Goal: Task Accomplishment & Management: Use online tool/utility

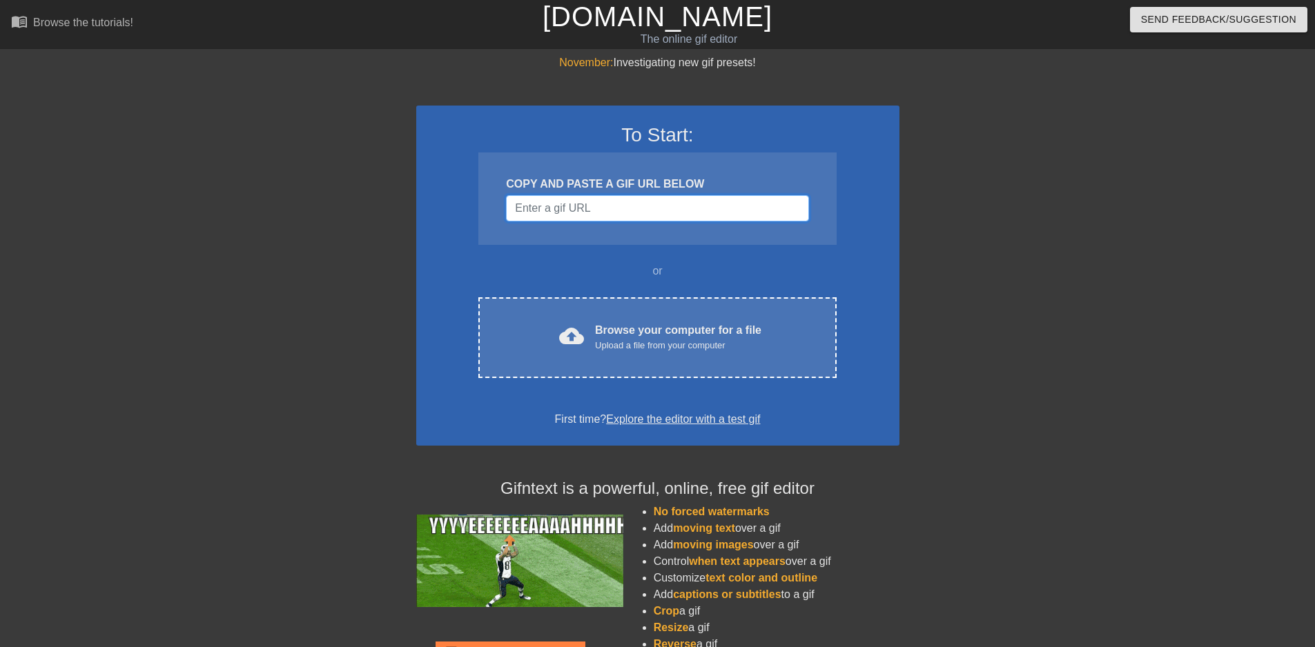
click at [633, 210] on input "Username" at bounding box center [657, 208] width 302 height 26
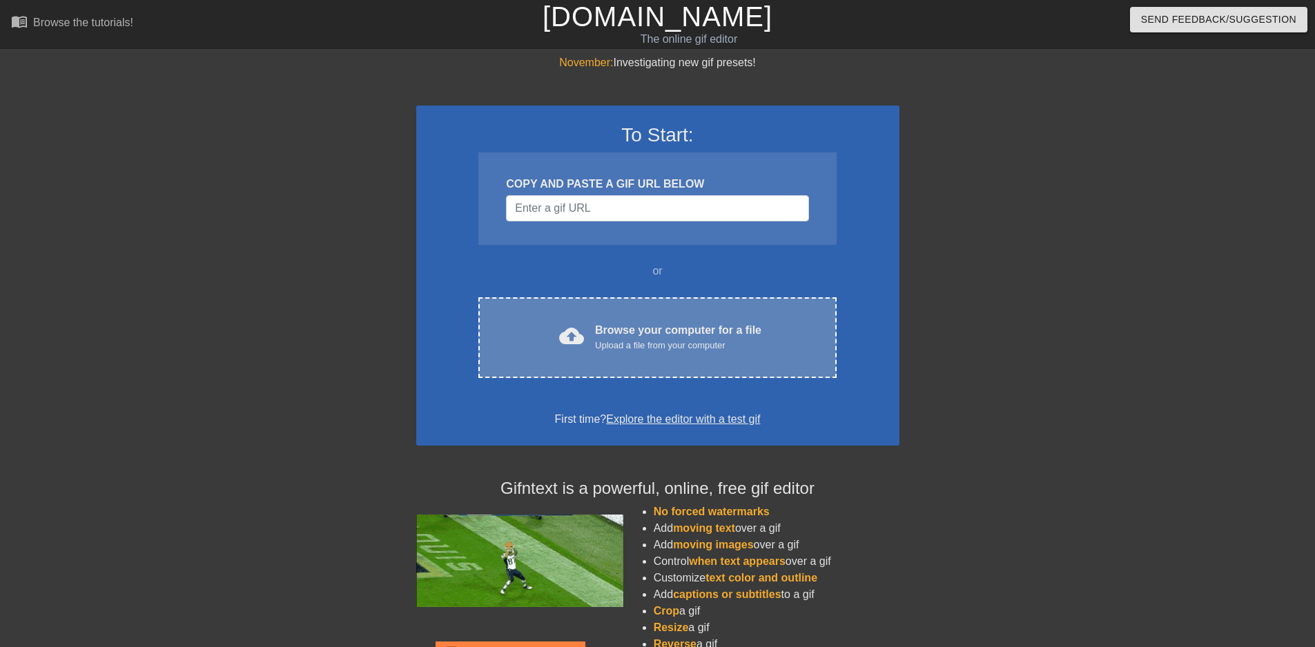
click at [657, 349] on div "Upload a file from your computer" at bounding box center [678, 346] width 166 height 14
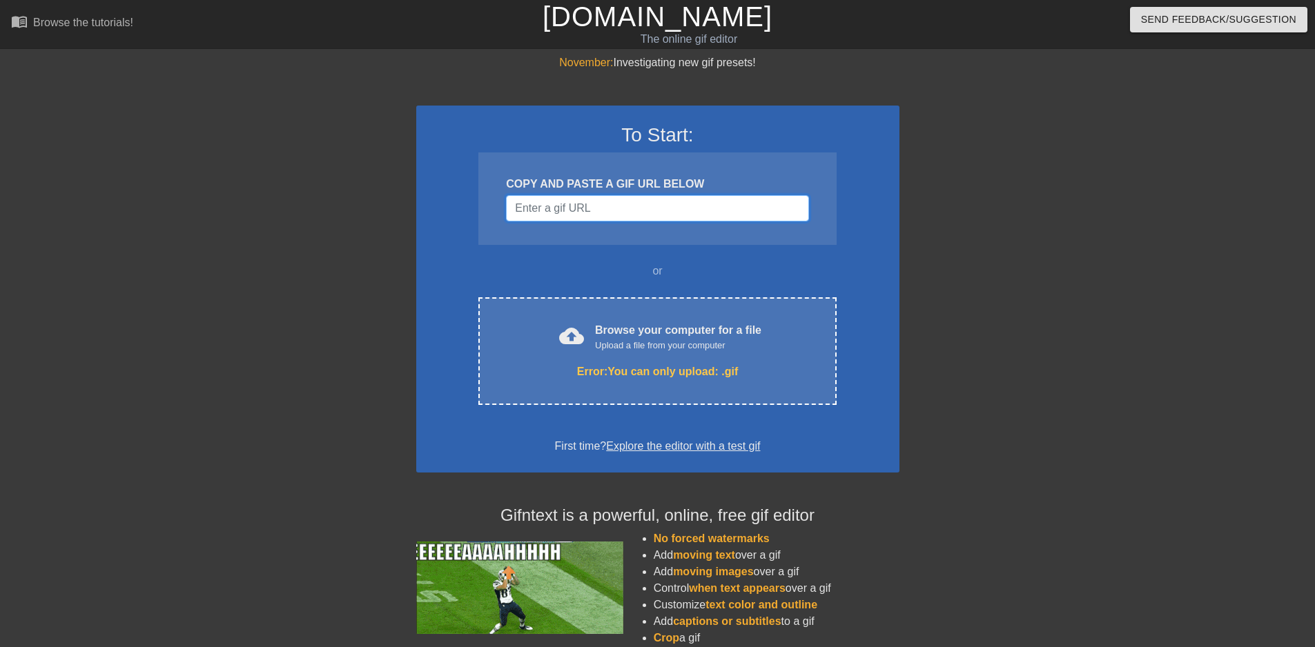
click at [574, 206] on input "Username" at bounding box center [657, 208] width 302 height 26
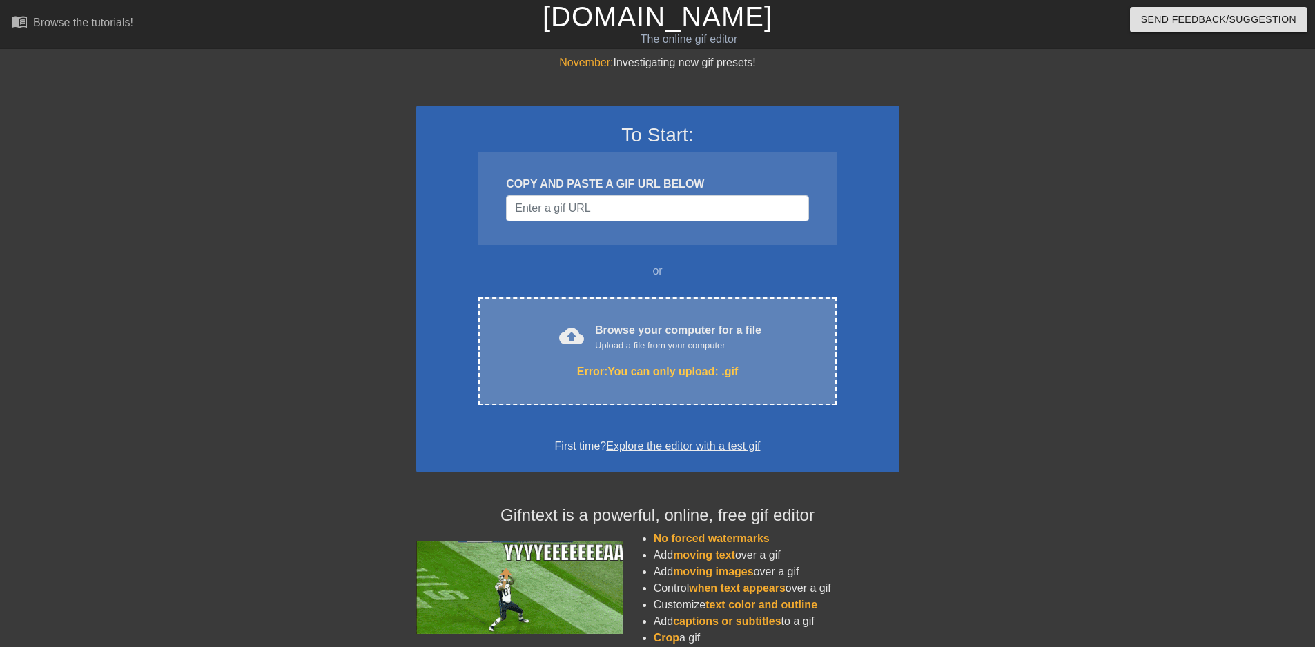
click at [669, 364] on div "Error: You can only upload: .gif" at bounding box center [657, 372] width 300 height 17
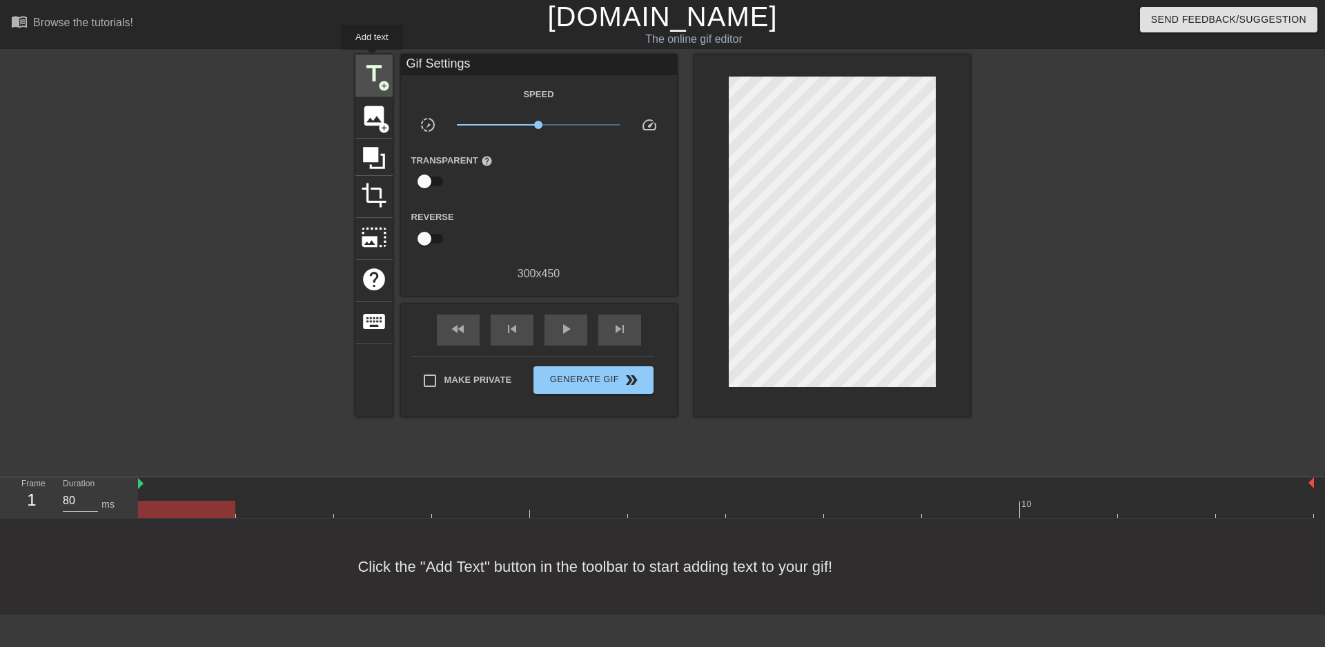
click at [372, 59] on div "title add_circle" at bounding box center [373, 76] width 37 height 42
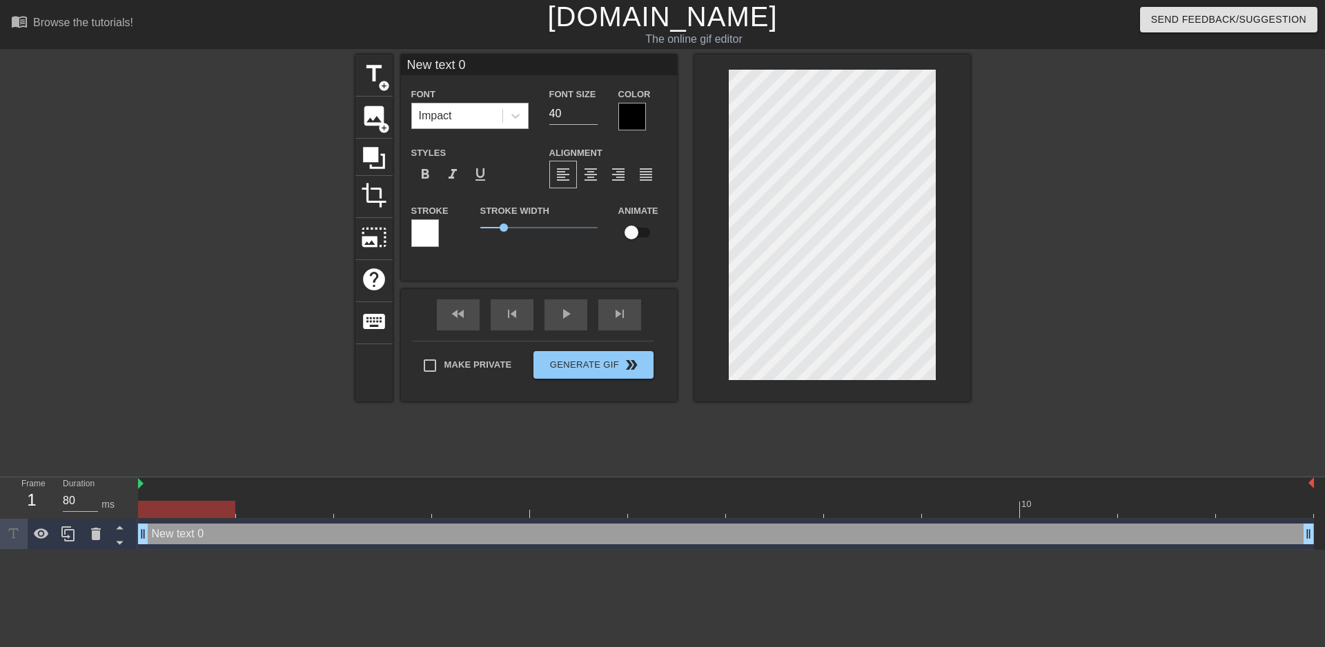
click at [479, 115] on div "Impact" at bounding box center [457, 116] width 90 height 25
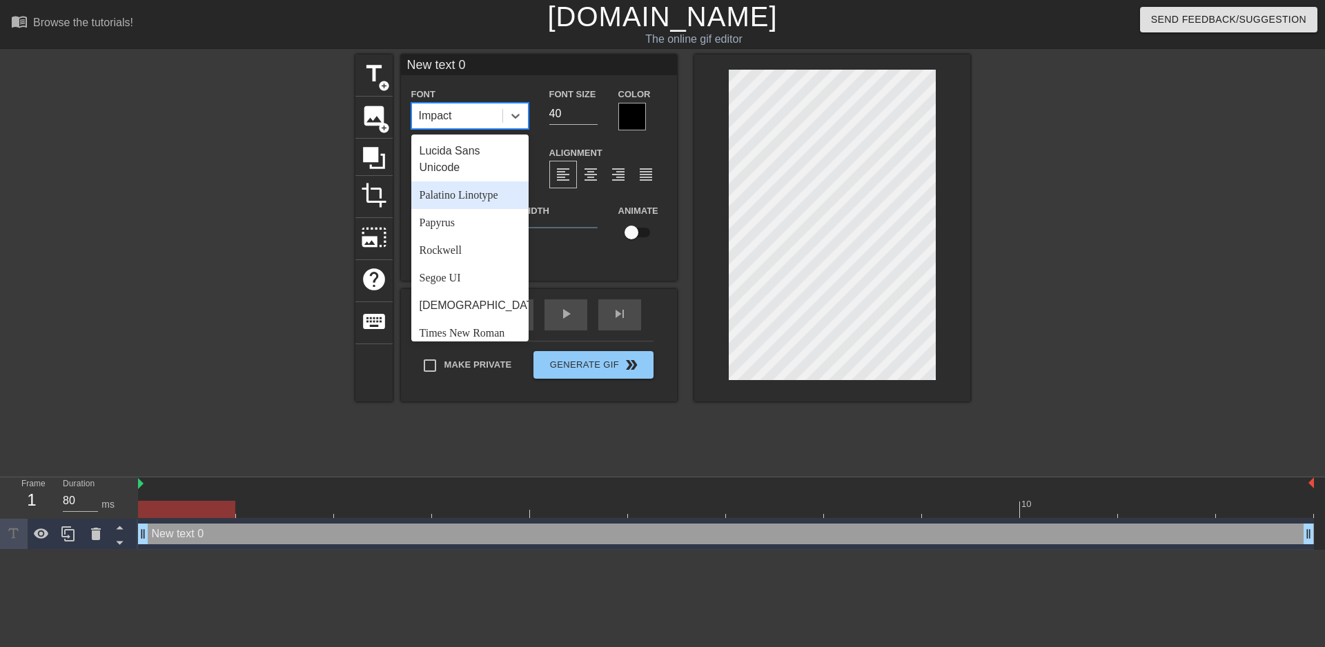
scroll to position [276, 0]
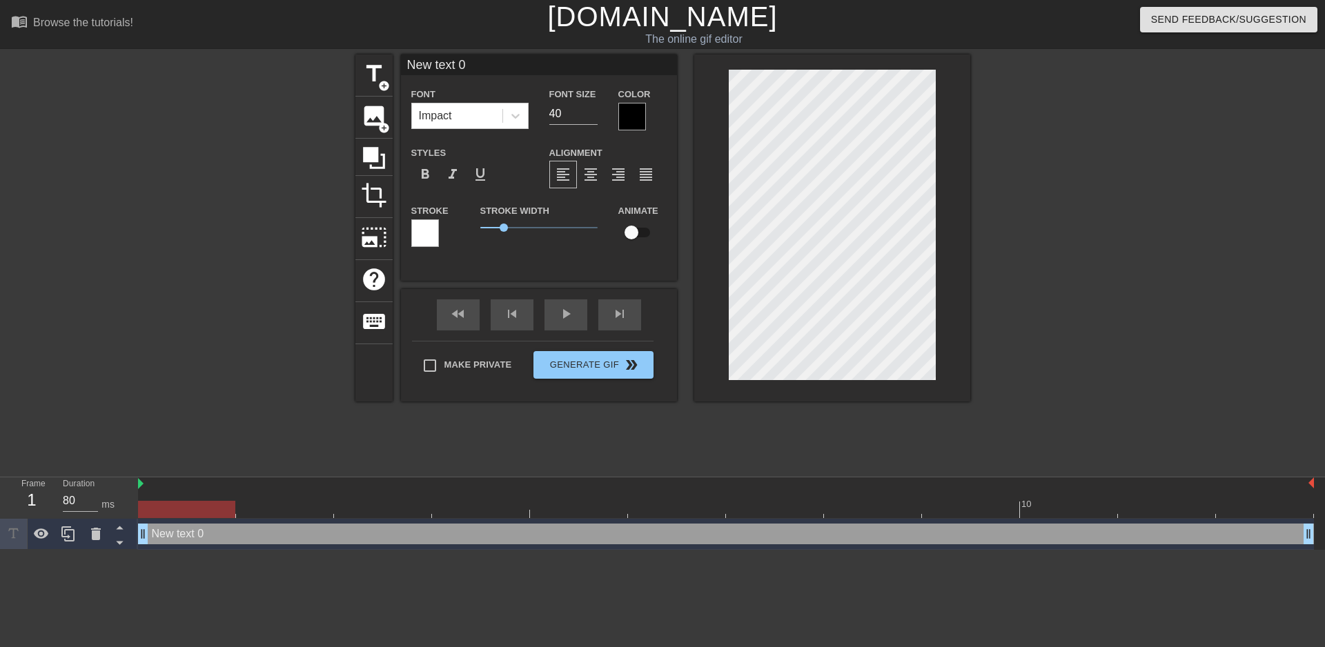
click at [571, 77] on div "New text 0 Font Impact Font Size 40 Color Styles format_bold format_italic form…" at bounding box center [539, 157] width 276 height 205
type textarea "ש"
type input "ש"
type input "a"
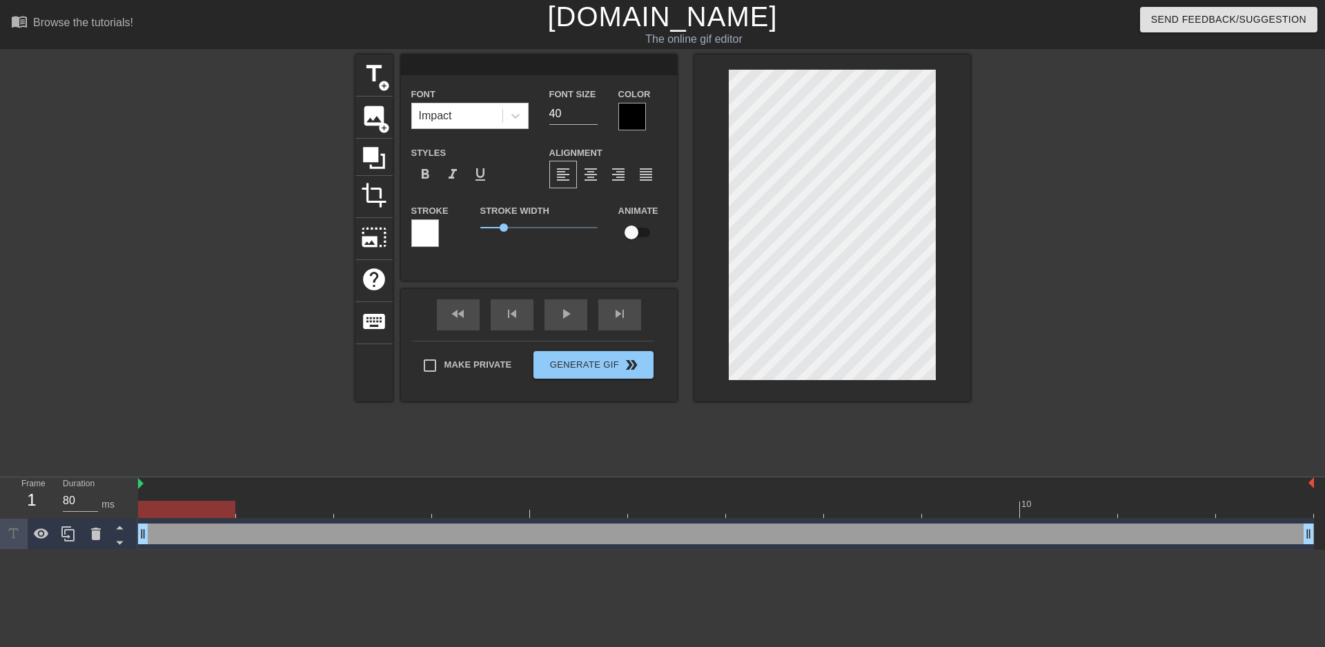
type textarea "a"
type input "am"
type textarea "am"
type input "ami"
type textarea "ami"
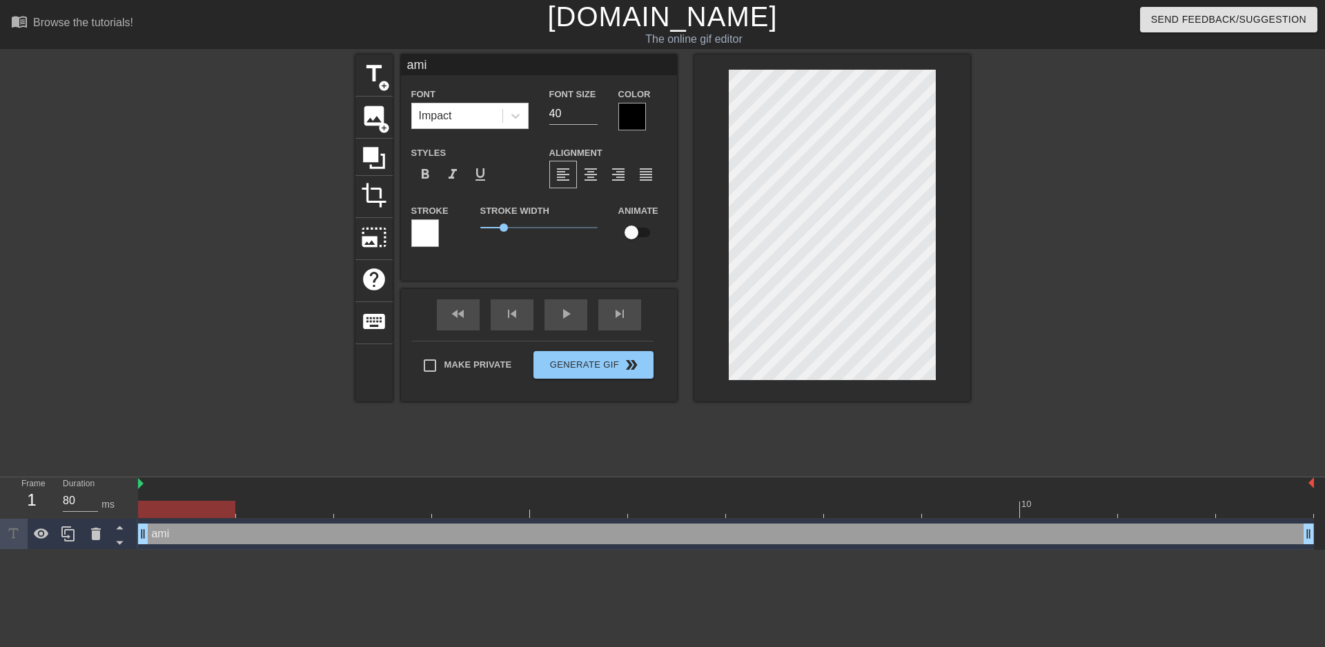
type input "[PERSON_NAME]"
type textarea "[PERSON_NAME]"
type input "amitm"
type textarea "amitm"
type input "amitma"
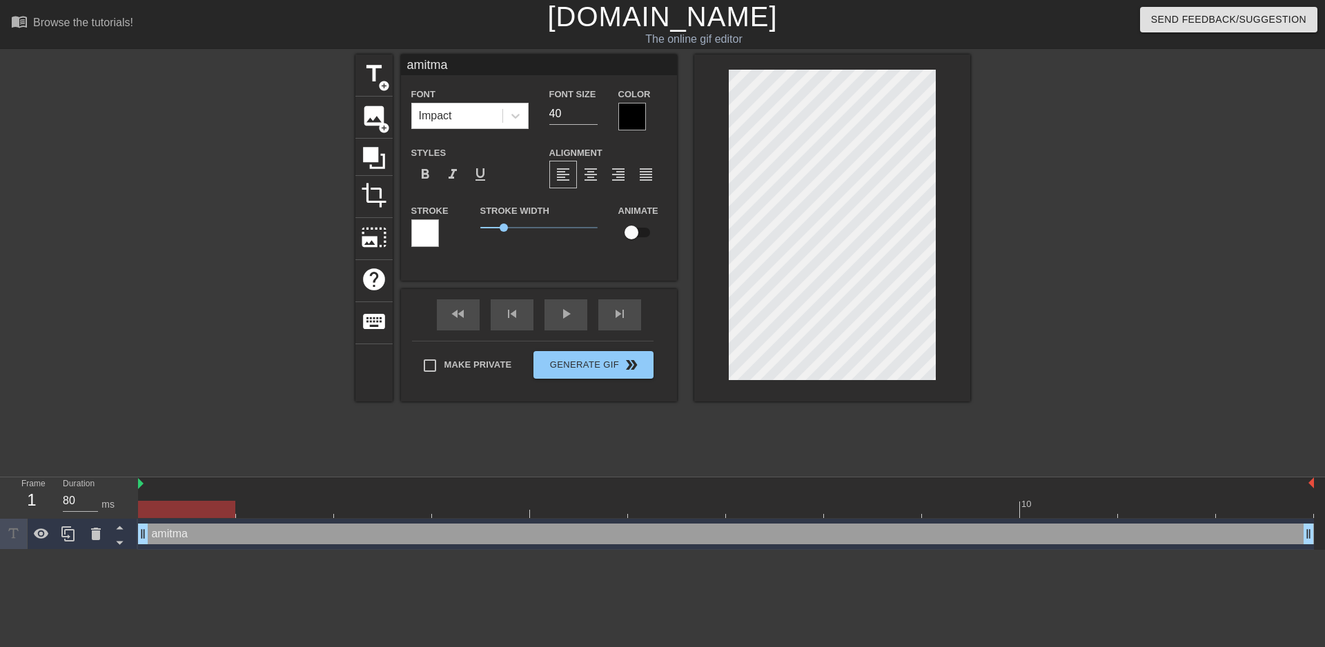
type textarea "amitmal"
type input "amitmalk"
type textarea "amitmalk"
type input "amitmalka"
type textarea "amitmalka"
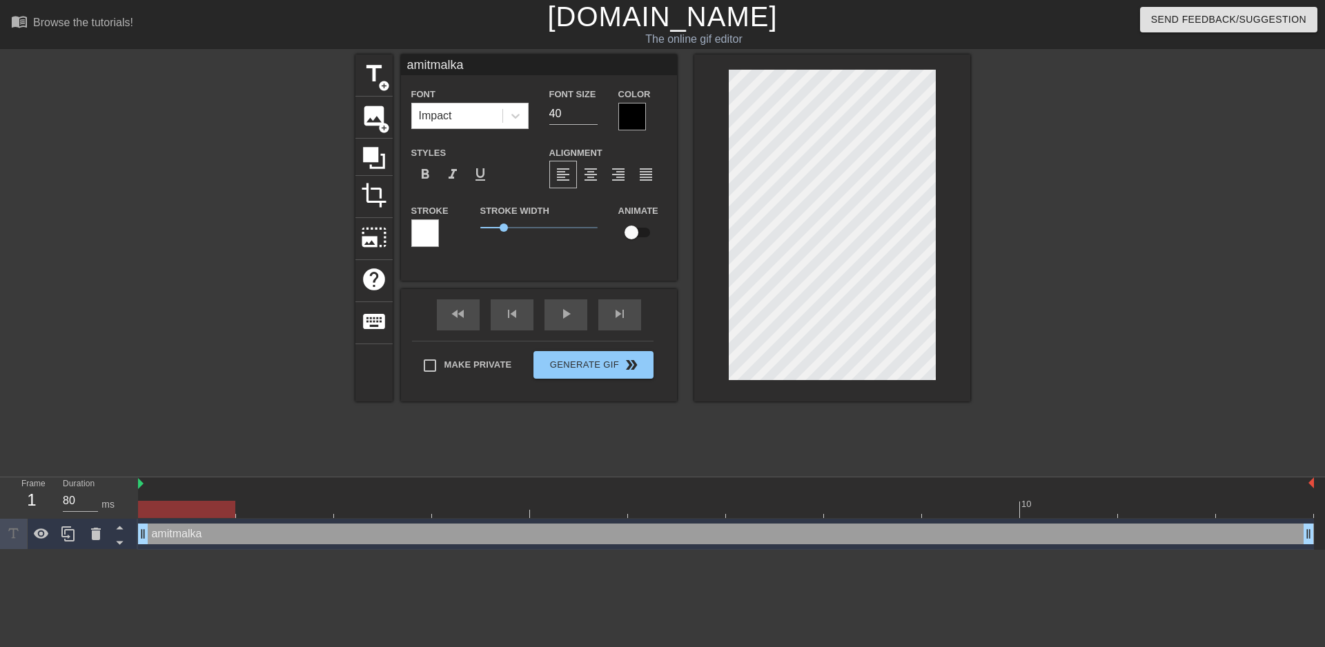
type input "amitmalka1"
type textarea "amitmalka1"
type input "amitmalka12"
type textarea "amitmalka12"
type input "amitmalka123"
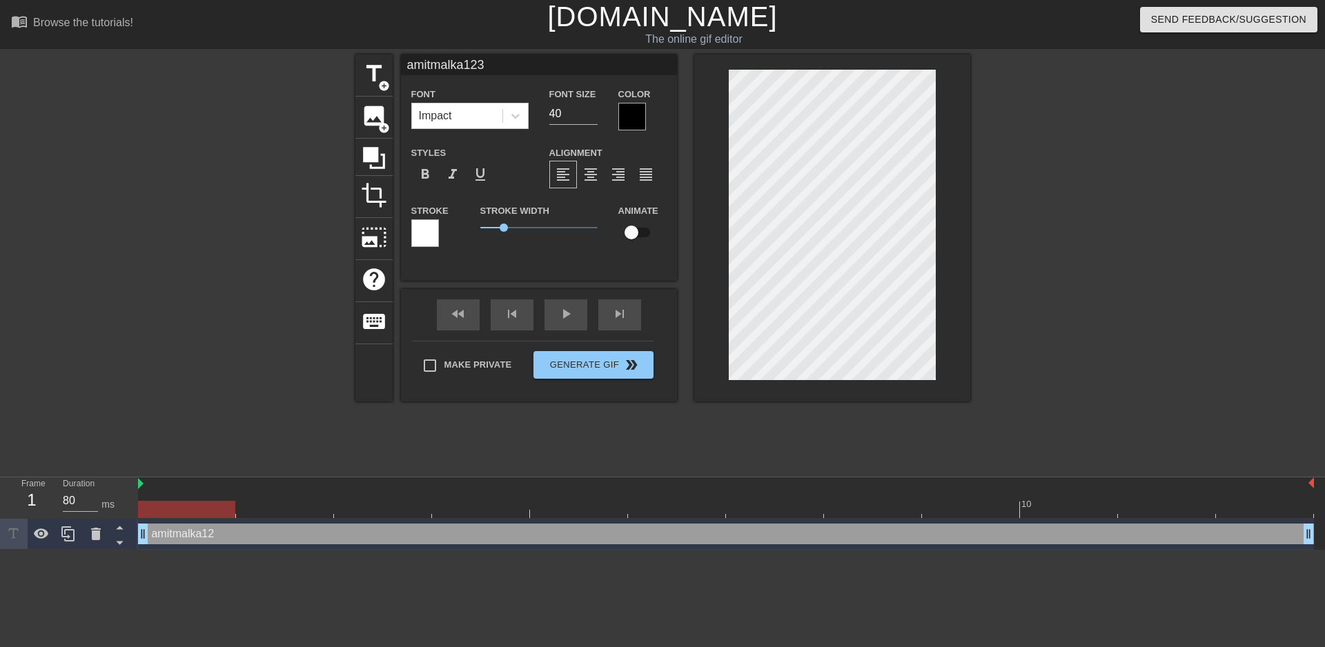
scroll to position [2, 5]
type textarea "amitmalka123"
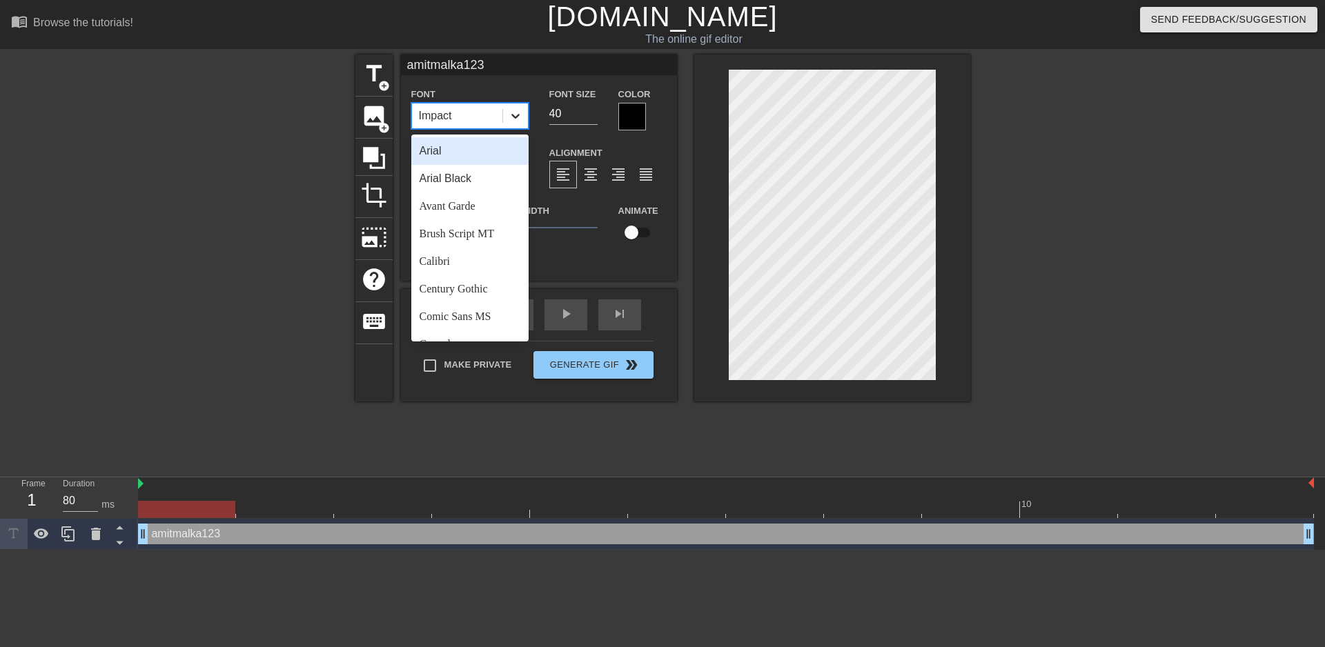
click at [506, 121] on div at bounding box center [515, 116] width 25 height 25
click at [487, 242] on div "Brush Script MT" at bounding box center [469, 234] width 117 height 28
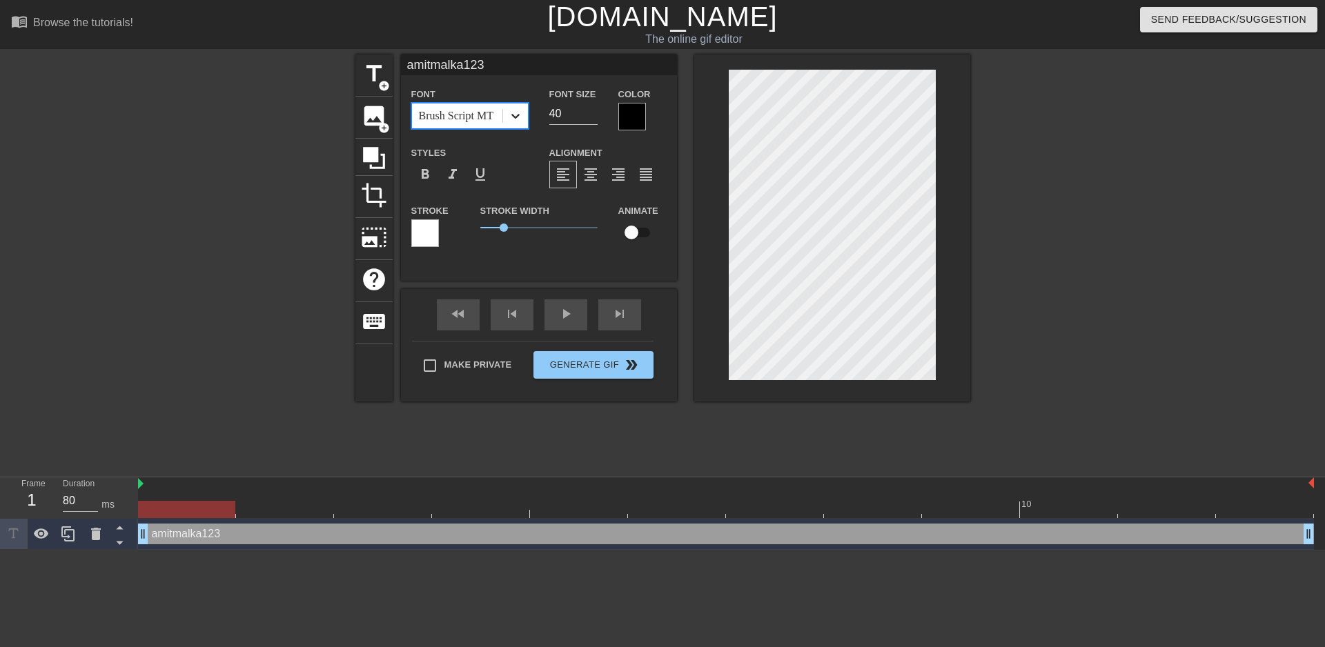
click at [507, 115] on div at bounding box center [515, 116] width 25 height 25
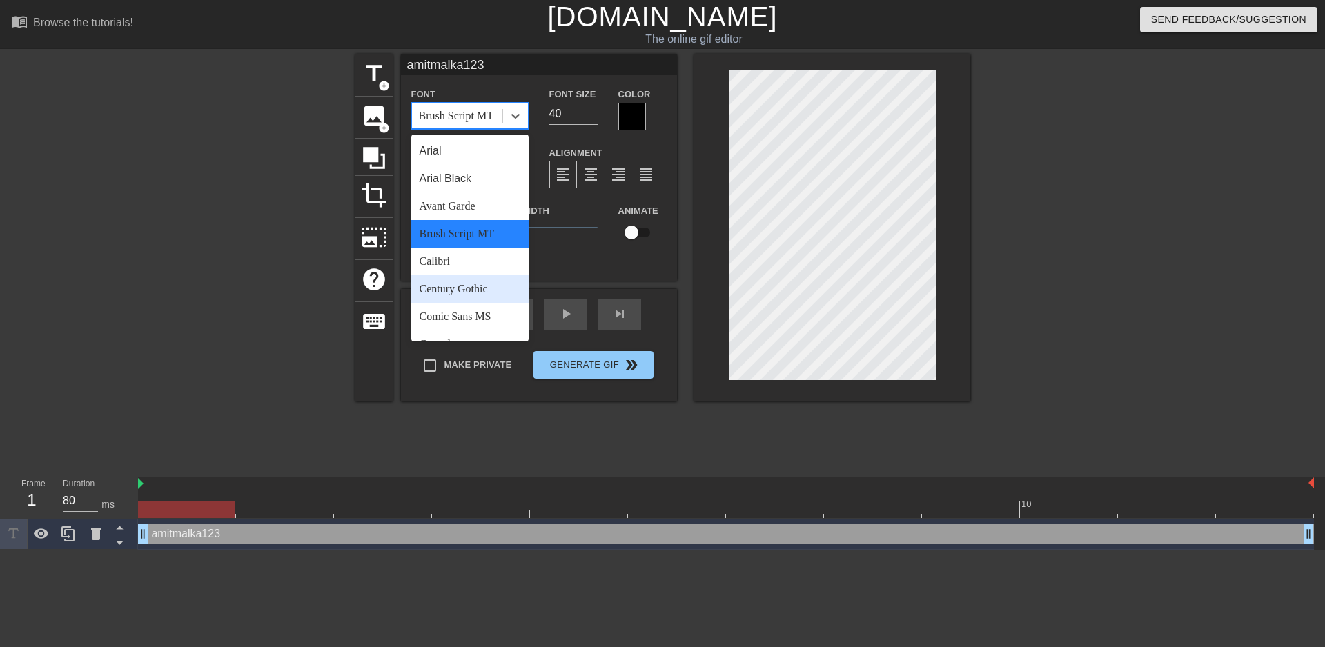
click at [473, 300] on div "Century Gothic" at bounding box center [469, 289] width 117 height 28
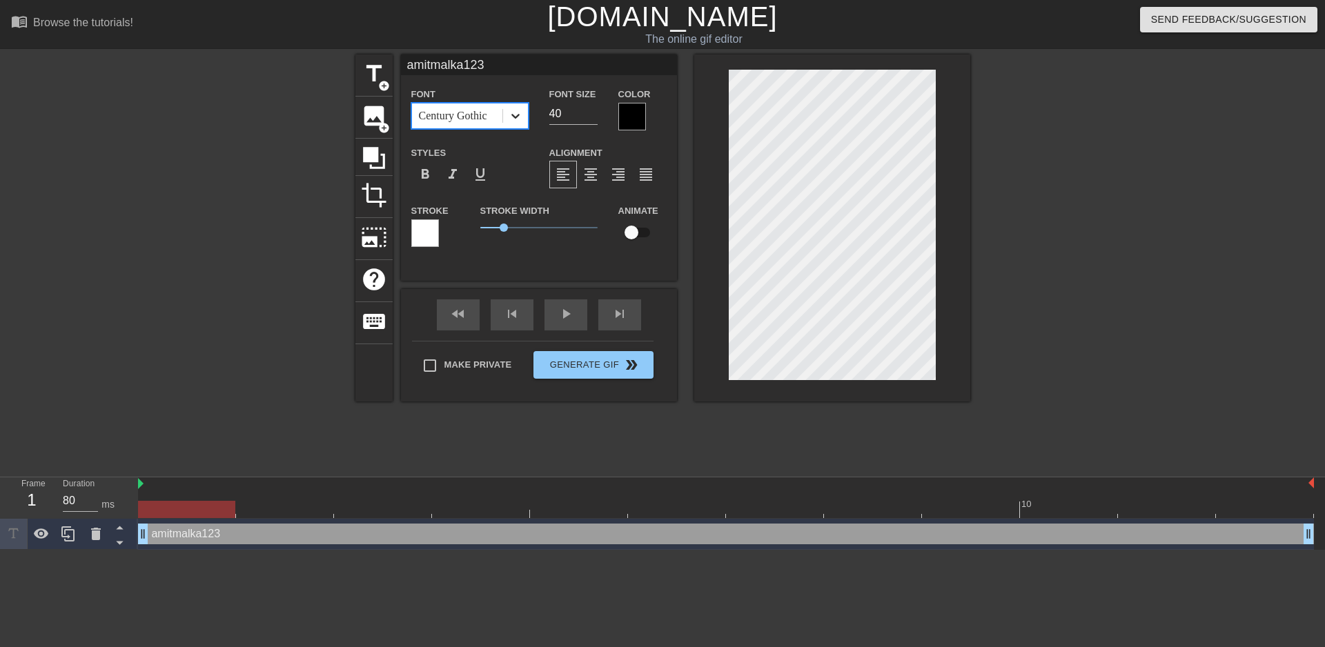
click at [507, 121] on div at bounding box center [515, 116] width 25 height 25
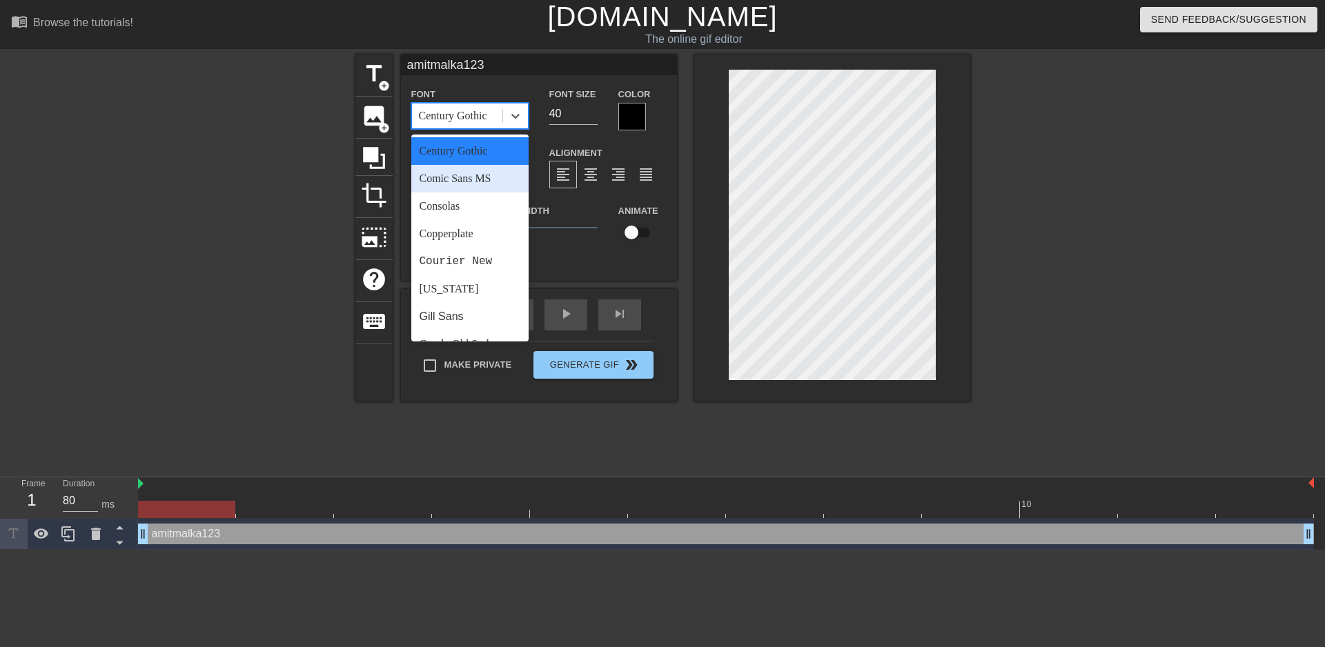
scroll to position [276, 0]
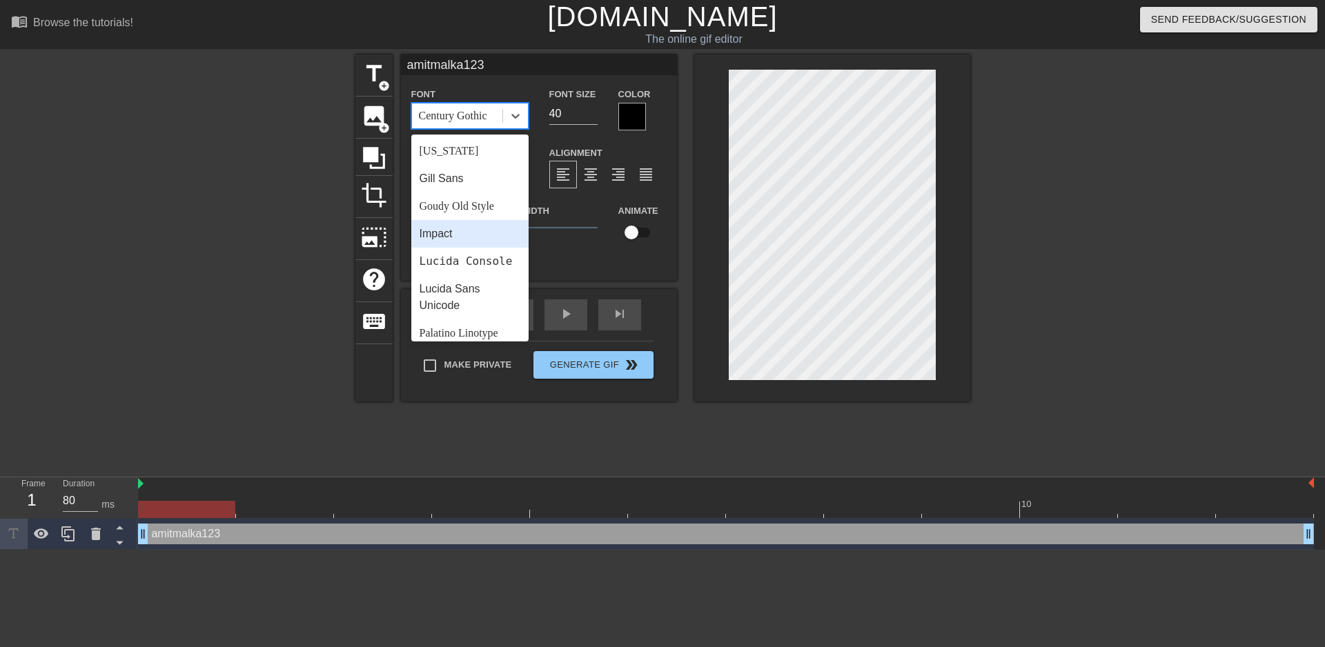
click at [456, 237] on div "Impact" at bounding box center [469, 234] width 117 height 28
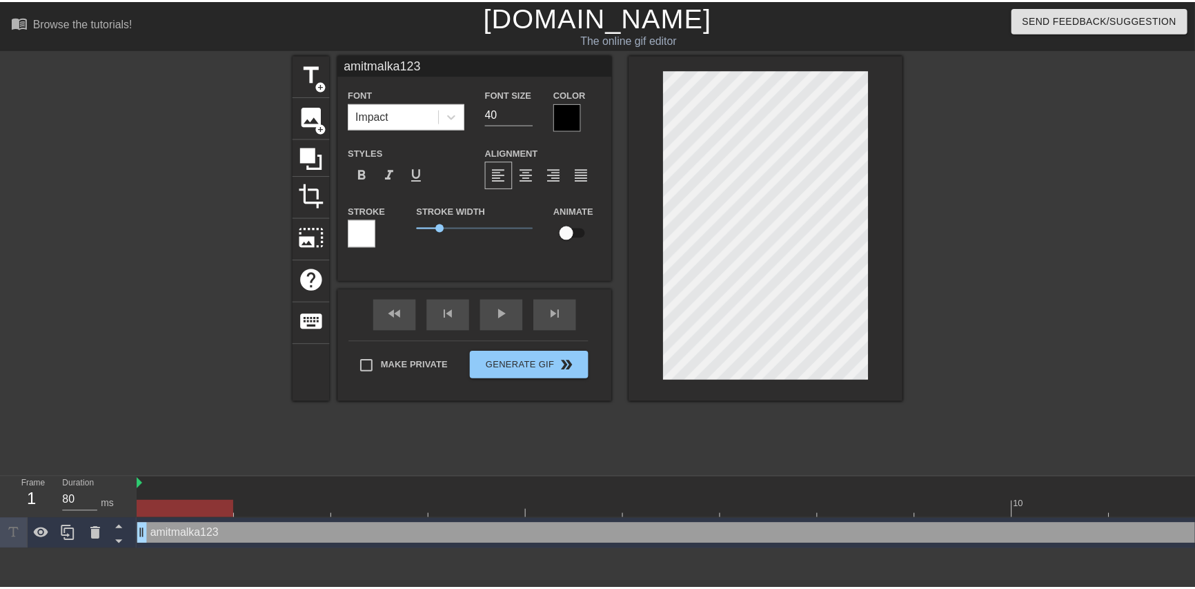
scroll to position [1, 4]
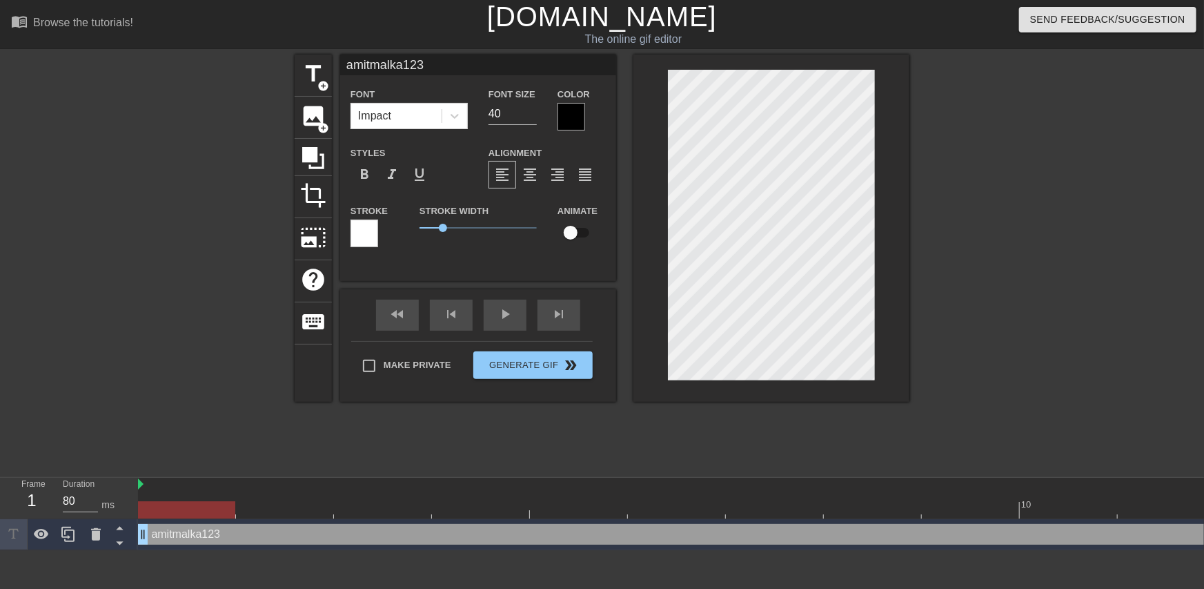
click at [572, 100] on label "Color" at bounding box center [574, 95] width 32 height 14
click at [575, 111] on div at bounding box center [572, 117] width 28 height 28
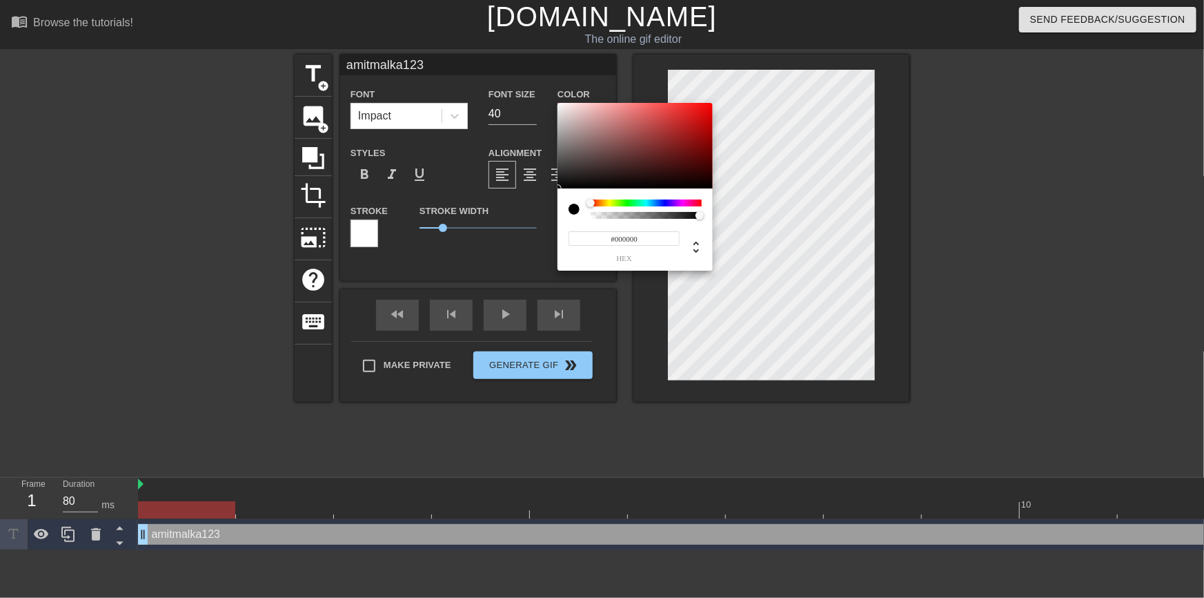
type input "0"
drag, startPoint x: 696, startPoint y: 214, endPoint x: 544, endPoint y: 216, distance: 152.5
click at [544, 216] on div "0 r 0 g 0 b 0 a" at bounding box center [602, 299] width 1204 height 598
type input "1"
click at [703, 217] on div at bounding box center [704, 216] width 8 height 8
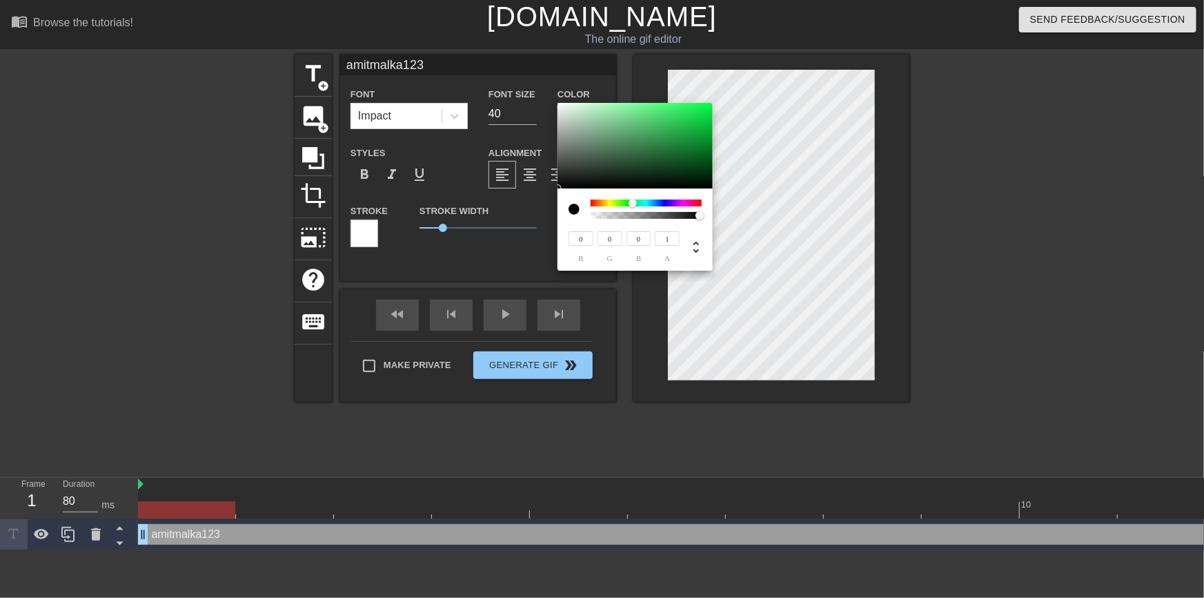
drag, startPoint x: 590, startPoint y: 203, endPoint x: 627, endPoint y: 206, distance: 36.7
click at [629, 206] on div at bounding box center [633, 203] width 8 height 8
type input "20"
type input "31"
type input "19"
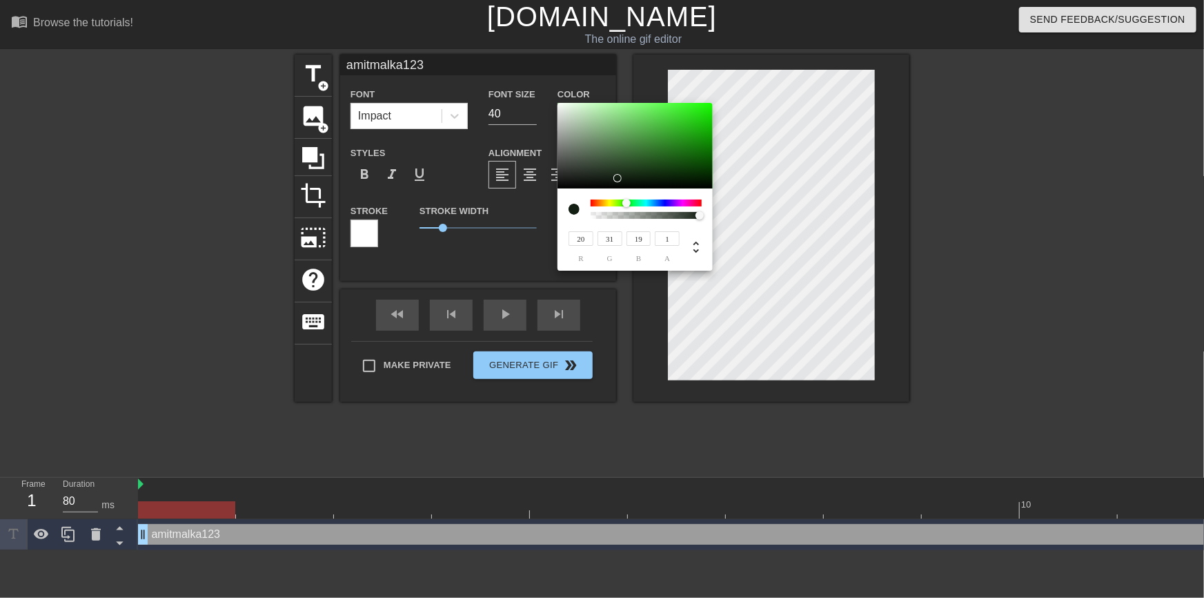
type input "22"
type input "33"
type input "21"
type input "37"
type input "53"
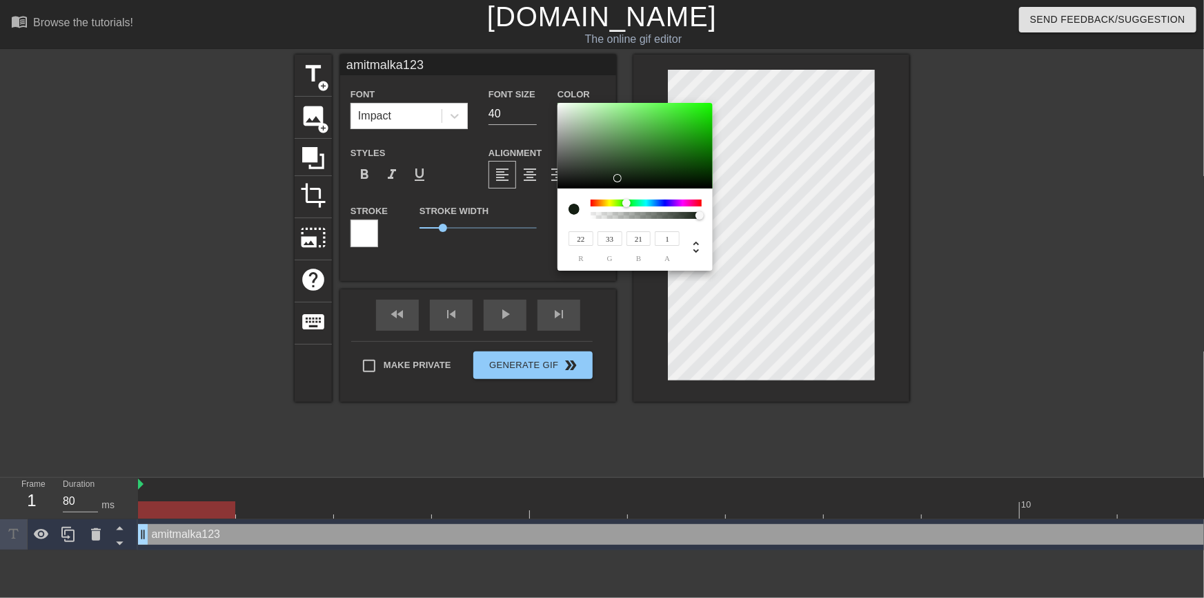
type input "36"
type input "62"
type input "82"
type input "61"
type input "79"
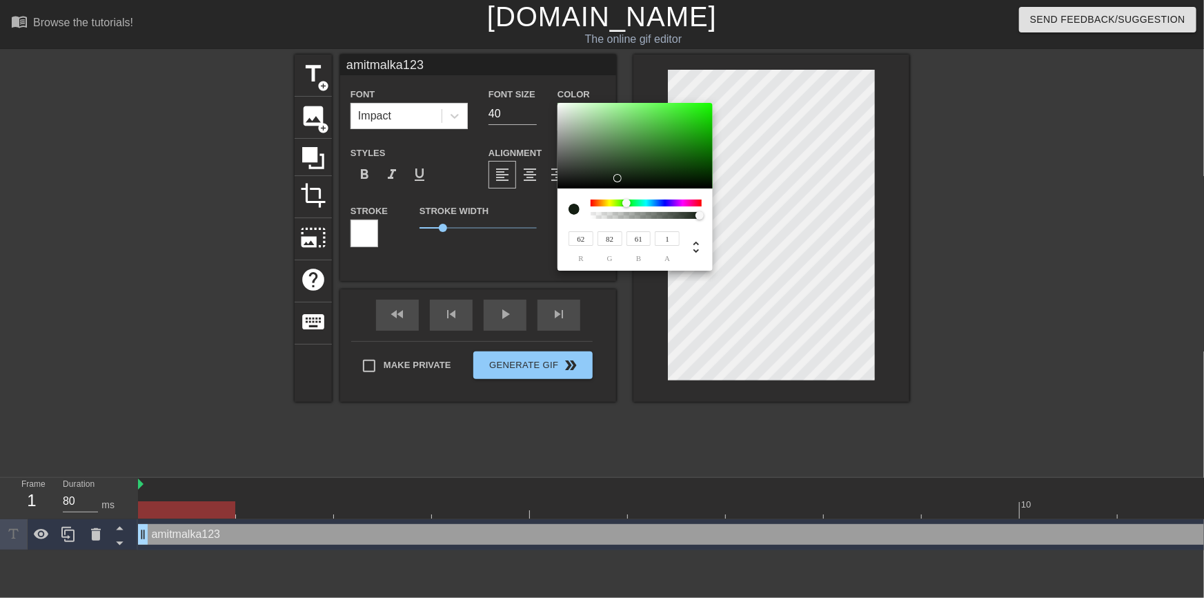
type input "99"
type input "78"
type input "87"
type input "107"
type input "87"
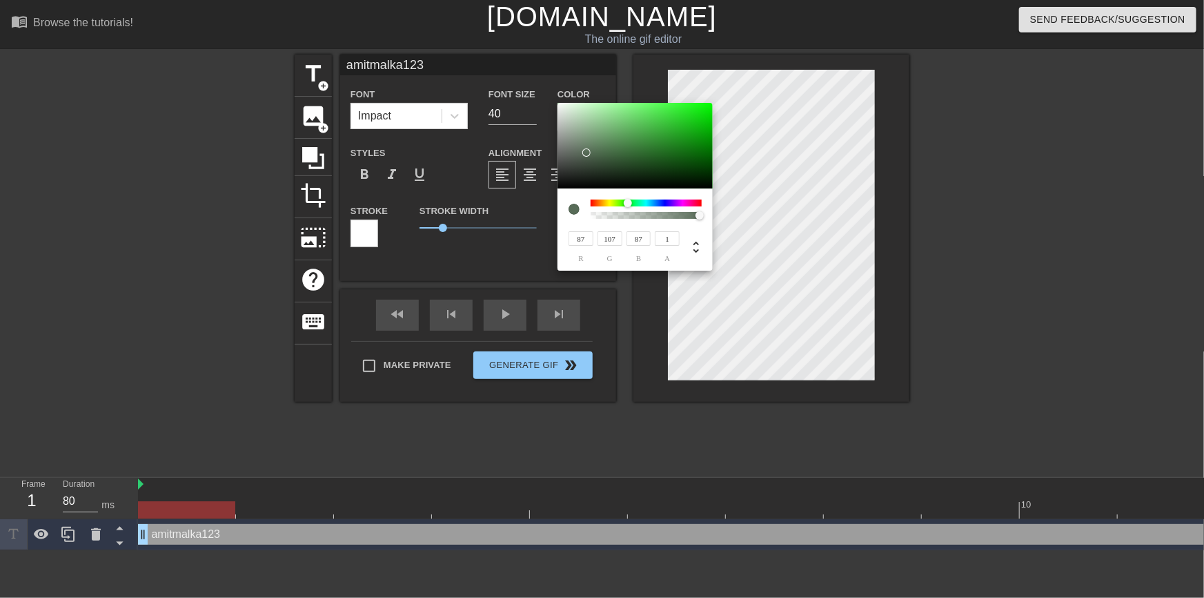
type input "107"
type input "125"
type input "107"
type input "138"
type input "154"
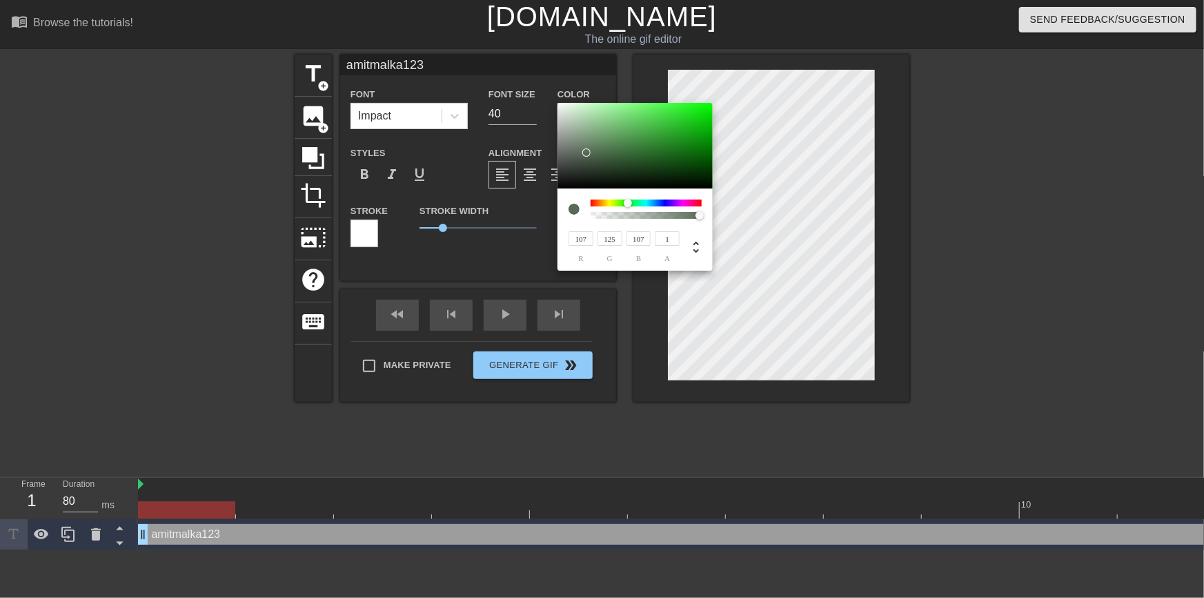
type input "138"
type input "188"
type input "197"
type input "188"
type input "228"
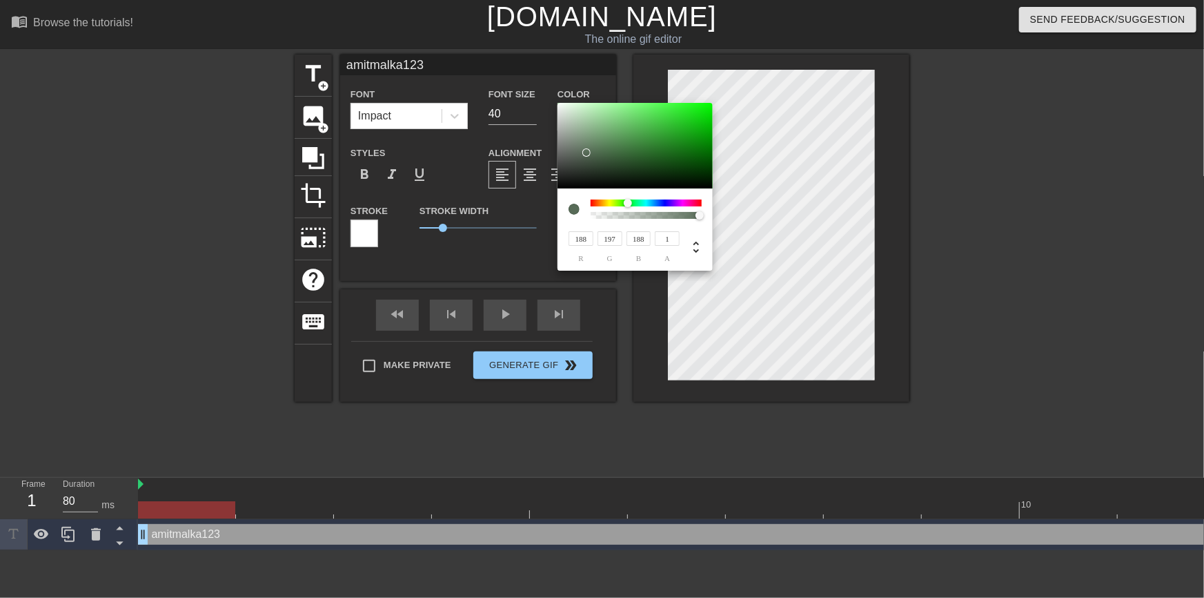
type input "228"
type input "241"
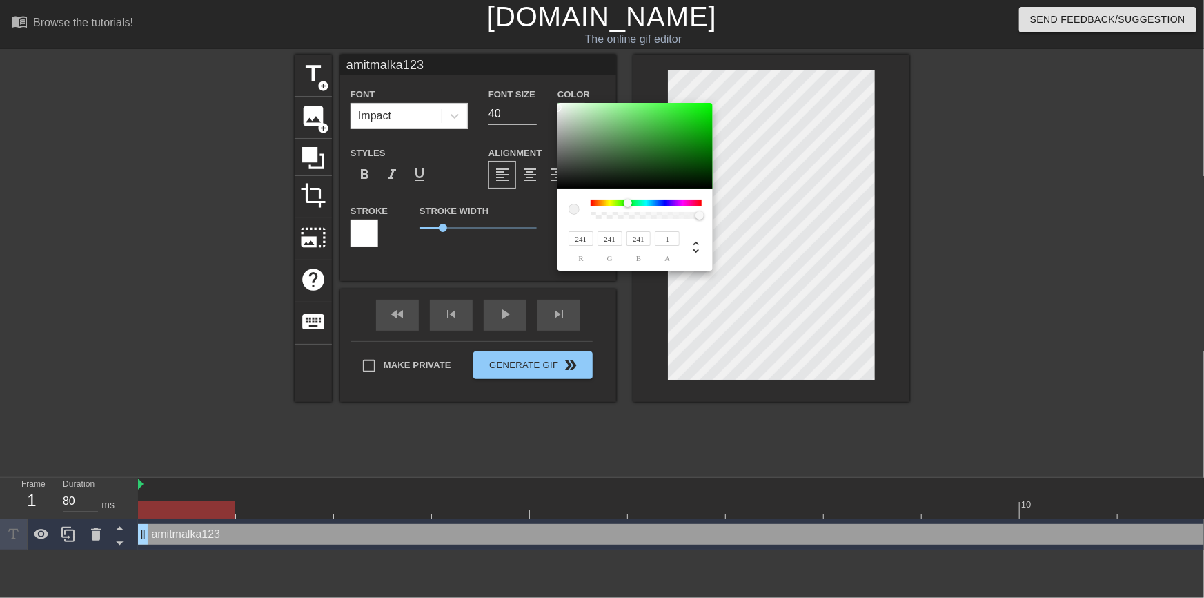
type input "251"
type input "255"
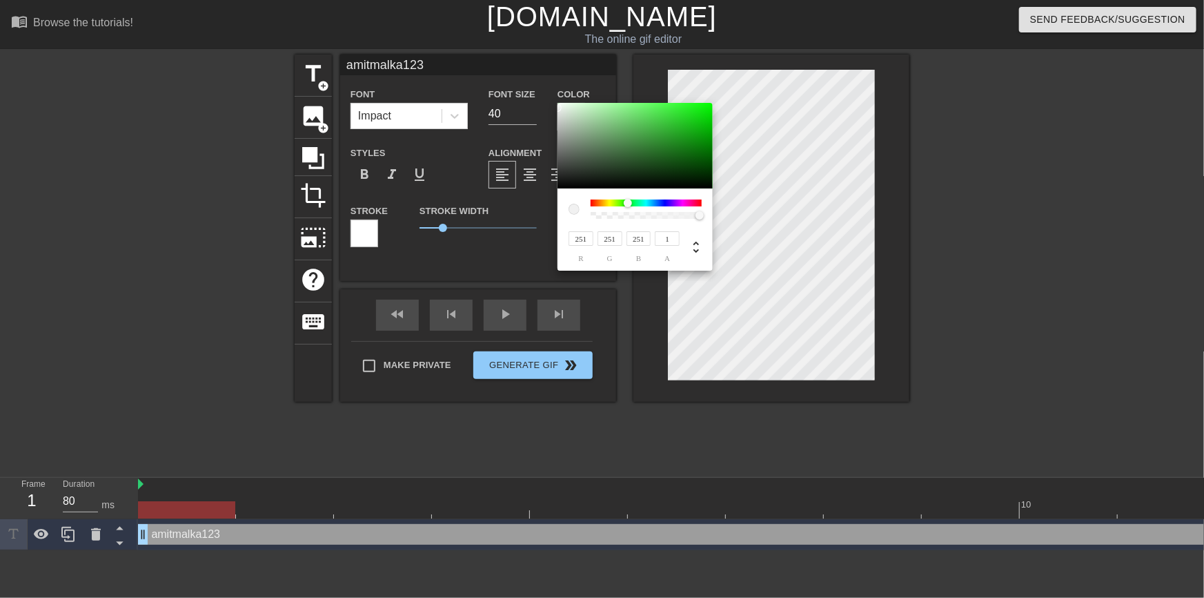
type input "255"
drag, startPoint x: 614, startPoint y: 178, endPoint x: 544, endPoint y: 89, distance: 113.5
click at [544, 89] on div "255 r 255 g 255 b 1 a" at bounding box center [602, 299] width 1204 height 598
type input "52"
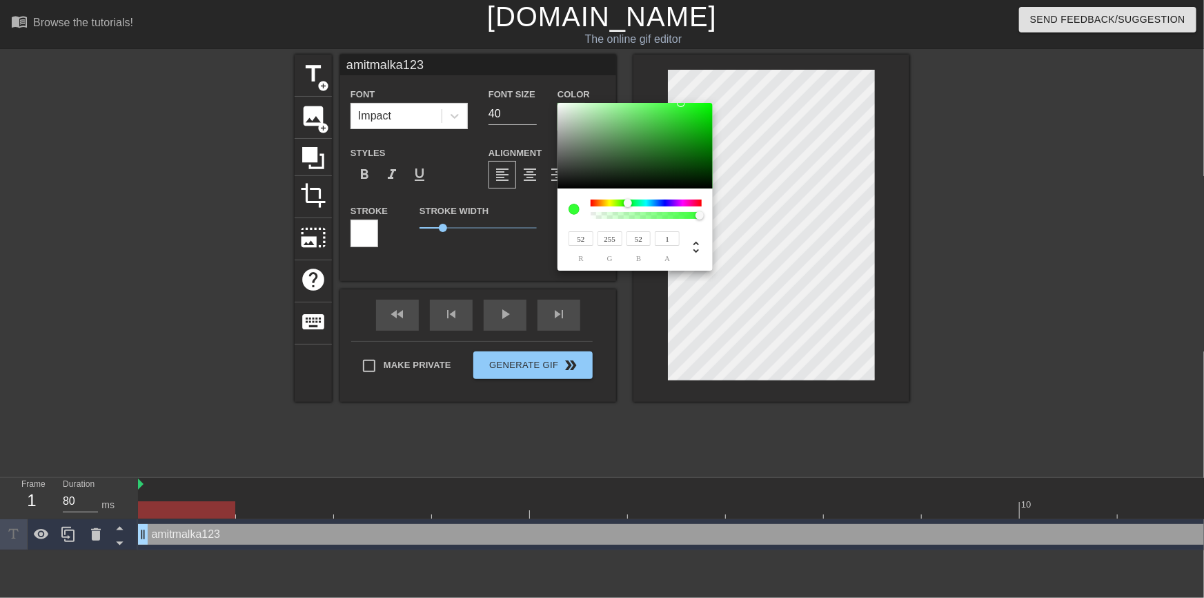
click at [559, 104] on div at bounding box center [635, 146] width 155 height 86
type input "253"
type input "221"
type input "226"
type input "221"
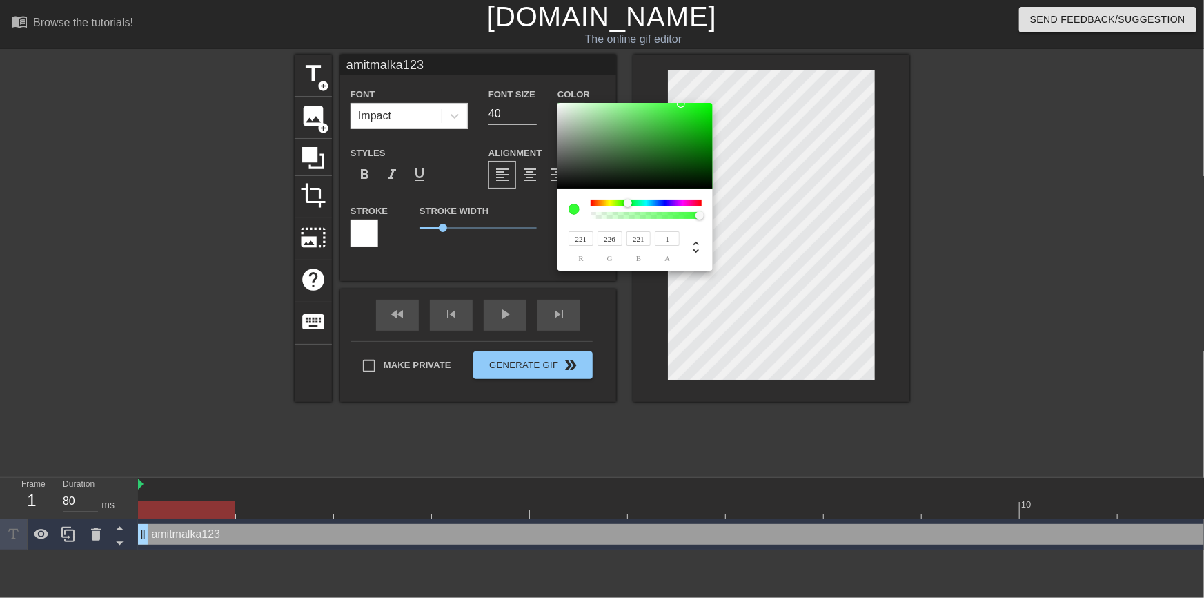
type input "218"
type input "224"
type input "218"
type input "215"
type input "222"
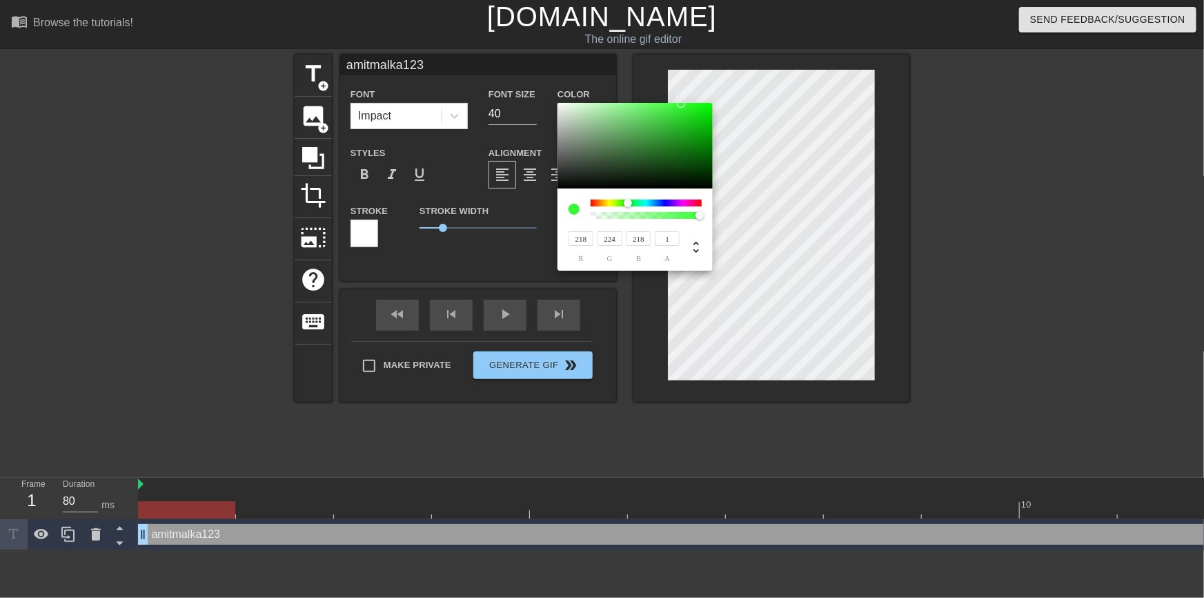
type input "215"
type input "189"
type input "200"
type input "189"
type input "168"
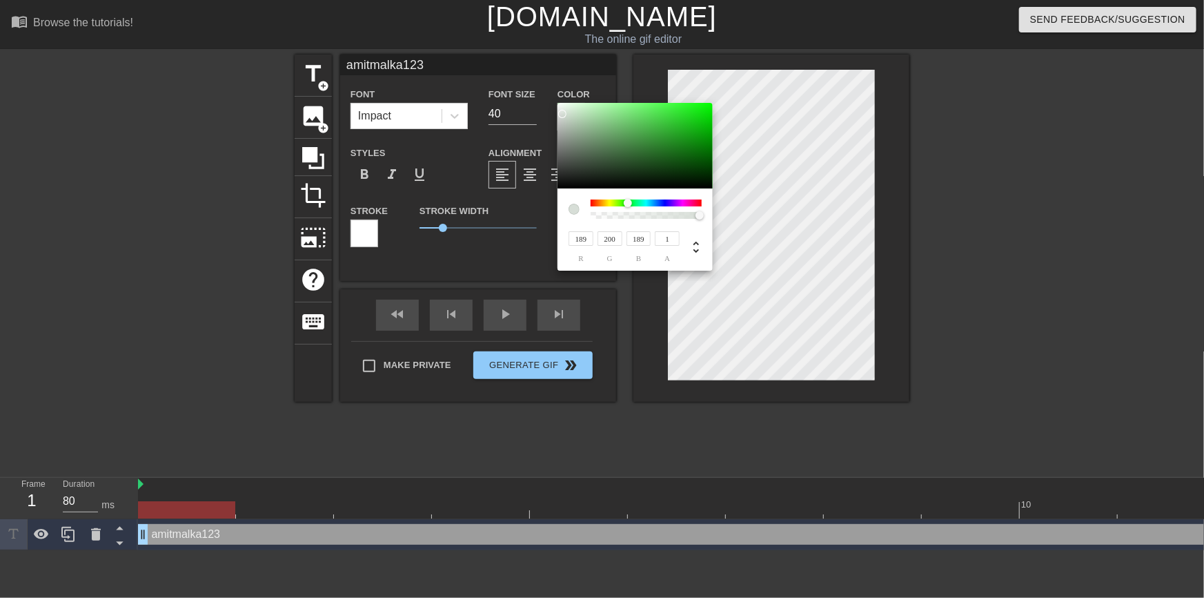
type input "179"
type input "168"
type input "170"
type input "181"
type input "170"
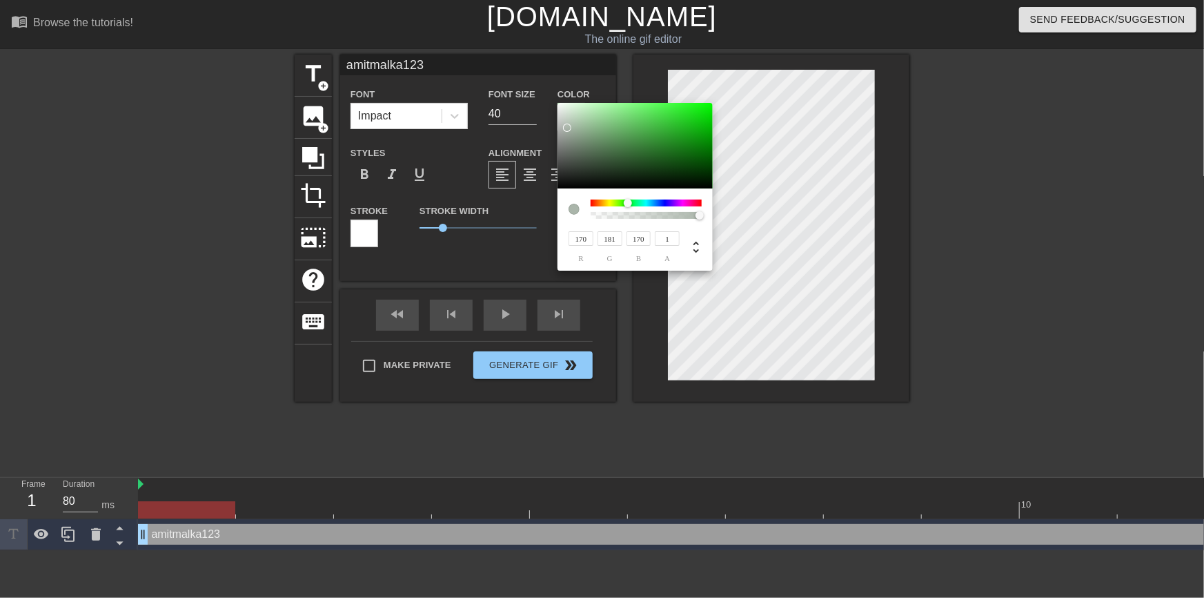
type input "46"
type input "224"
type input "46"
type input "255"
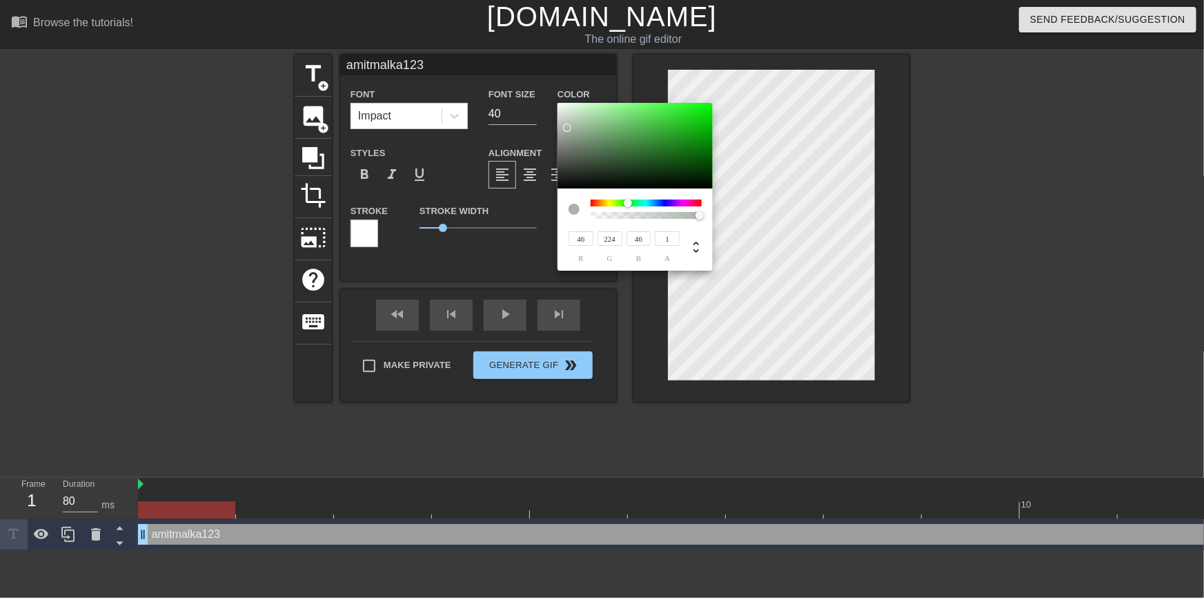
type input "255"
drag, startPoint x: 562, startPoint y: 113, endPoint x: 538, endPoint y: 87, distance: 35.2
click at [538, 87] on div "255 r 255 g 255 b 1 a" at bounding box center [602, 299] width 1204 height 598
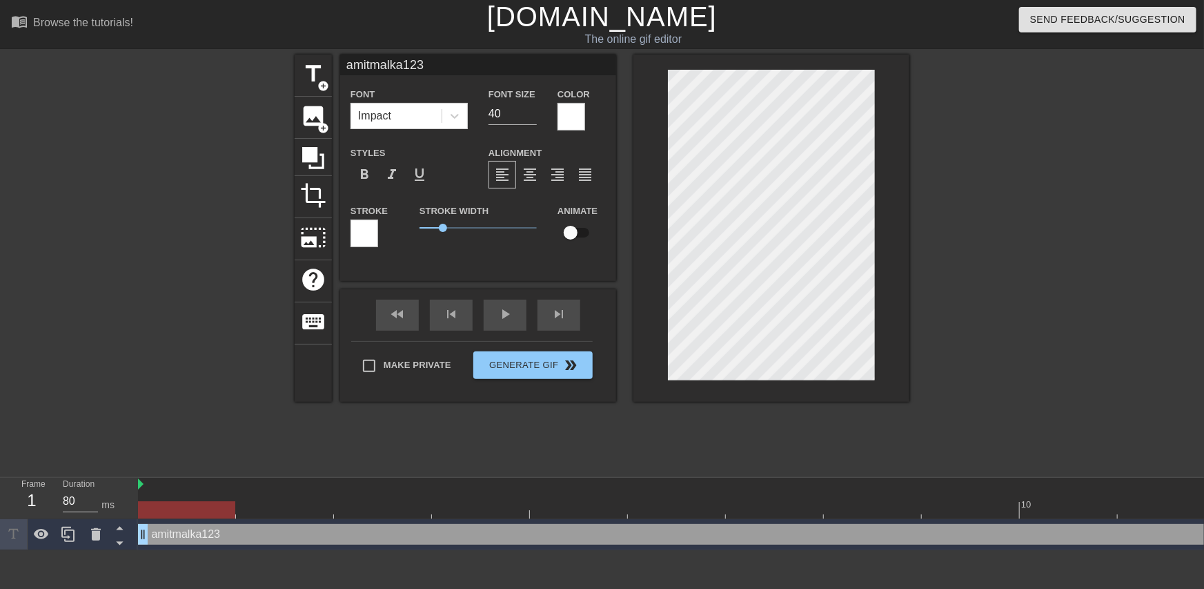
click at [373, 228] on div at bounding box center [365, 233] width 28 height 28
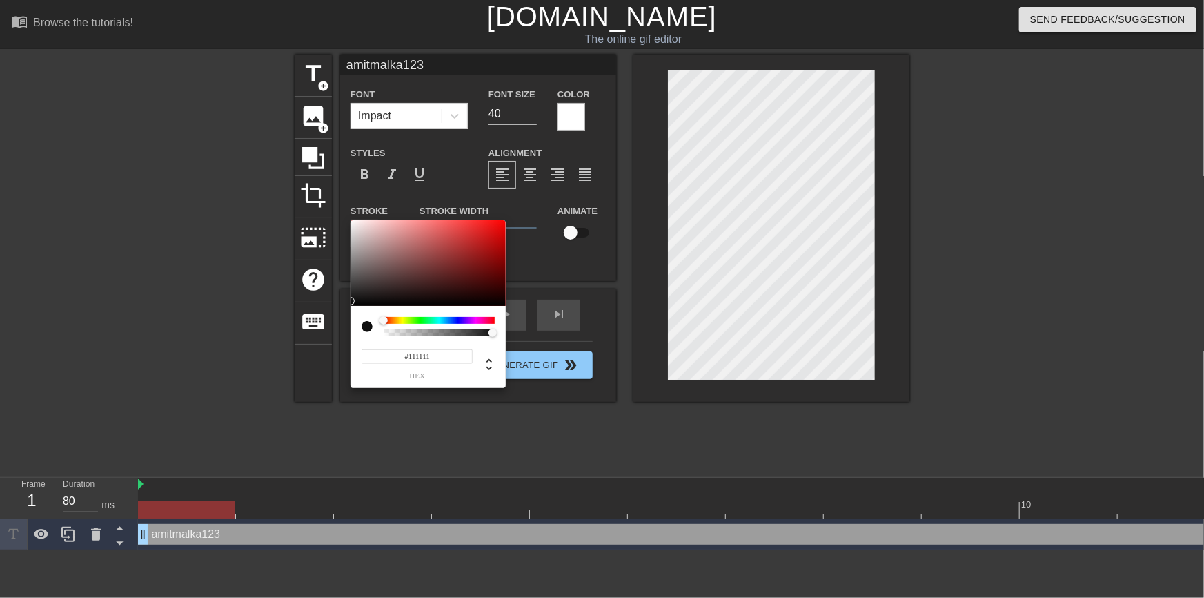
type input "#000000"
drag, startPoint x: 400, startPoint y: 272, endPoint x: 344, endPoint y: 322, distance: 75.3
click at [344, 322] on div "#000000 hex" at bounding box center [602, 299] width 1204 height 598
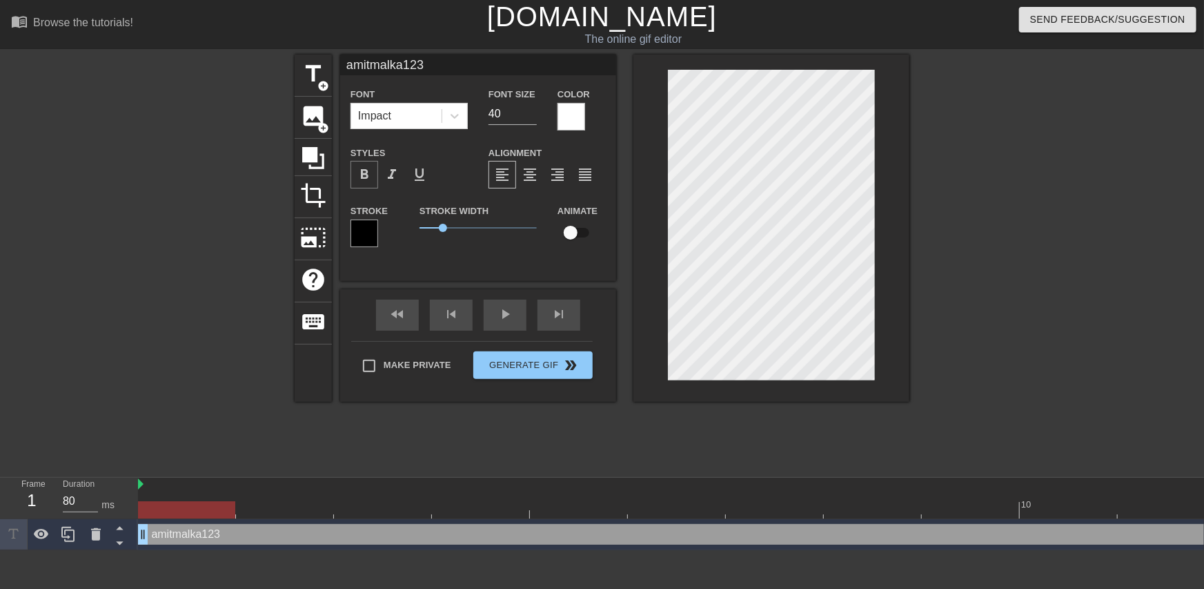
click at [365, 174] on span "format_bold" at bounding box center [364, 174] width 17 height 17
click at [531, 174] on span "format_align_center" at bounding box center [530, 174] width 17 height 17
click at [567, 172] on div "format_align_right" at bounding box center [558, 175] width 28 height 28
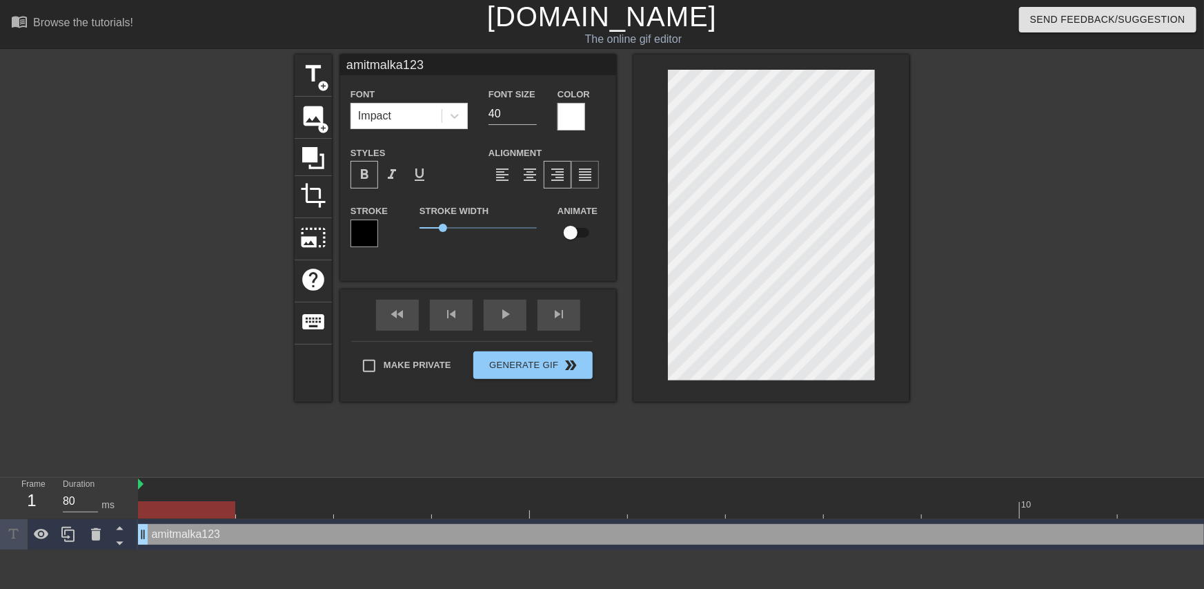
click at [584, 172] on span "format_align_justify" at bounding box center [585, 174] width 17 height 17
click at [563, 172] on span "format_align_right" at bounding box center [557, 174] width 17 height 17
click at [540, 172] on div "format_align_center" at bounding box center [530, 175] width 28 height 28
click at [518, 321] on div "play_arrow" at bounding box center [505, 315] width 43 height 31
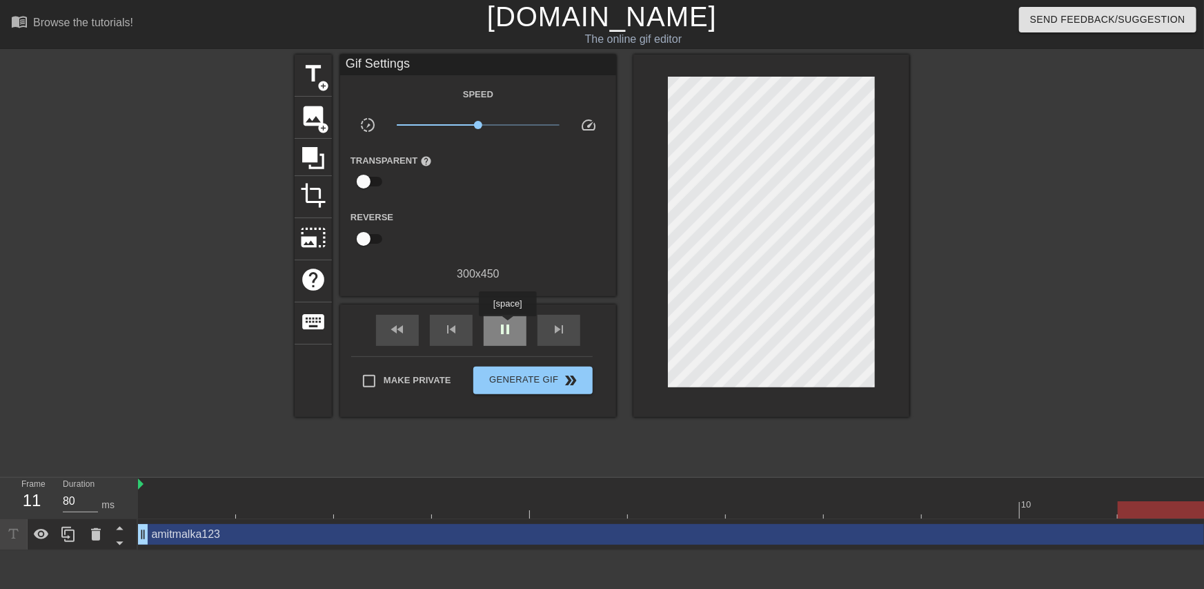
click at [507, 326] on span "pause" at bounding box center [505, 329] width 17 height 17
click at [502, 329] on span "play_arrow" at bounding box center [505, 329] width 17 height 17
click at [502, 331] on span "pause" at bounding box center [505, 329] width 17 height 17
click at [506, 505] on div at bounding box center [726, 509] width 1176 height 17
click at [578, 509] on div at bounding box center [726, 509] width 1176 height 17
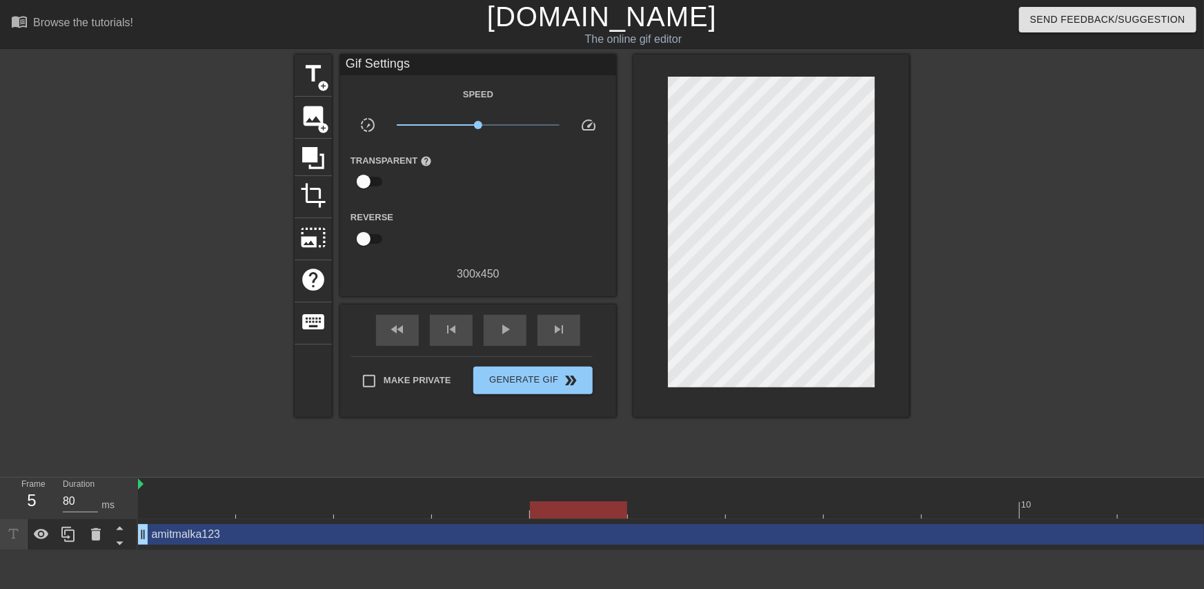
click at [657, 503] on div at bounding box center [726, 509] width 1176 height 17
click at [360, 186] on input "checkbox" at bounding box center [363, 181] width 79 height 26
checkbox input "true"
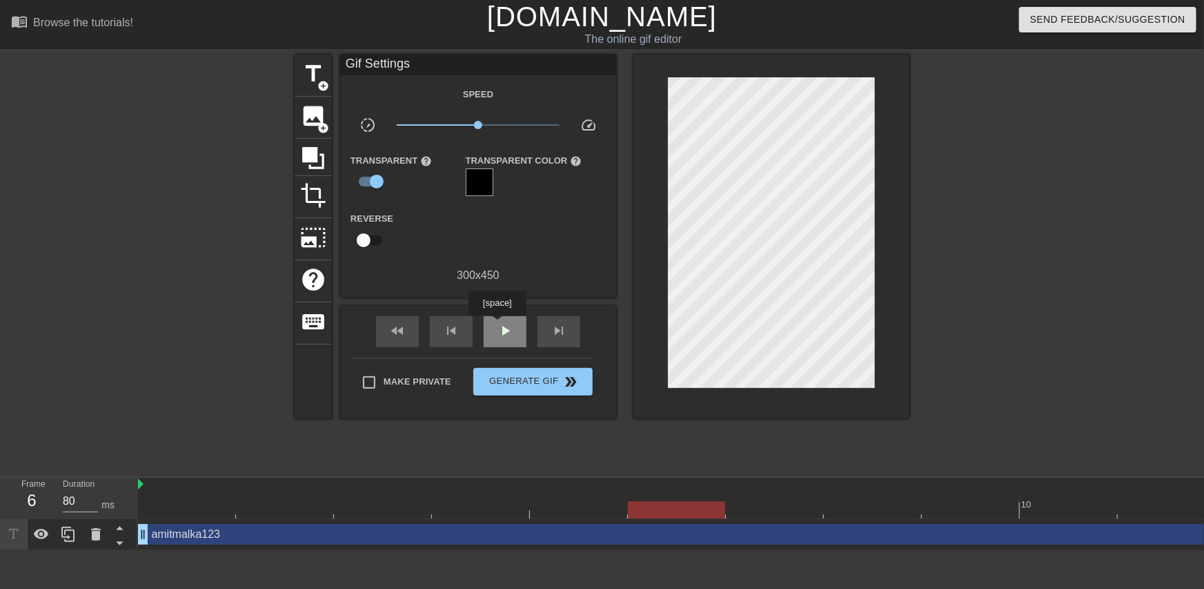
click at [497, 325] on span "play_arrow" at bounding box center [505, 330] width 17 height 17
click at [497, 325] on span "pause" at bounding box center [505, 330] width 17 height 17
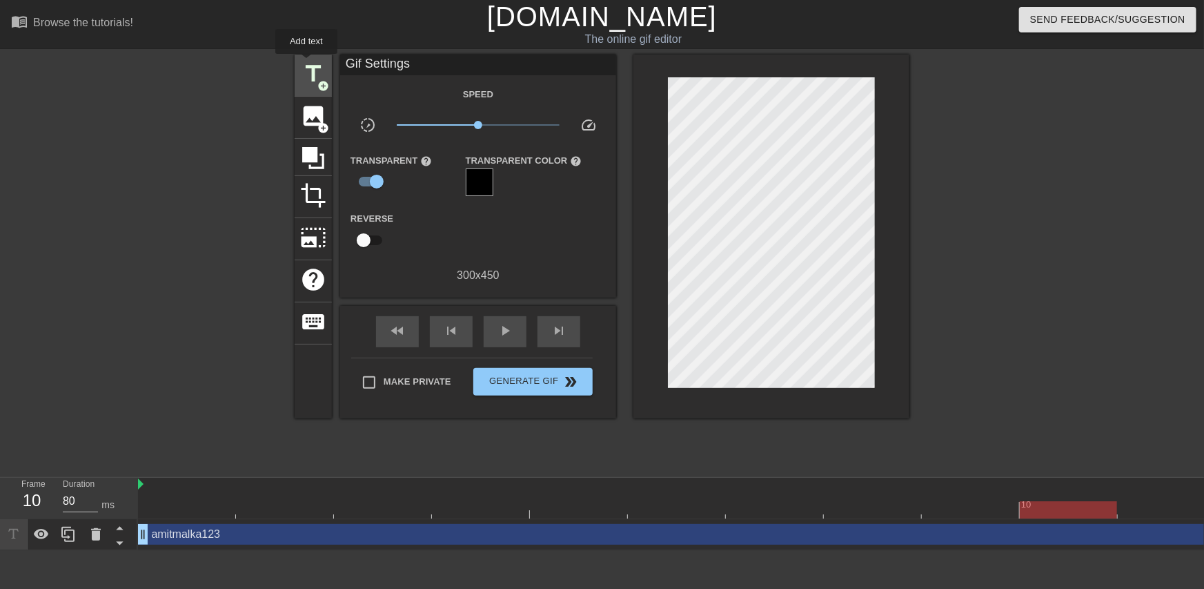
click at [306, 63] on span "title" at bounding box center [313, 74] width 26 height 26
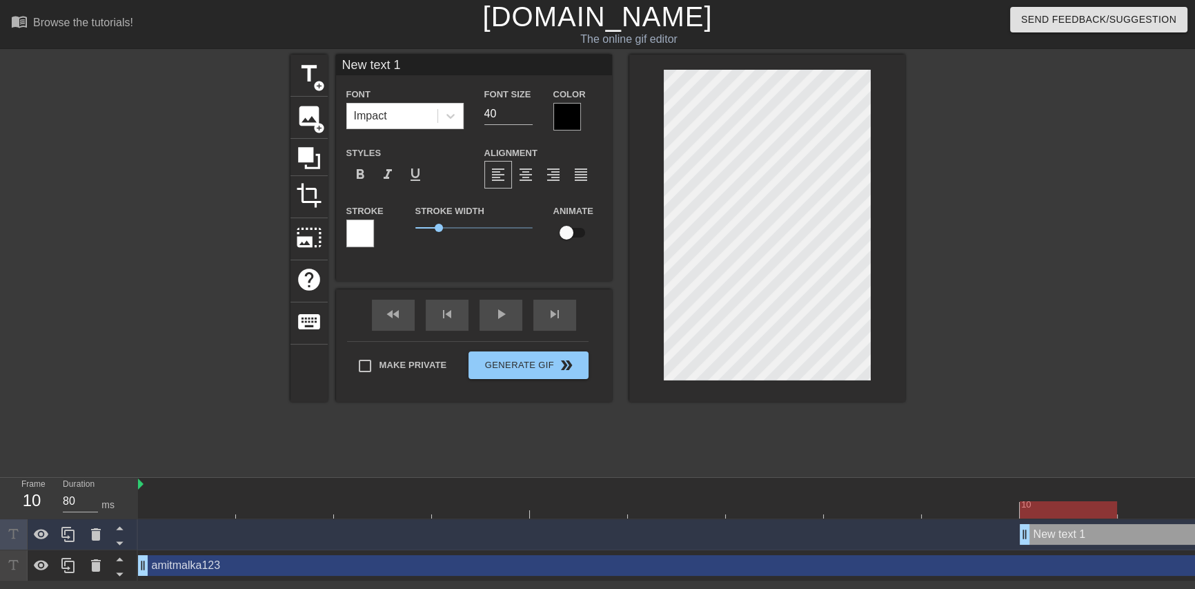
type input "Newtext 1"
type textarea "Newtext 1"
type input "Netext 1"
type textarea "Netext 1"
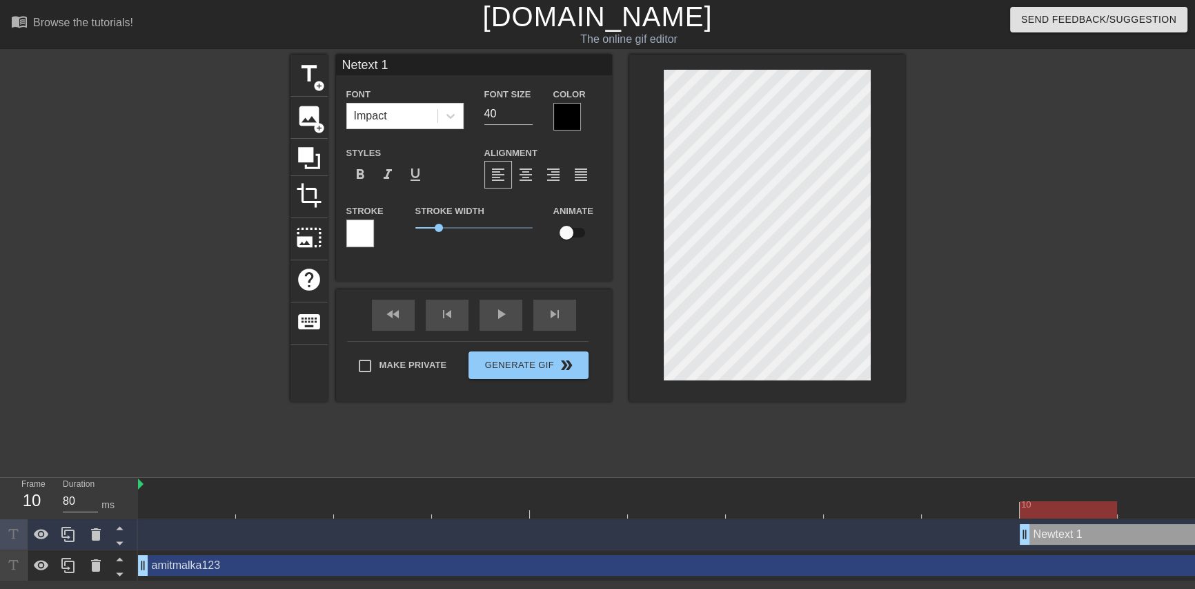
type input "Neext 1"
type textarea "Neext 1"
type input "Next 1"
type textarea "Next 1"
type input "Net 1"
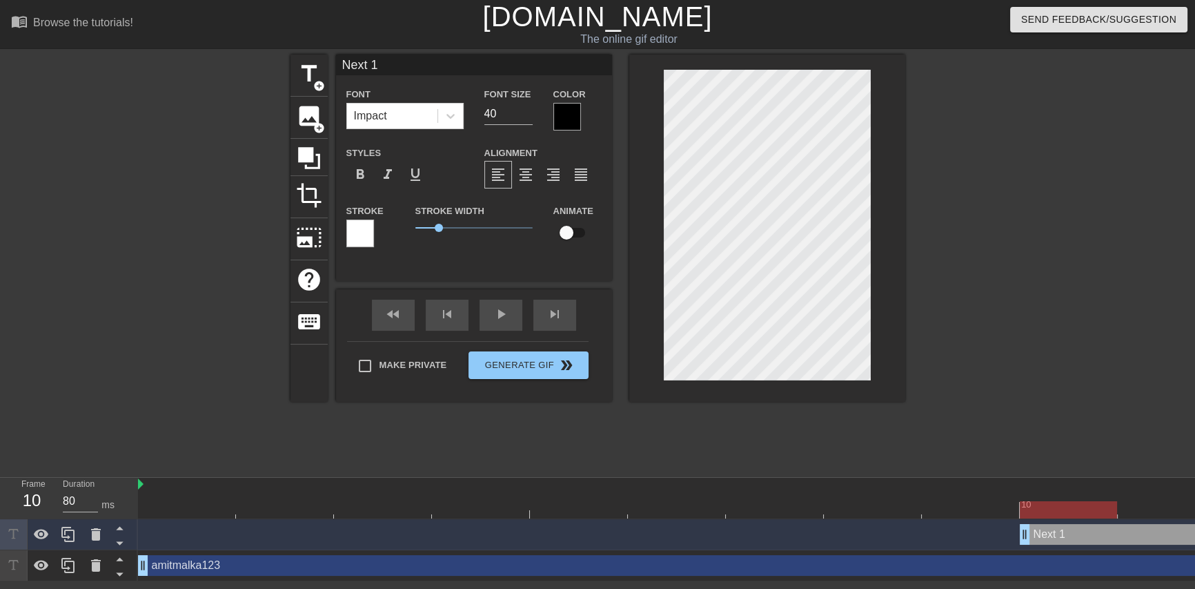
type textarea "Net 1"
type input "Ne 1"
type textarea "Ne 1"
type input "Ne1"
type textarea "Ne1"
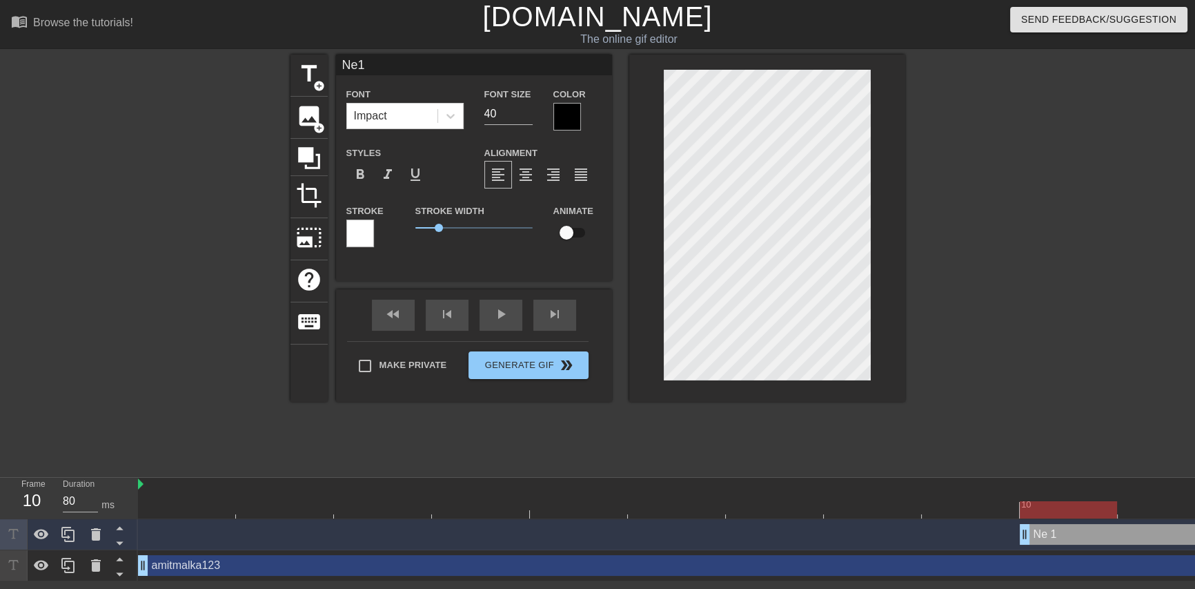
type input "Ne"
type textarea "Ne"
click at [415, 62] on input at bounding box center [474, 65] width 276 height 21
type input "amitmalka123"
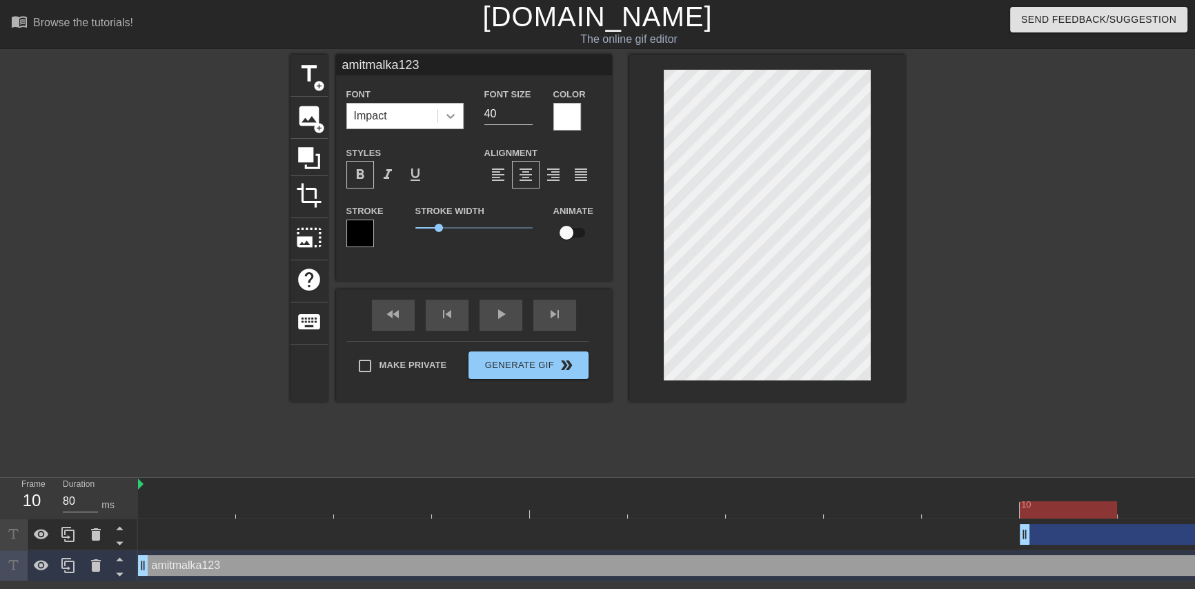
click at [460, 119] on div at bounding box center [450, 116] width 25 height 25
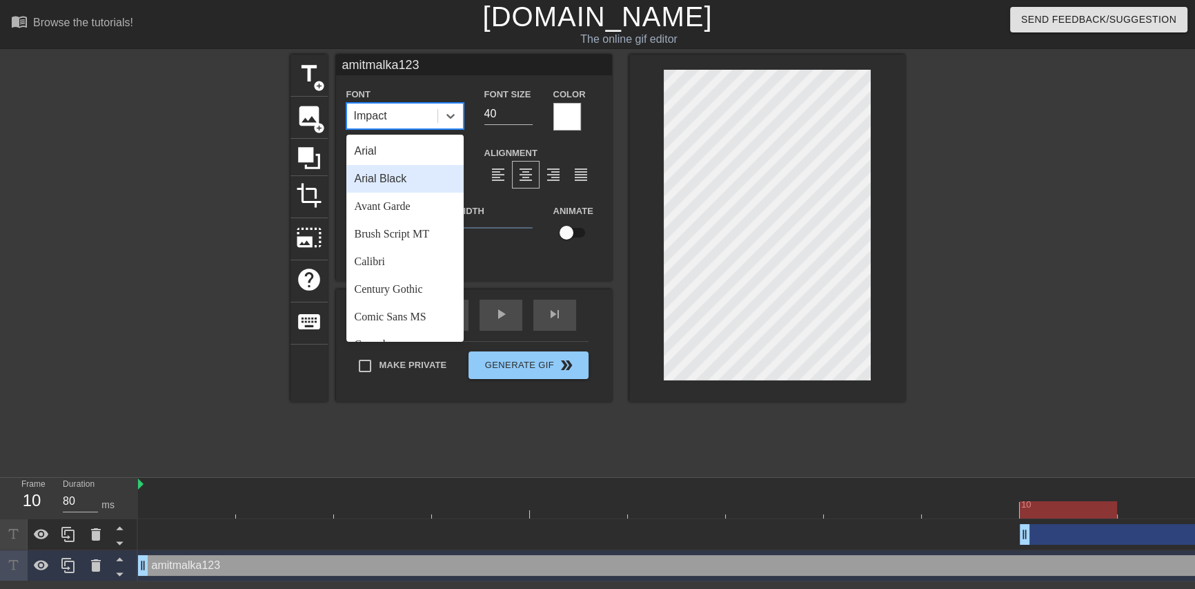
click at [414, 183] on div "Arial Black" at bounding box center [404, 179] width 117 height 28
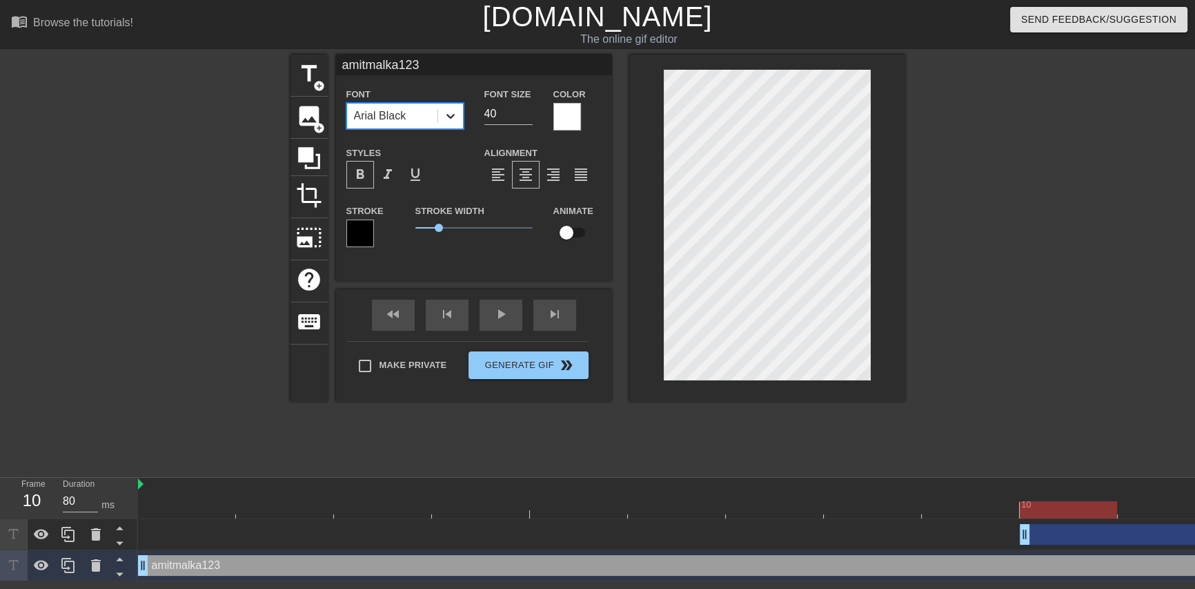
click at [451, 124] on div at bounding box center [450, 116] width 25 height 25
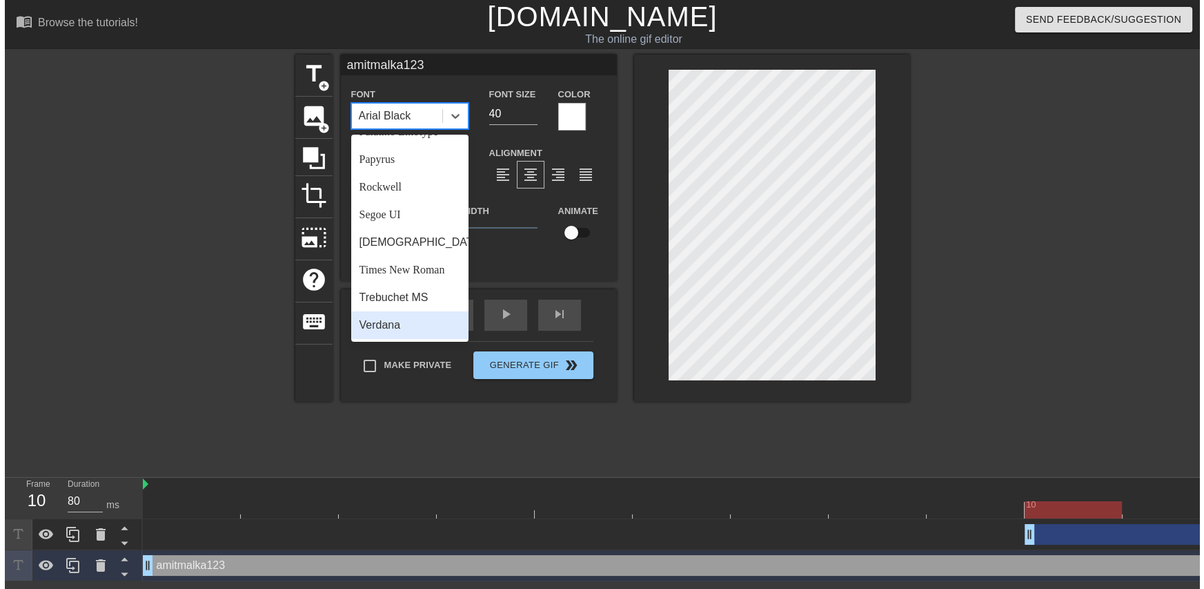
scroll to position [431, 0]
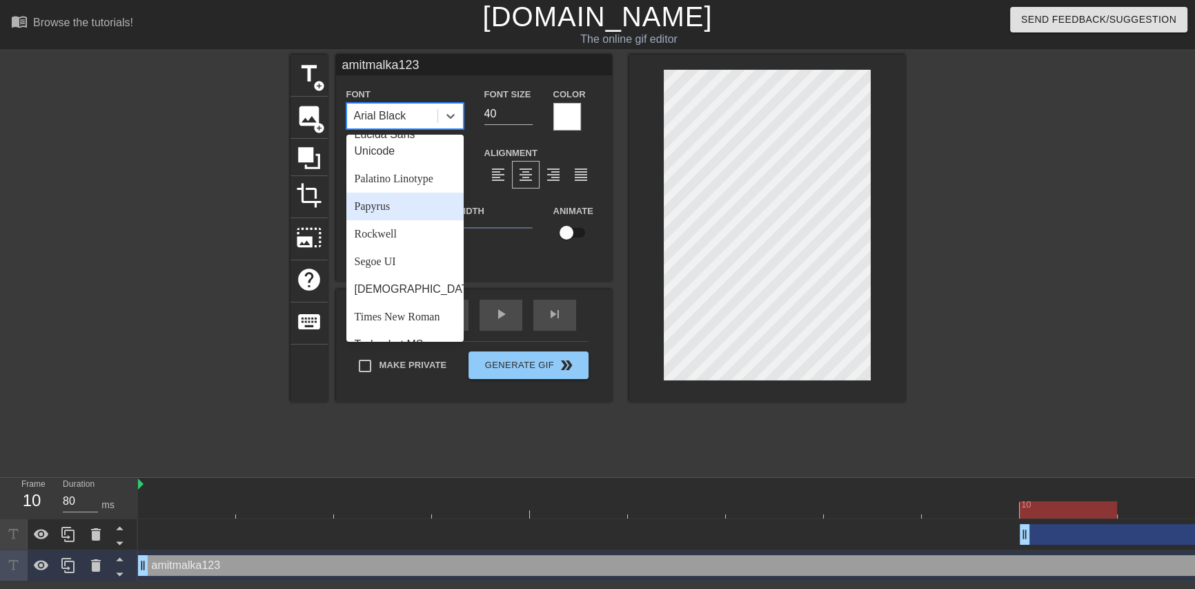
click at [398, 220] on div "Papyrus" at bounding box center [404, 207] width 117 height 28
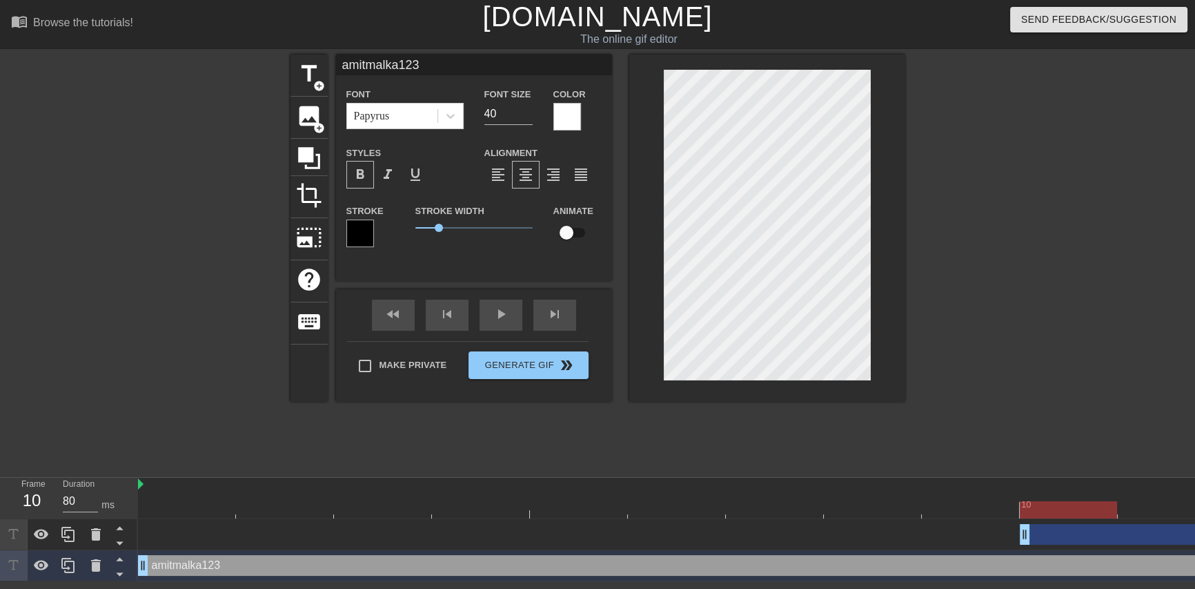
click at [567, 109] on div at bounding box center [568, 117] width 28 height 28
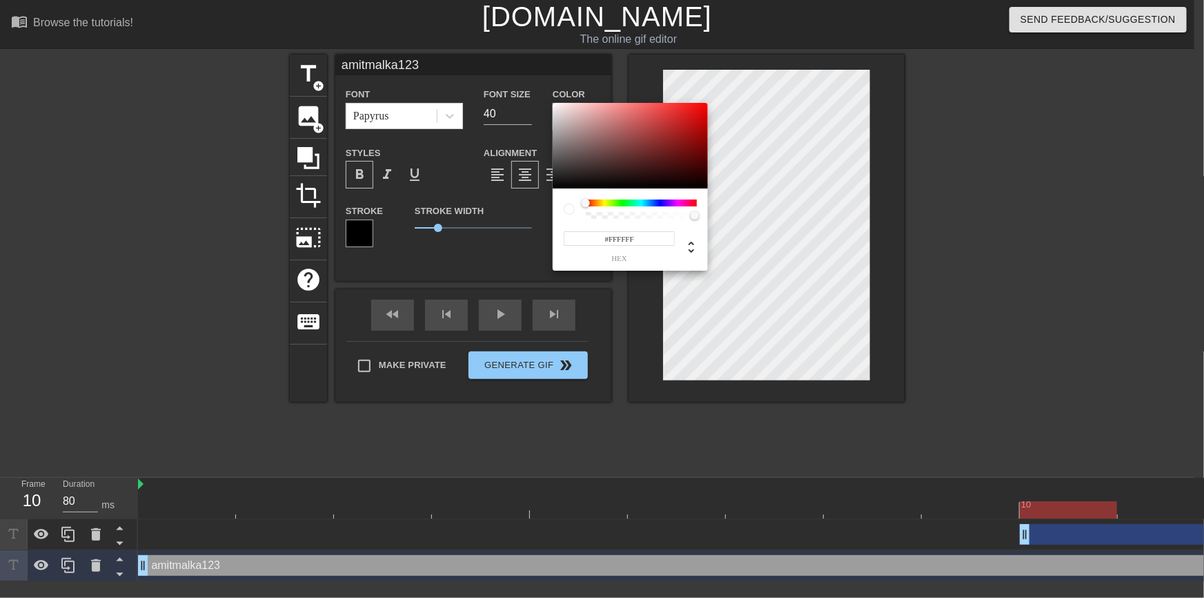
type input "#584949"
click at [579, 159] on div at bounding box center [630, 146] width 155 height 86
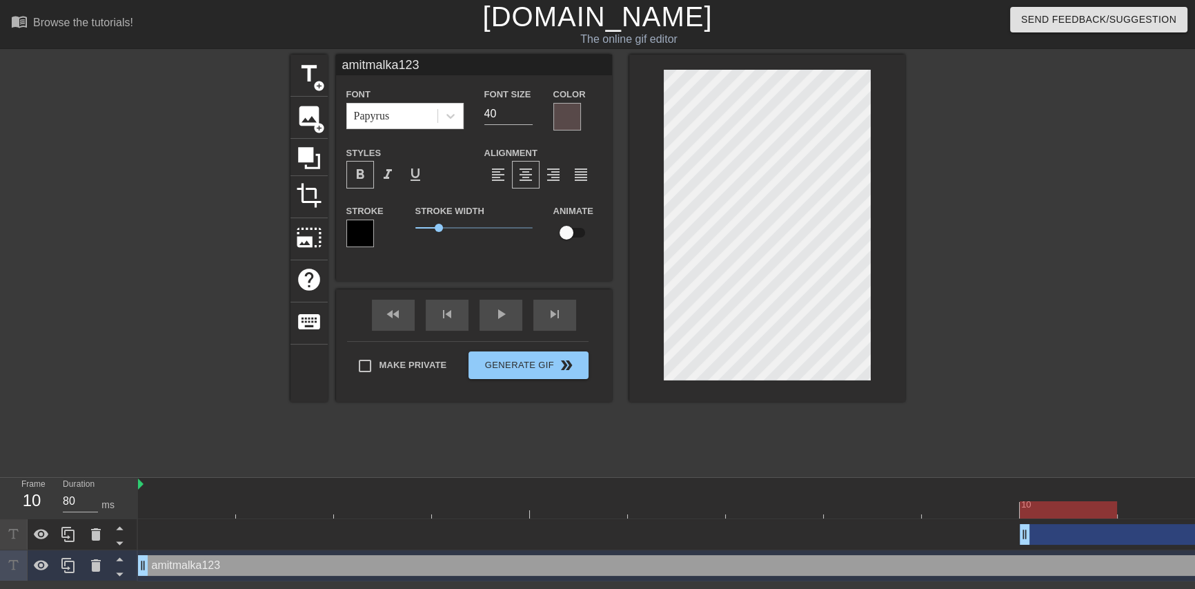
click at [578, 117] on div at bounding box center [568, 117] width 28 height 28
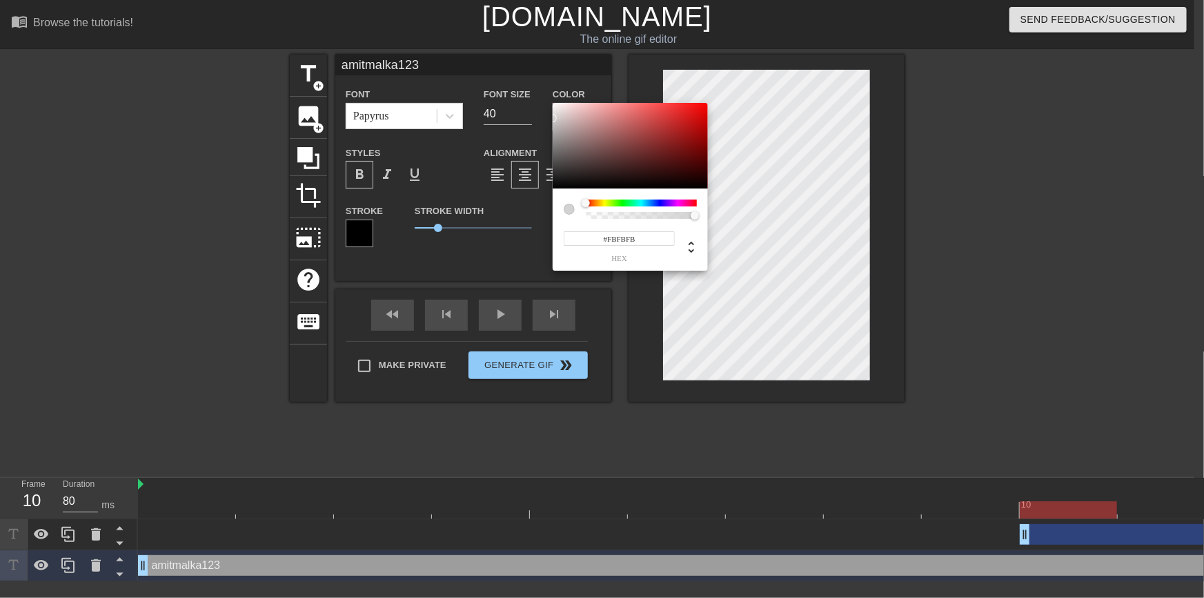
type input "#FFFFFF"
drag, startPoint x: 594, startPoint y: 161, endPoint x: 538, endPoint y: 97, distance: 84.7
click at [538, 97] on div "#FFFFFF hex" at bounding box center [602, 299] width 1204 height 598
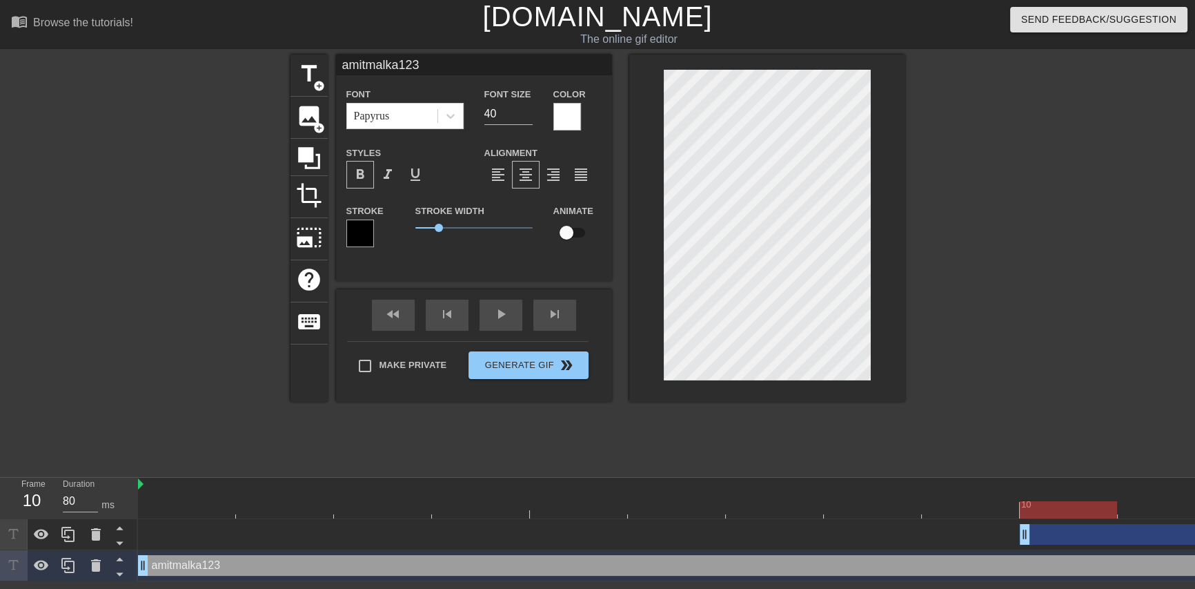
click at [360, 228] on div at bounding box center [360, 233] width 28 height 28
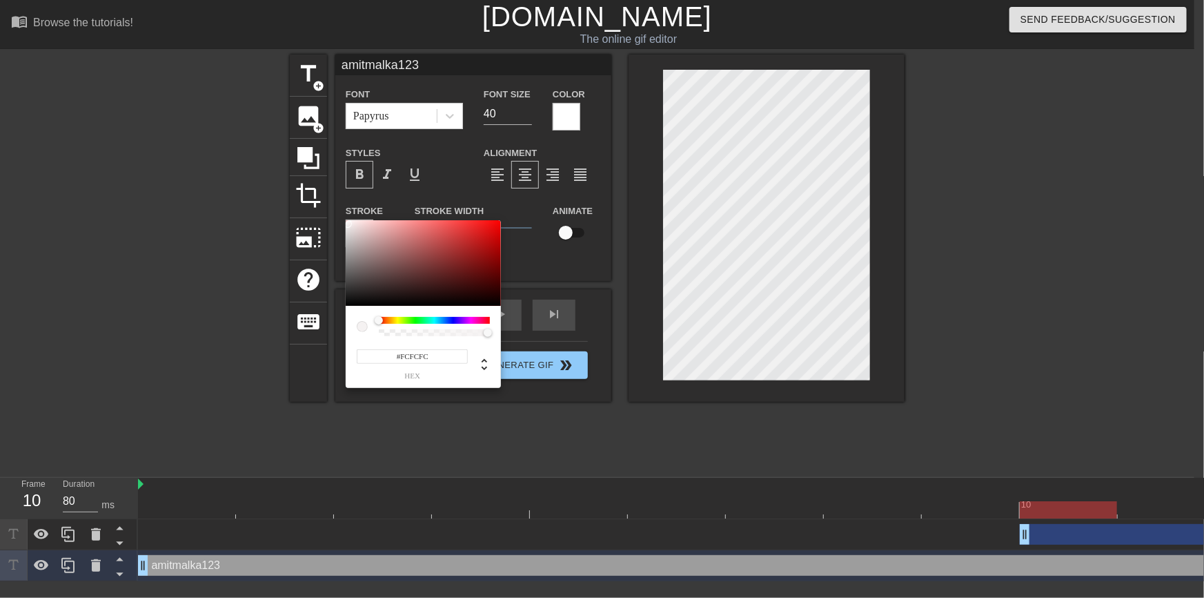
type input "#FFFFFF"
drag, startPoint x: 371, startPoint y: 271, endPoint x: 312, endPoint y: 206, distance: 87.9
click at [312, 206] on div "#FFFFFF hex" at bounding box center [602, 299] width 1204 height 598
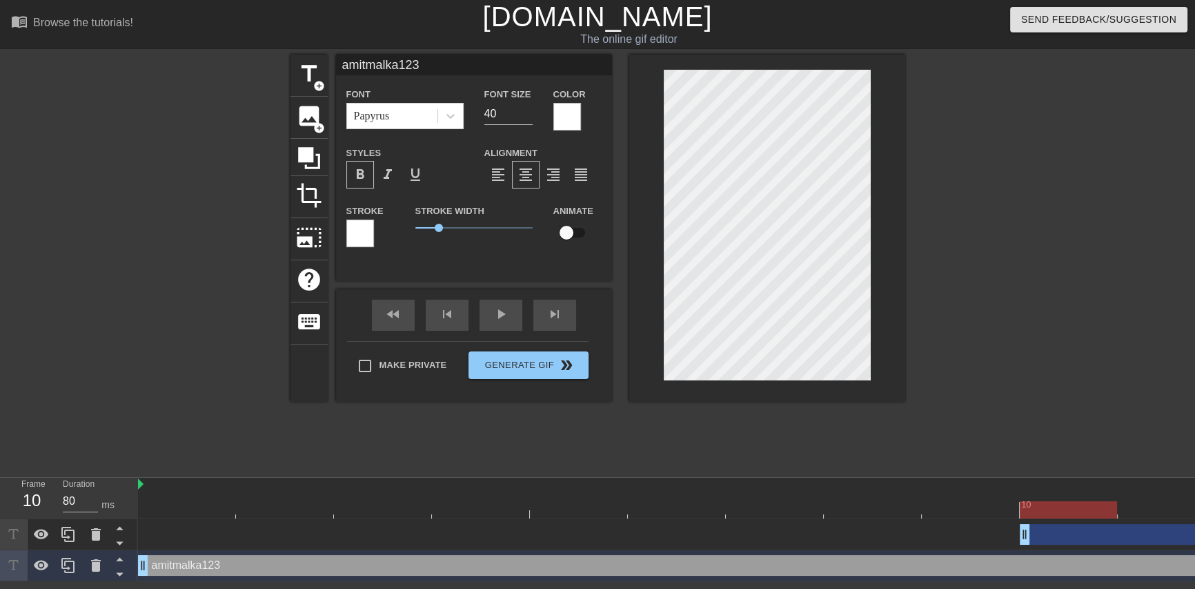
click at [560, 226] on input "checkbox" at bounding box center [566, 232] width 79 height 26
checkbox input "true"
click at [503, 320] on div "play_arrow" at bounding box center [501, 315] width 43 height 31
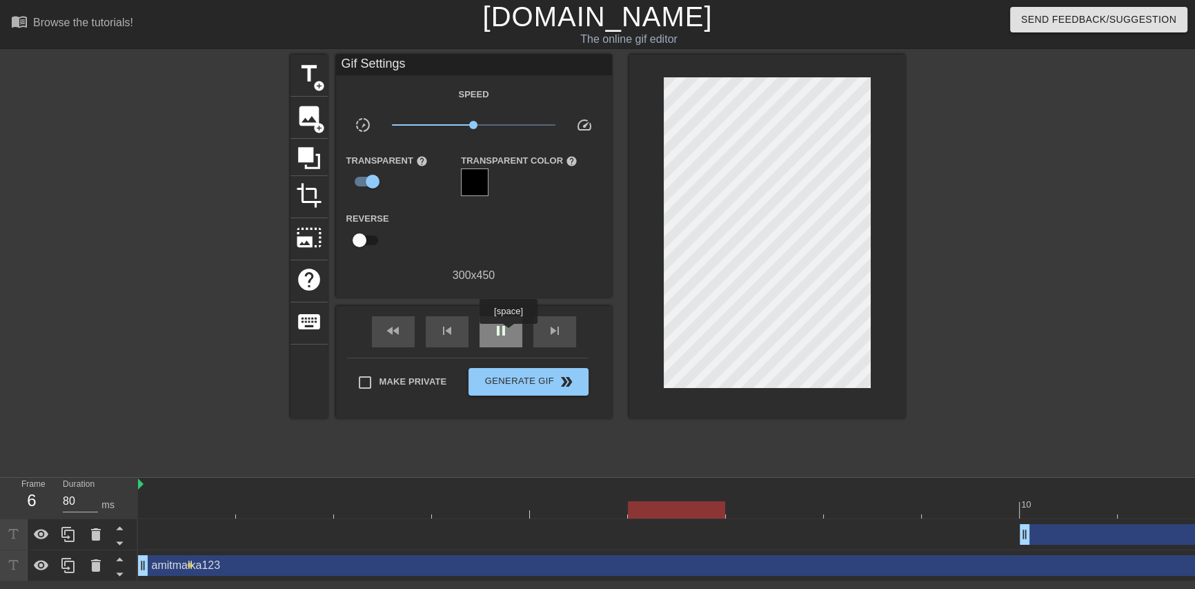
click at [508, 333] on span "pause" at bounding box center [501, 330] width 17 height 17
click at [368, 175] on input "checkbox" at bounding box center [372, 181] width 79 height 26
click at [368, 179] on input "checkbox" at bounding box center [359, 181] width 79 height 26
checkbox input "true"
click at [474, 190] on div at bounding box center [475, 182] width 28 height 28
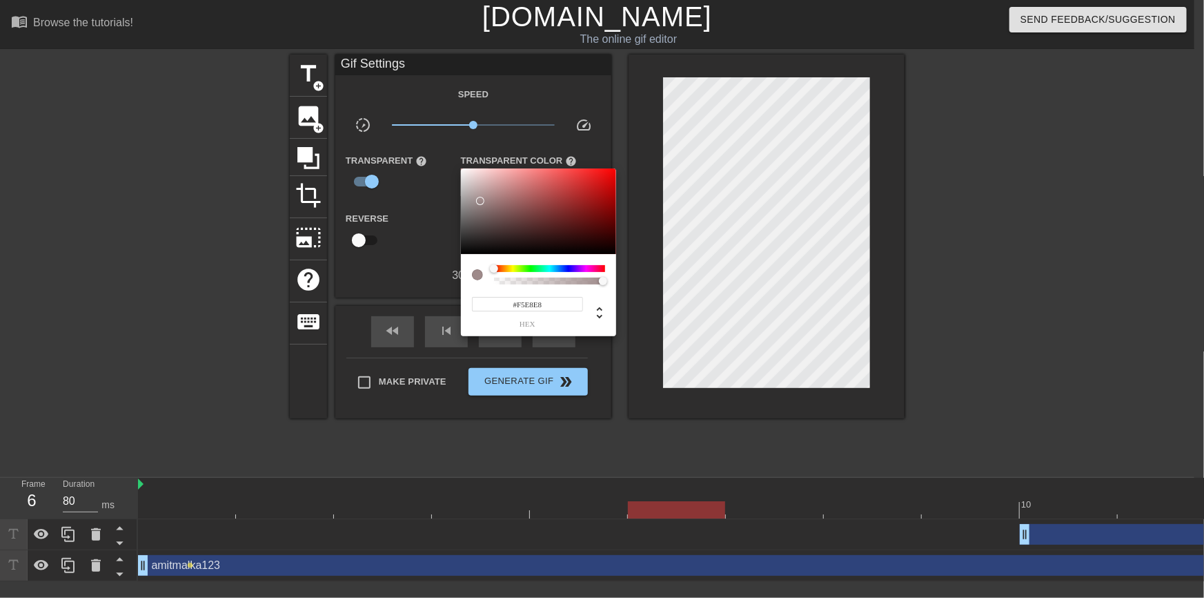
type input "#FFFFFF"
drag, startPoint x: 484, startPoint y: 207, endPoint x: 449, endPoint y: 158, distance: 60.3
click at [449, 158] on div "#FFFFFF hex" at bounding box center [602, 299] width 1204 height 598
click at [413, 242] on div at bounding box center [602, 299] width 1204 height 598
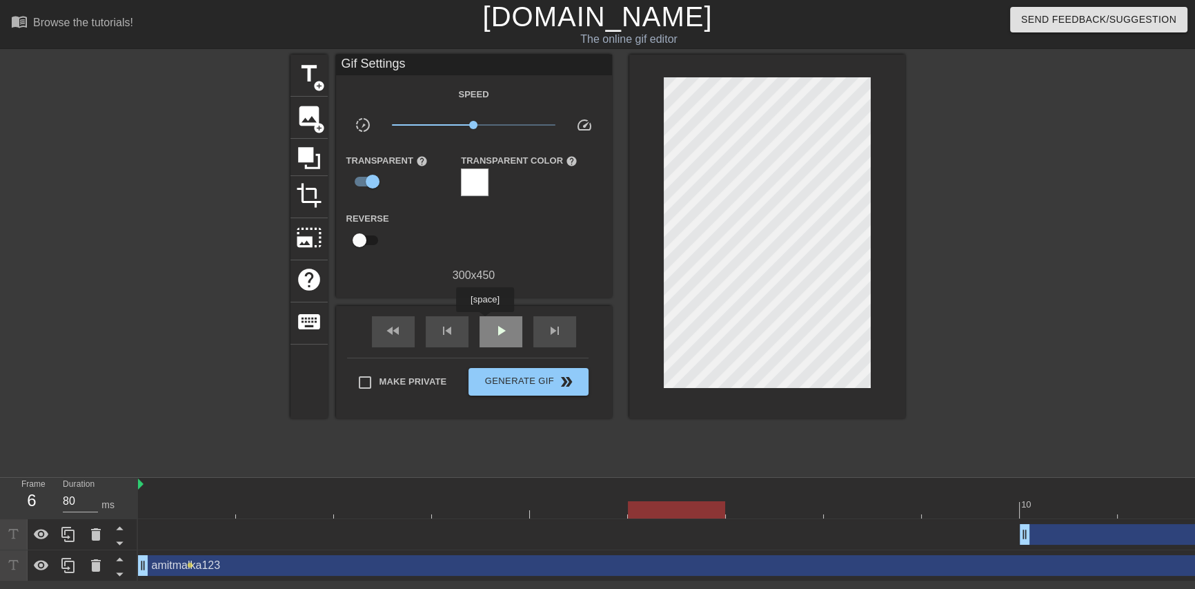
click at [501, 338] on span "play_arrow" at bounding box center [501, 330] width 17 height 17
click at [501, 338] on span "pause" at bounding box center [501, 330] width 17 height 17
click at [471, 179] on div at bounding box center [475, 182] width 28 height 28
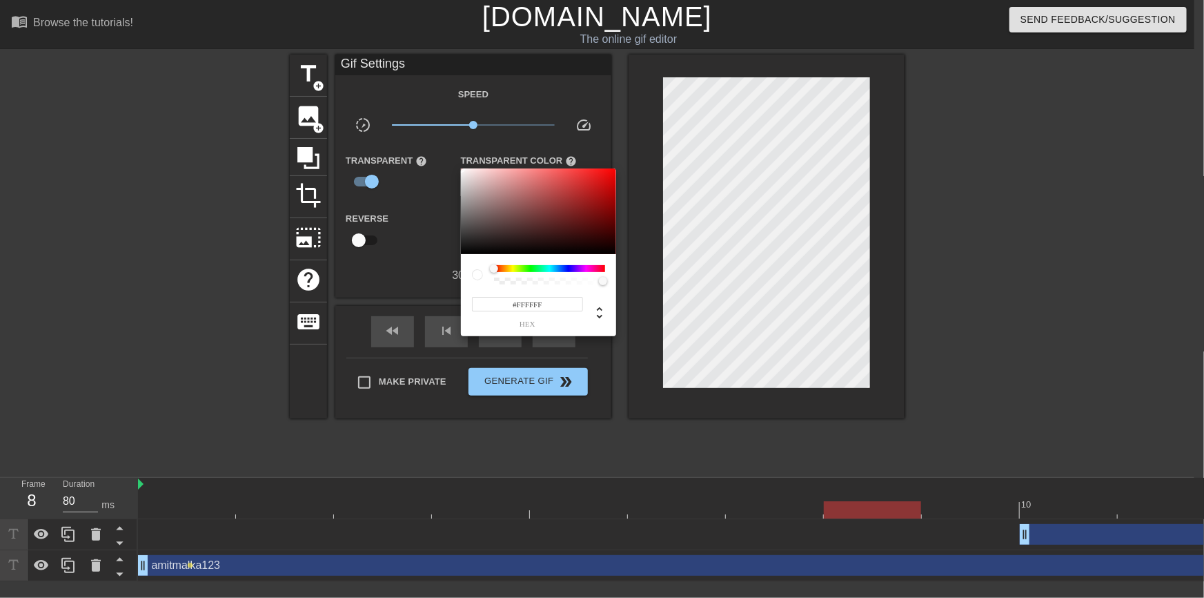
type input "#E0D1D1"
click at [471, 179] on div at bounding box center [538, 211] width 155 height 86
click at [457, 186] on div at bounding box center [602, 299] width 1204 height 598
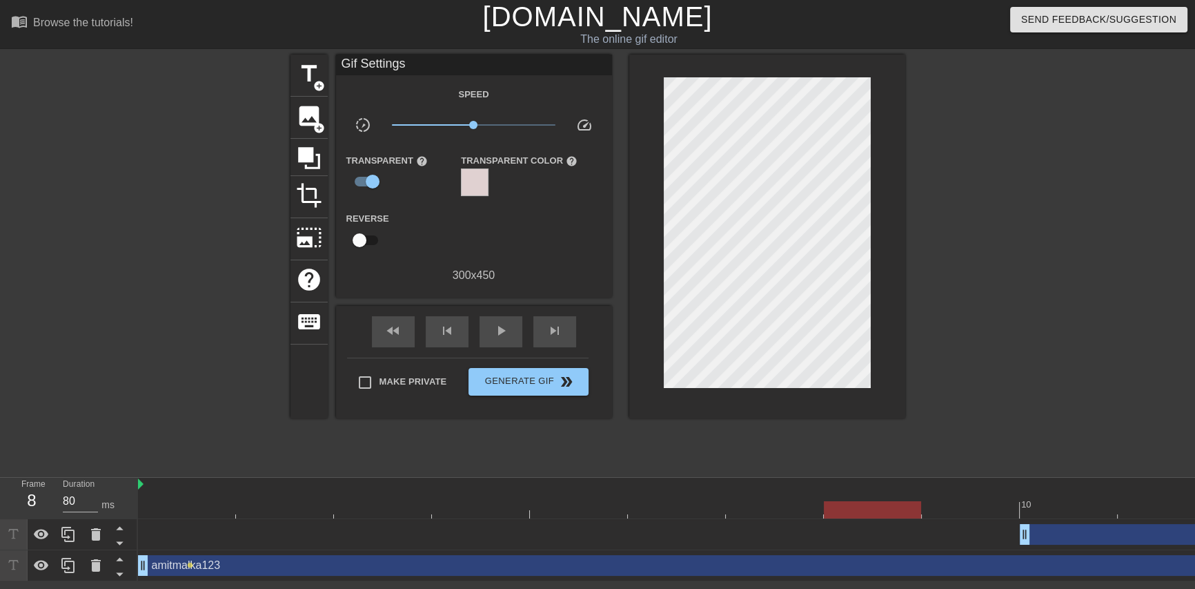
click at [366, 246] on input "checkbox" at bounding box center [359, 240] width 79 height 26
checkbox input "true"
click at [508, 329] on span "play_arrow" at bounding box center [501, 330] width 17 height 17
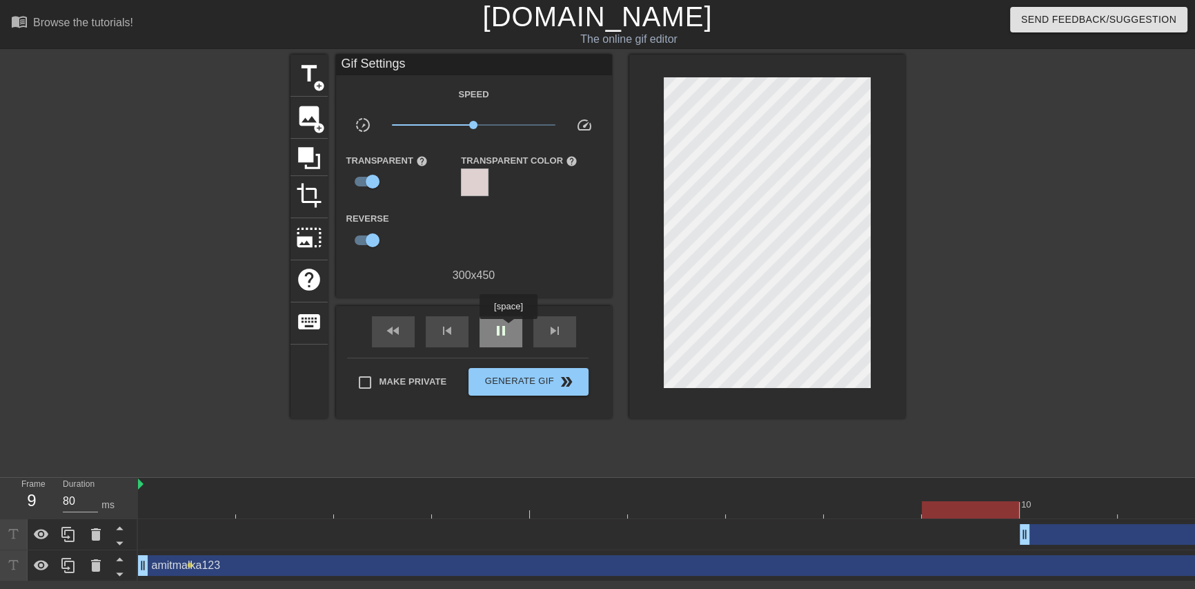
click at [508, 329] on span "pause" at bounding box center [501, 330] width 17 height 17
click at [511, 326] on div "play_arrow" at bounding box center [501, 331] width 43 height 31
click at [204, 565] on div "amitmalka123 drag_handle drag_handle" at bounding box center [726, 565] width 1176 height 21
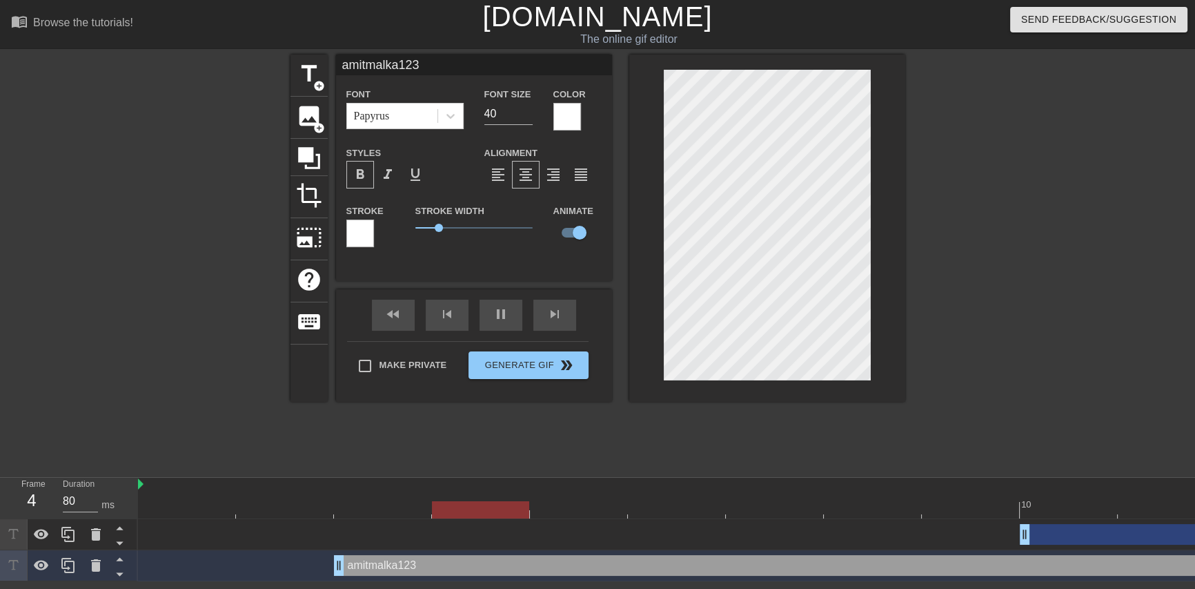
drag, startPoint x: 144, startPoint y: 568, endPoint x: 353, endPoint y: 555, distance: 209.5
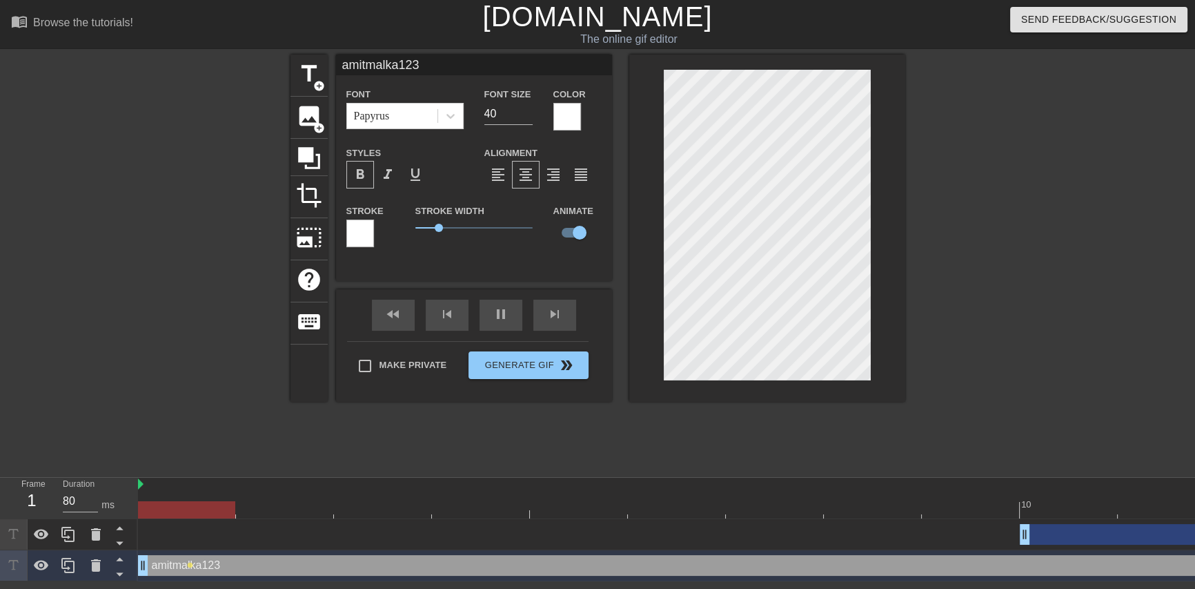
drag, startPoint x: 340, startPoint y: 566, endPoint x: 144, endPoint y: 567, distance: 196.0
click at [224, 525] on div "drag_handle drag_handle" at bounding box center [726, 534] width 1176 height 21
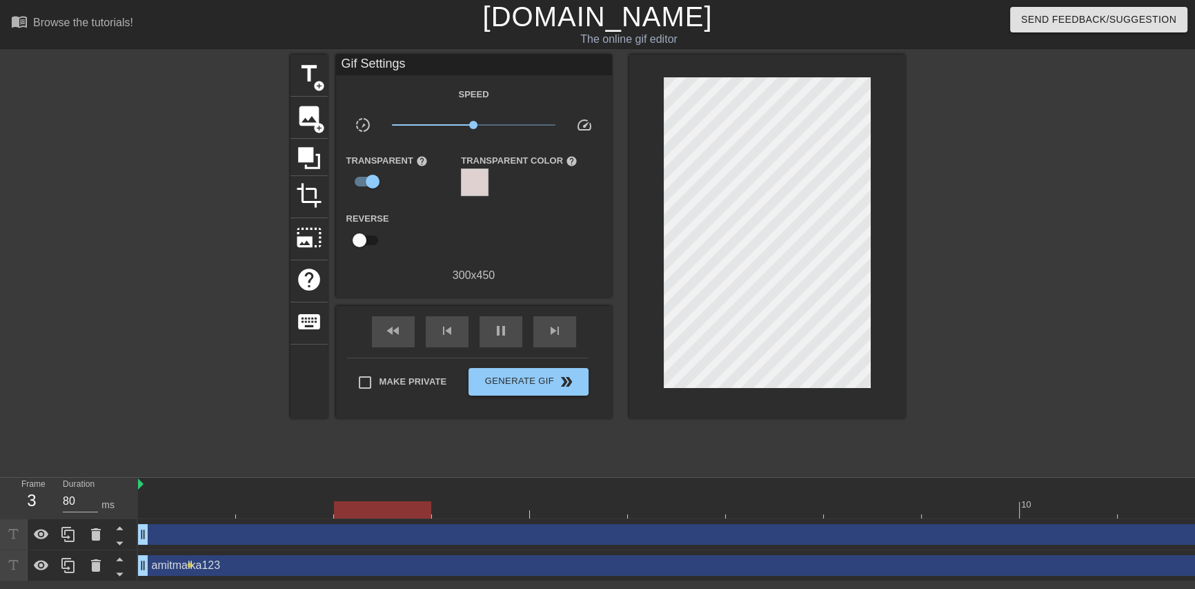
drag, startPoint x: 1026, startPoint y: 536, endPoint x: 170, endPoint y: 540, distance: 855.9
click at [92, 542] on icon at bounding box center [96, 534] width 17 height 17
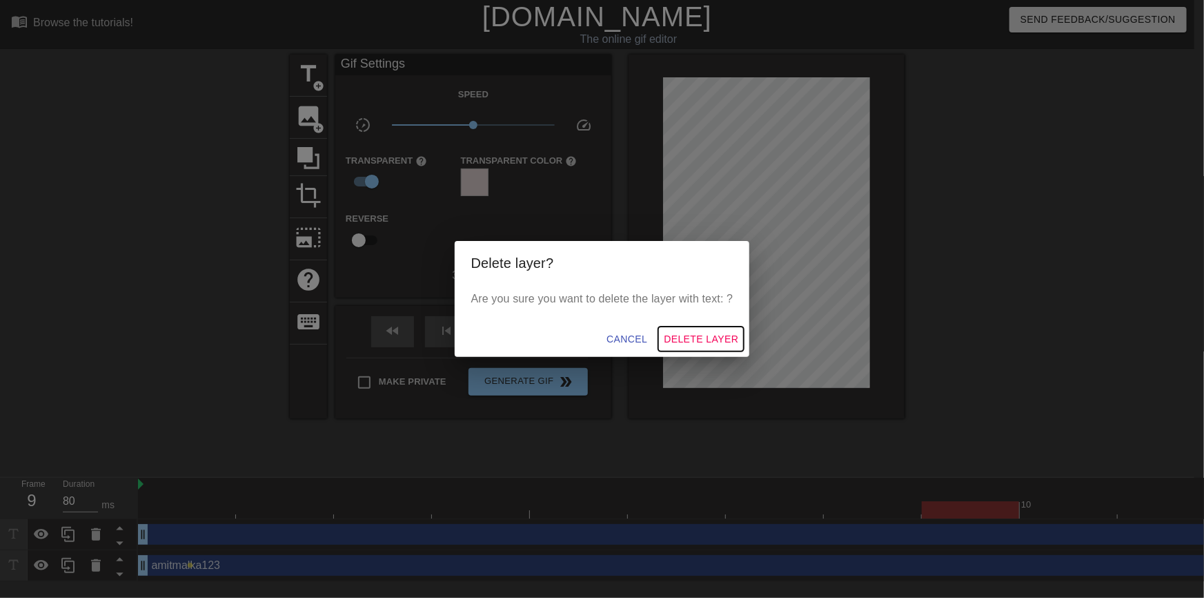
click at [715, 342] on span "Delete Layer" at bounding box center [701, 339] width 75 height 17
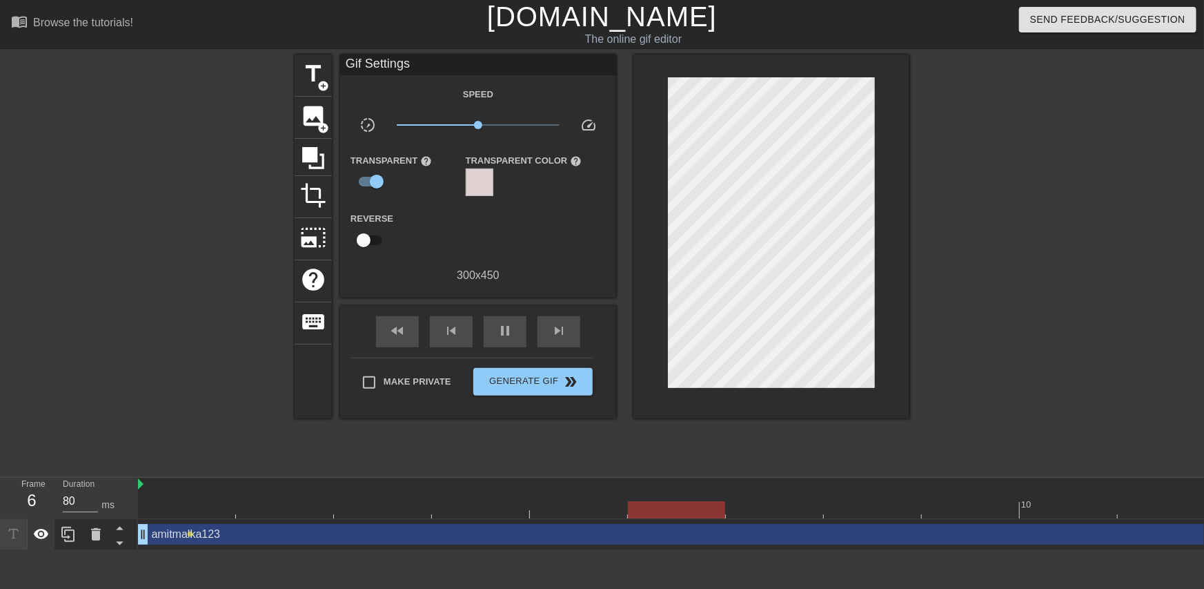
click at [40, 536] on icon at bounding box center [41, 534] width 15 height 10
click at [41, 538] on icon at bounding box center [41, 534] width 17 height 17
click at [490, 179] on div at bounding box center [480, 182] width 28 height 28
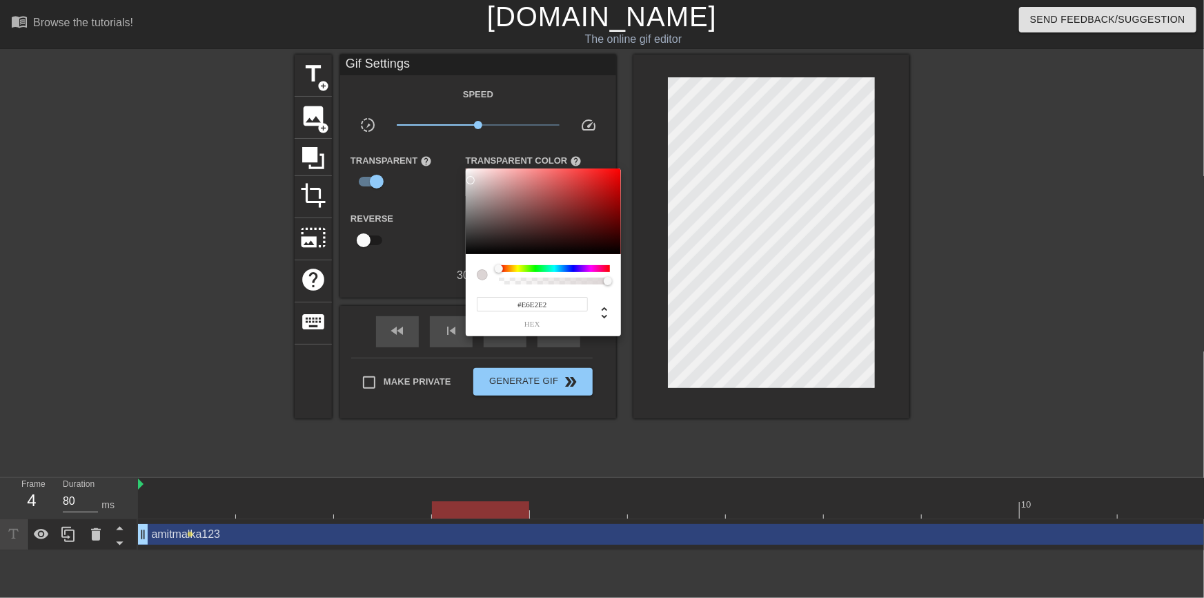
type input "#FFFFFF"
drag, startPoint x: 471, startPoint y: 180, endPoint x: 460, endPoint y: 157, distance: 25.9
click at [460, 157] on div "#FFFFFF hex" at bounding box center [602, 299] width 1204 height 598
click at [1204, 552] on div at bounding box center [602, 299] width 1204 height 598
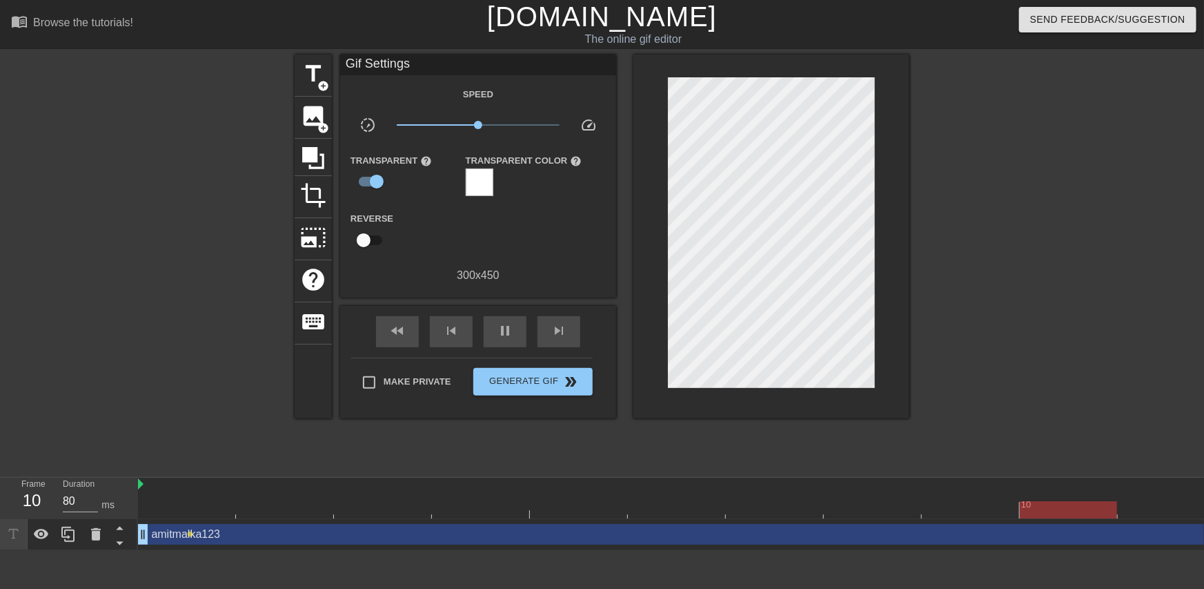
click at [1197, 551] on div "#FFFFFF hex" at bounding box center [602, 294] width 1204 height 589
click at [1018, 536] on div "amitmalka123 drag_handle drag_handle" at bounding box center [726, 534] width 1176 height 21
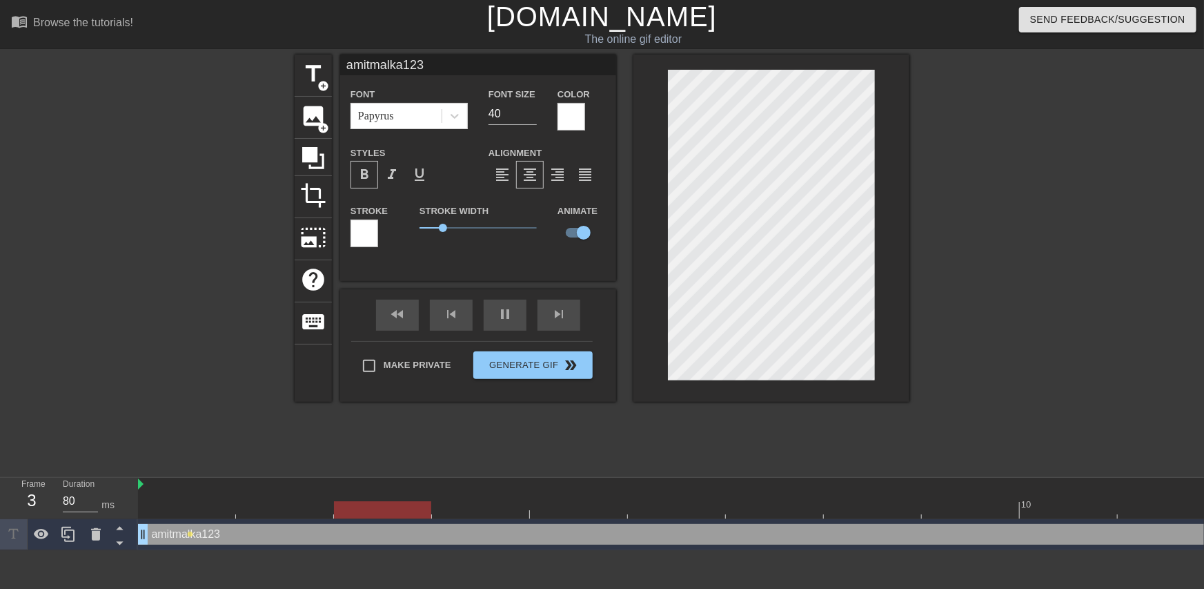
click at [1038, 538] on div "amitmalka123 drag_handle drag_handle" at bounding box center [726, 534] width 1176 height 21
drag, startPoint x: 1038, startPoint y: 538, endPoint x: 716, endPoint y: 559, distance: 322.3
click at [897, 544] on div "amitmalka123 drag_handle drag_handle" at bounding box center [726, 534] width 1176 height 21
drag, startPoint x: 145, startPoint y: 534, endPoint x: 476, endPoint y: 535, distance: 330.6
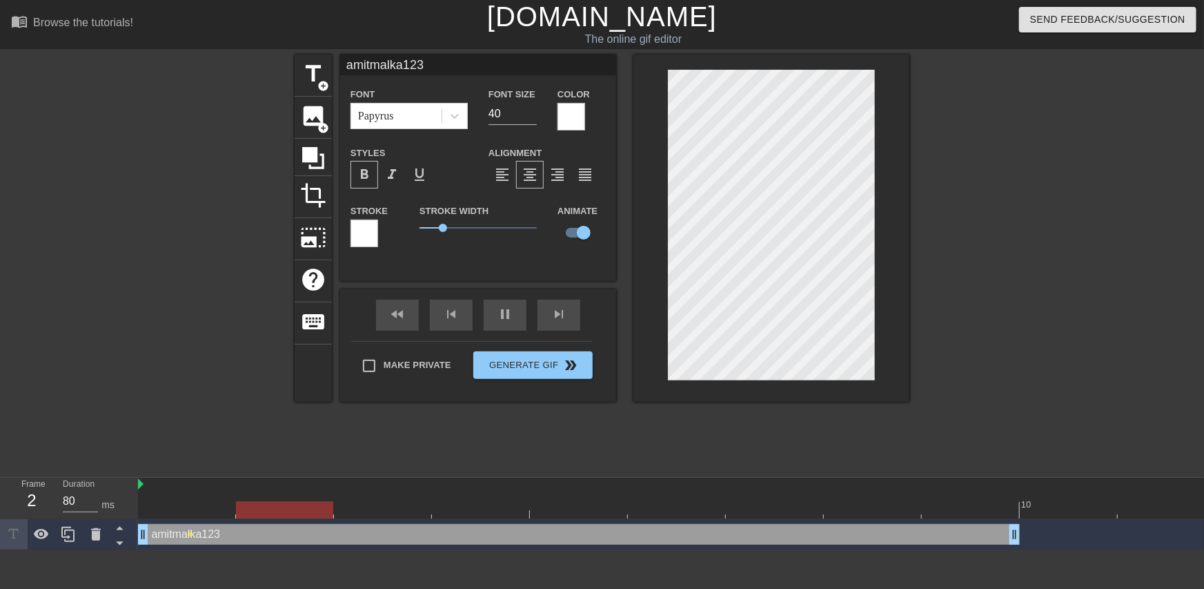
drag, startPoint x: 448, startPoint y: 534, endPoint x: 152, endPoint y: 529, distance: 296.1
click at [152, 529] on div "amitmalka123 drag_handle drag_handle" at bounding box center [579, 534] width 882 height 21
click at [119, 539] on icon at bounding box center [119, 542] width 17 height 17
click at [116, 529] on icon at bounding box center [119, 527] width 17 height 17
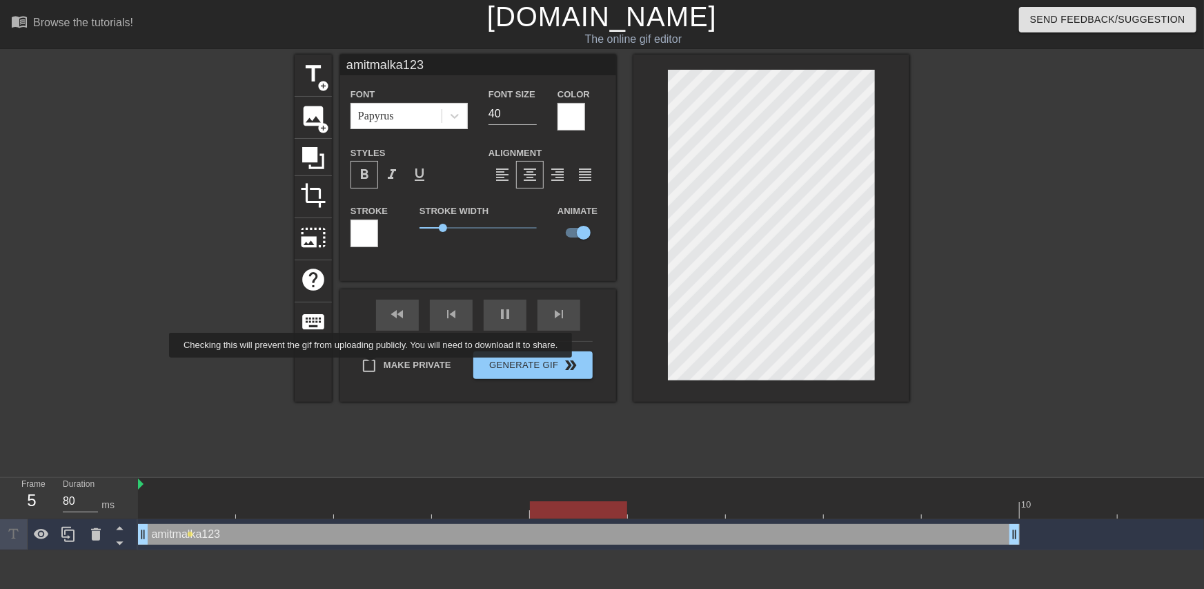
click at [373, 367] on input "Make Private" at bounding box center [369, 365] width 29 height 29
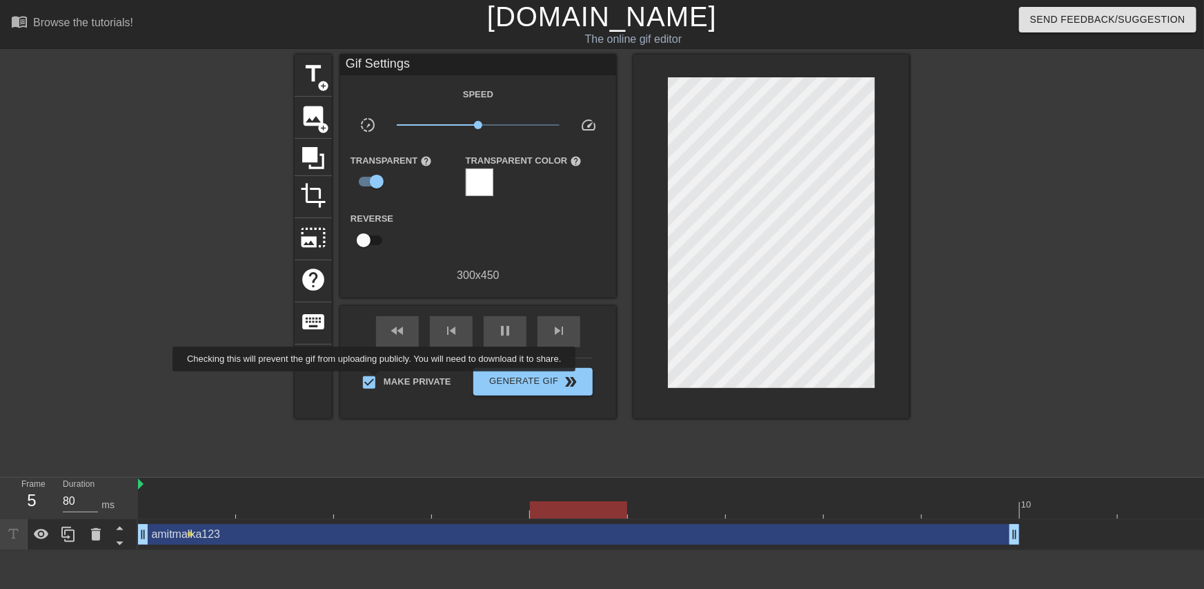
click at [377, 381] on input "Make Private" at bounding box center [369, 382] width 29 height 29
checkbox input "false"
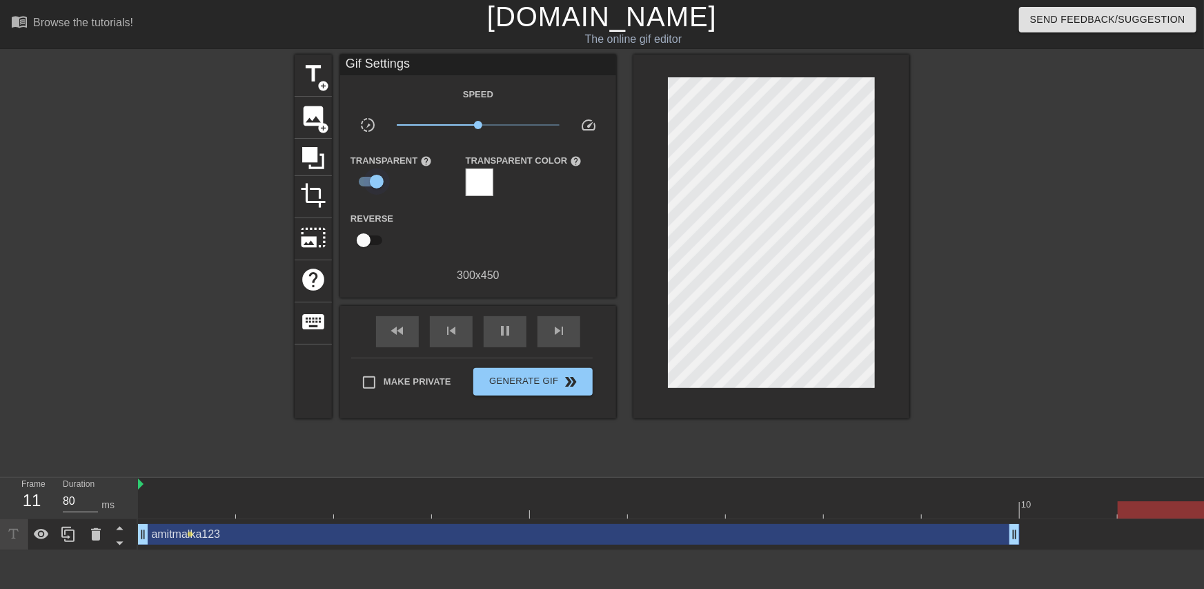
click at [373, 179] on input "checkbox" at bounding box center [377, 181] width 79 height 26
checkbox input "false"
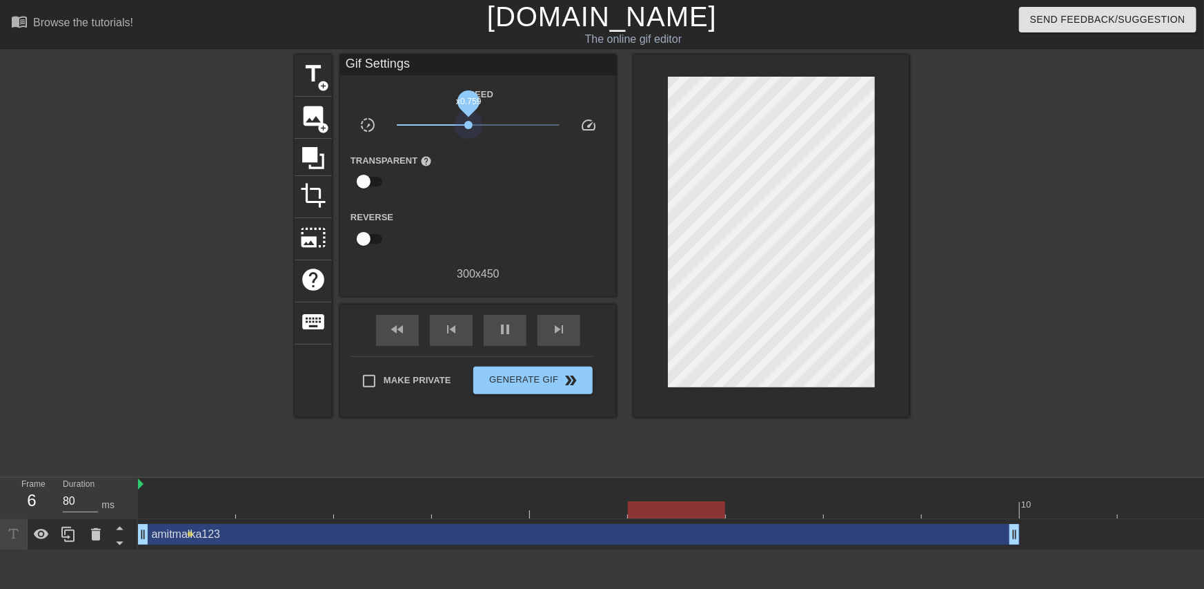
drag, startPoint x: 478, startPoint y: 124, endPoint x: 469, endPoint y: 142, distance: 20.1
click at [469, 142] on div "Speed slow_motion_video x0.759 speed Transparent help Reverse 300 x 450" at bounding box center [478, 184] width 255 height 197
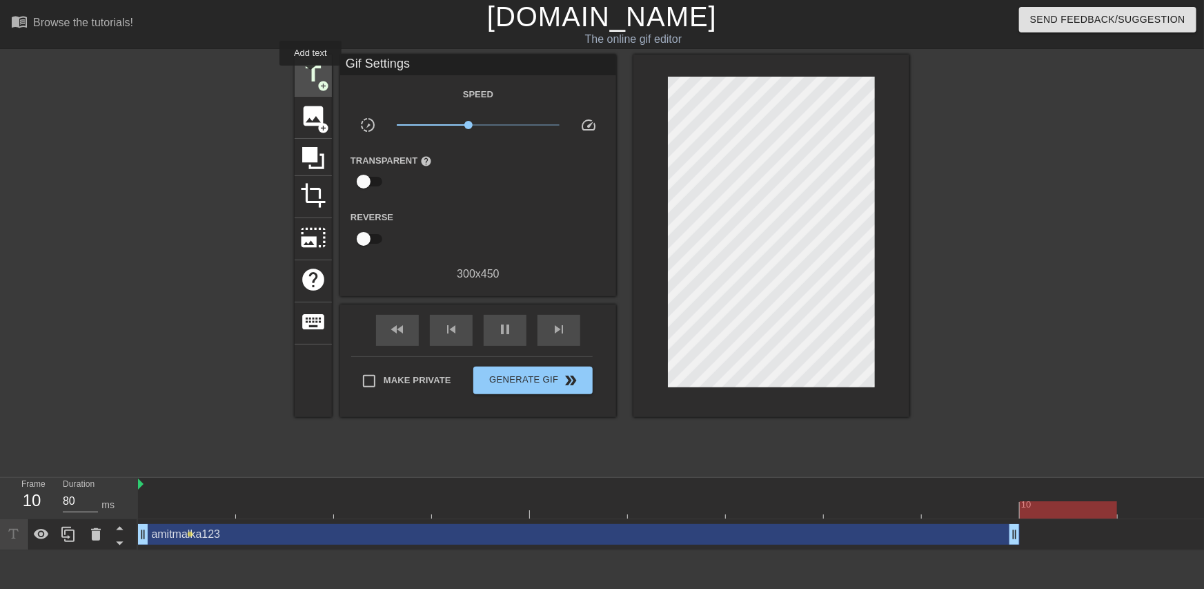
click at [311, 75] on span "title" at bounding box center [313, 74] width 26 height 26
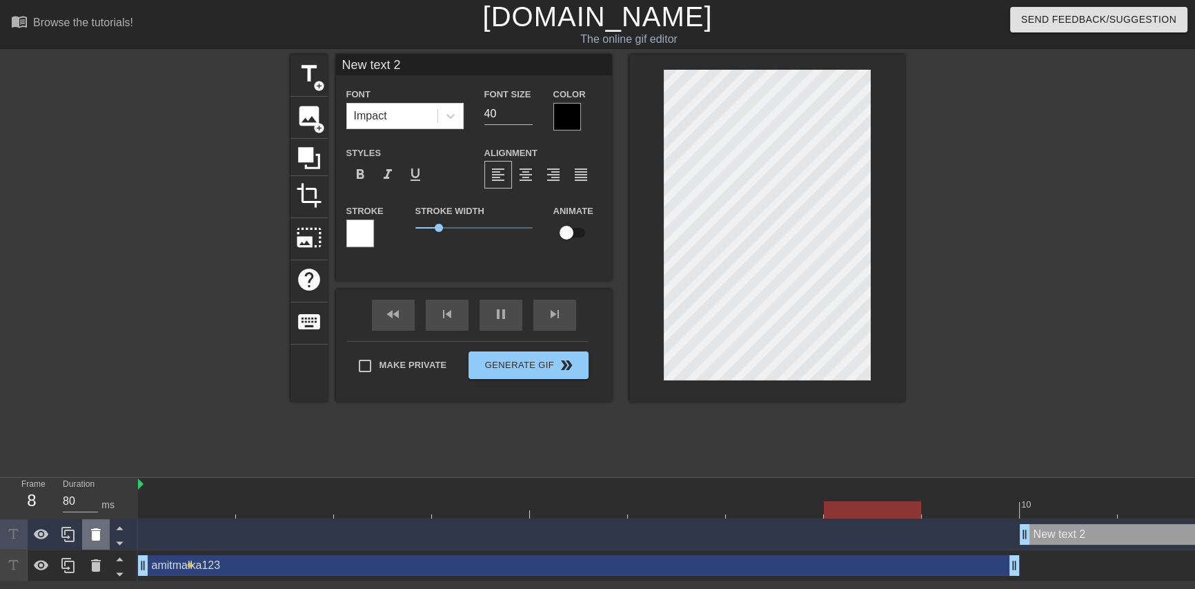
click at [88, 536] on icon at bounding box center [96, 534] width 17 height 17
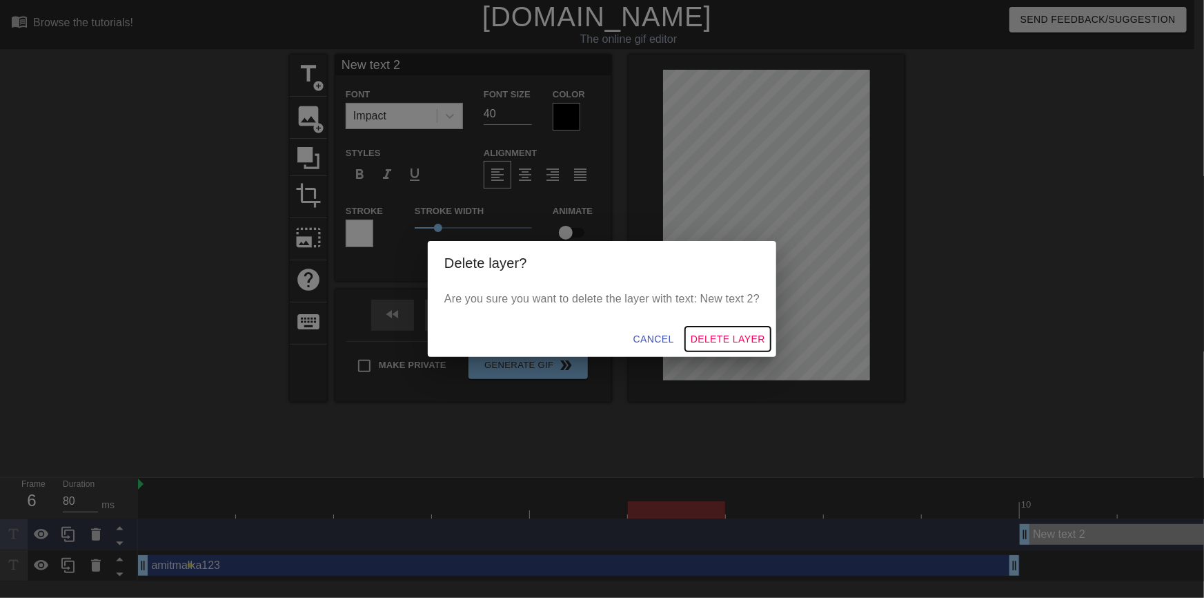
click at [736, 335] on span "Delete Layer" at bounding box center [728, 339] width 75 height 17
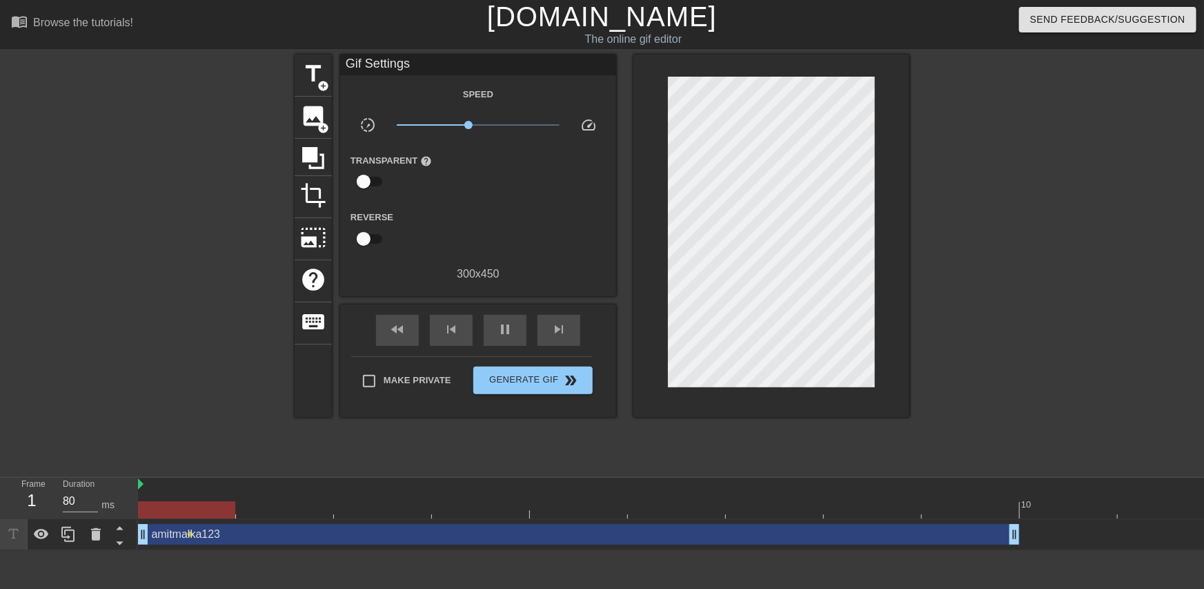
click at [273, 544] on div "amitmalka123 drag_handle drag_handle" at bounding box center [579, 534] width 882 height 21
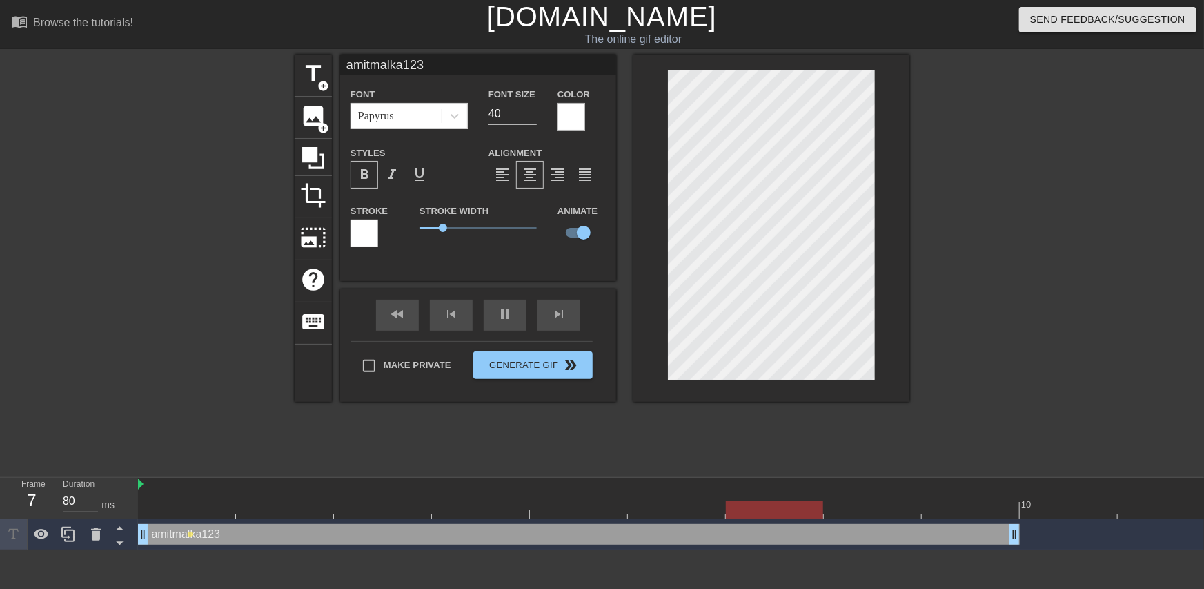
click at [271, 538] on div "amitmalka123 drag_handle drag_handle" at bounding box center [579, 534] width 882 height 21
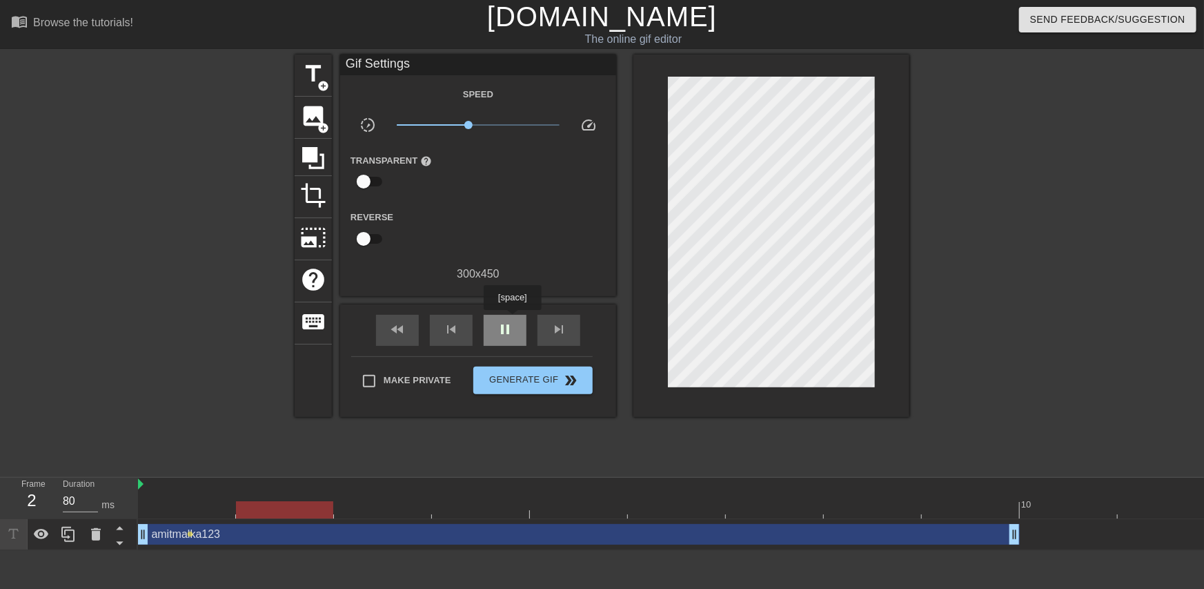
click at [512, 320] on div "pause" at bounding box center [505, 330] width 43 height 31
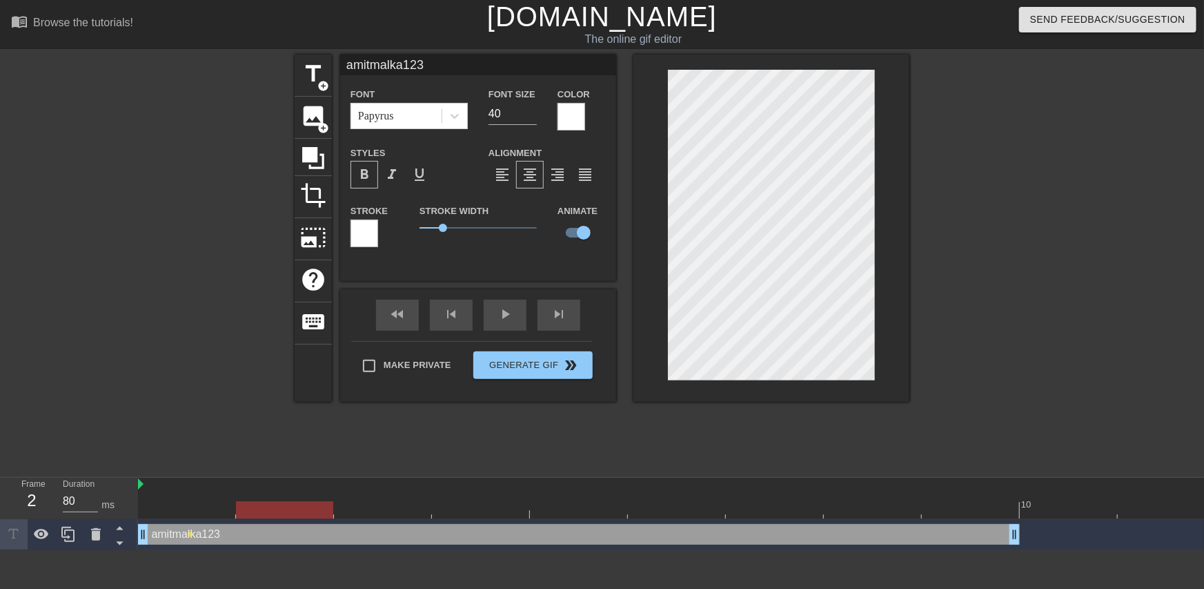
scroll to position [1, 1]
click at [577, 234] on input "checkbox" at bounding box center [584, 232] width 79 height 26
click at [577, 231] on input "checkbox" at bounding box center [570, 232] width 79 height 26
checkbox input "true"
click at [446, 317] on div "skip_previous" at bounding box center [451, 315] width 43 height 31
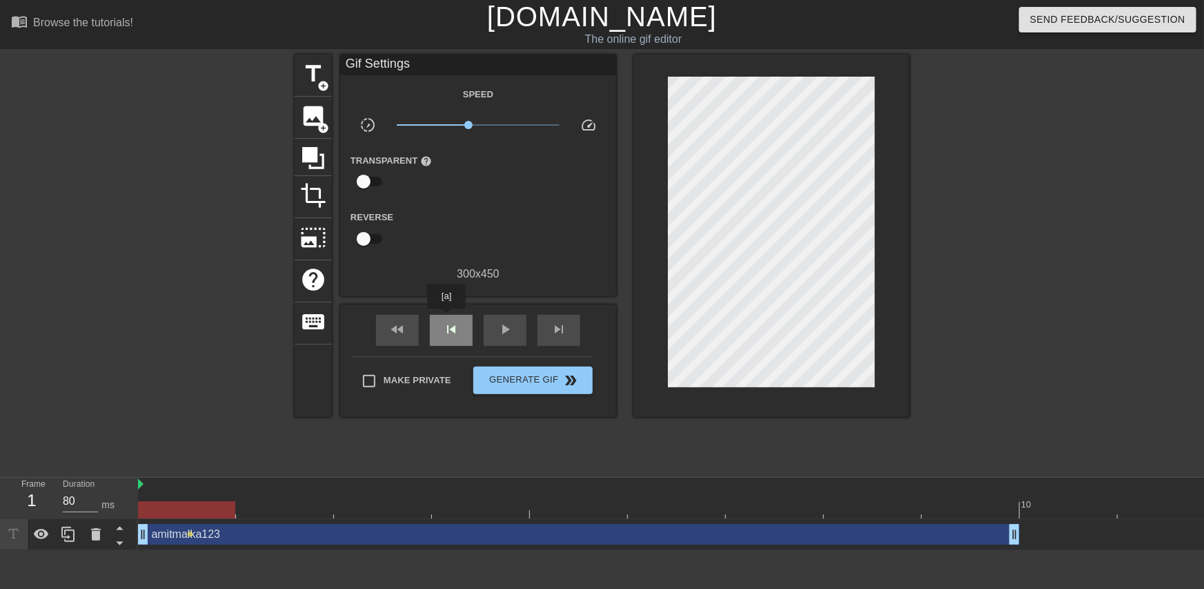
click at [447, 318] on div "skip_previous" at bounding box center [451, 330] width 43 height 31
click at [547, 328] on div "skip_next" at bounding box center [559, 330] width 43 height 31
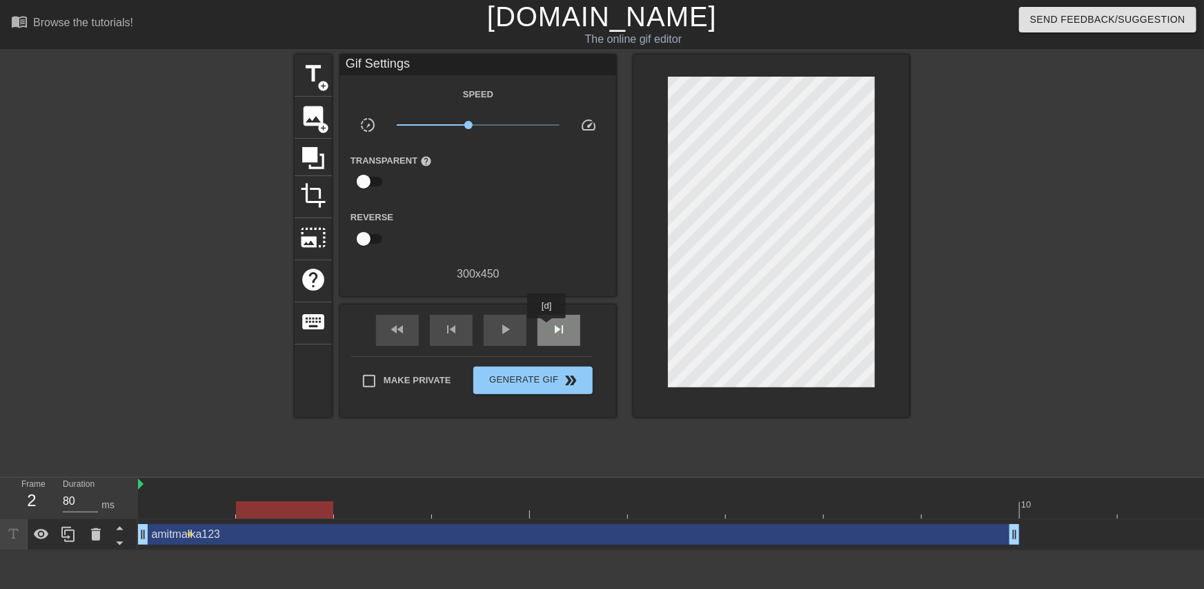
click at [547, 328] on div "skip_next" at bounding box center [559, 330] width 43 height 31
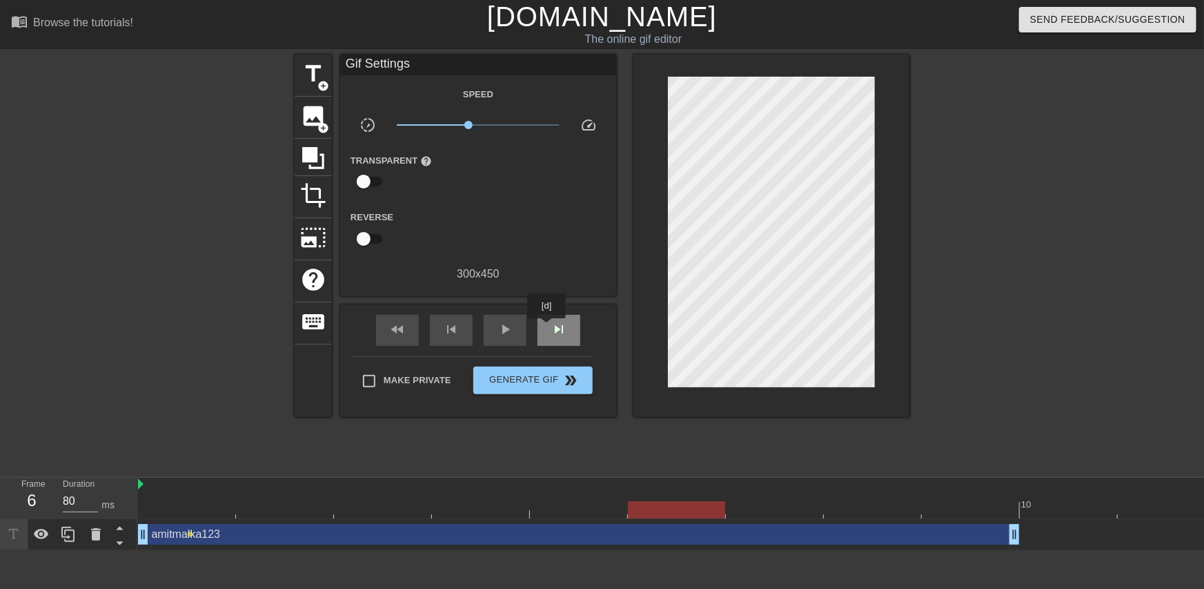
click at [547, 328] on div "skip_next" at bounding box center [559, 330] width 43 height 31
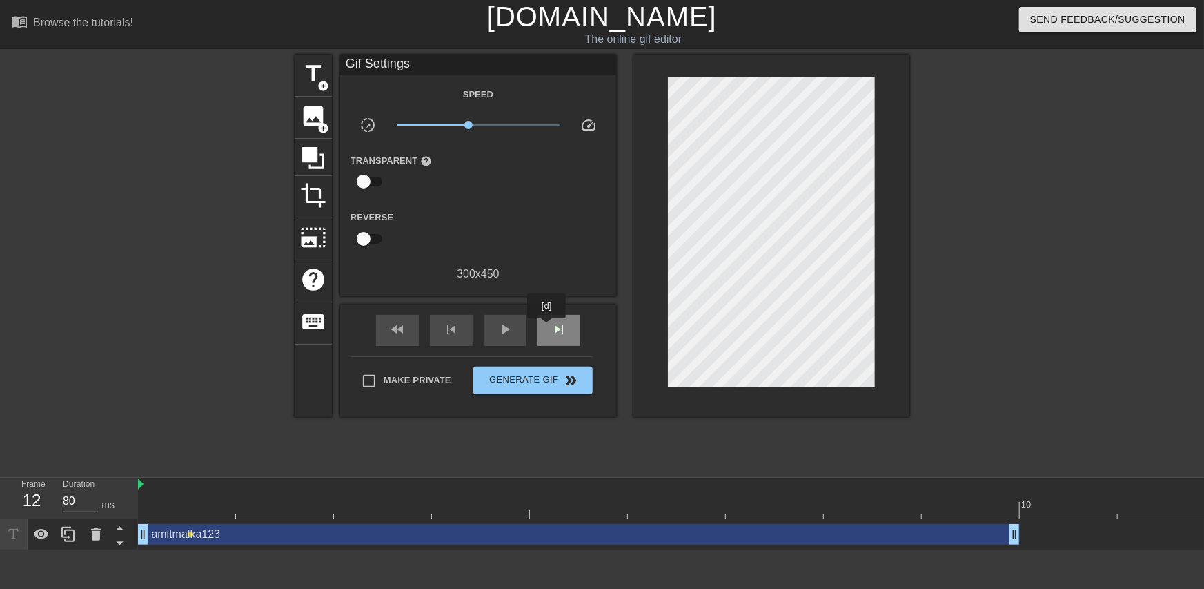
click at [547, 328] on div "skip_next" at bounding box center [559, 330] width 43 height 31
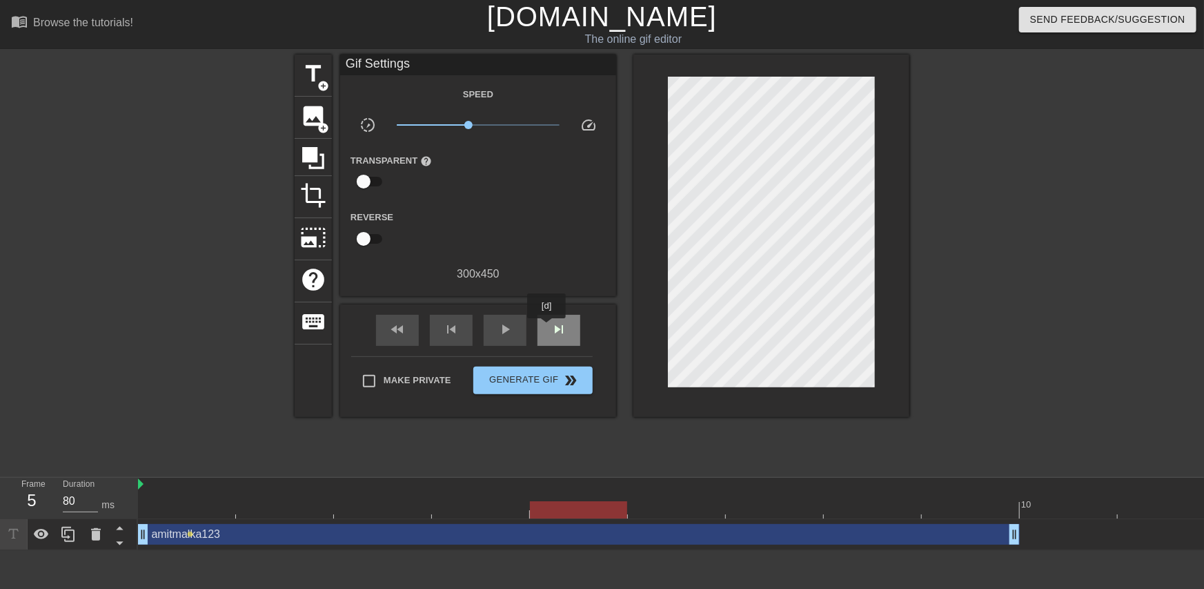
click at [547, 327] on div "skip_next" at bounding box center [559, 330] width 43 height 31
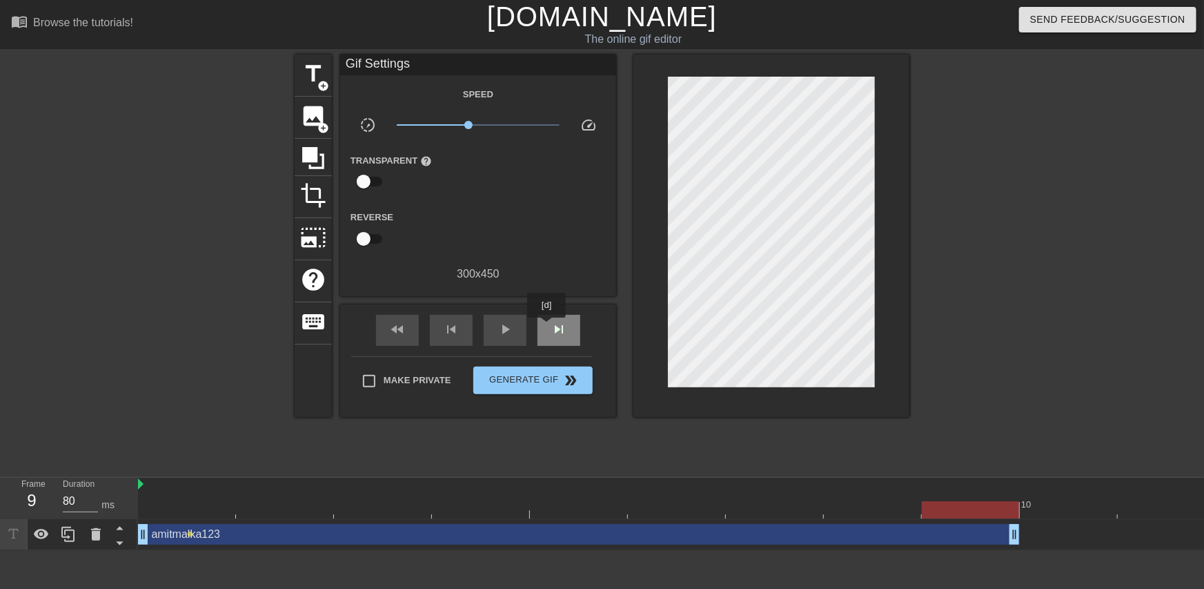
click at [547, 327] on div "skip_next" at bounding box center [559, 330] width 43 height 31
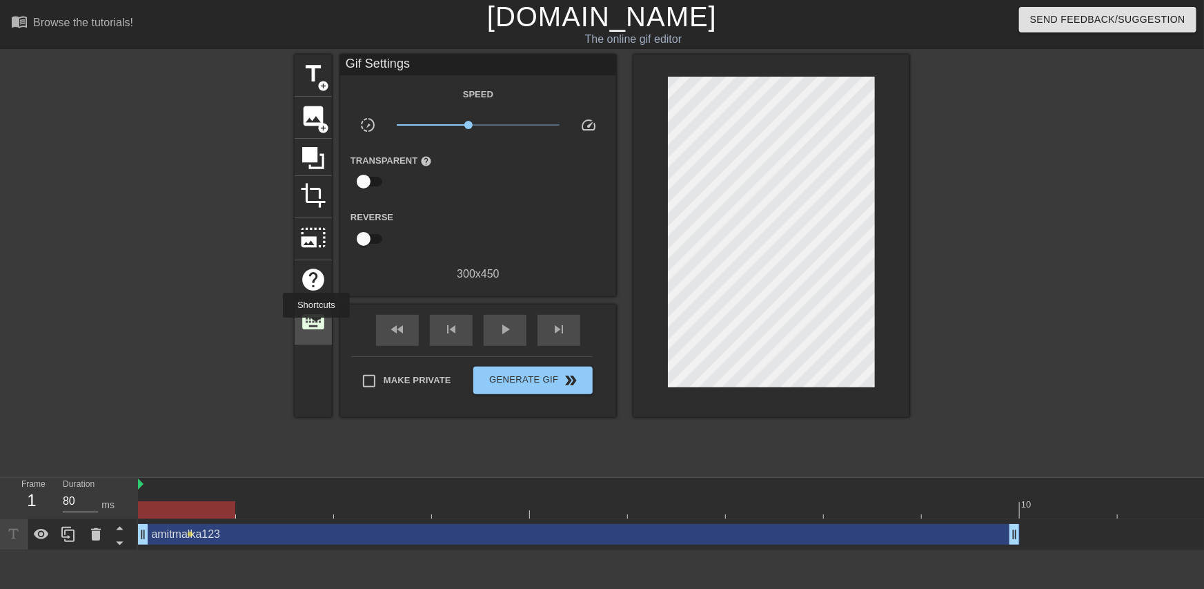
click at [316, 327] on span "keyboard" at bounding box center [313, 322] width 26 height 26
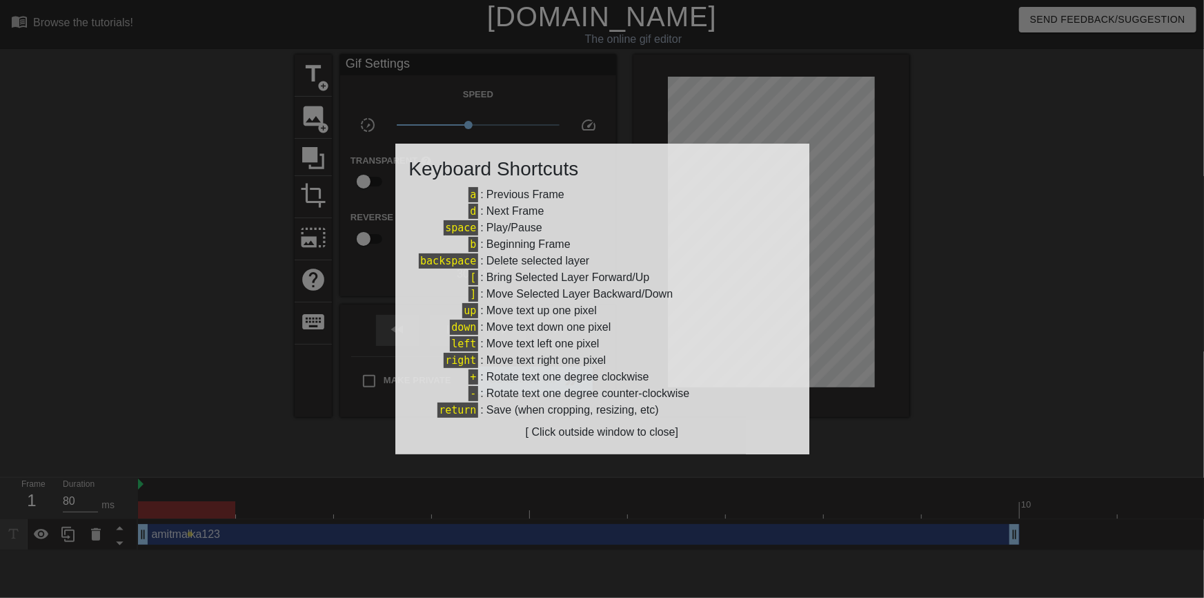
click at [168, 305] on div at bounding box center [602, 299] width 1204 height 598
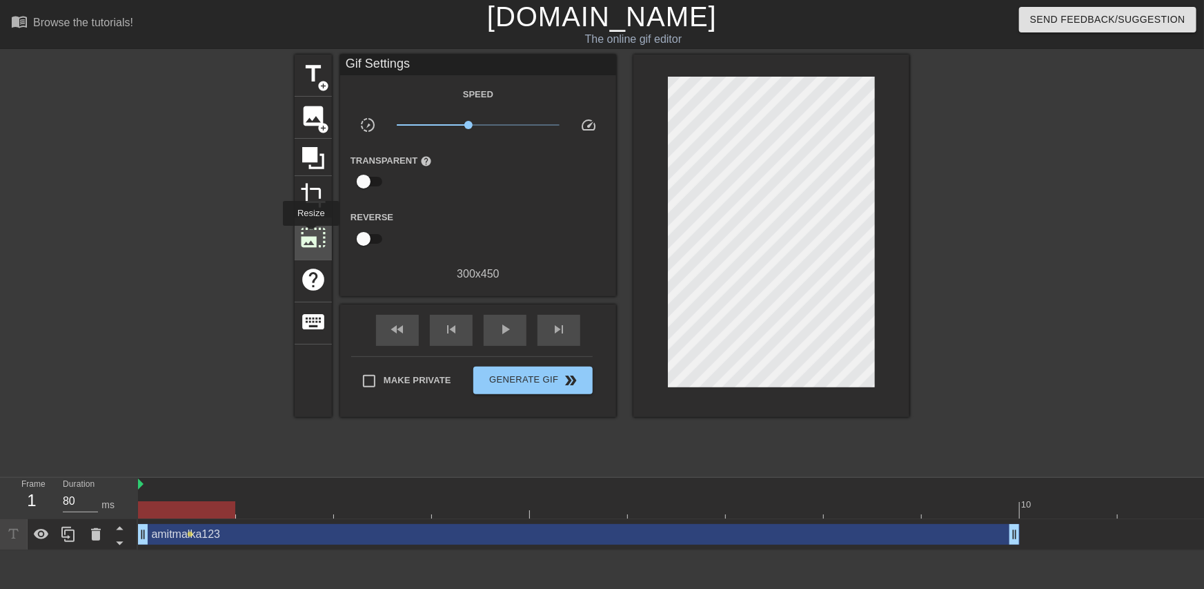
click at [310, 235] on span "photo_size_select_large" at bounding box center [313, 237] width 26 height 26
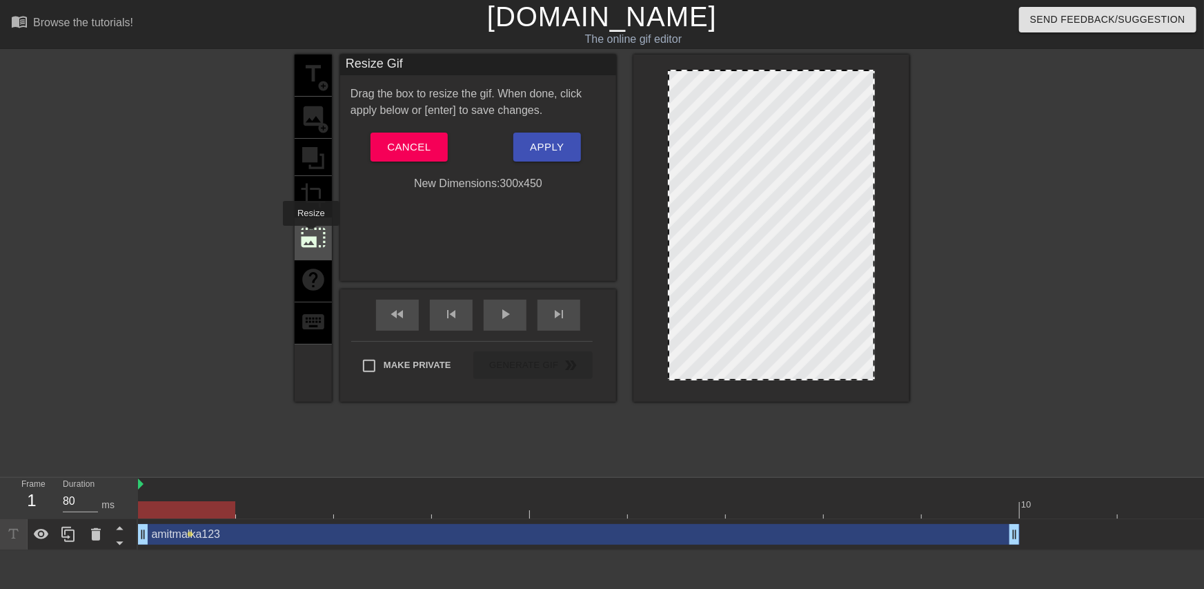
click at [310, 235] on span "photo_size_select_large" at bounding box center [313, 237] width 26 height 26
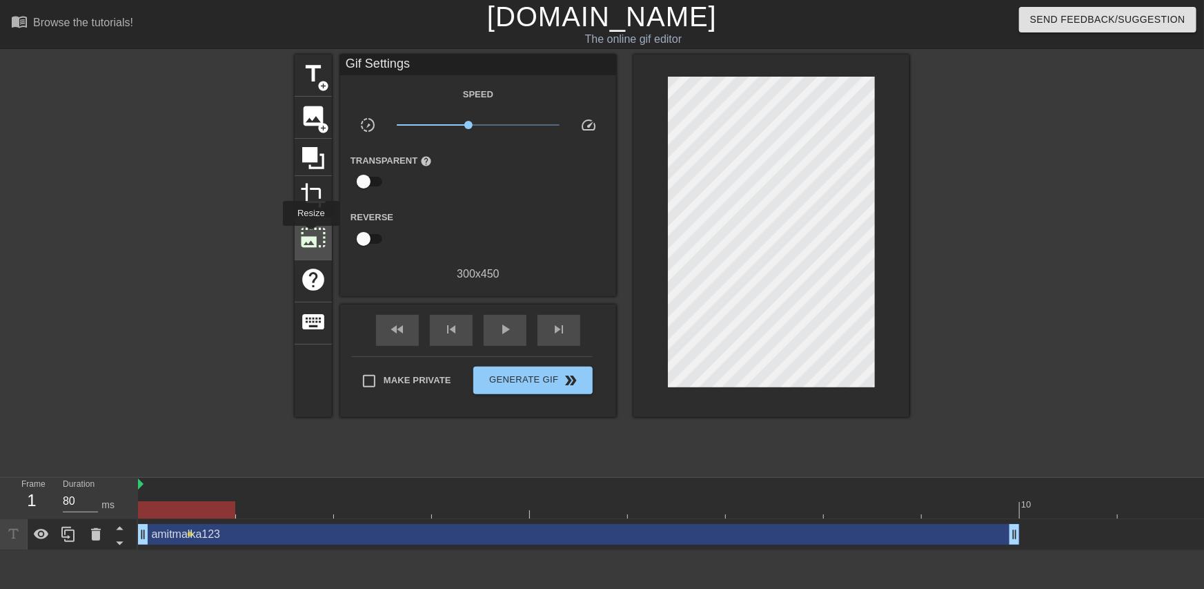
click at [310, 235] on span "photo_size_select_large" at bounding box center [313, 237] width 26 height 26
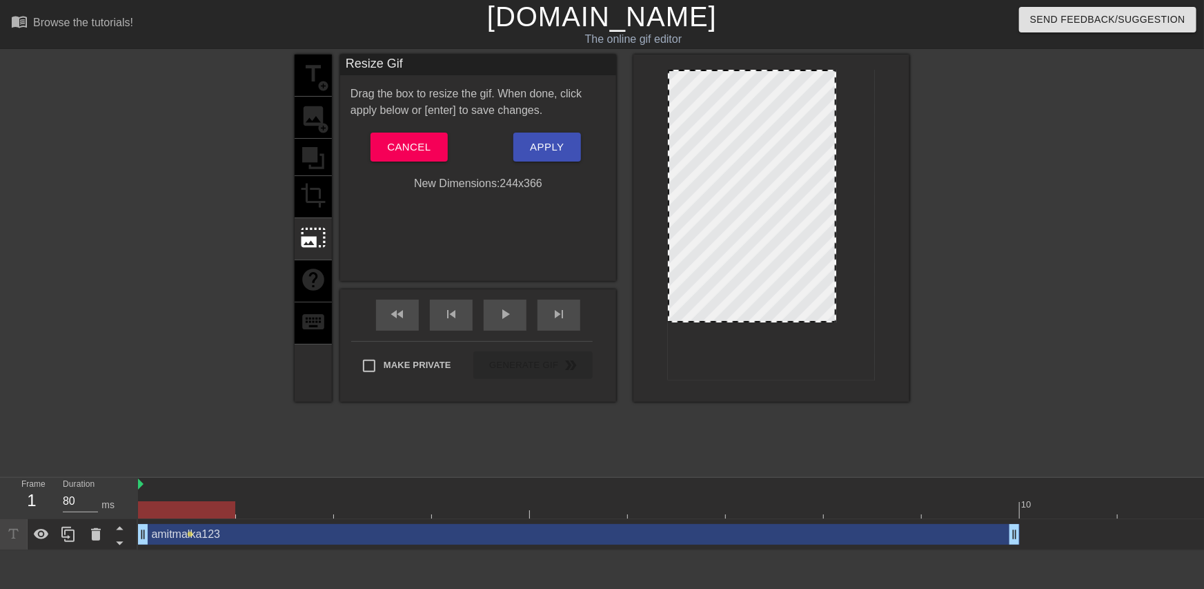
drag, startPoint x: 670, startPoint y: 379, endPoint x: 672, endPoint y: 321, distance: 58.0
click at [672, 321] on div at bounding box center [752, 320] width 166 height 7
click at [416, 143] on span "Cancel" at bounding box center [408, 147] width 43 height 18
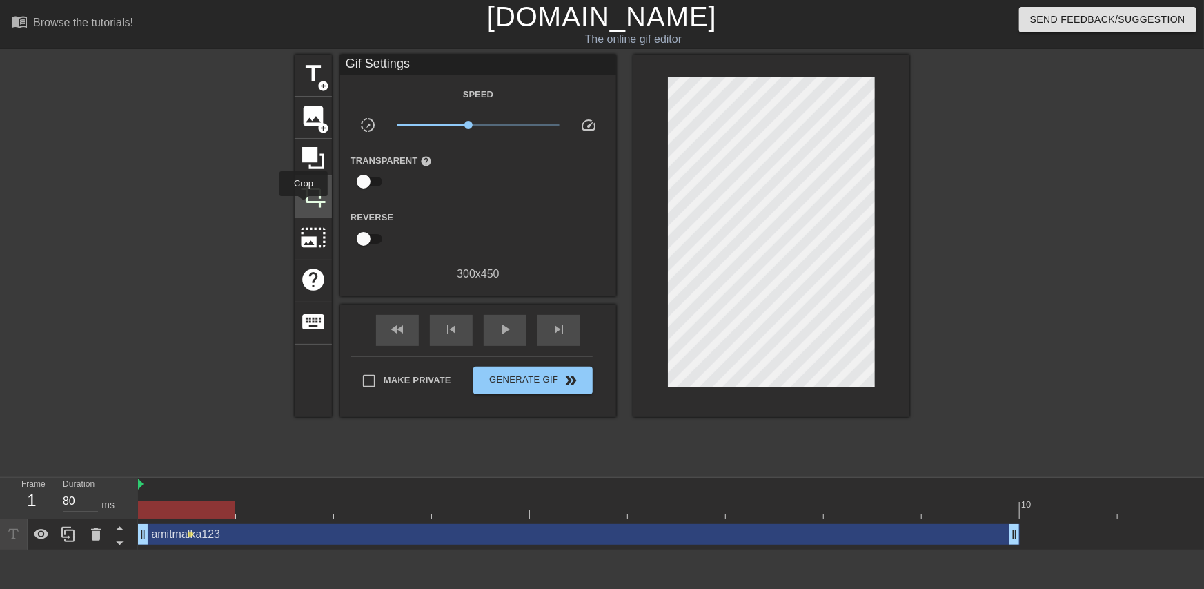
click at [304, 206] on span "crop" at bounding box center [313, 195] width 26 height 26
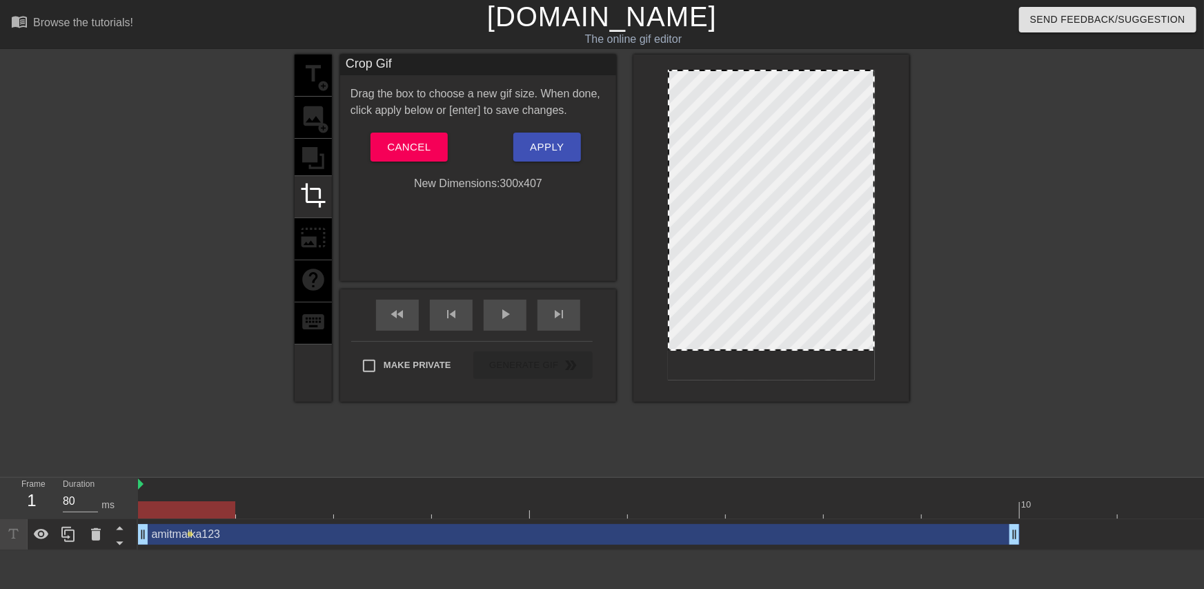
drag, startPoint x: 677, startPoint y: 379, endPoint x: 794, endPoint y: 351, distance: 120.5
click at [794, 351] on div at bounding box center [771, 349] width 204 height 7
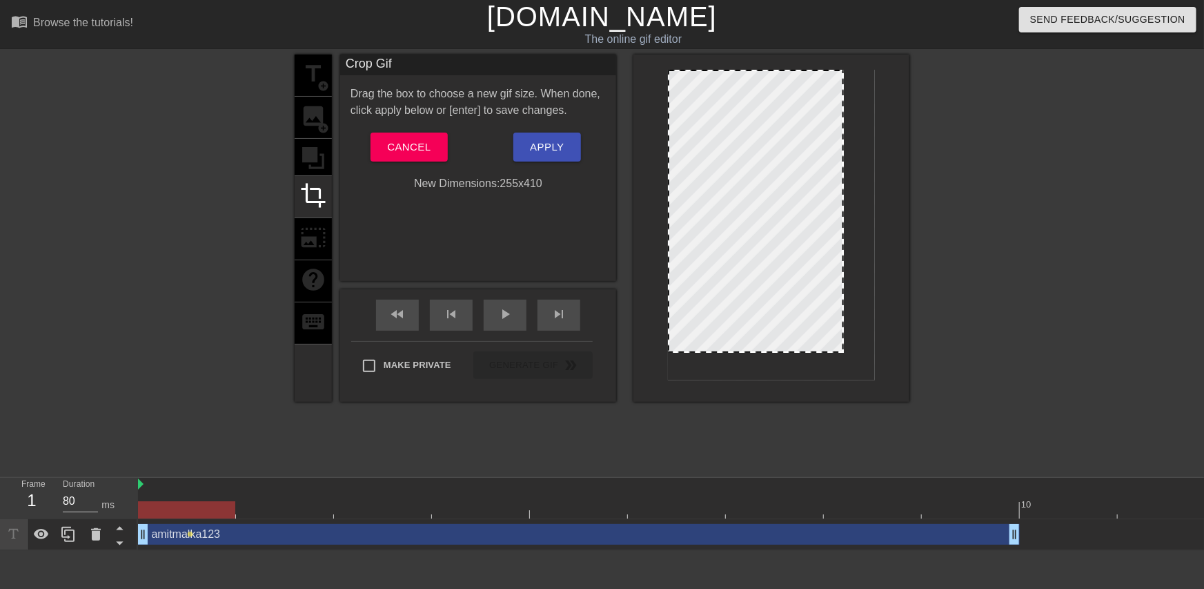
drag, startPoint x: 873, startPoint y: 350, endPoint x: 842, endPoint y: 348, distance: 31.1
click at [409, 137] on button "Cancel" at bounding box center [409, 147] width 77 height 29
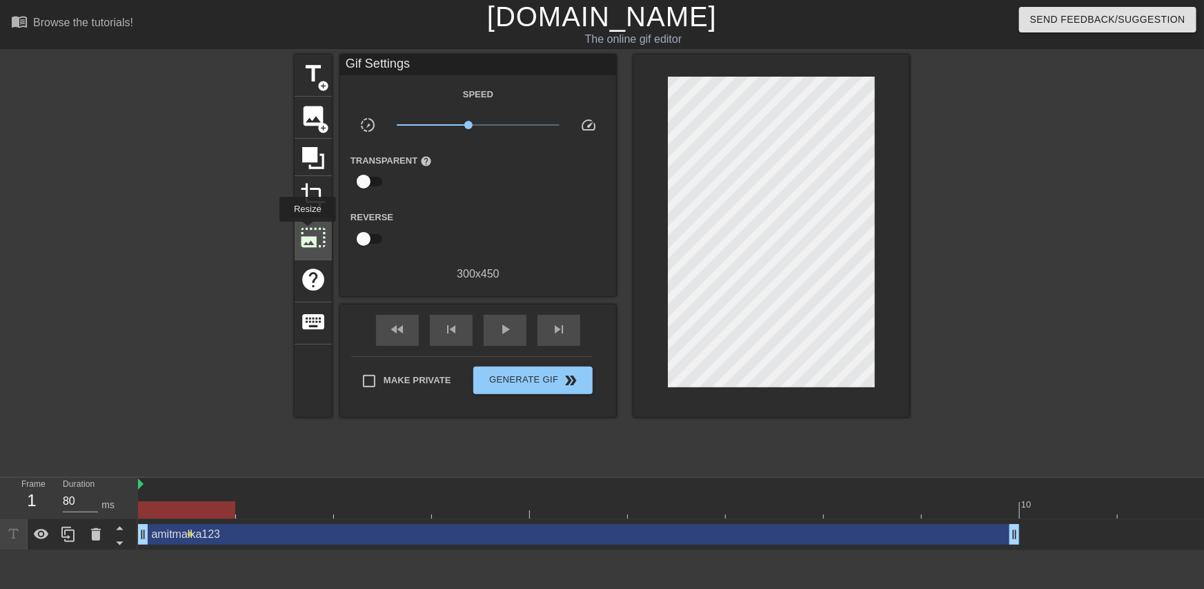
click at [306, 231] on span "photo_size_select_large" at bounding box center [313, 237] width 26 height 26
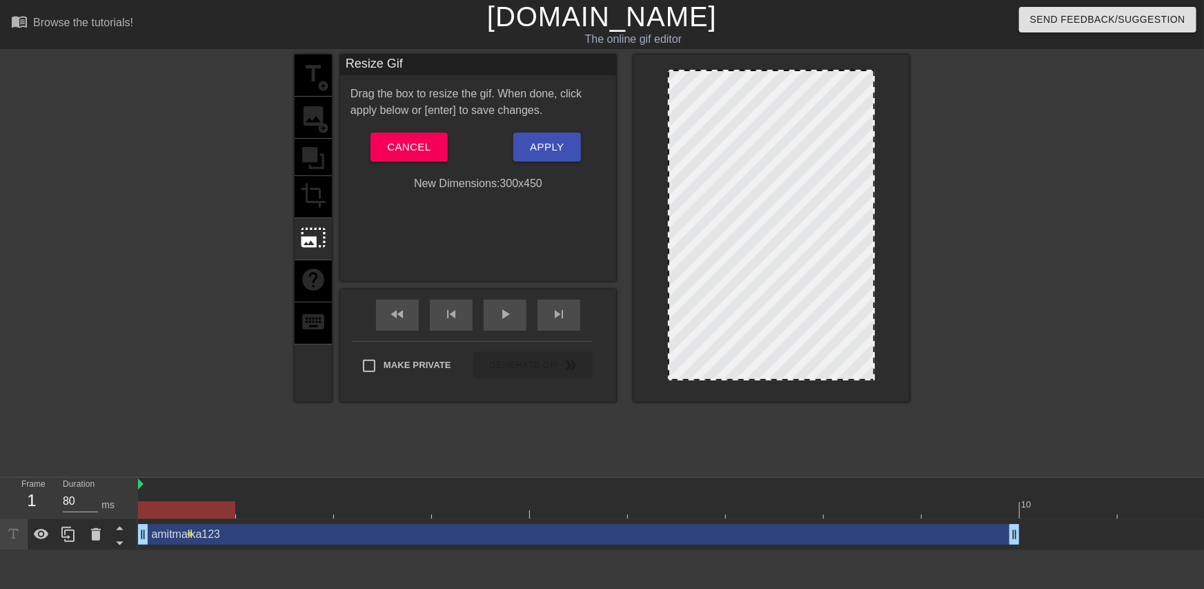
drag, startPoint x: 674, startPoint y: 380, endPoint x: 627, endPoint y: 433, distance: 70.4
click at [649, 446] on div "title add_circle image add_circle crop photo_size_select_large help keyboard Re…" at bounding box center [602, 262] width 615 height 414
click at [415, 159] on button "Cancel" at bounding box center [409, 147] width 77 height 29
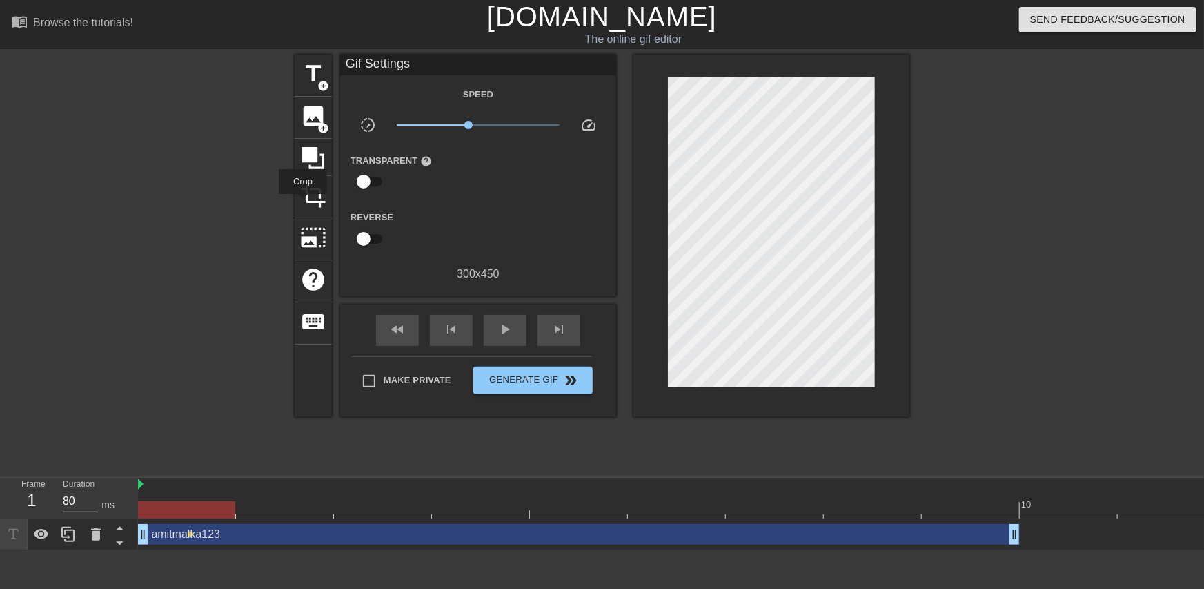
click at [283, 204] on div "title add_circle image add_circle crop photo_size_select_large help keyboard Gi…" at bounding box center [602, 262] width 1204 height 414
click at [295, 199] on div "crop" at bounding box center [313, 197] width 37 height 42
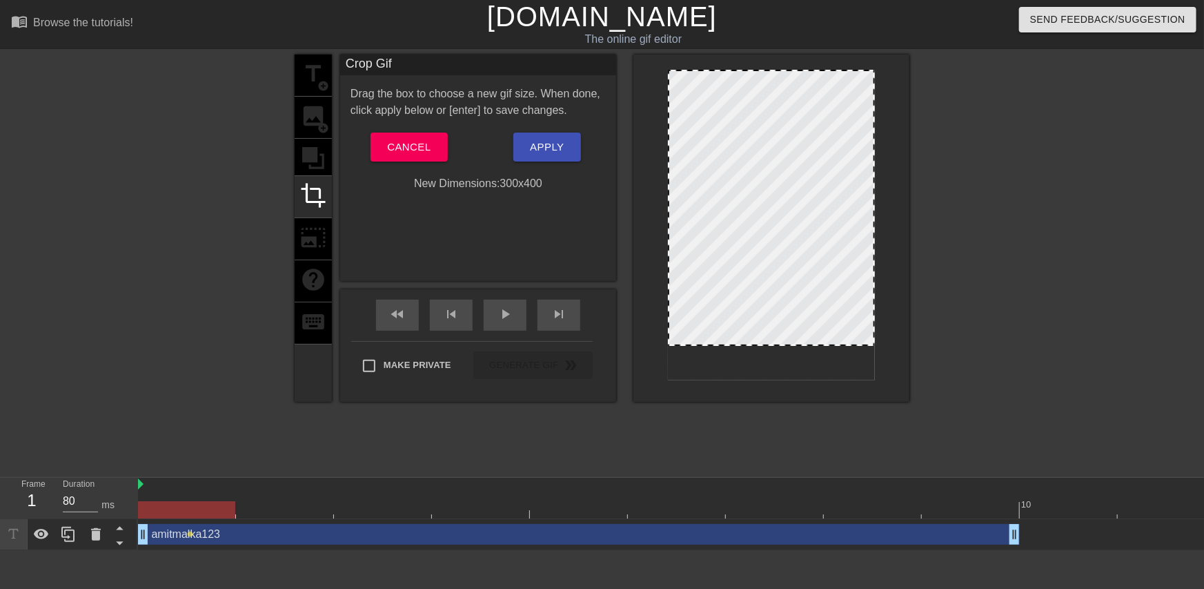
drag, startPoint x: 670, startPoint y: 380, endPoint x: 644, endPoint y: 345, distance: 43.3
click at [644, 345] on div at bounding box center [772, 228] width 276 height 347
click at [439, 153] on button "Cancel" at bounding box center [409, 147] width 77 height 29
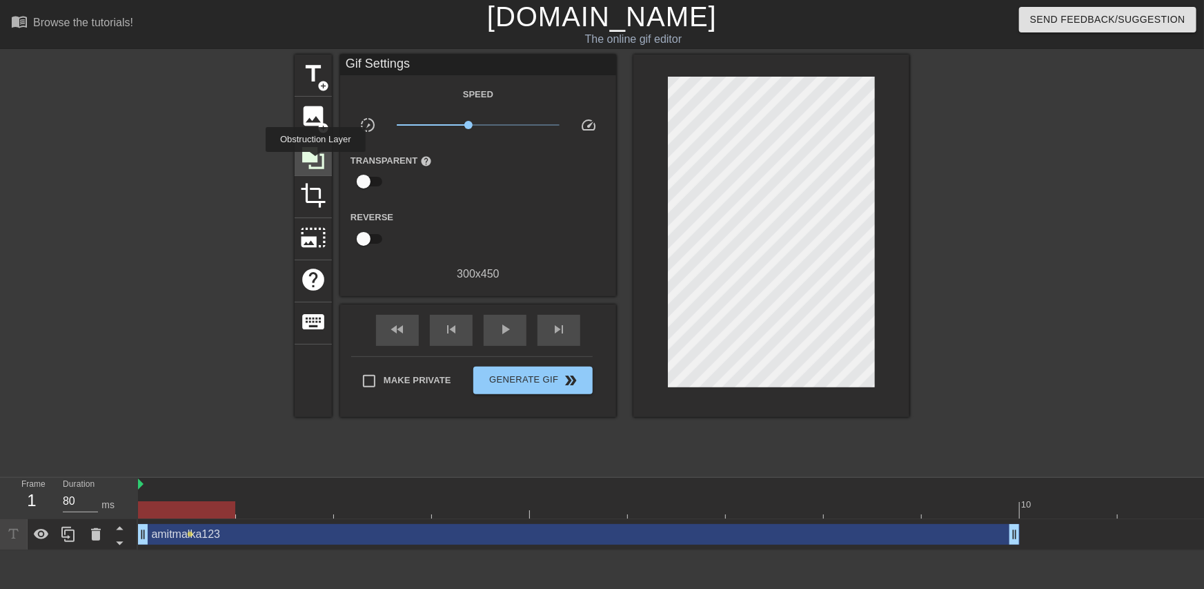
click at [315, 162] on icon at bounding box center [313, 158] width 26 height 26
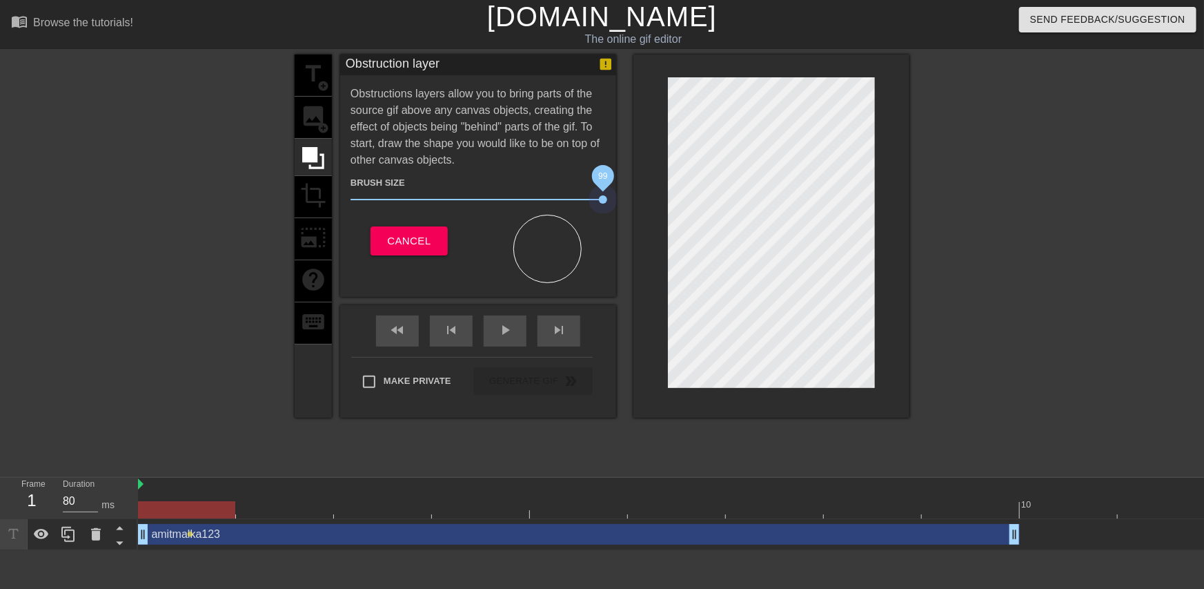
drag, startPoint x: 428, startPoint y: 199, endPoint x: 616, endPoint y: 200, distance: 188.4
click at [616, 200] on div "title add_circle image add_circle crop photo_size_select_large help keyboard Ob…" at bounding box center [602, 236] width 615 height 363
drag, startPoint x: 545, startPoint y: 257, endPoint x: 594, endPoint y: 251, distance: 49.4
click at [593, 263] on div at bounding box center [547, 258] width 138 height 52
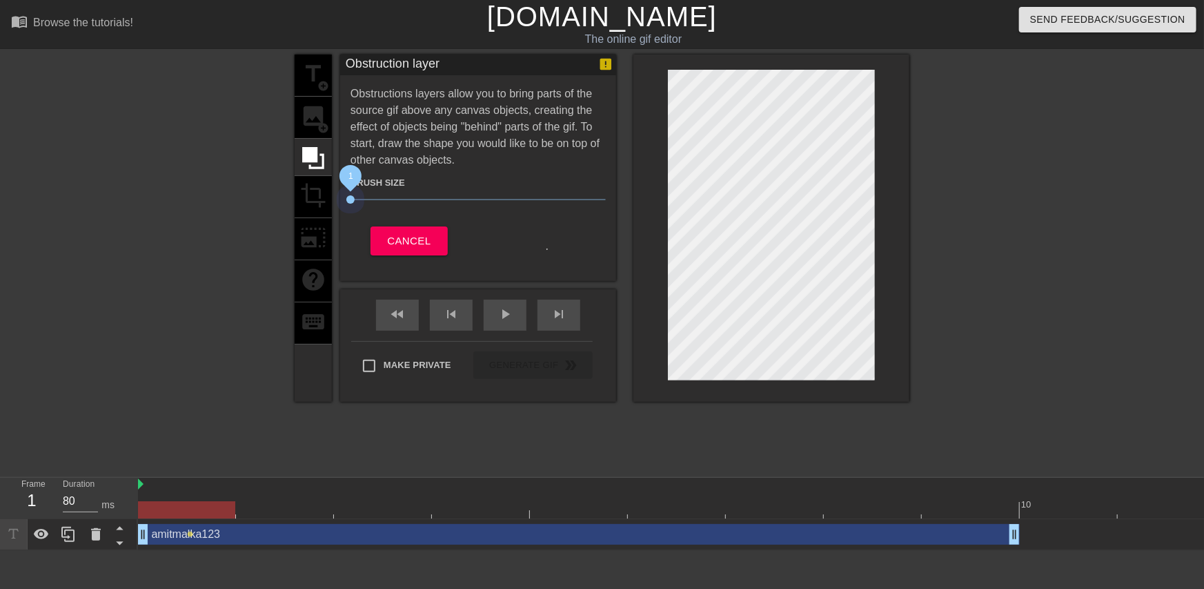
drag, startPoint x: 595, startPoint y: 194, endPoint x: 303, endPoint y: 218, distance: 293.0
click at [304, 218] on div "title add_circle image add_circle crop photo_size_select_large help keyboard Ob…" at bounding box center [602, 228] width 615 height 347
click at [324, 135] on div "title add_circle image add_circle crop photo_size_select_large help keyboard" at bounding box center [313, 228] width 37 height 347
click at [312, 151] on icon at bounding box center [313, 158] width 22 height 22
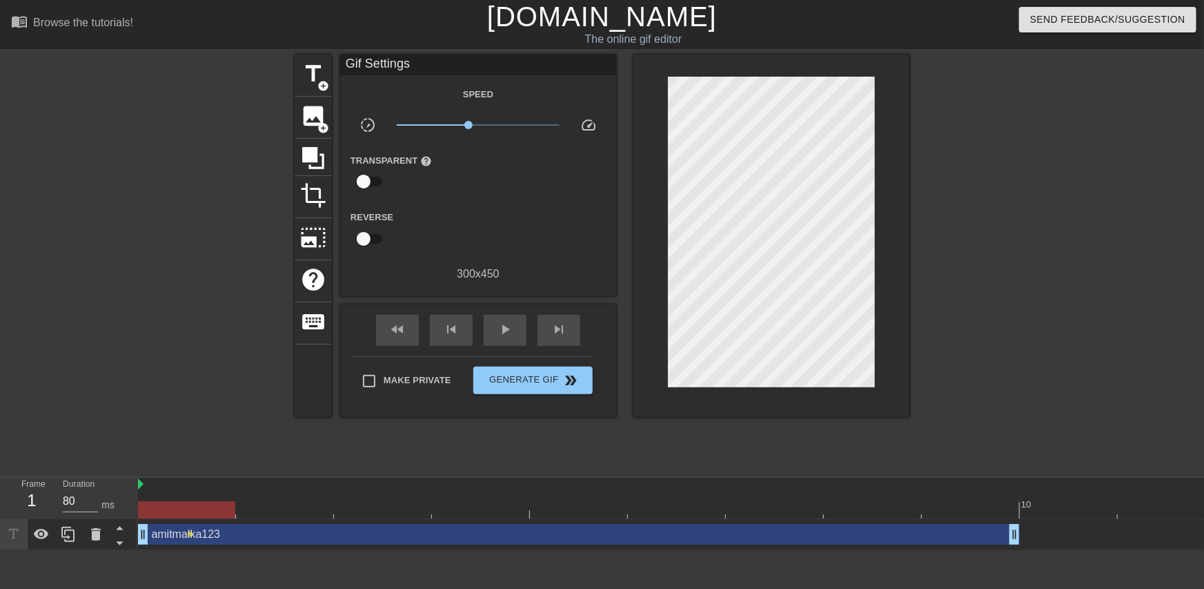
click at [318, 533] on div "amitmalka123 drag_handle drag_handle" at bounding box center [579, 534] width 882 height 21
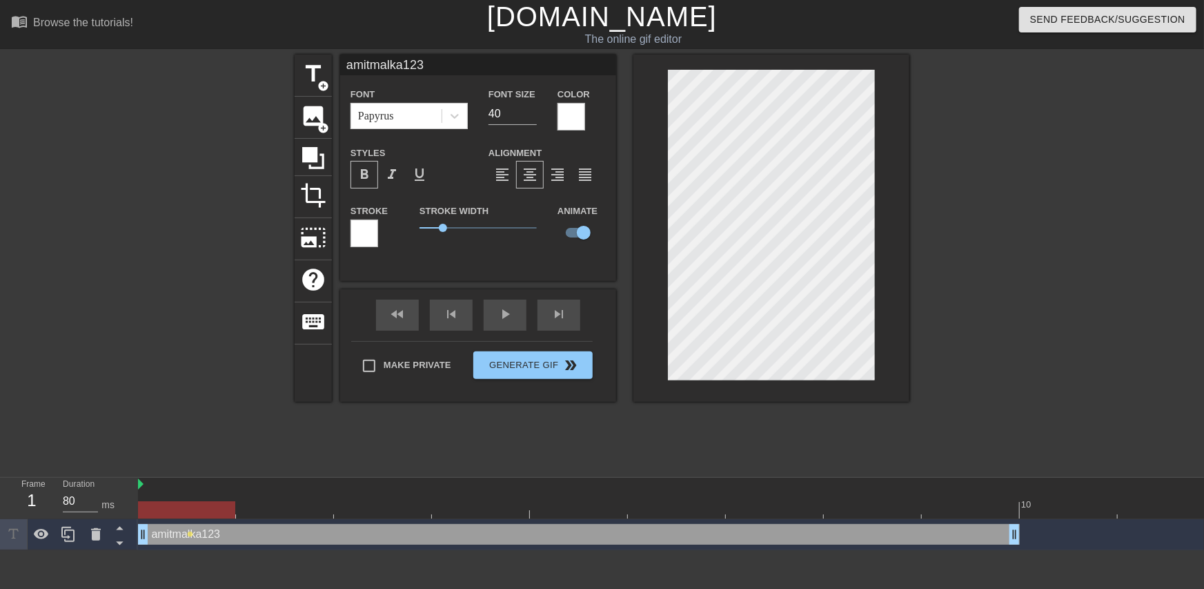
click at [172, 532] on div "amitmalka123 drag_handle drag_handle" at bounding box center [579, 534] width 882 height 21
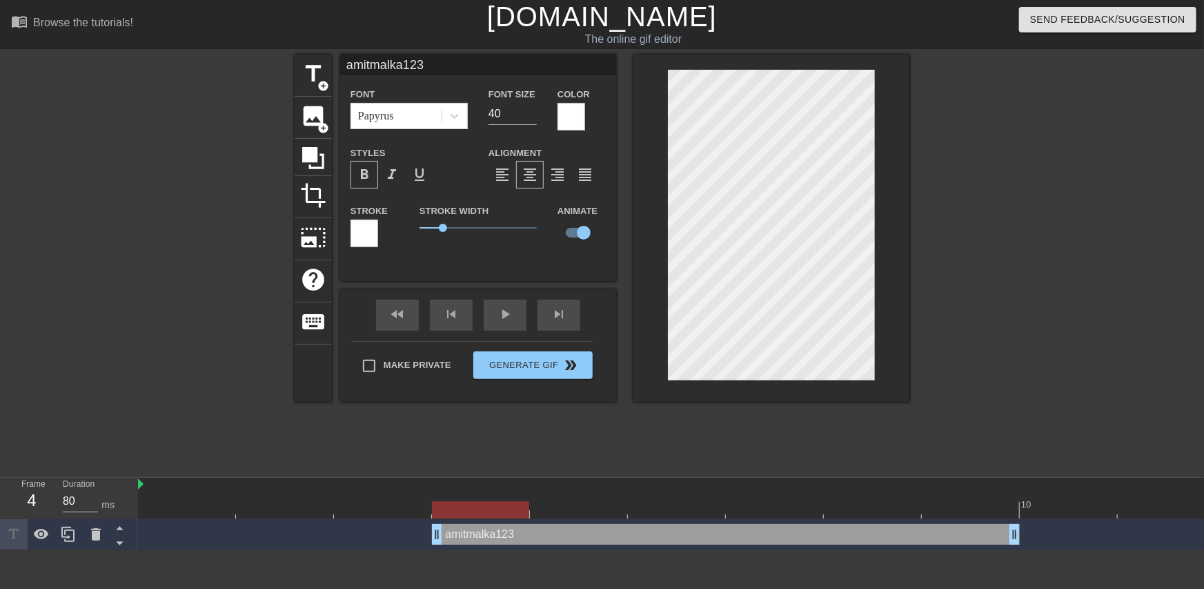
drag, startPoint x: 142, startPoint y: 533, endPoint x: 411, endPoint y: 524, distance: 269.3
click at [411, 524] on div "amitmalka123 drag_handle drag_handle" at bounding box center [726, 534] width 1176 height 21
click at [499, 304] on div "fast_rewind skip_previous play_arrow skip_next" at bounding box center [478, 315] width 225 height 52
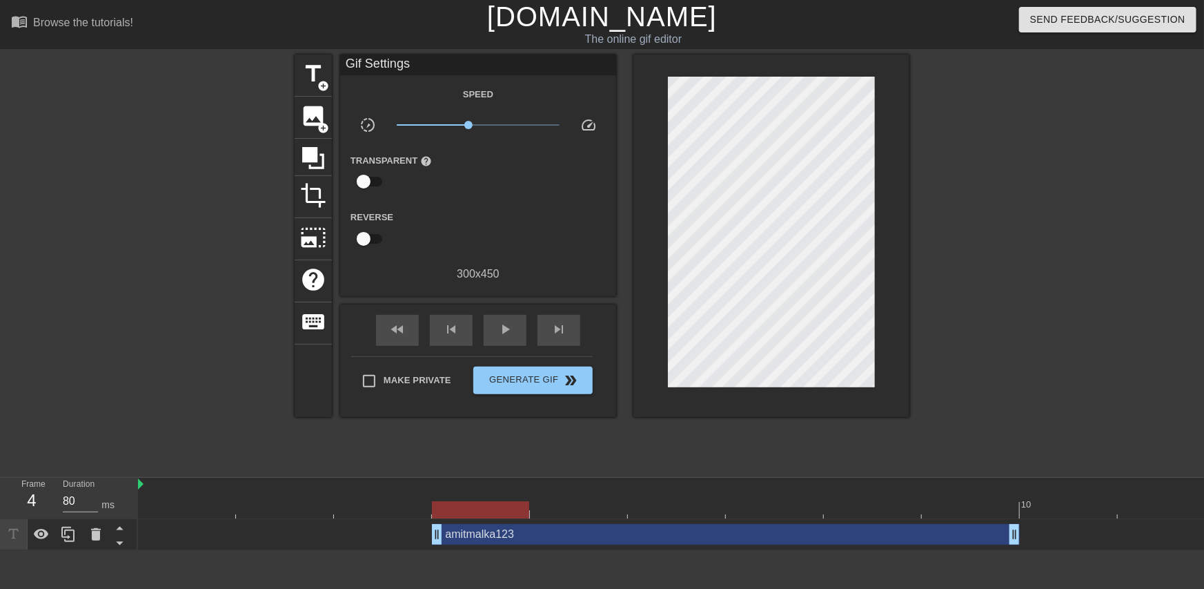
click at [507, 307] on div "fast_rewind skip_previous play_arrow skip_next" at bounding box center [478, 330] width 225 height 52
click at [505, 323] on span "play_arrow" at bounding box center [505, 329] width 17 height 17
click at [505, 328] on span "pause" at bounding box center [505, 329] width 17 height 17
click at [504, 330] on span "play_arrow" at bounding box center [505, 329] width 17 height 17
click at [504, 331] on span "pause" at bounding box center [505, 329] width 17 height 17
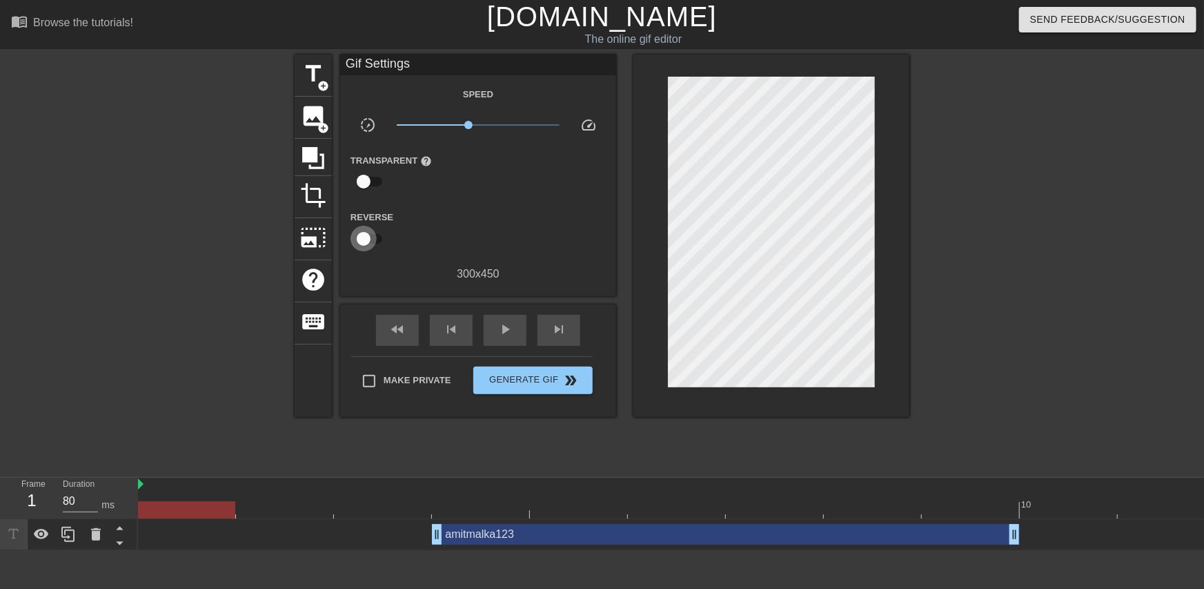
click at [362, 240] on input "checkbox" at bounding box center [363, 239] width 79 height 26
checkbox input "true"
click at [500, 328] on span "play_arrow" at bounding box center [505, 329] width 17 height 17
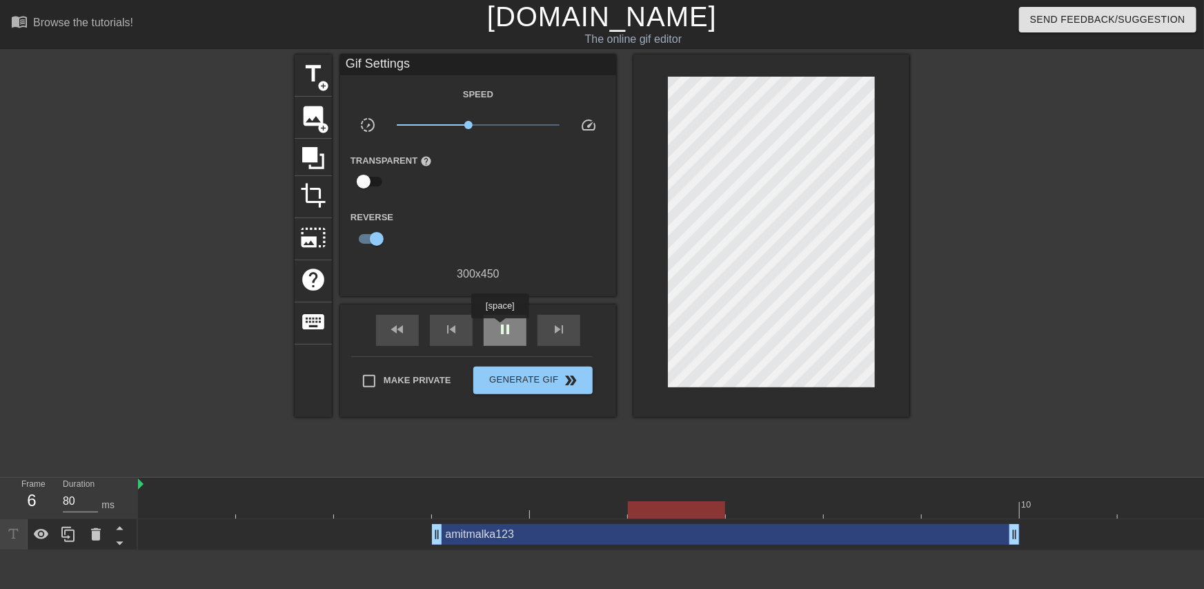
click at [500, 328] on span "pause" at bounding box center [505, 329] width 17 height 17
drag, startPoint x: 366, startPoint y: 193, endPoint x: 362, endPoint y: 186, distance: 7.7
click at [365, 193] on input "checkbox" at bounding box center [363, 181] width 79 height 26
checkbox input "true"
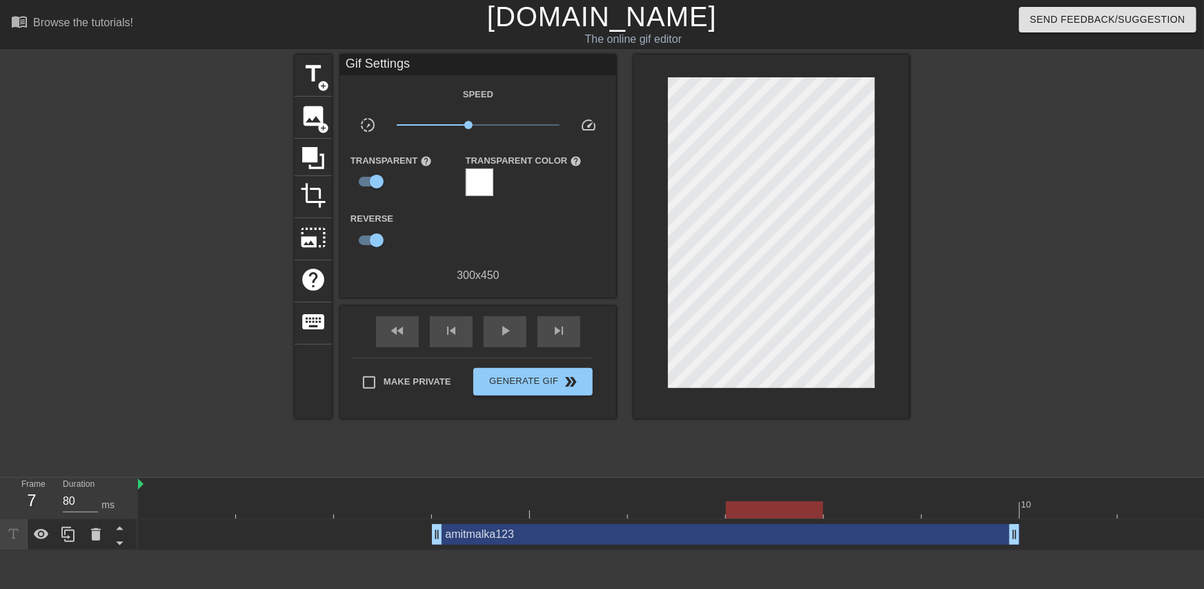
click at [466, 194] on div at bounding box center [480, 182] width 28 height 28
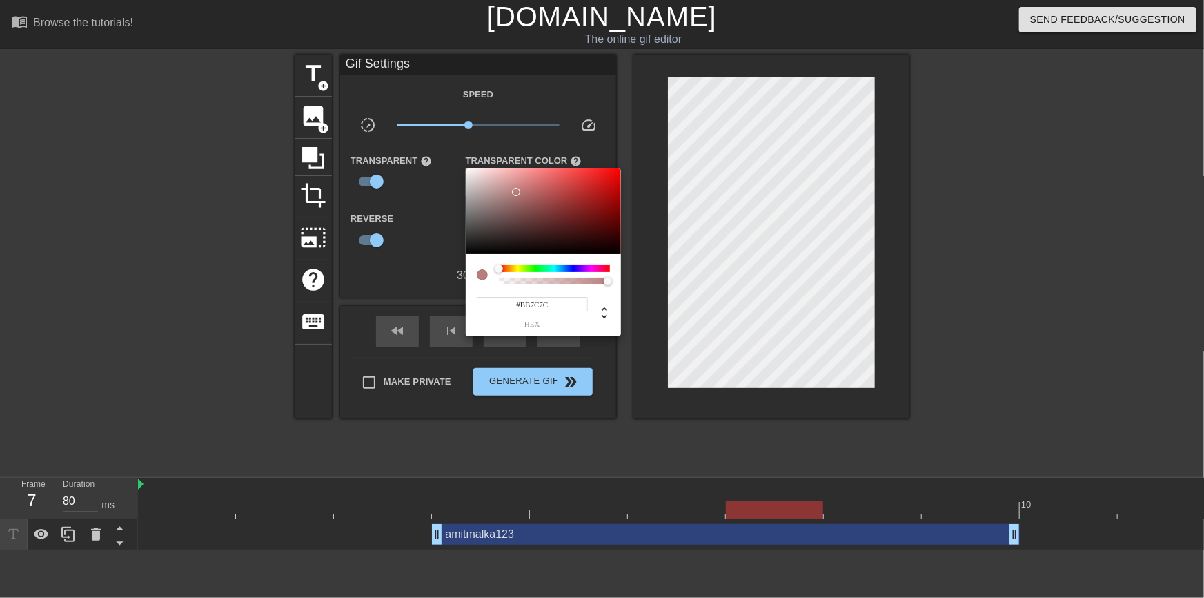
type input "#BD7B7B"
drag, startPoint x: 482, startPoint y: 240, endPoint x: 520, endPoint y: 191, distance: 62.0
click at [520, 190] on div at bounding box center [543, 211] width 155 height 86
click at [439, 253] on div at bounding box center [602, 299] width 1204 height 598
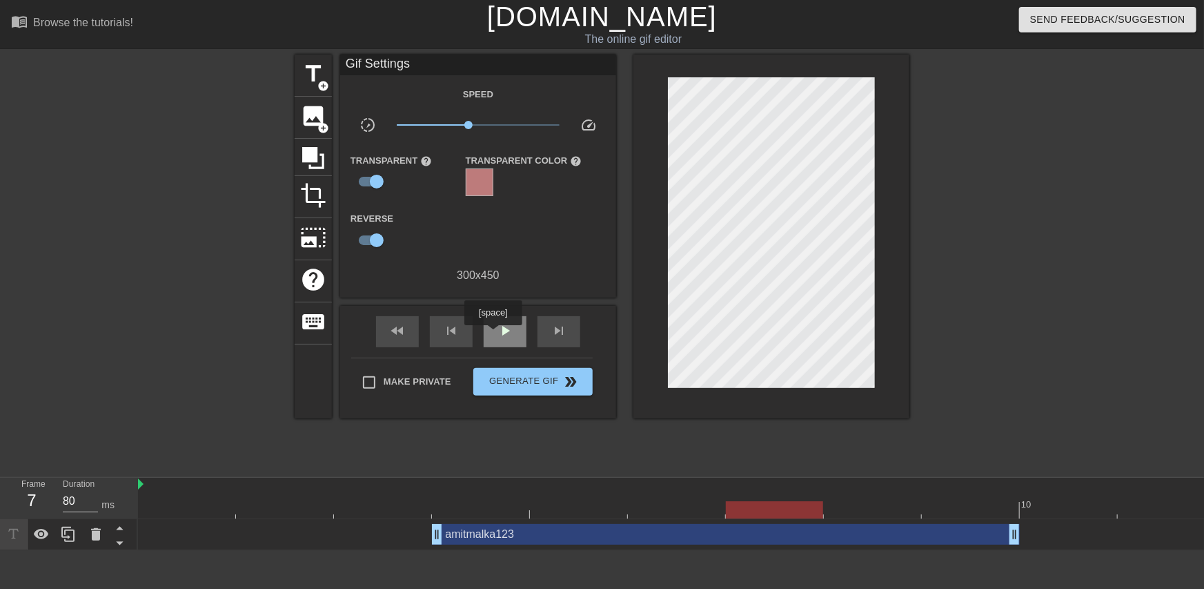
click at [501, 333] on span "play_arrow" at bounding box center [505, 330] width 17 height 17
click at [501, 333] on span "pause" at bounding box center [505, 330] width 17 height 17
click at [487, 329] on div "play_arrow" at bounding box center [505, 331] width 43 height 31
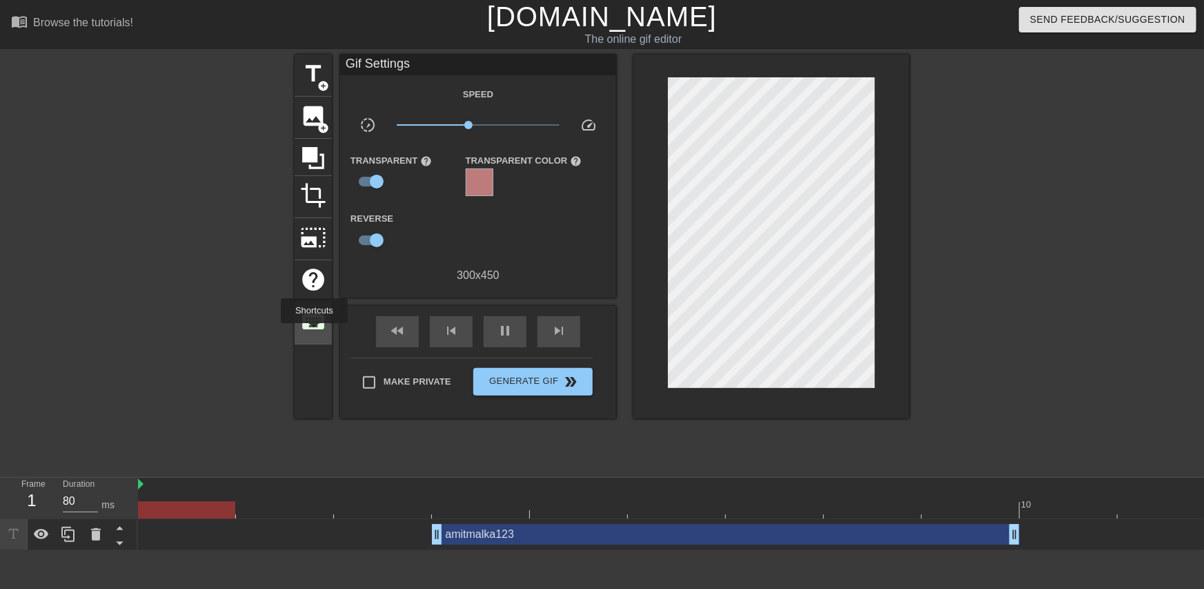
click at [314, 333] on div "keyboard" at bounding box center [313, 323] width 37 height 42
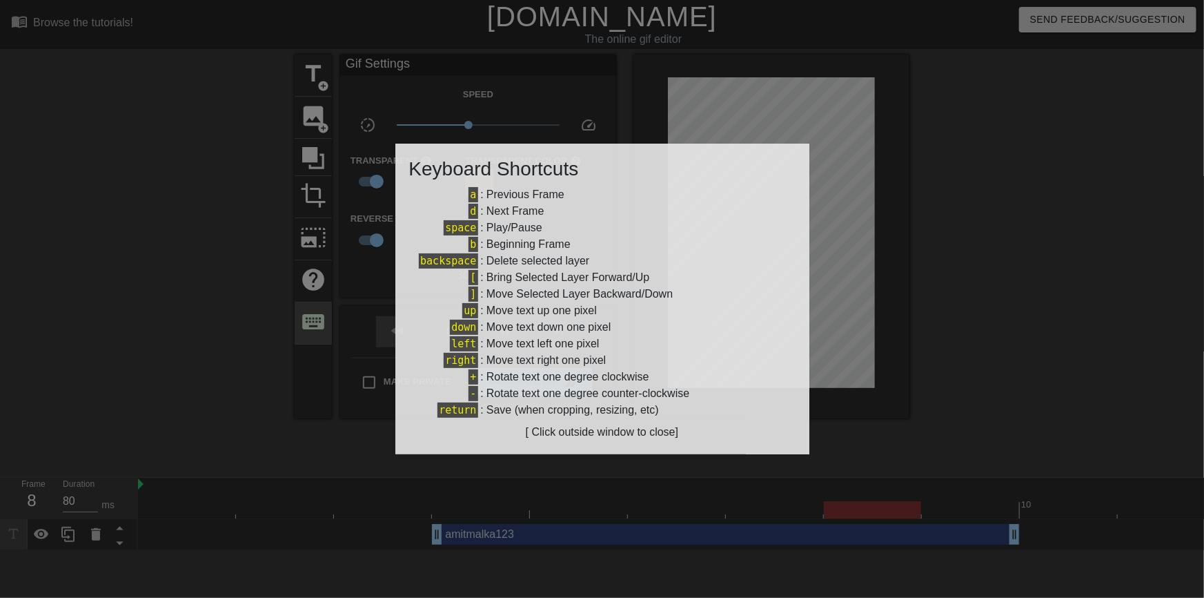
click at [314, 333] on div at bounding box center [602, 299] width 1204 height 598
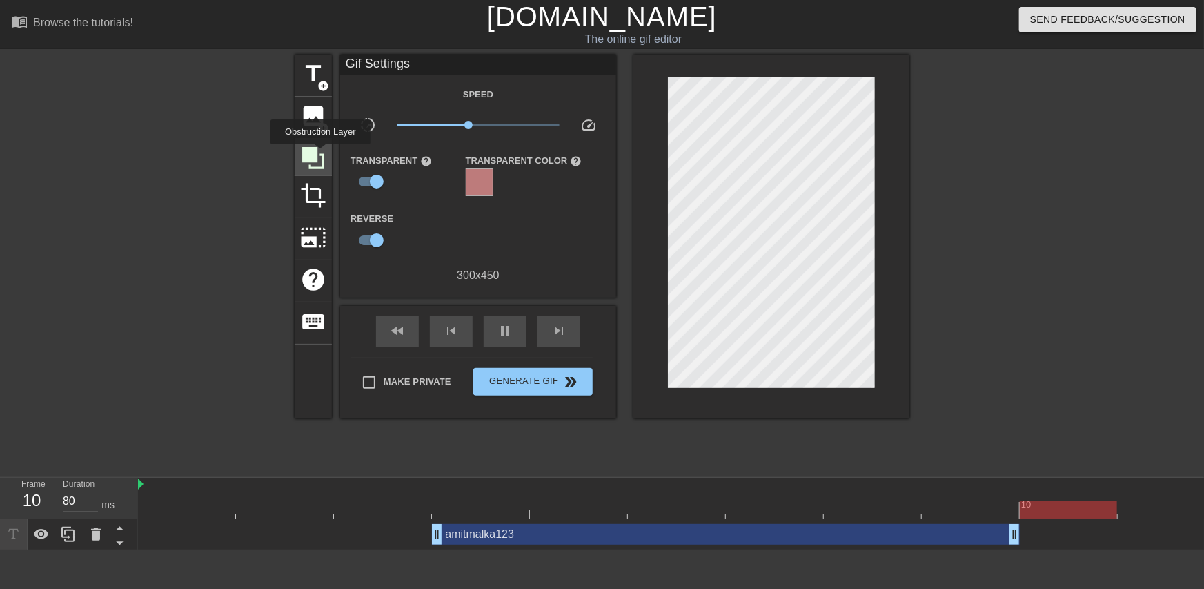
click at [320, 154] on icon at bounding box center [313, 158] width 26 height 26
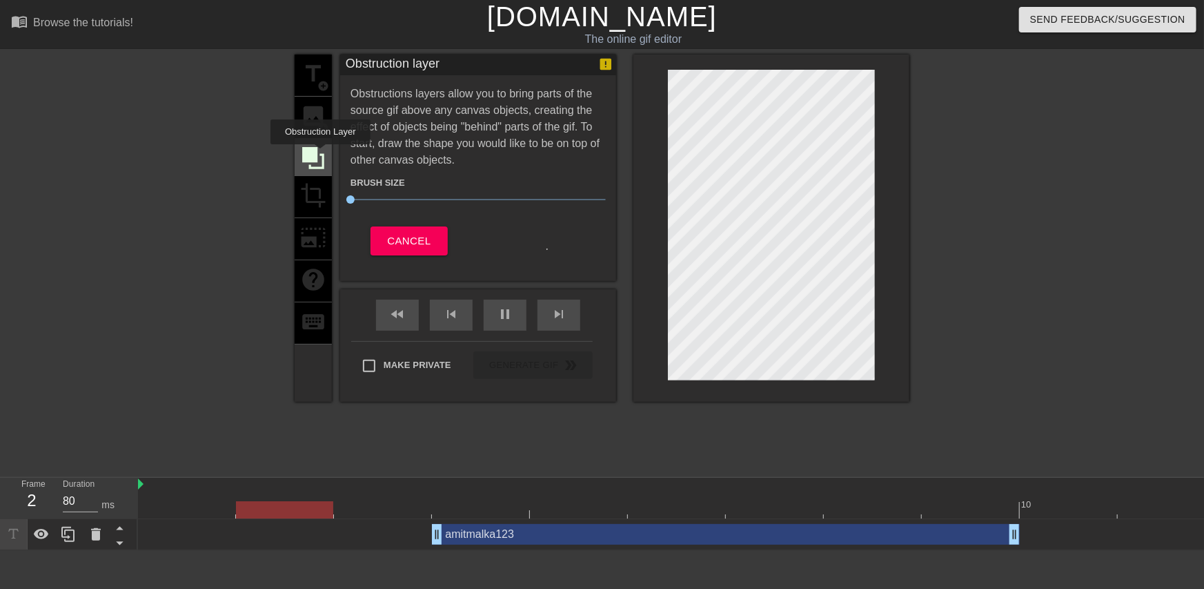
click at [320, 154] on icon at bounding box center [313, 158] width 26 height 26
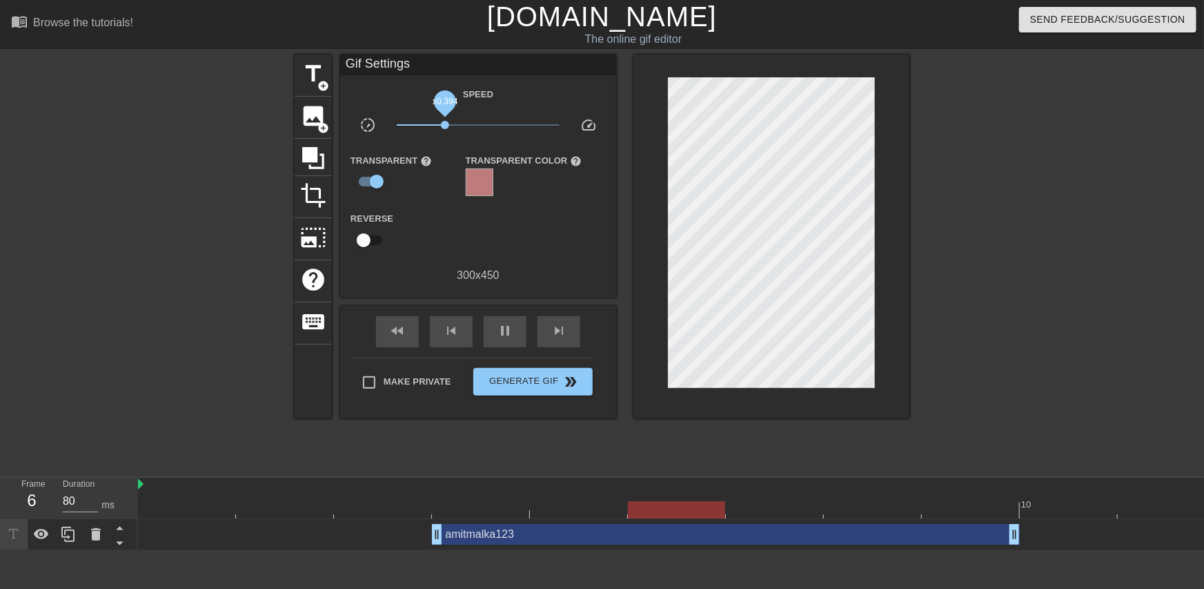
drag, startPoint x: 474, startPoint y: 124, endPoint x: 445, endPoint y: 128, distance: 29.3
click at [445, 128] on span "x0.394" at bounding box center [479, 125] width 164 height 17
click at [372, 178] on input "checkbox" at bounding box center [377, 181] width 79 height 26
checkbox input "false"
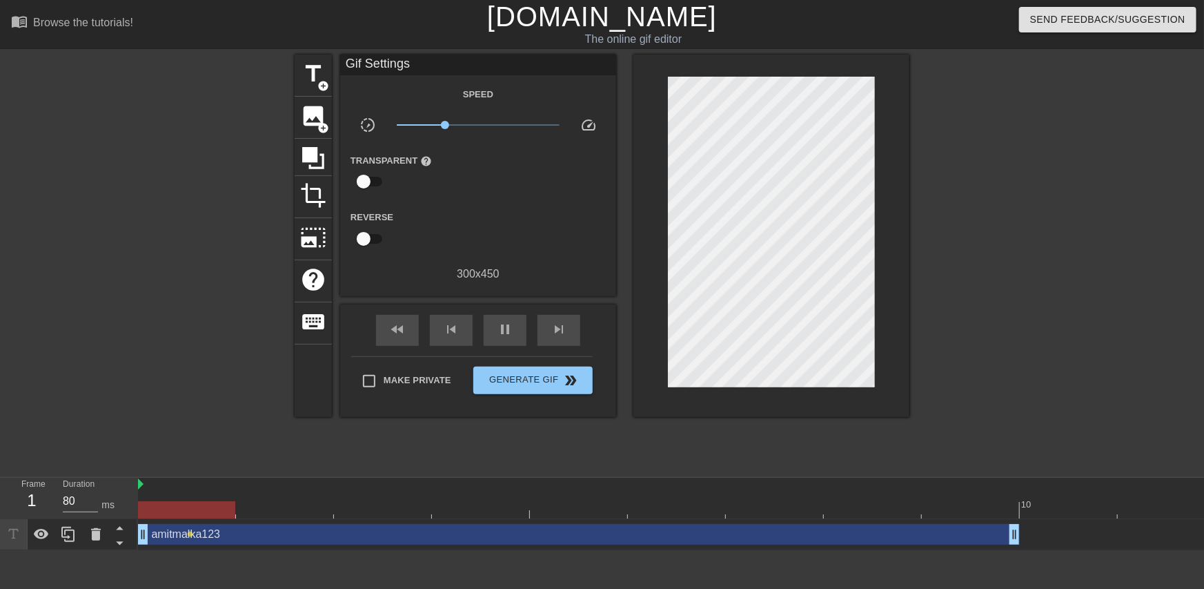
drag, startPoint x: 436, startPoint y: 527, endPoint x: 31, endPoint y: 507, distance: 404.9
click at [31, 507] on div "Frame 1 Duration 80 ms 10 amitmalka123 drag_handle drag_handle lens" at bounding box center [602, 514] width 1204 height 72
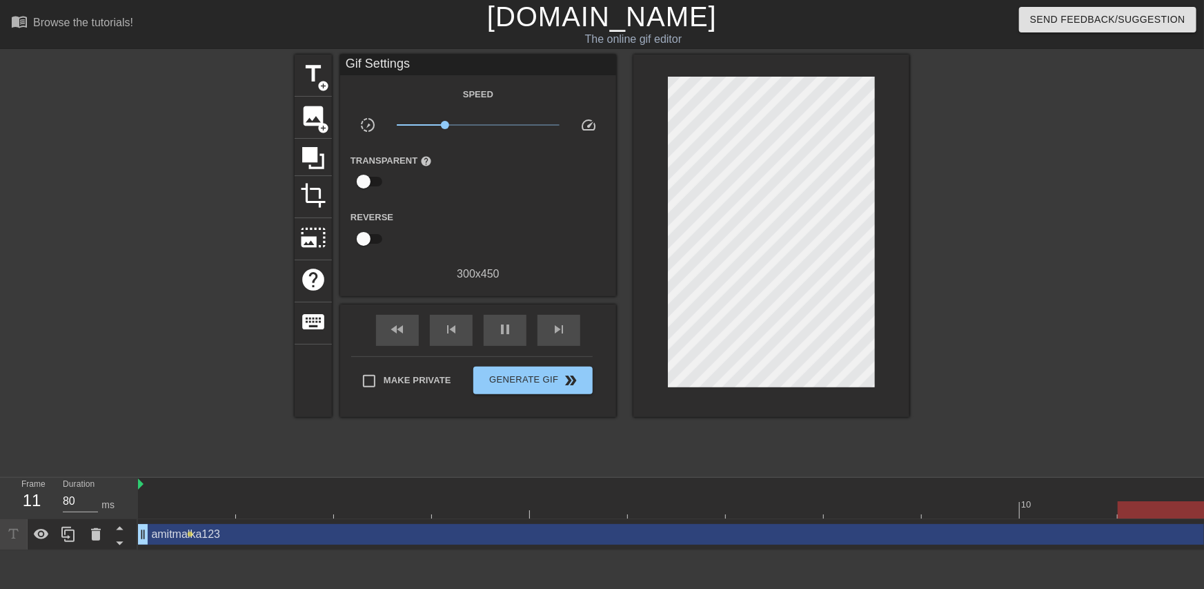
drag, startPoint x: 1011, startPoint y: 529, endPoint x: 1204, endPoint y: 531, distance: 192.6
drag, startPoint x: 1171, startPoint y: 538, endPoint x: 1204, endPoint y: 530, distance: 34.1
click at [1204, 530] on div "amitmalka123 drag_handle drag_handle" at bounding box center [677, 534] width 1078 height 21
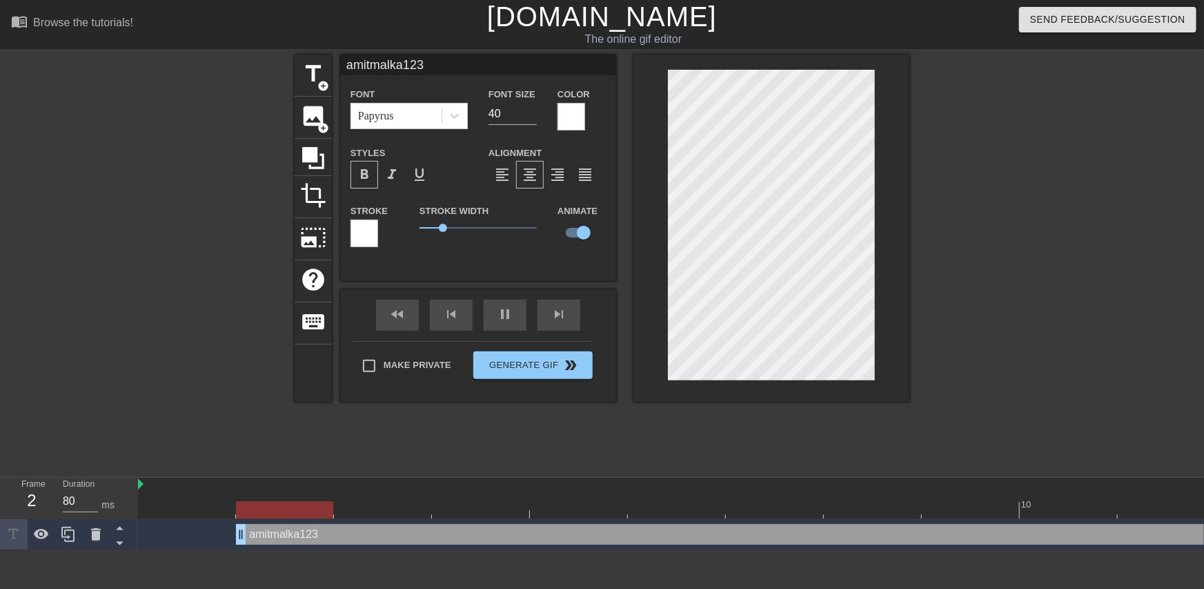
drag, startPoint x: 288, startPoint y: 532, endPoint x: 532, endPoint y: 529, distance: 244.3
click at [533, 529] on div "amitmalka123 drag_handle drag_handle" at bounding box center [775, 534] width 1078 height 21
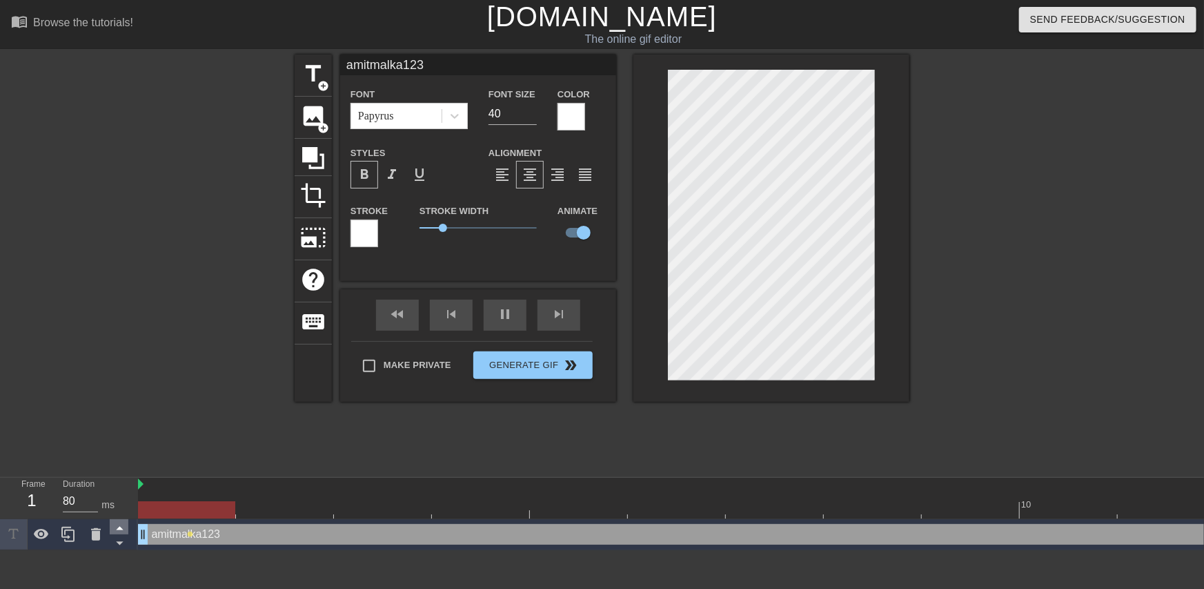
drag, startPoint x: 242, startPoint y: 532, endPoint x: 115, endPoint y: 519, distance: 127.0
click at [115, 519] on div "Frame 1 Duration 80 ms 10 amitmalka123 drag_handle drag_handle lens" at bounding box center [602, 514] width 1204 height 72
drag, startPoint x: 443, startPoint y: 228, endPoint x: 425, endPoint y: 230, distance: 18.1
click at [425, 230] on span "0.25" at bounding box center [426, 228] width 8 height 8
click at [341, 256] on div "Stroke" at bounding box center [374, 230] width 69 height 57
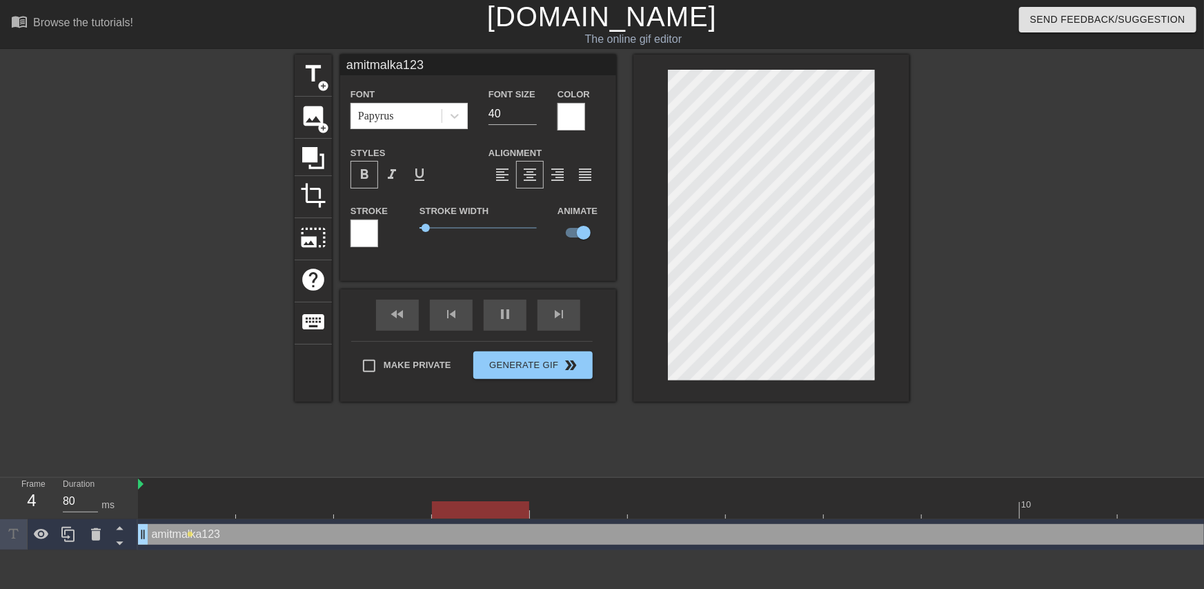
click at [364, 236] on div at bounding box center [365, 233] width 28 height 28
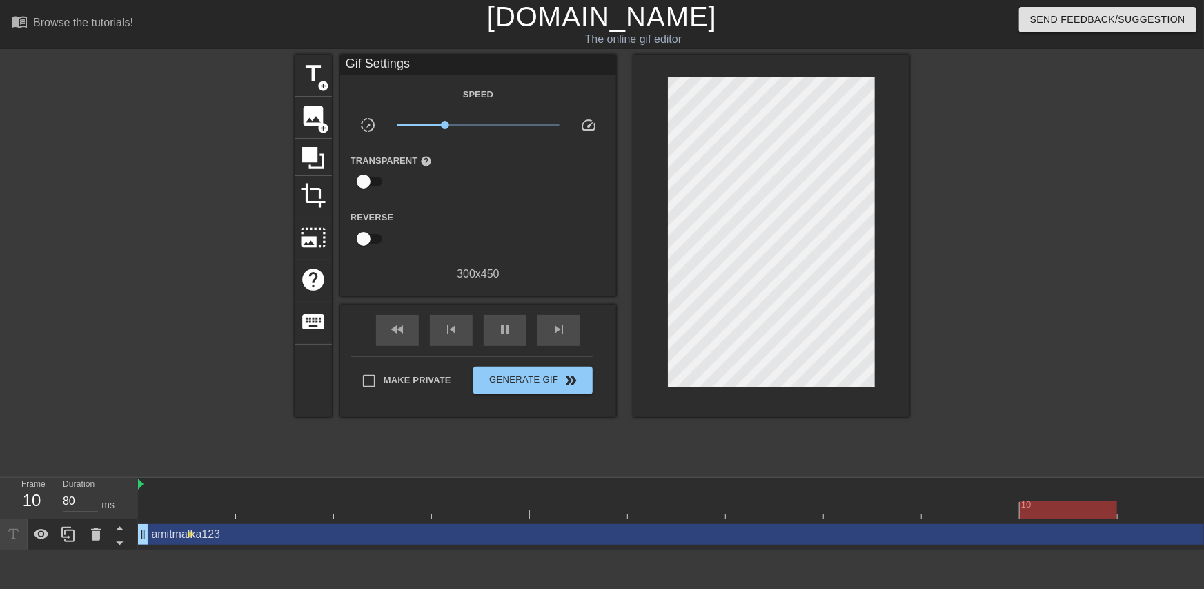
click at [169, 542] on div "amitmalka123 drag_handle drag_handle" at bounding box center [726, 534] width 1176 height 21
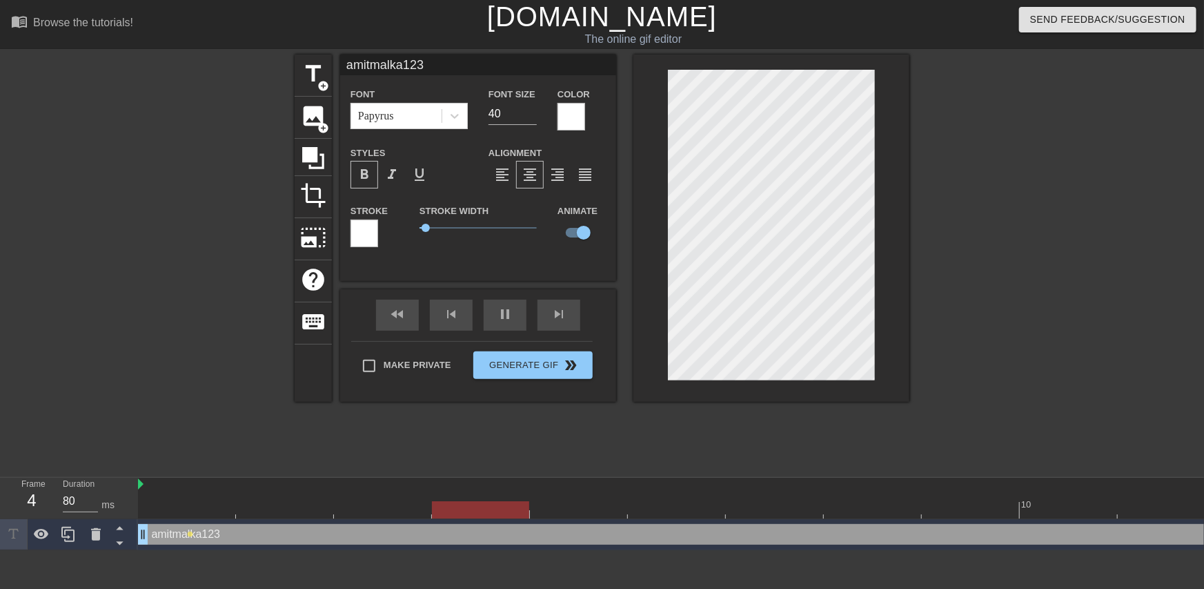
click at [575, 117] on div at bounding box center [572, 117] width 28 height 28
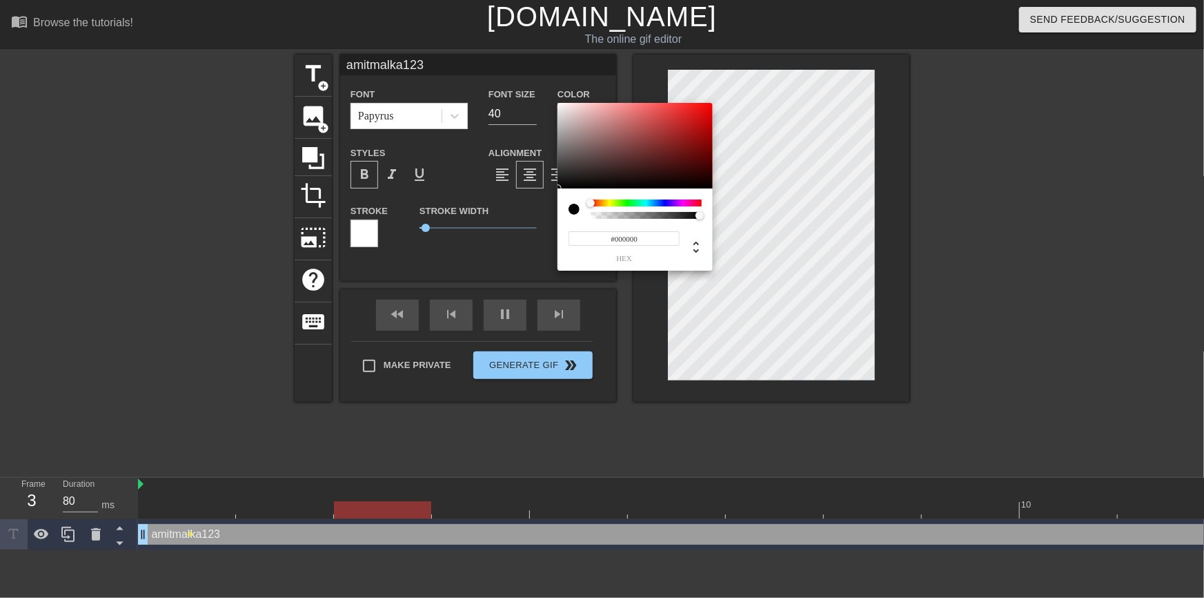
drag, startPoint x: 582, startPoint y: 173, endPoint x: 512, endPoint y: 221, distance: 84.8
click at [513, 221] on div "#000000 hex" at bounding box center [602, 299] width 1204 height 598
type input "#000000"
drag, startPoint x: 566, startPoint y: 176, endPoint x: 533, endPoint y: 223, distance: 57.4
click at [533, 223] on div "#000000 hex" at bounding box center [602, 299] width 1204 height 598
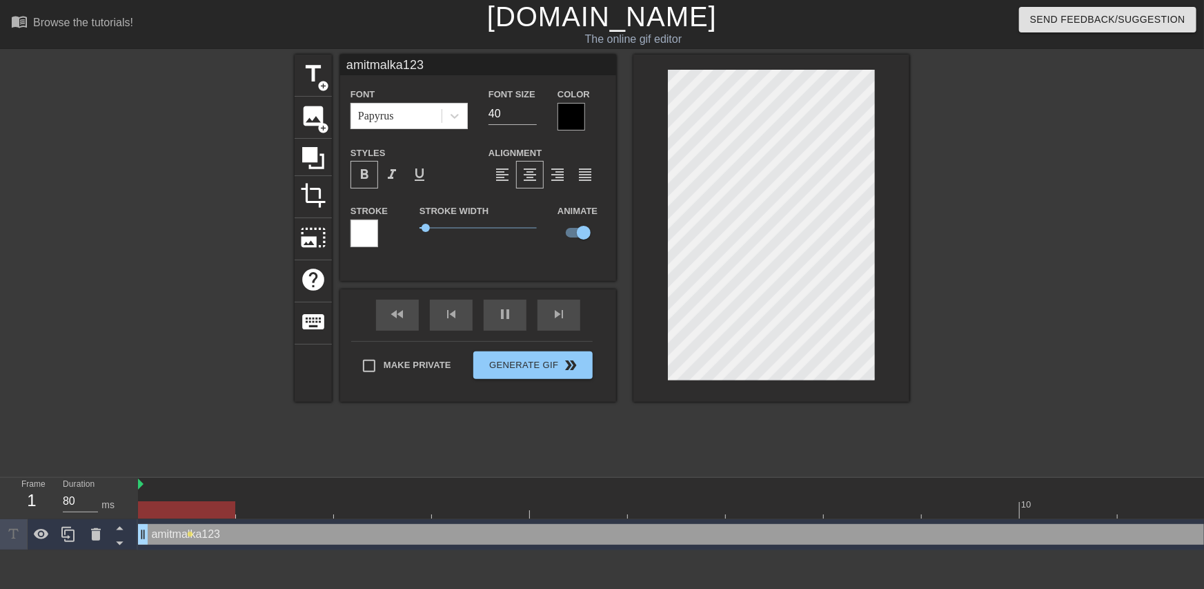
click at [579, 113] on div at bounding box center [572, 117] width 28 height 28
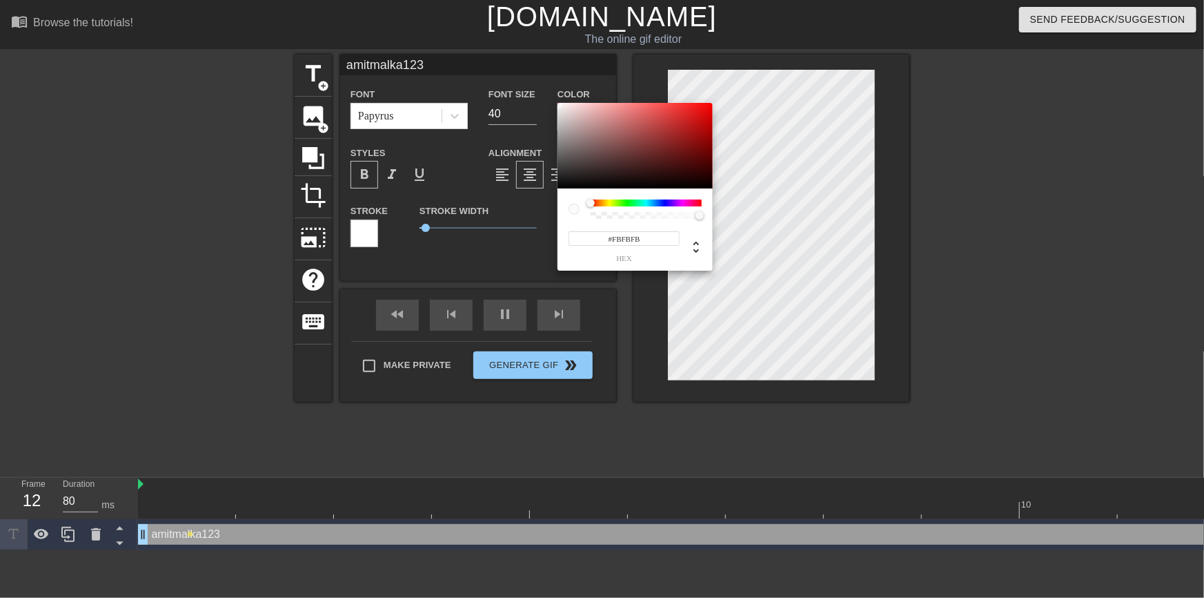
type input "#FFFFFF"
drag, startPoint x: 600, startPoint y: 157, endPoint x: 504, endPoint y: 64, distance: 133.7
click at [504, 64] on div "#FFFFFF hex" at bounding box center [602, 299] width 1204 height 598
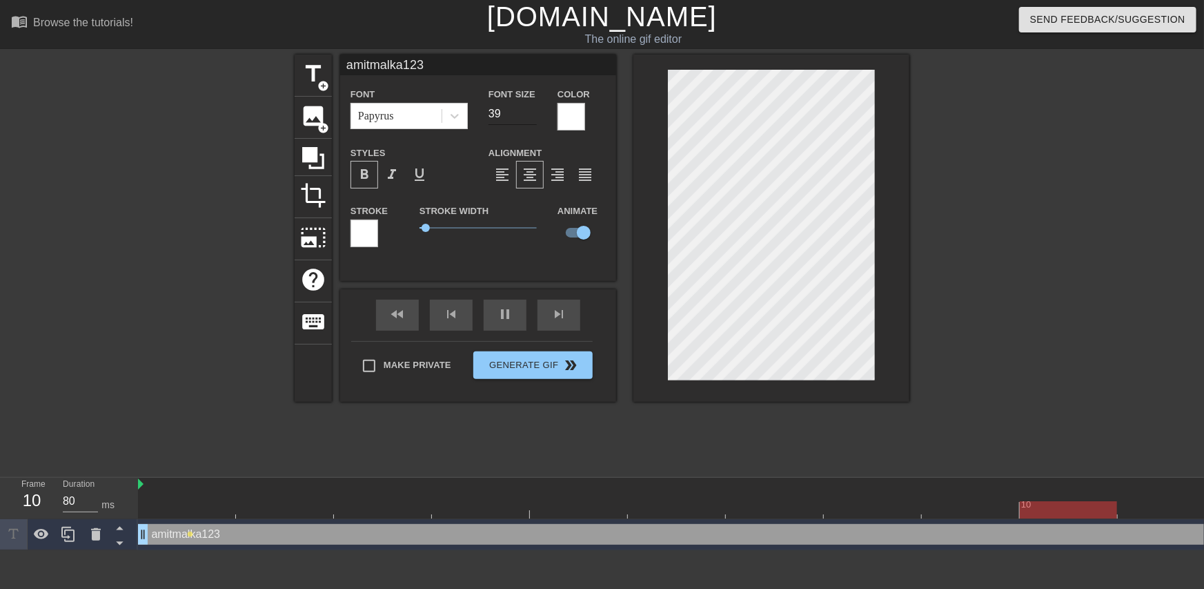
click at [533, 115] on input "39" at bounding box center [513, 114] width 48 height 22
click at [533, 115] on input "38" at bounding box center [513, 114] width 48 height 22
click at [533, 115] on input "37" at bounding box center [513, 114] width 48 height 22
click at [533, 104] on input "37" at bounding box center [513, 114] width 48 height 22
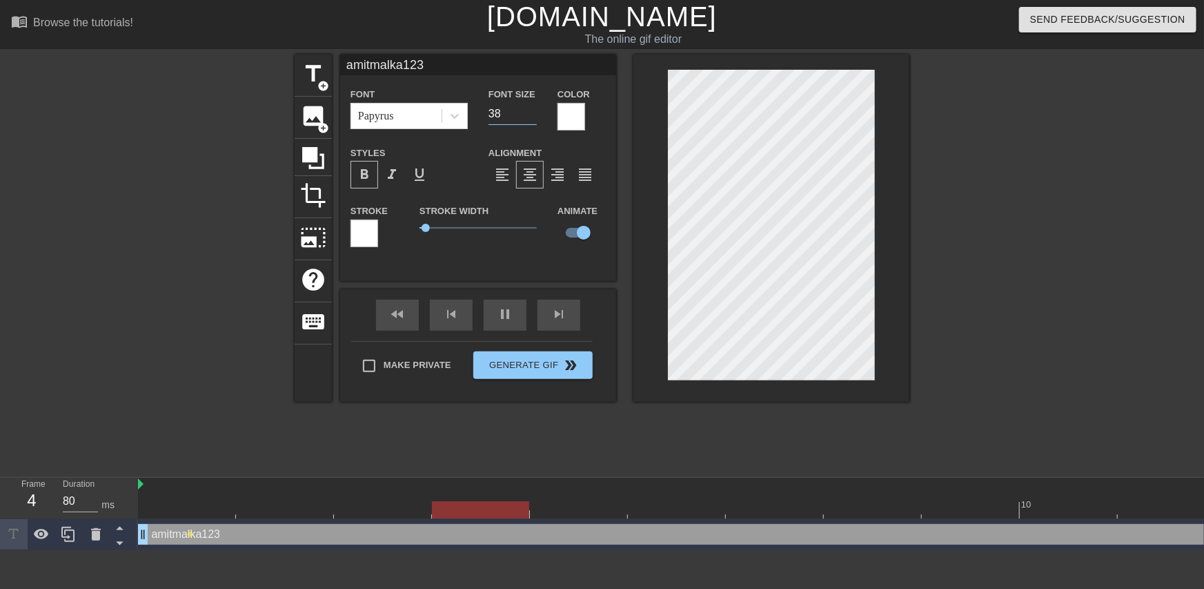
click at [529, 109] on input "38" at bounding box center [513, 114] width 48 height 22
click at [529, 109] on input "39" at bounding box center [513, 114] width 48 height 22
click at [529, 109] on input "40" at bounding box center [513, 114] width 48 height 22
type input "41"
click at [529, 109] on input "41" at bounding box center [513, 114] width 48 height 22
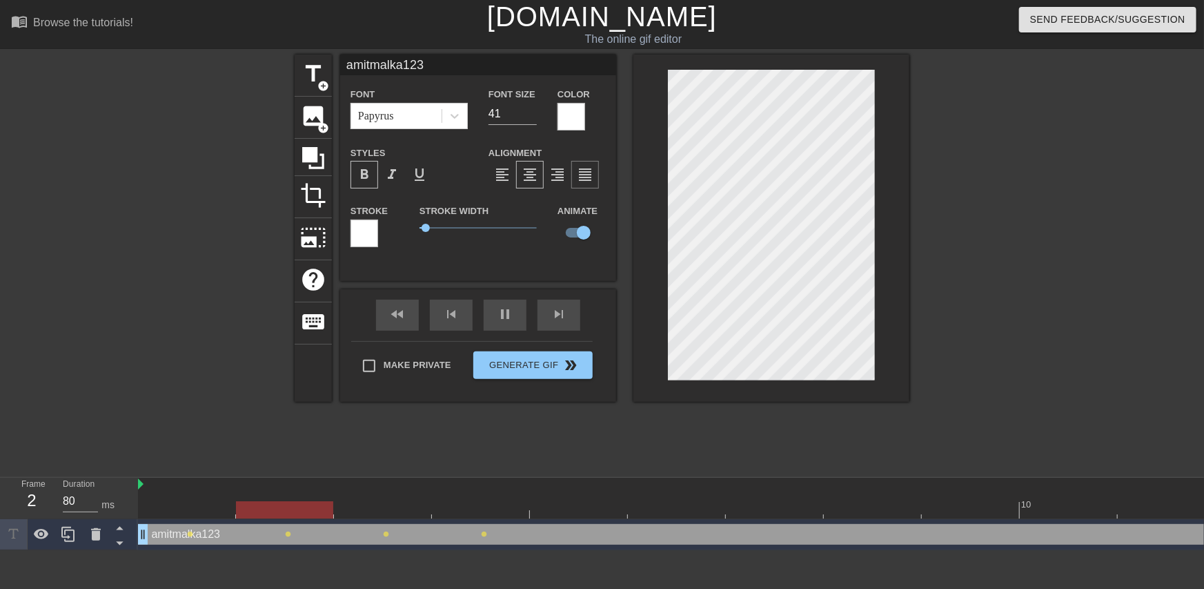
click at [573, 179] on div "format_align_justify" at bounding box center [585, 175] width 28 height 28
click at [547, 179] on div "format_align_right" at bounding box center [558, 175] width 28 height 28
click at [534, 179] on span "format_align_center" at bounding box center [530, 174] width 17 height 17
click at [516, 179] on div "format_align_left" at bounding box center [503, 175] width 28 height 28
click at [505, 305] on div "fast_rewind skip_previous pause skip_next" at bounding box center [478, 315] width 225 height 52
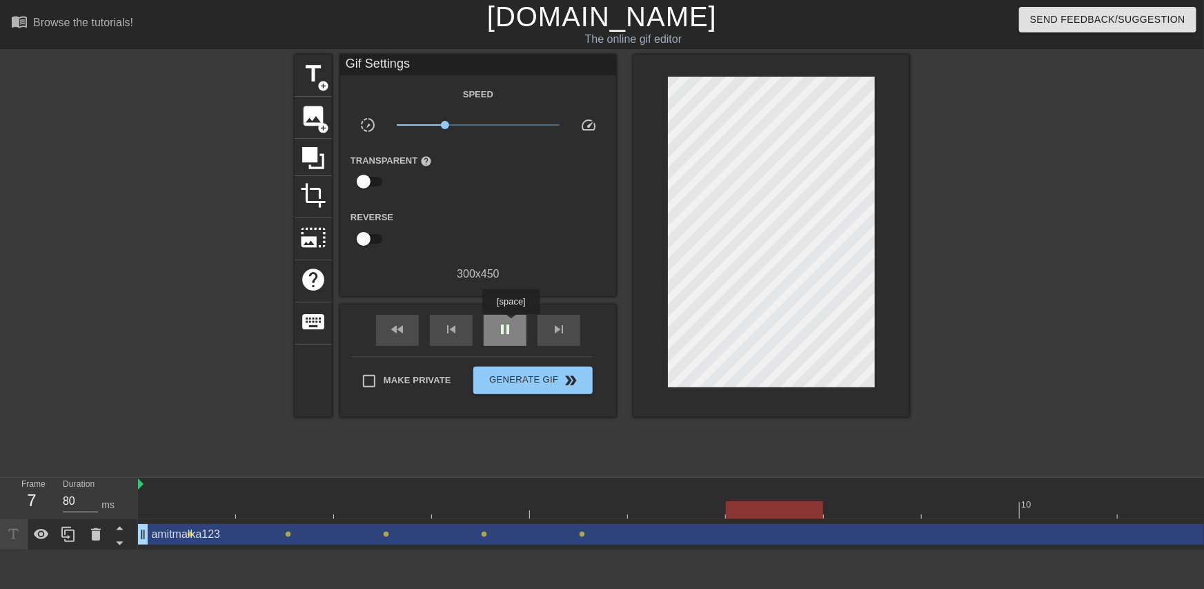
click at [511, 324] on span "pause" at bounding box center [505, 329] width 17 height 17
click at [569, 502] on div at bounding box center [726, 509] width 1176 height 17
click at [580, 511] on div at bounding box center [578, 509] width 97 height 17
click at [484, 504] on div at bounding box center [726, 509] width 1176 height 17
click at [490, 534] on div "amitmalka123 drag_handle drag_handle" at bounding box center [726, 534] width 1176 height 21
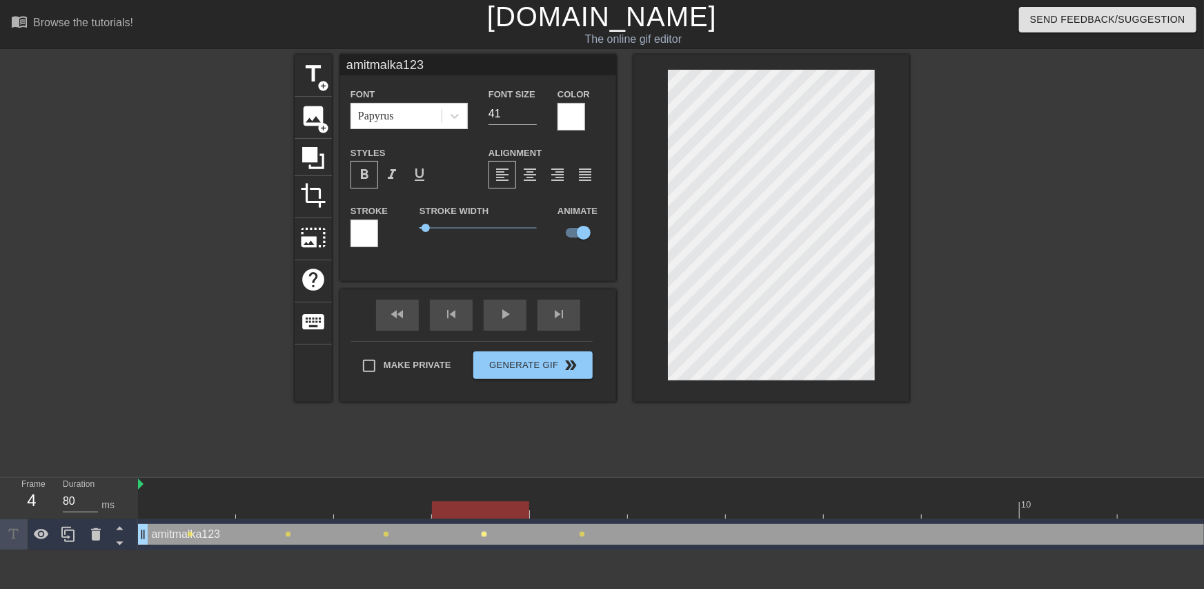
click at [482, 534] on span "lens" at bounding box center [484, 534] width 6 height 6
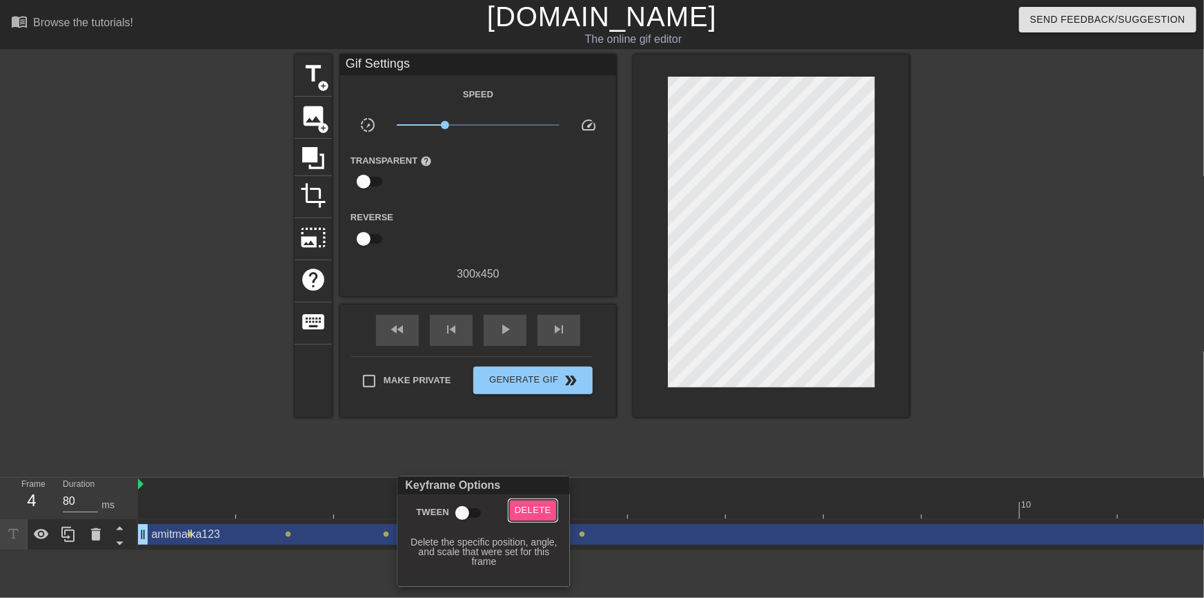
click at [518, 517] on span "Delete" at bounding box center [533, 510] width 37 height 16
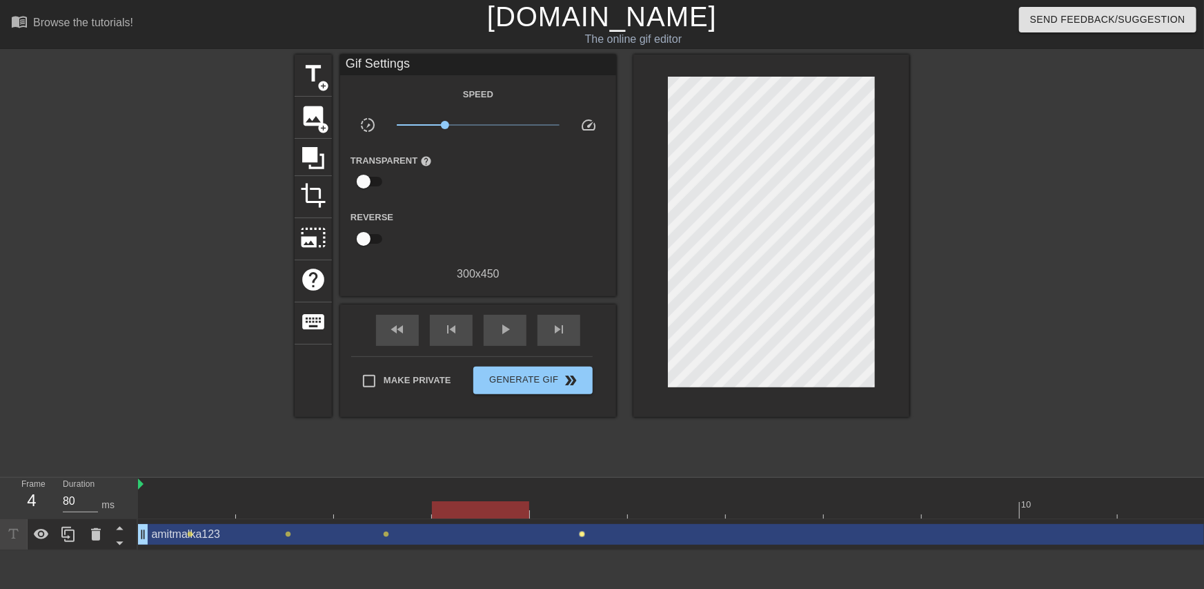
click at [580, 536] on span "lens" at bounding box center [582, 534] width 6 height 6
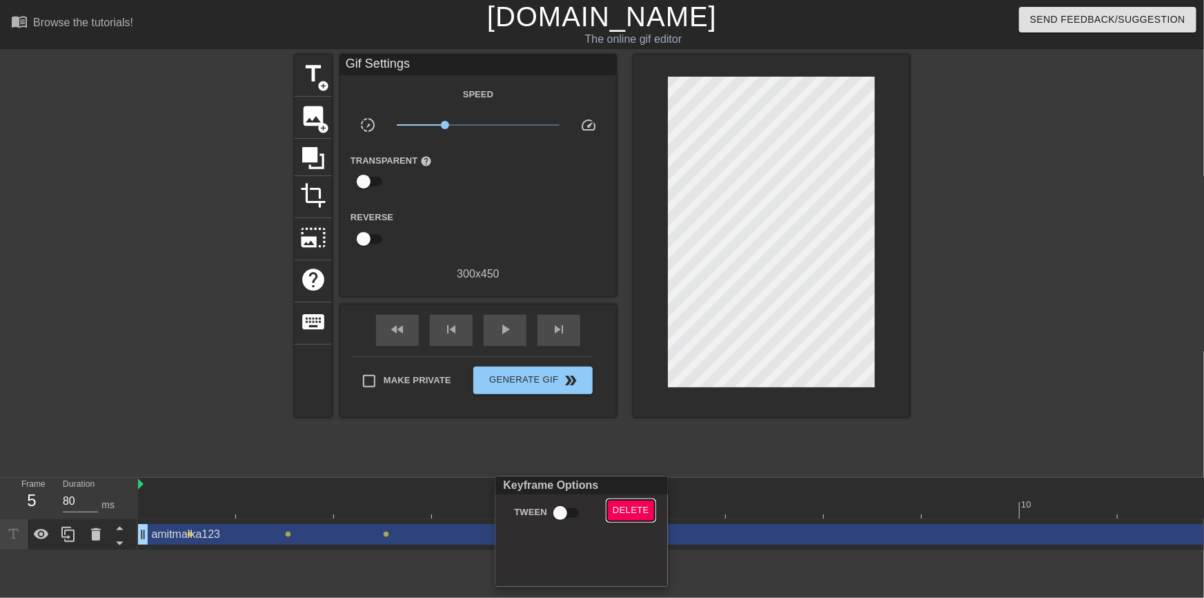
click at [618, 513] on span "Delete" at bounding box center [631, 510] width 37 height 16
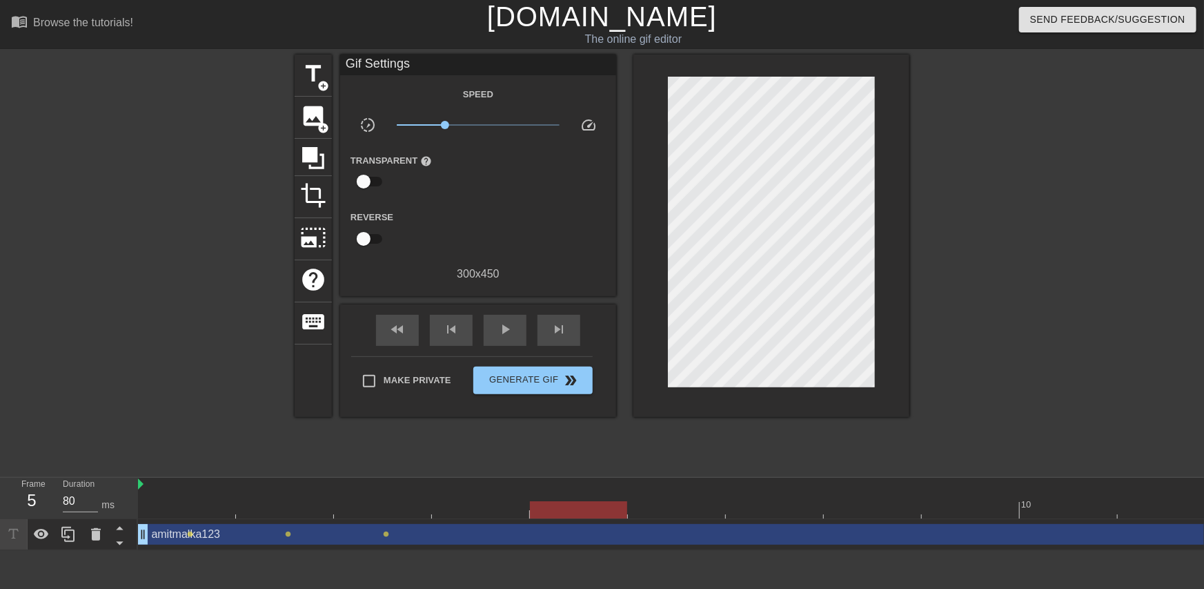
click at [390, 538] on div "amitmalka123 drag_handle drag_handle" at bounding box center [726, 534] width 1176 height 21
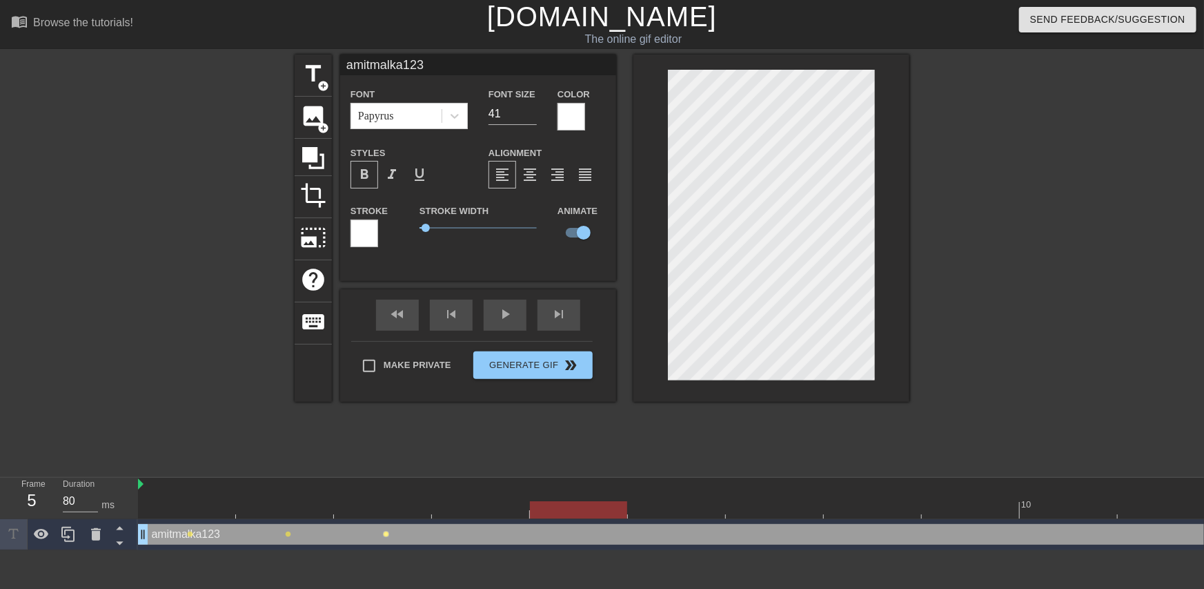
click at [385, 536] on span "lens" at bounding box center [386, 534] width 6 height 6
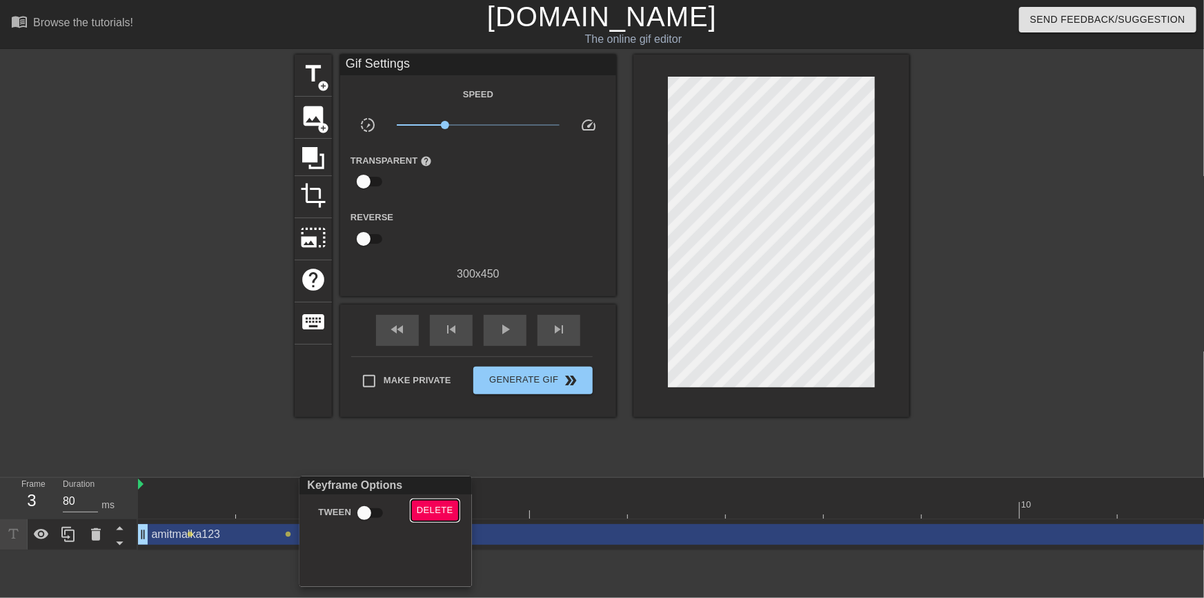
click at [429, 511] on span "Delete" at bounding box center [435, 510] width 37 height 16
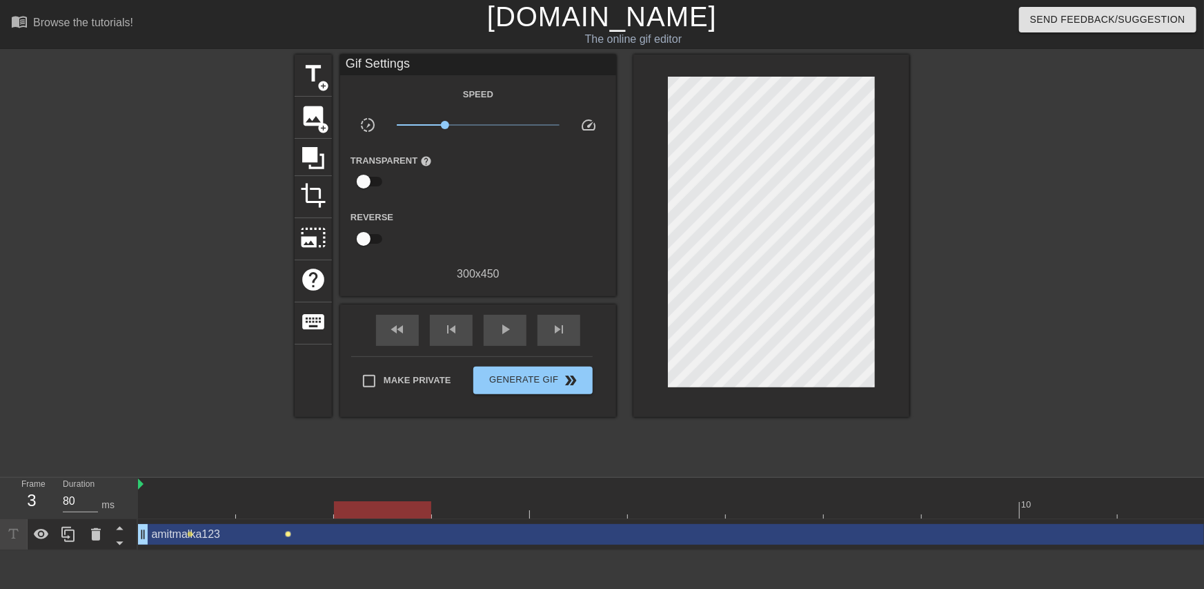
click at [290, 532] on span "lens" at bounding box center [288, 534] width 6 height 6
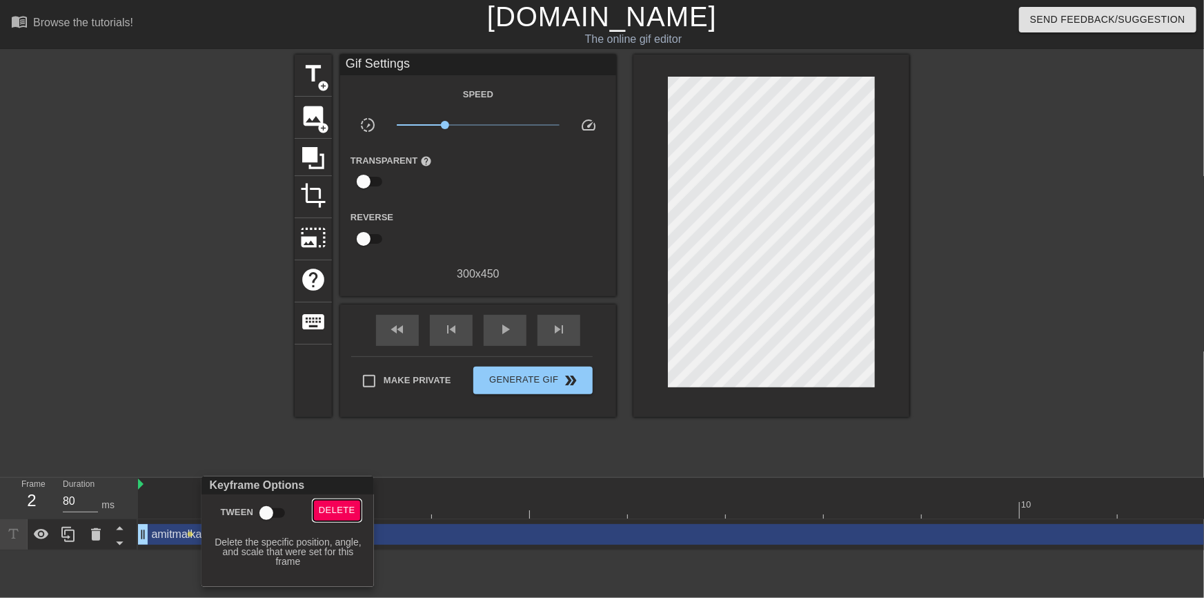
click at [333, 505] on span "Delete" at bounding box center [337, 510] width 37 height 16
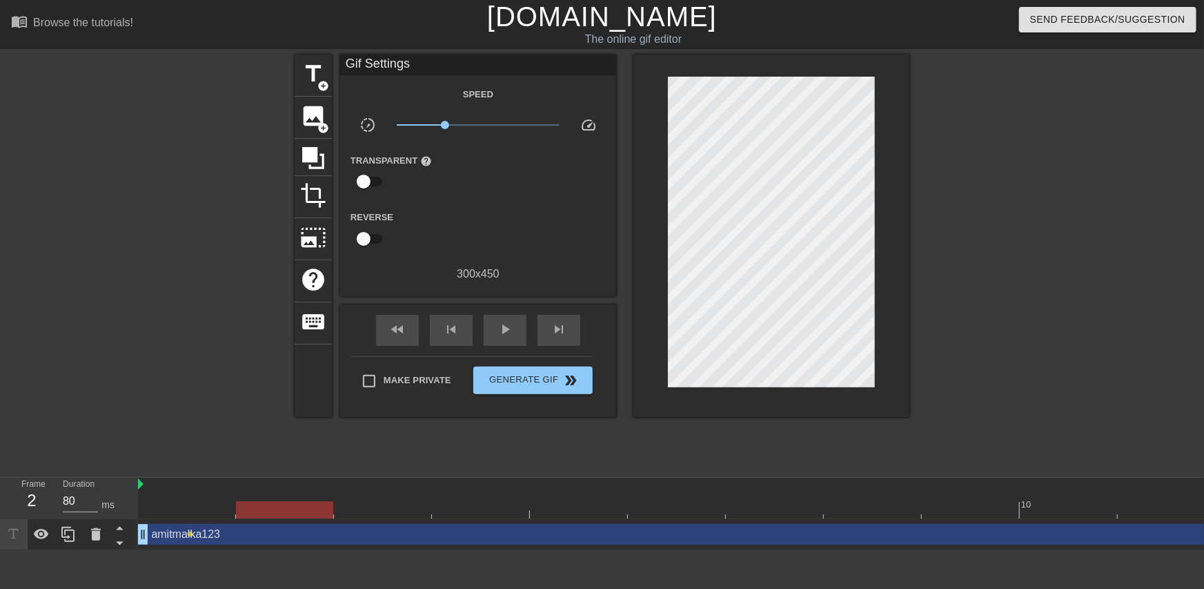
click at [186, 537] on div "amitmalka123 drag_handle drag_handle" at bounding box center [726, 534] width 1176 height 21
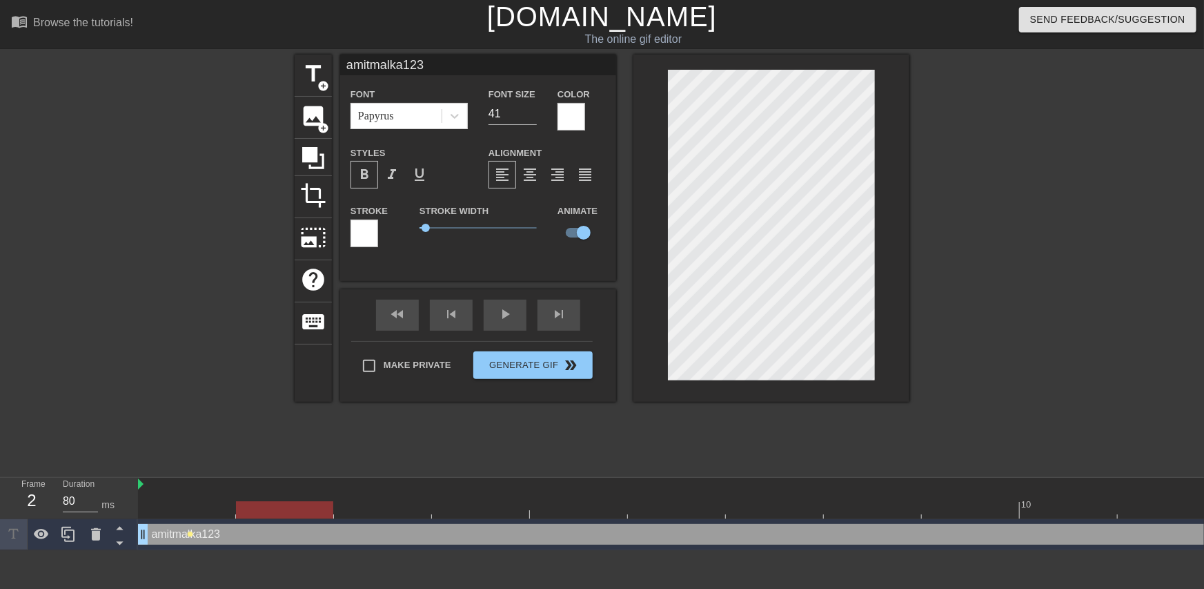
click at [188, 531] on span "lens" at bounding box center [190, 534] width 6 height 6
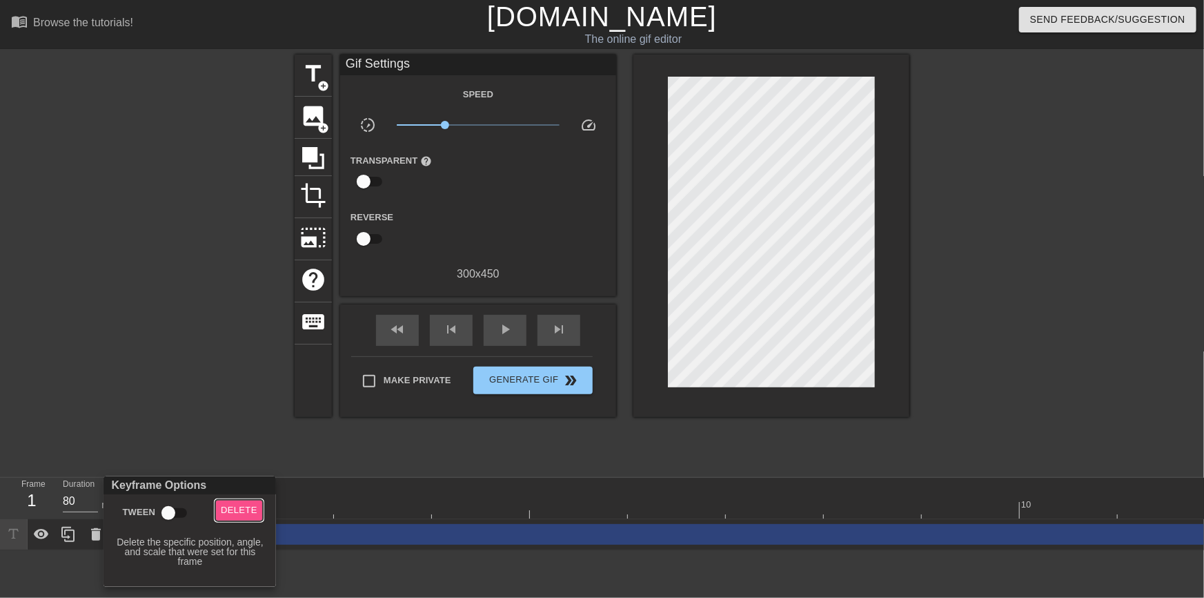
click at [231, 504] on span "Delete" at bounding box center [239, 510] width 37 height 16
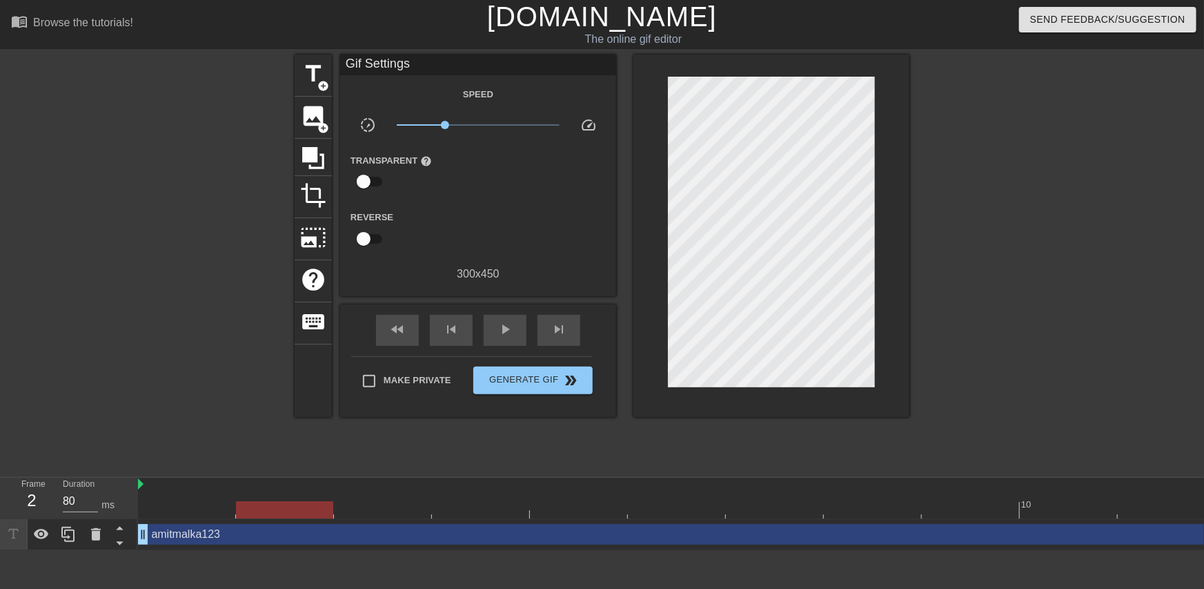
click at [266, 507] on div at bounding box center [726, 509] width 1176 height 17
click at [193, 507] on div at bounding box center [726, 509] width 1176 height 17
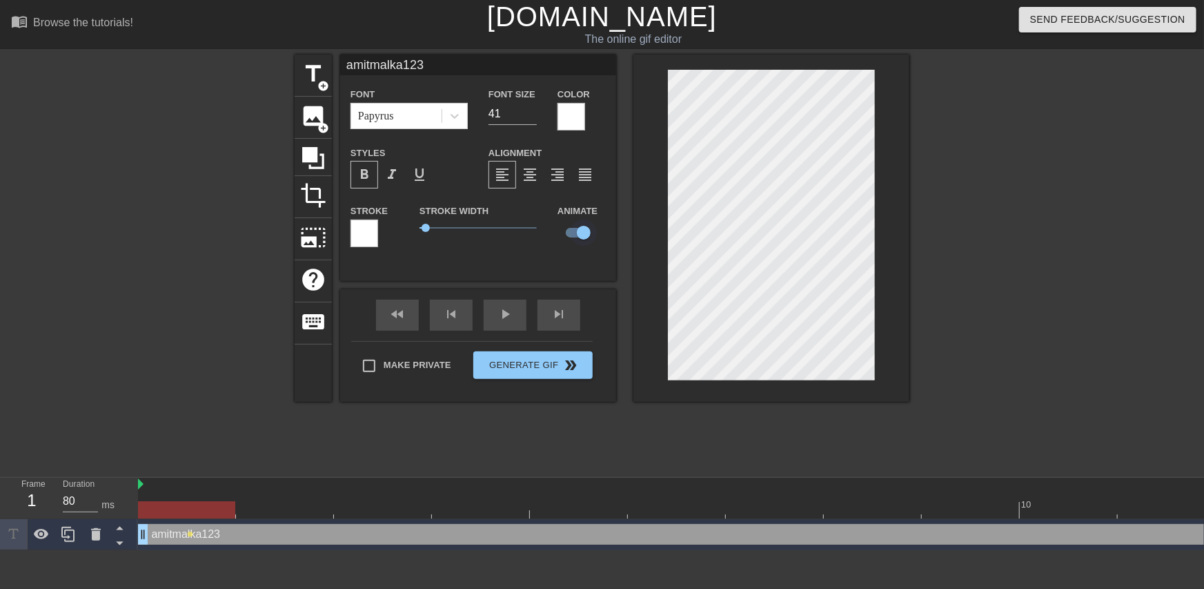
click at [580, 229] on input "checkbox" at bounding box center [584, 232] width 79 height 26
checkbox input "false"
click at [488, 304] on div "fast_rewind skip_previous play_arrow skip_next" at bounding box center [478, 315] width 225 height 52
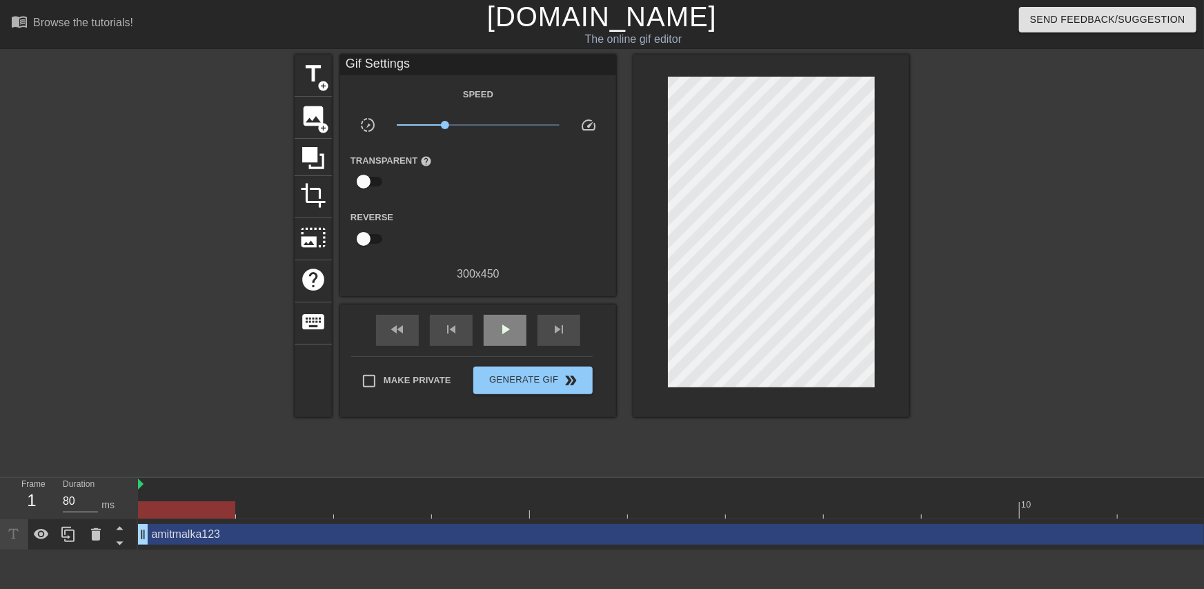
click at [506, 324] on span "play_arrow" at bounding box center [505, 329] width 17 height 17
click at [514, 332] on div "pause" at bounding box center [505, 330] width 43 height 31
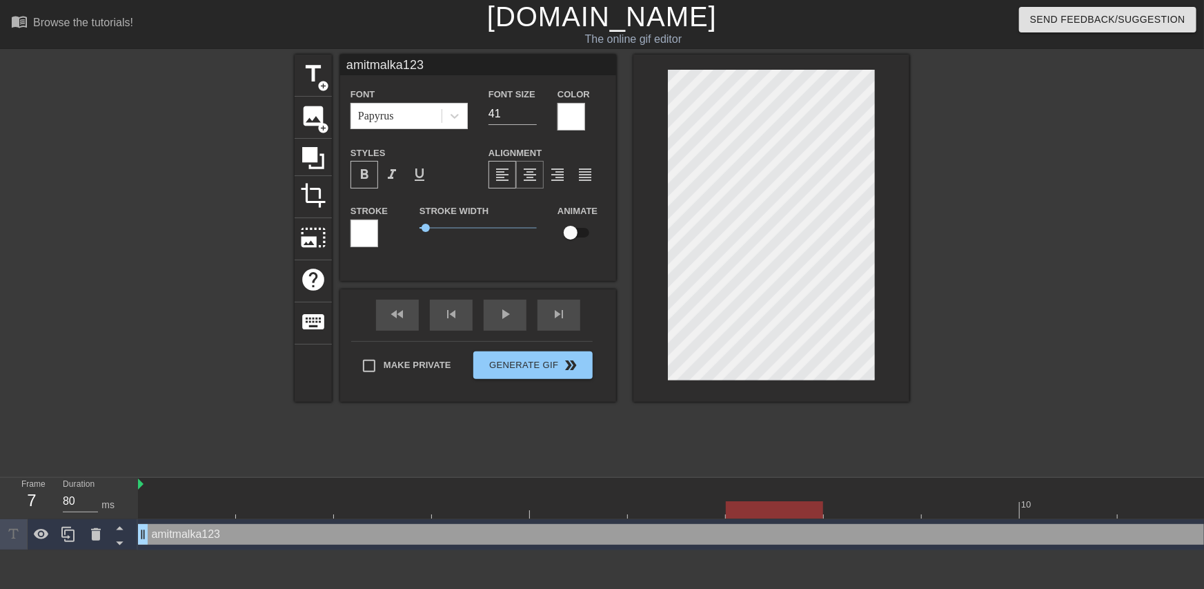
click at [527, 175] on span "format_align_center" at bounding box center [530, 174] width 17 height 17
click at [578, 232] on input "checkbox" at bounding box center [570, 232] width 79 height 26
checkbox input "true"
click at [496, 303] on div "amitmalka123 Font Papyrus Font Size 41 Color Styles format_bold format_italic f…" at bounding box center [478, 228] width 276 height 347
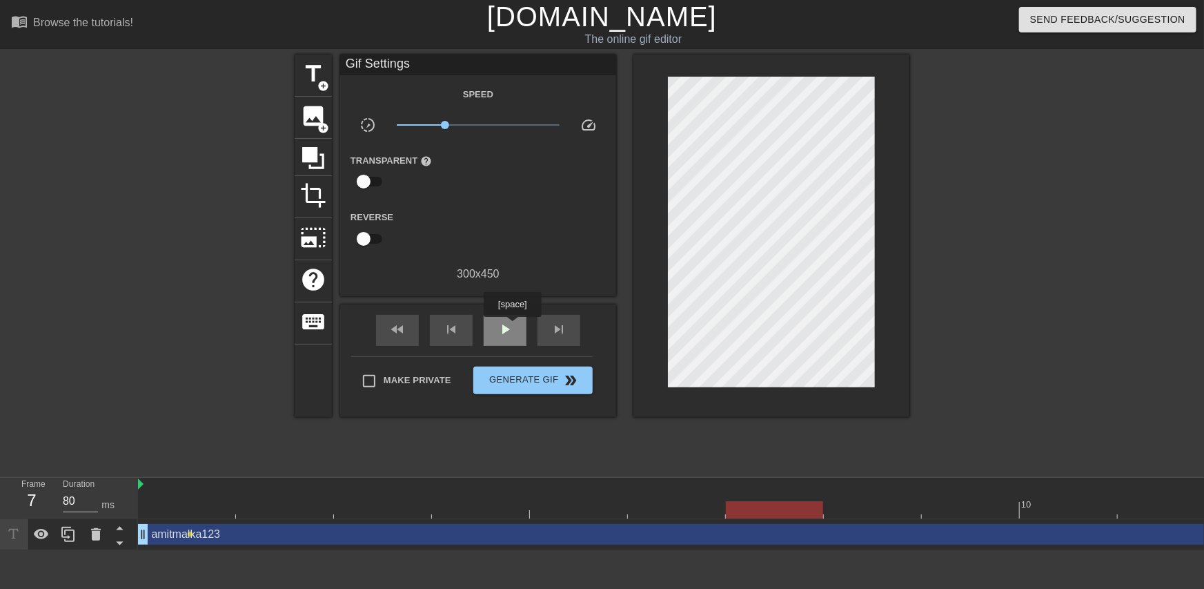
click at [512, 326] on span "play_arrow" at bounding box center [505, 329] width 17 height 17
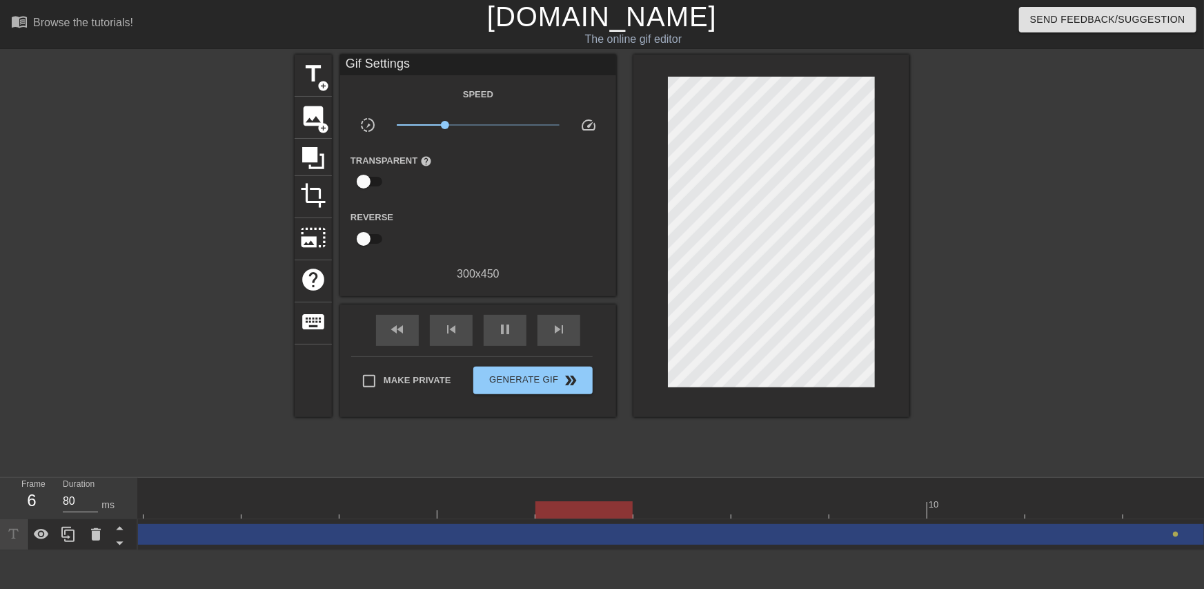
scroll to position [0, 113]
click at [1157, 531] on span "lens" at bounding box center [1156, 534] width 6 height 6
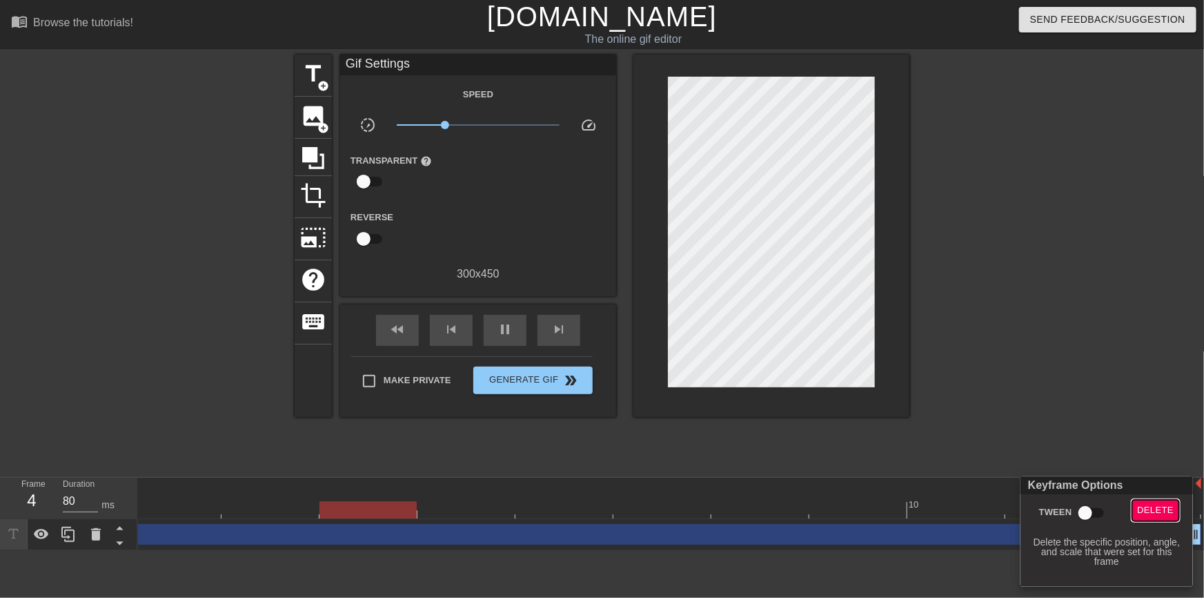
click at [1151, 502] on span "Delete" at bounding box center [1156, 510] width 37 height 16
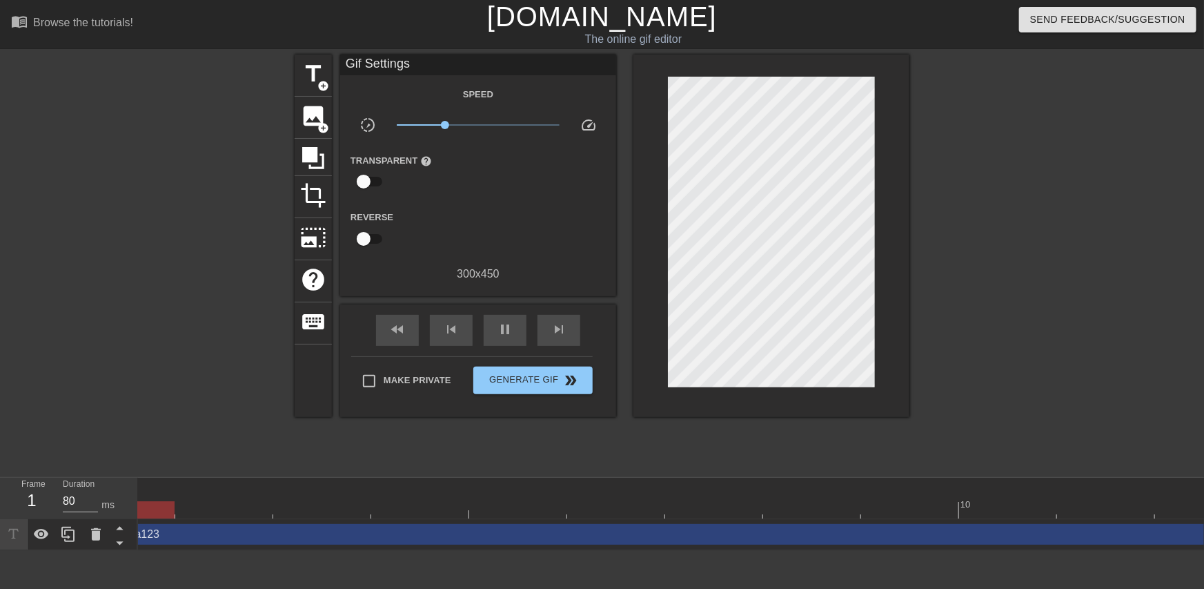
scroll to position [0, 0]
click at [188, 531] on span "lens" at bounding box center [190, 534] width 6 height 6
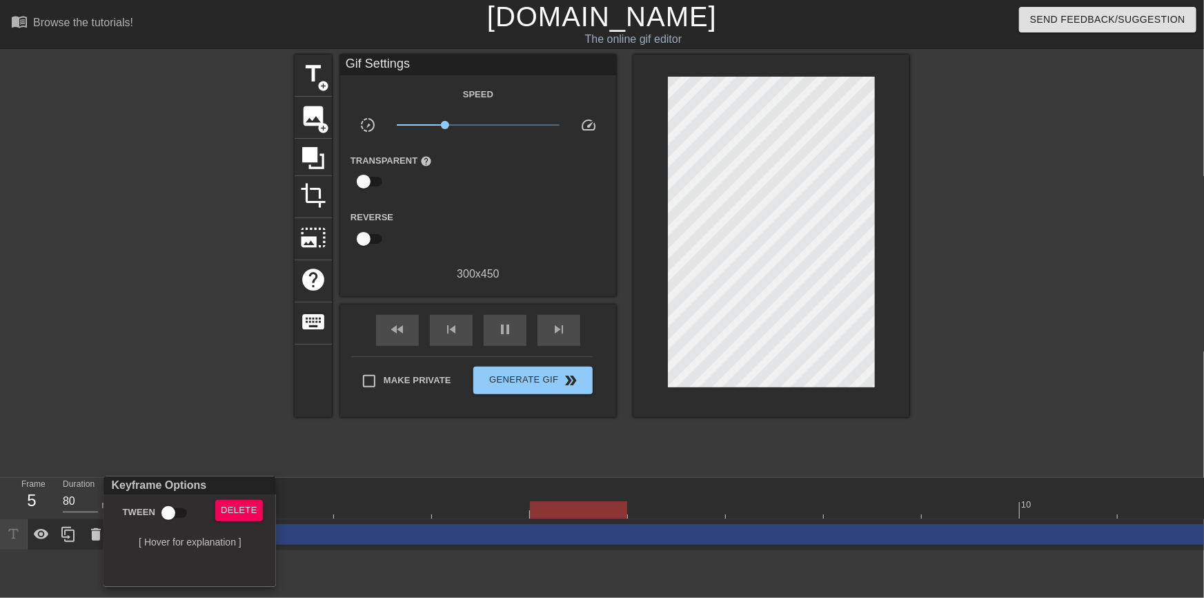
click at [260, 429] on div at bounding box center [602, 299] width 1204 height 598
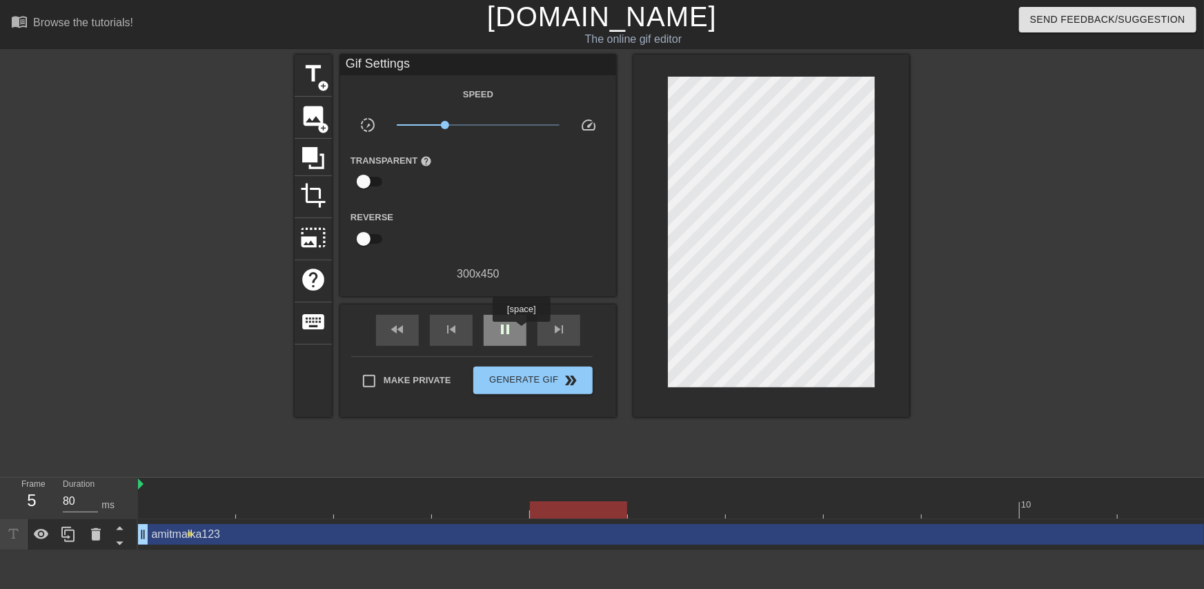
click at [521, 331] on div "pause" at bounding box center [505, 330] width 43 height 31
drag, startPoint x: 835, startPoint y: 559, endPoint x: 887, endPoint y: 554, distance: 52.1
click at [887, 550] on html "menu_book Browse the tutorials! [DOMAIN_NAME] The online gif editor Send Feedba…" at bounding box center [602, 275] width 1204 height 550
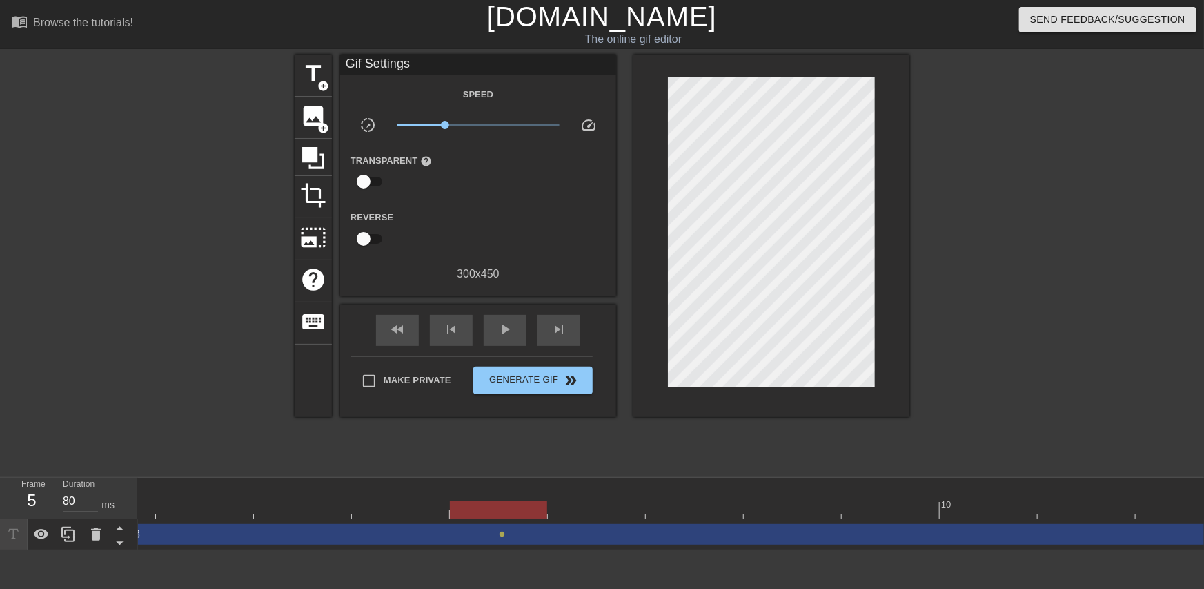
scroll to position [0, 95]
click at [964, 514] on div at bounding box center [631, 509] width 1176 height 17
click at [1134, 518] on div "10" at bounding box center [614, 498] width 1176 height 41
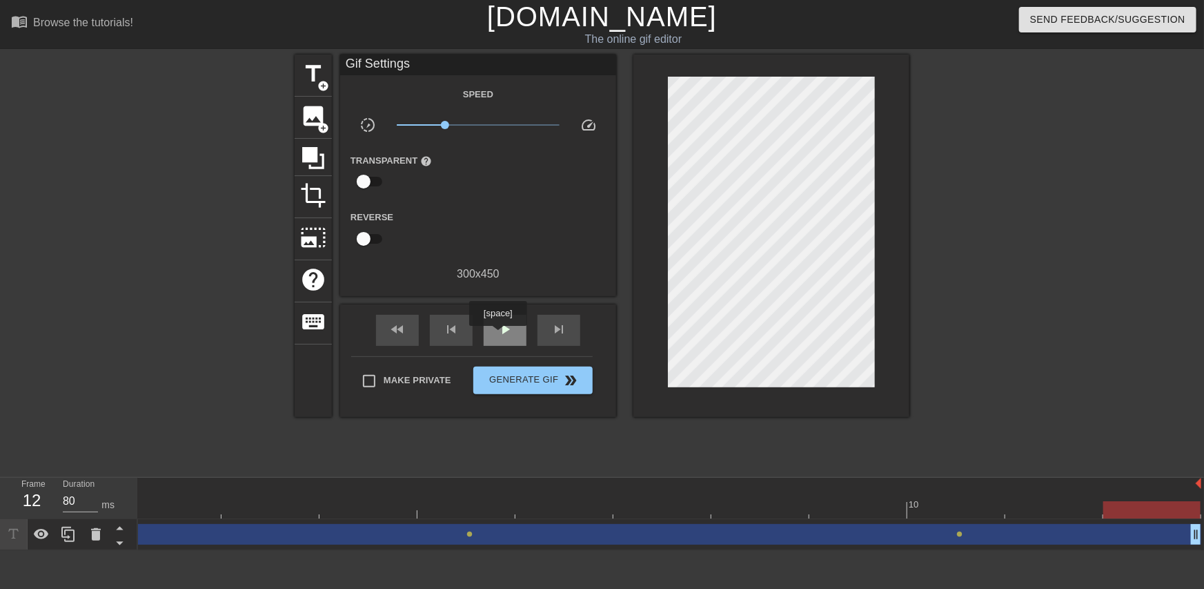
click at [498, 335] on span "play_arrow" at bounding box center [505, 329] width 17 height 17
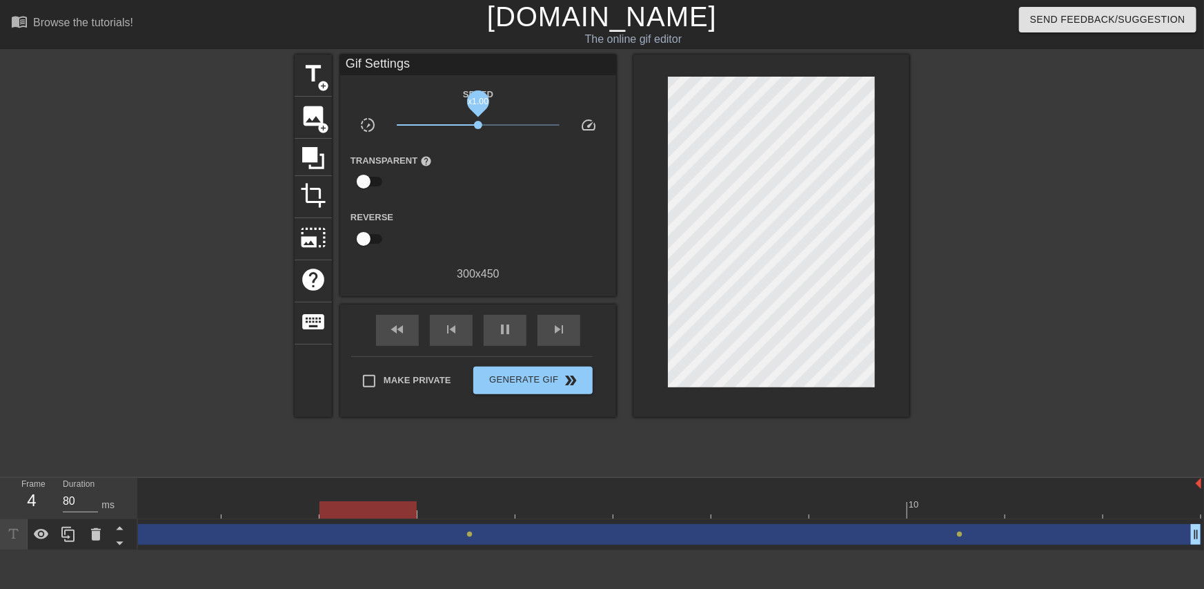
drag, startPoint x: 448, startPoint y: 128, endPoint x: 478, endPoint y: 125, distance: 30.6
click at [478, 125] on span "x1.00" at bounding box center [479, 125] width 164 height 17
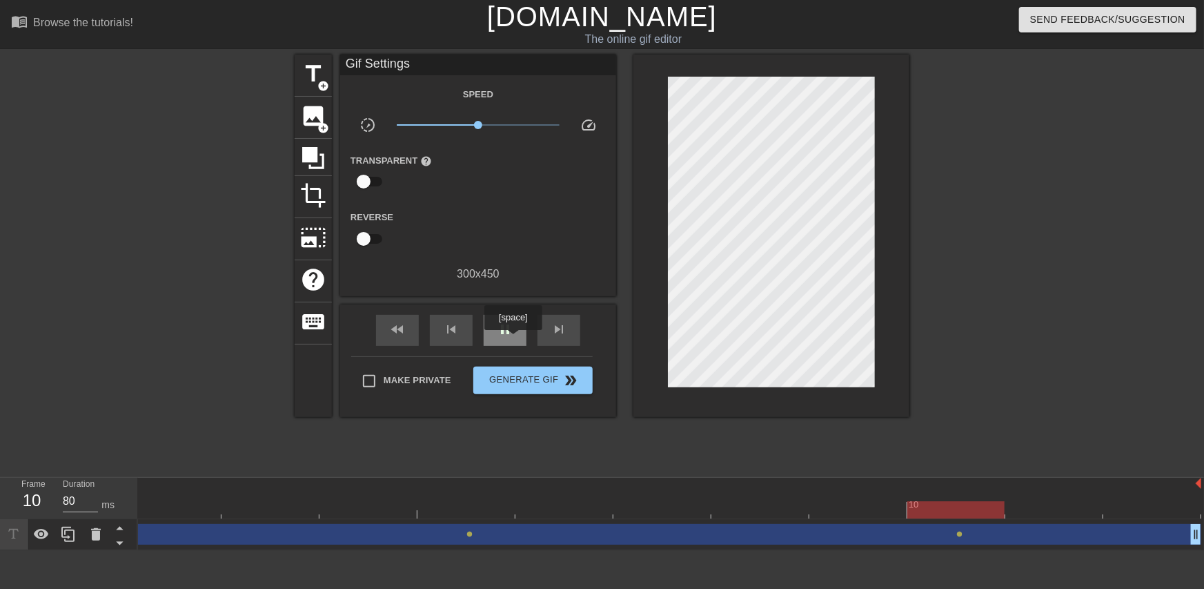
click at [513, 340] on div "pause" at bounding box center [505, 330] width 43 height 31
click at [484, 507] on div at bounding box center [614, 509] width 1176 height 17
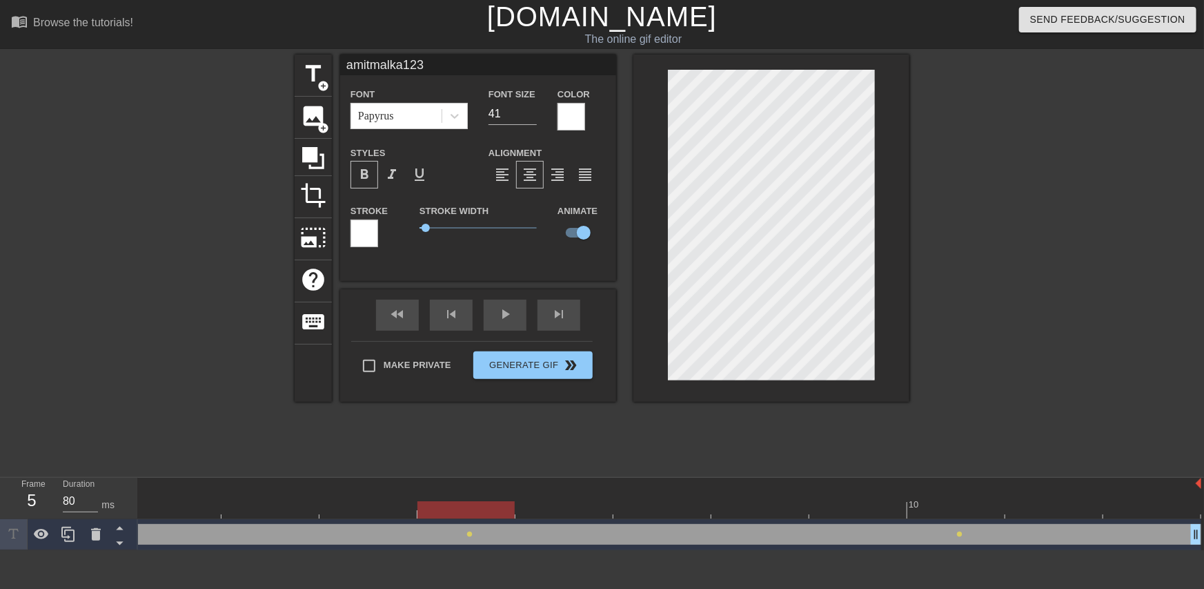
click at [971, 507] on div at bounding box center [614, 509] width 1176 height 17
click at [504, 306] on div "fast_rewind skip_previous play_arrow skip_next" at bounding box center [478, 315] width 225 height 52
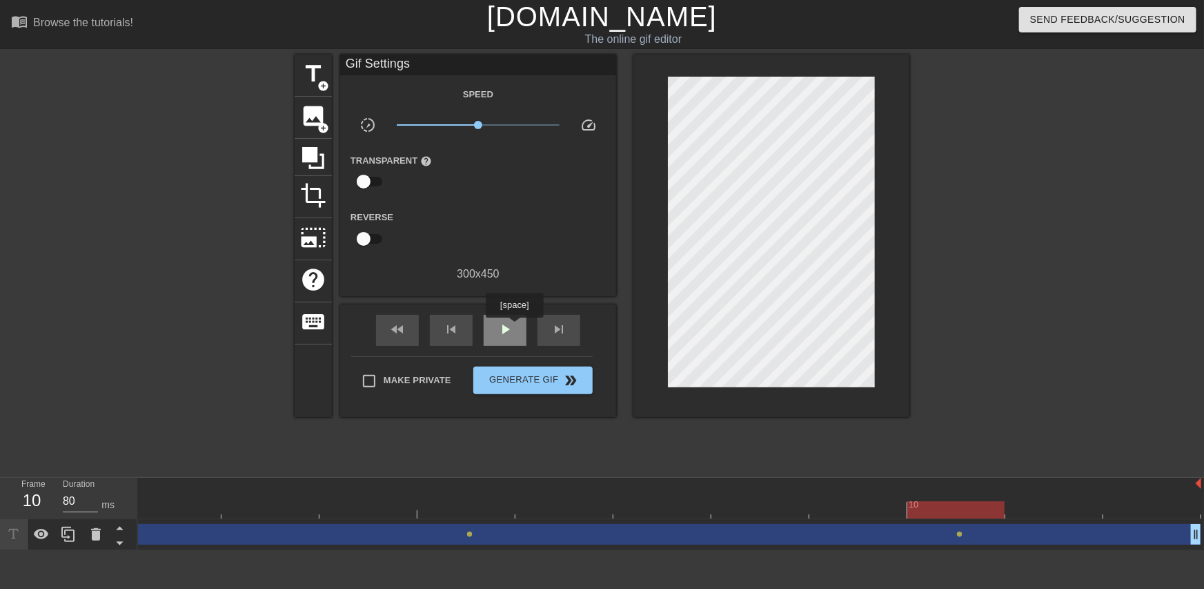
click at [514, 326] on div "play_arrow" at bounding box center [505, 330] width 43 height 31
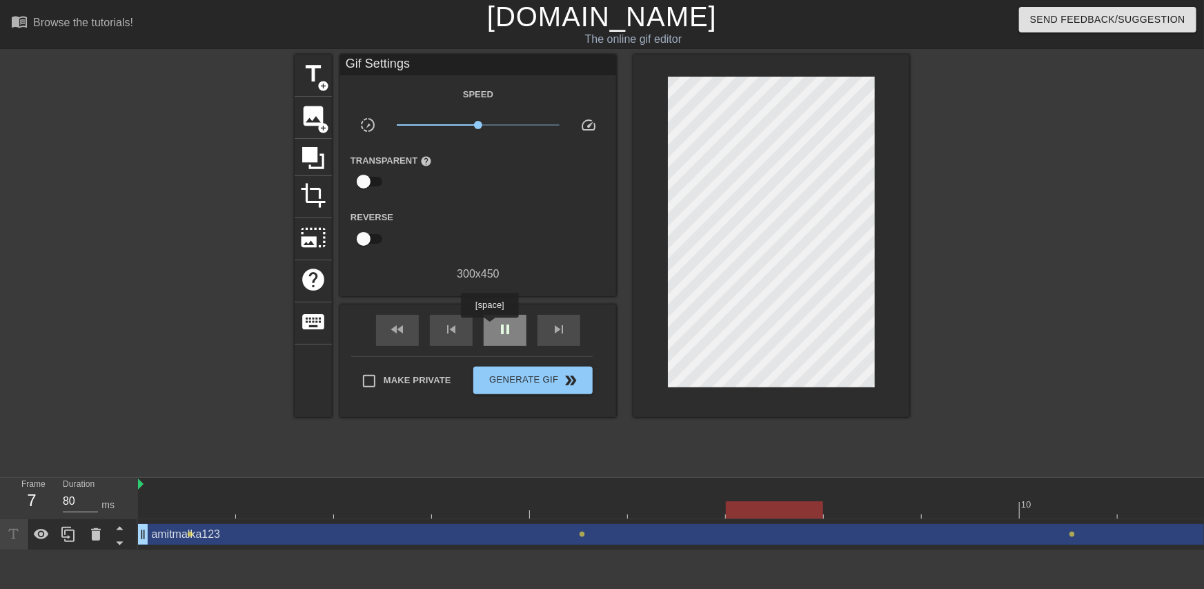
click at [489, 327] on div "pause" at bounding box center [505, 330] width 43 height 31
click at [195, 511] on div at bounding box center [726, 509] width 1176 height 17
click at [280, 509] on div at bounding box center [726, 509] width 1176 height 17
click at [367, 509] on div at bounding box center [726, 509] width 1176 height 17
click at [520, 506] on div at bounding box center [726, 509] width 1176 height 17
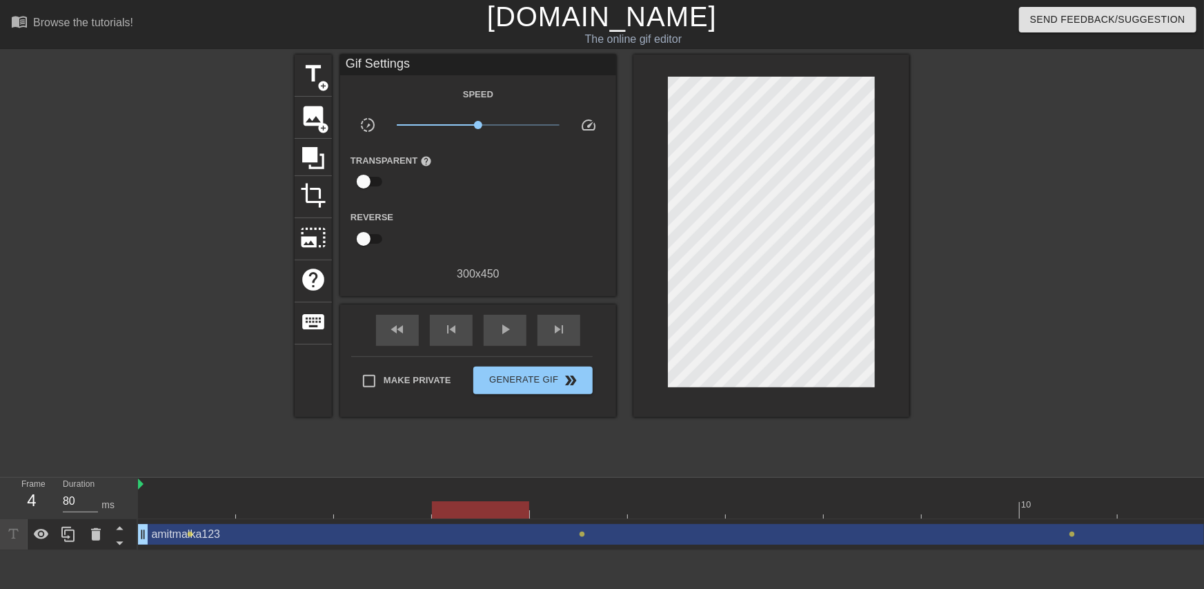
click at [589, 510] on div at bounding box center [726, 509] width 1176 height 17
click at [208, 507] on div at bounding box center [726, 509] width 1176 height 17
click at [598, 511] on div at bounding box center [726, 509] width 1176 height 17
click at [507, 327] on span "play_arrow" at bounding box center [505, 329] width 17 height 17
click at [507, 327] on span "pause" at bounding box center [505, 329] width 17 height 17
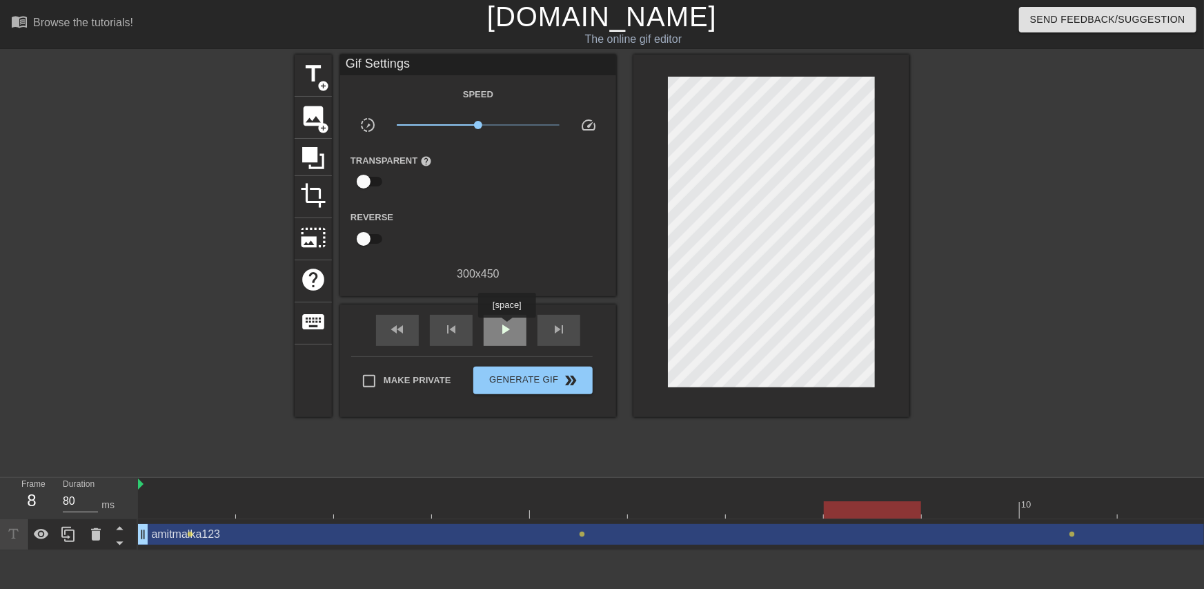
click at [507, 327] on span "play_arrow" at bounding box center [505, 329] width 17 height 17
click at [507, 327] on span "pause" at bounding box center [505, 329] width 17 height 17
click at [507, 327] on span "play_arrow" at bounding box center [505, 329] width 17 height 17
click at [507, 327] on span "pause" at bounding box center [505, 329] width 17 height 17
click at [507, 327] on span "play_arrow" at bounding box center [505, 329] width 17 height 17
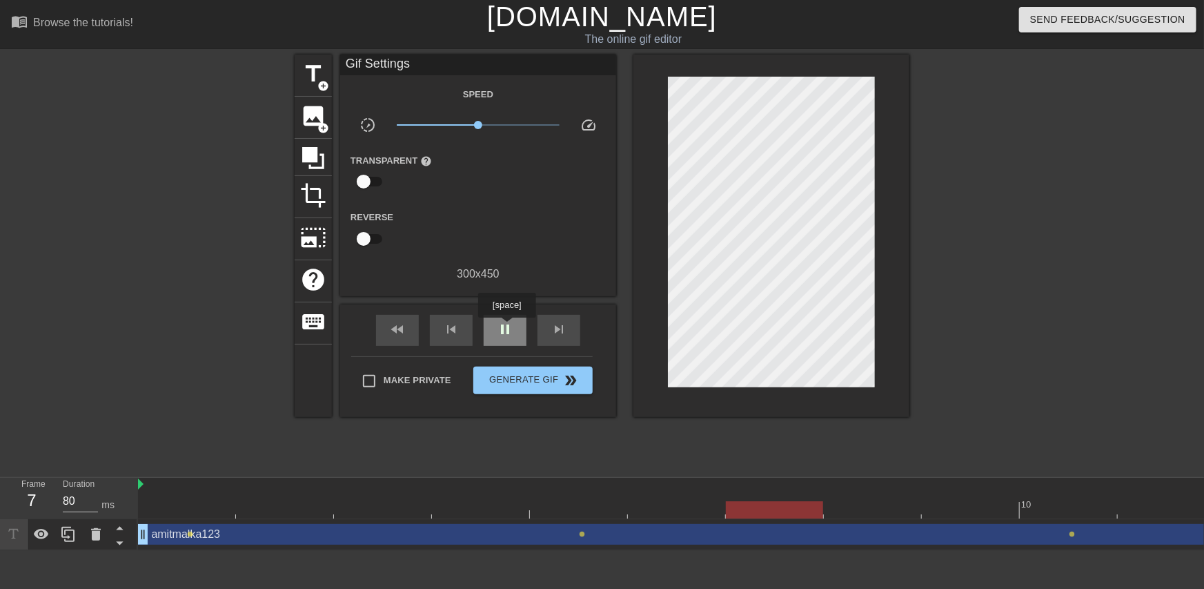
click at [507, 327] on span "pause" at bounding box center [505, 329] width 17 height 17
click at [507, 327] on span "play_arrow" at bounding box center [505, 329] width 17 height 17
click at [507, 327] on span "pause" at bounding box center [505, 329] width 17 height 17
click at [507, 327] on span "play_arrow" at bounding box center [505, 329] width 17 height 17
click at [507, 327] on span "pause" at bounding box center [505, 329] width 17 height 17
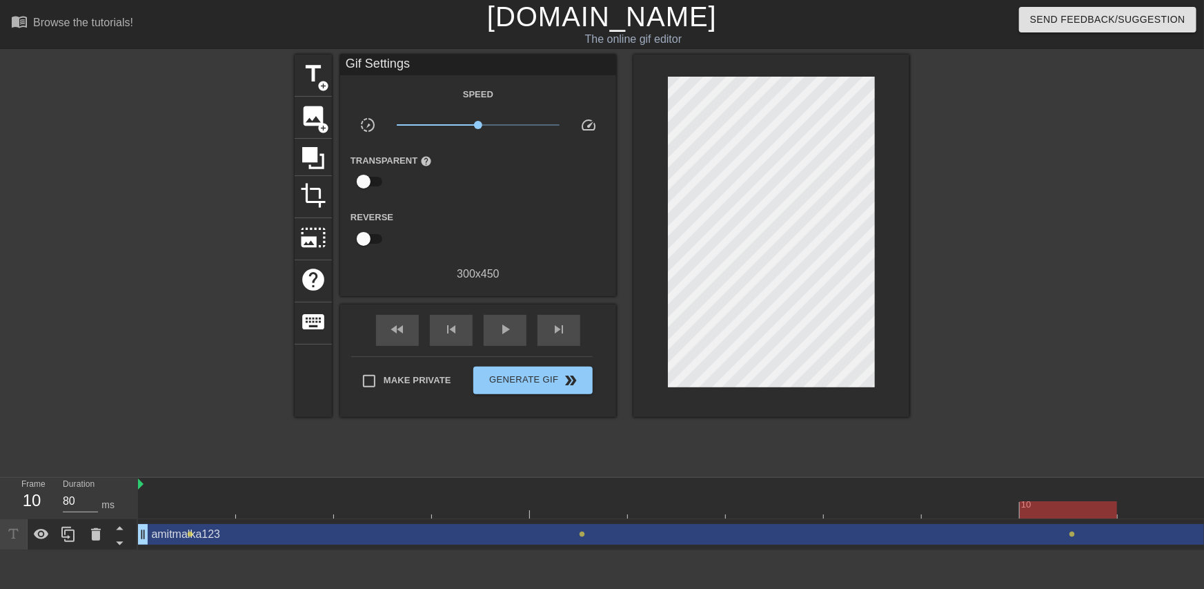
click at [384, 514] on div at bounding box center [726, 509] width 1176 height 17
click at [190, 538] on div "amitmalka123 drag_handle drag_handle" at bounding box center [726, 534] width 1176 height 21
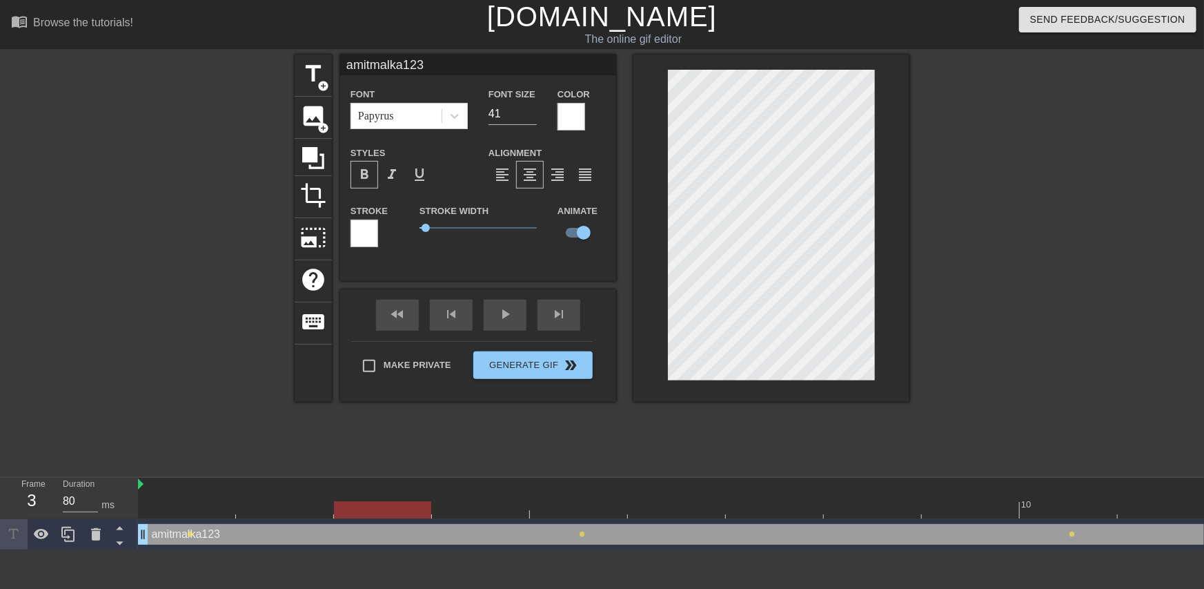
scroll to position [1, 3]
click at [580, 529] on div "amitmalka123 drag_handle drag_handle" at bounding box center [726, 534] width 1176 height 21
click at [583, 536] on span "lens" at bounding box center [582, 534] width 6 height 6
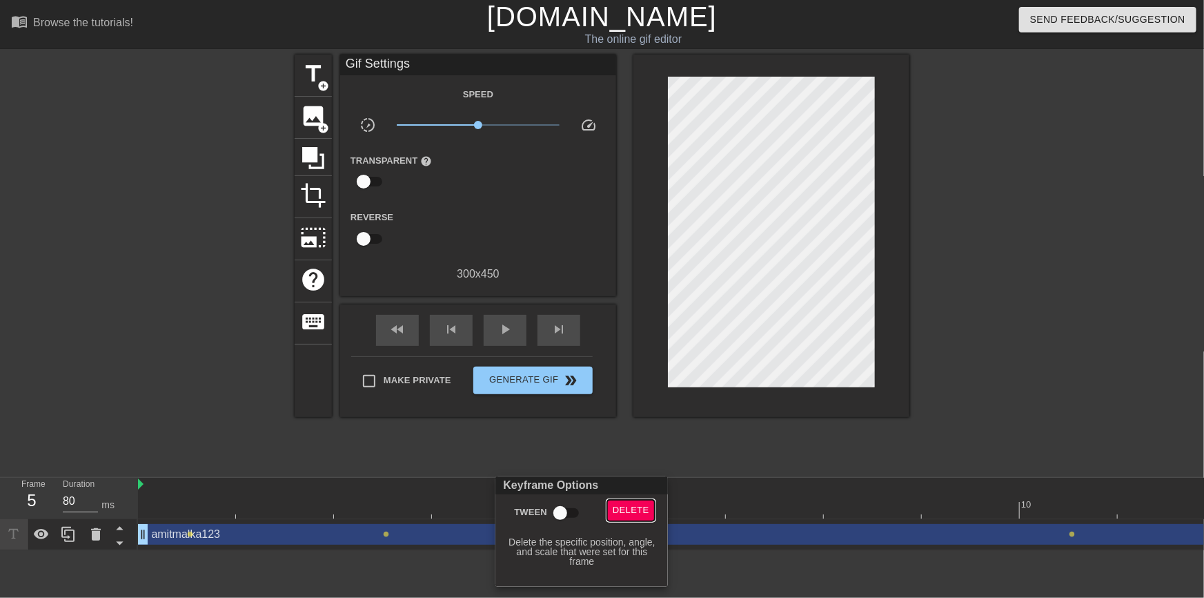
click at [627, 514] on span "Delete" at bounding box center [631, 510] width 37 height 16
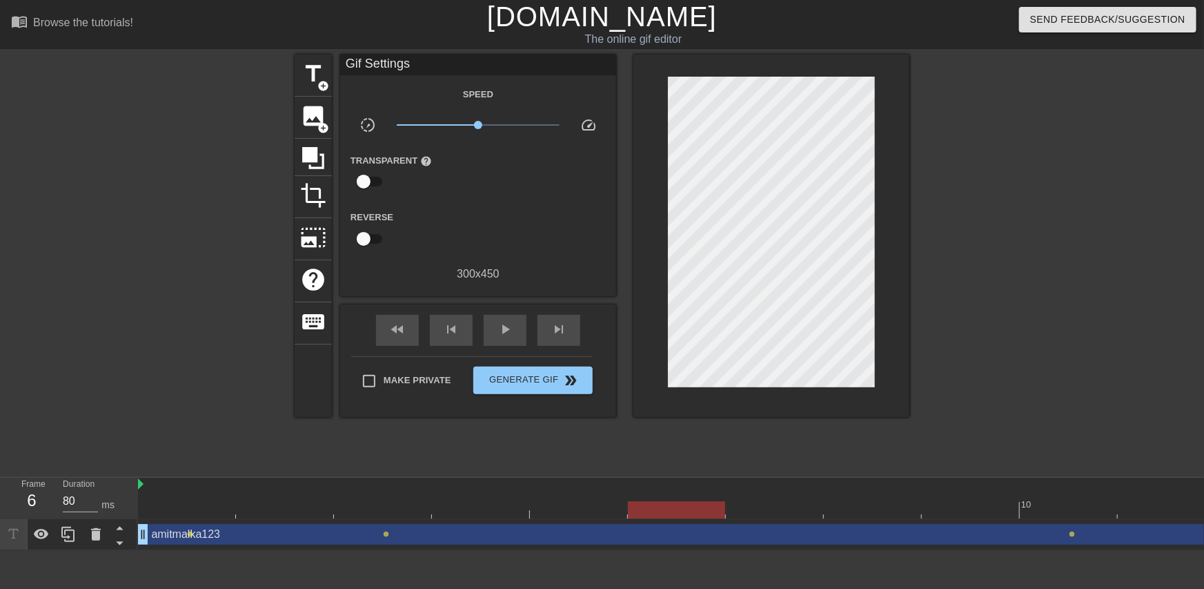
click at [687, 512] on div at bounding box center [726, 509] width 1176 height 17
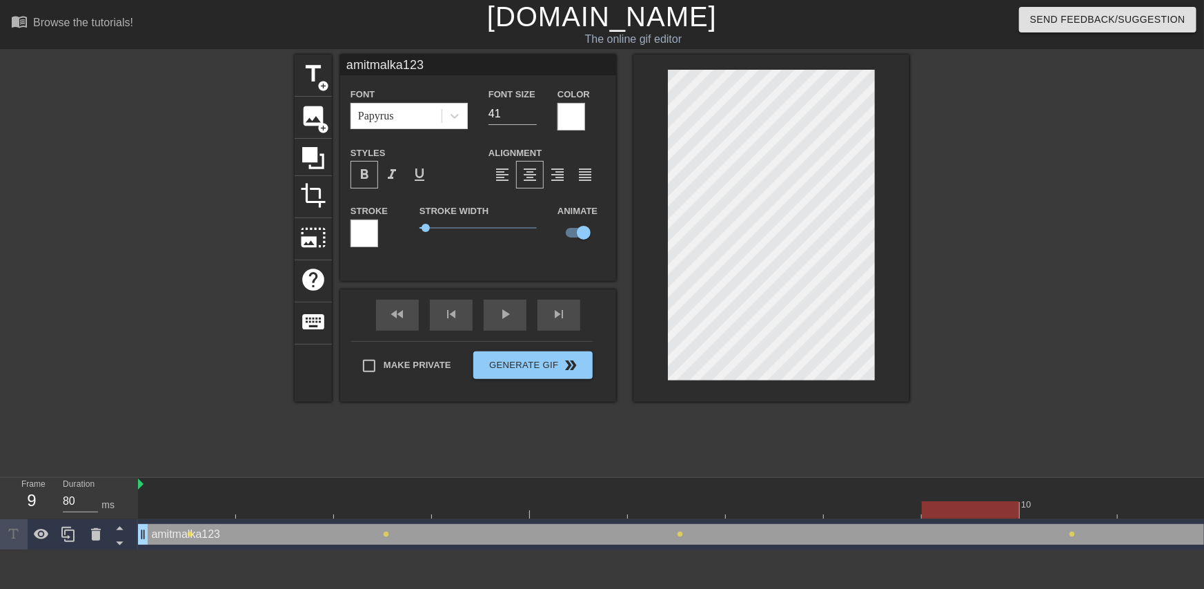
click at [959, 510] on div at bounding box center [726, 509] width 1176 height 17
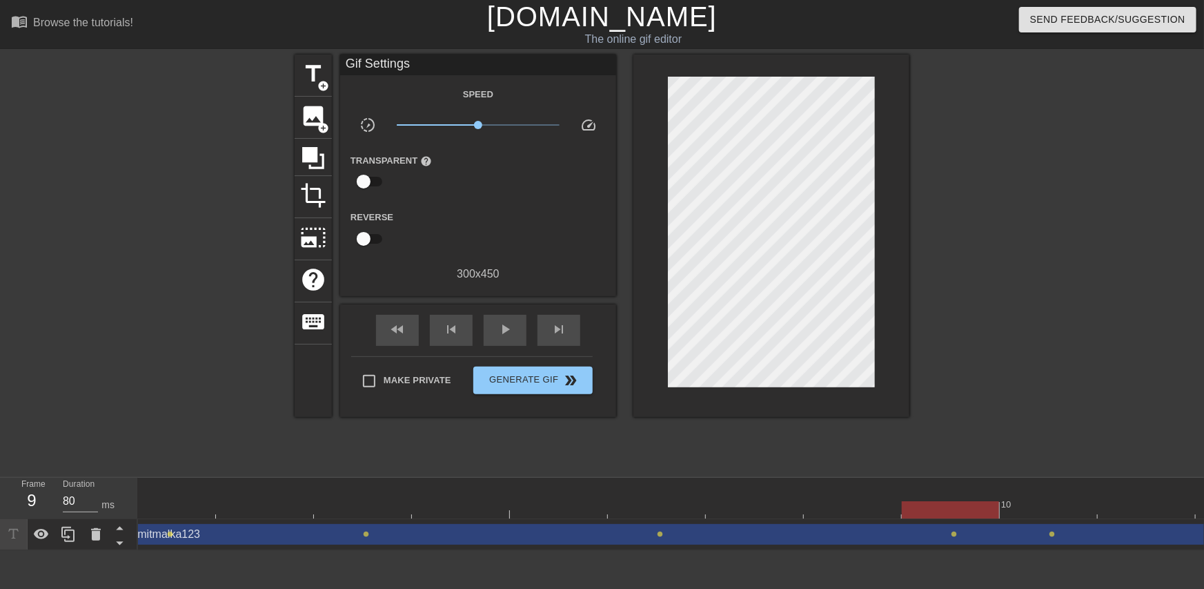
scroll to position [0, 113]
click at [958, 535] on span "lens" at bounding box center [960, 534] width 6 height 6
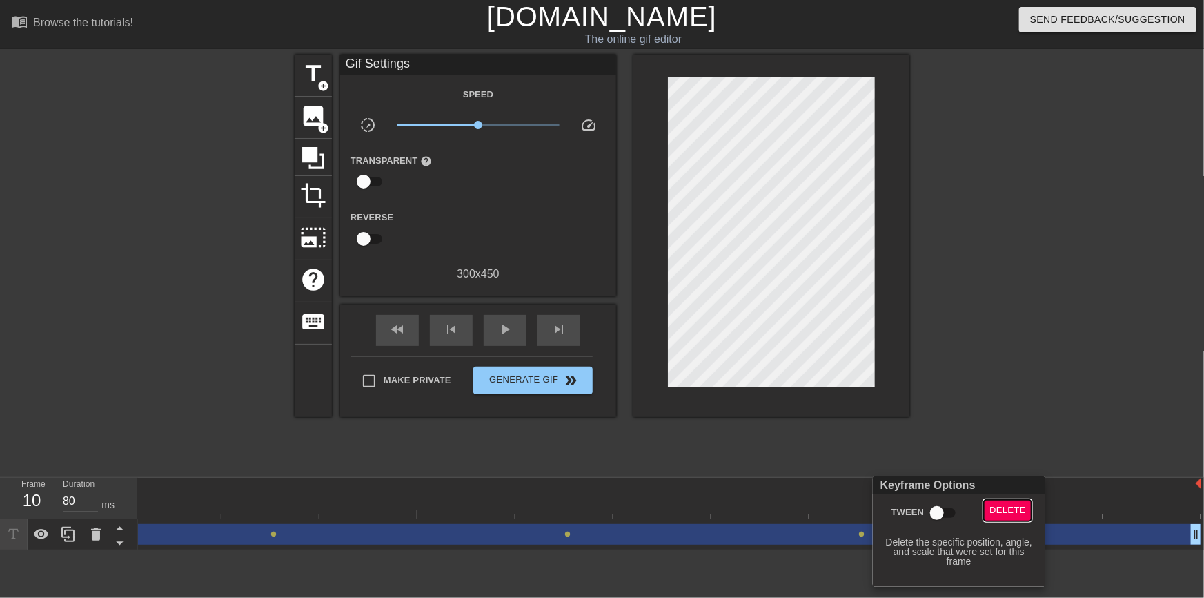
click at [1015, 511] on span "Delete" at bounding box center [1008, 510] width 37 height 16
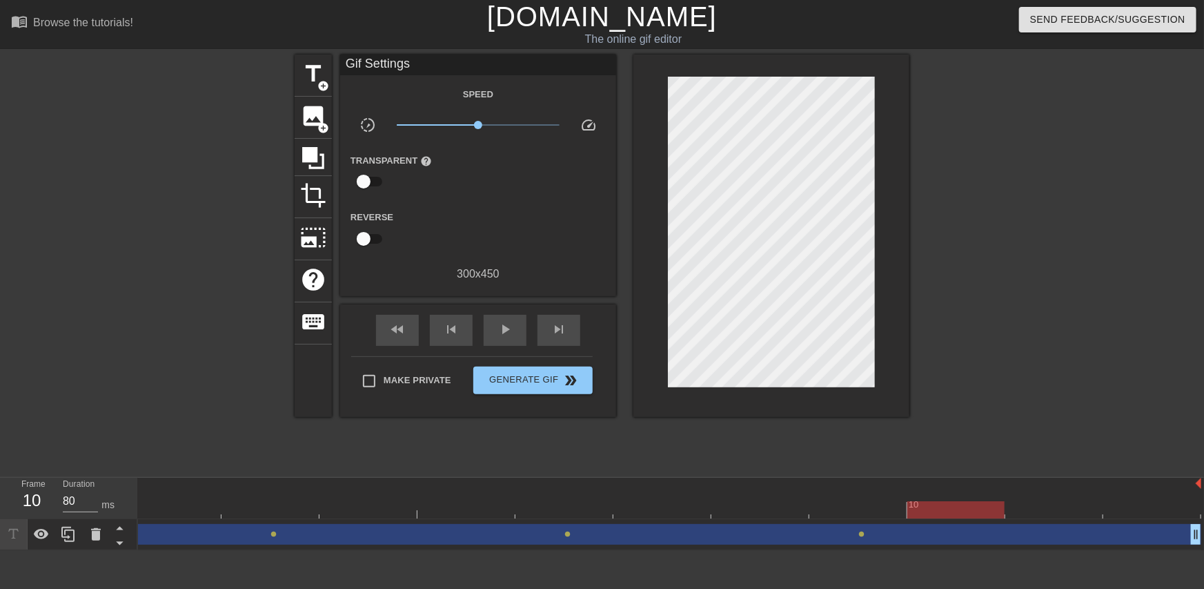
click at [1142, 510] on div at bounding box center [614, 509] width 1176 height 17
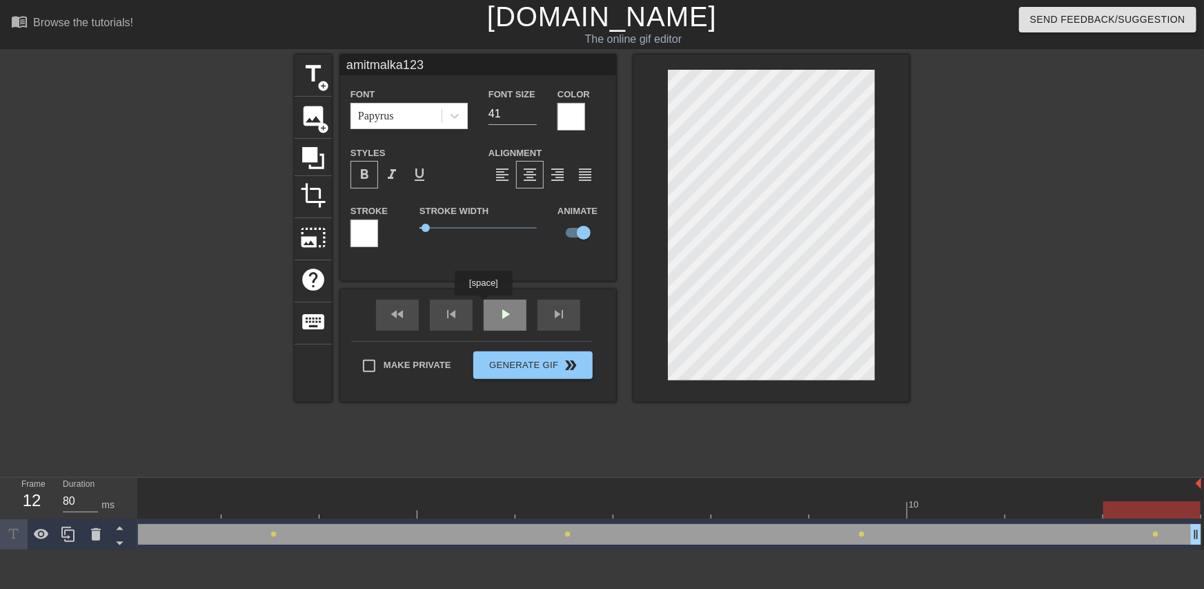
click at [497, 312] on div "fast_rewind skip_previous play_arrow skip_next" at bounding box center [478, 315] width 225 height 52
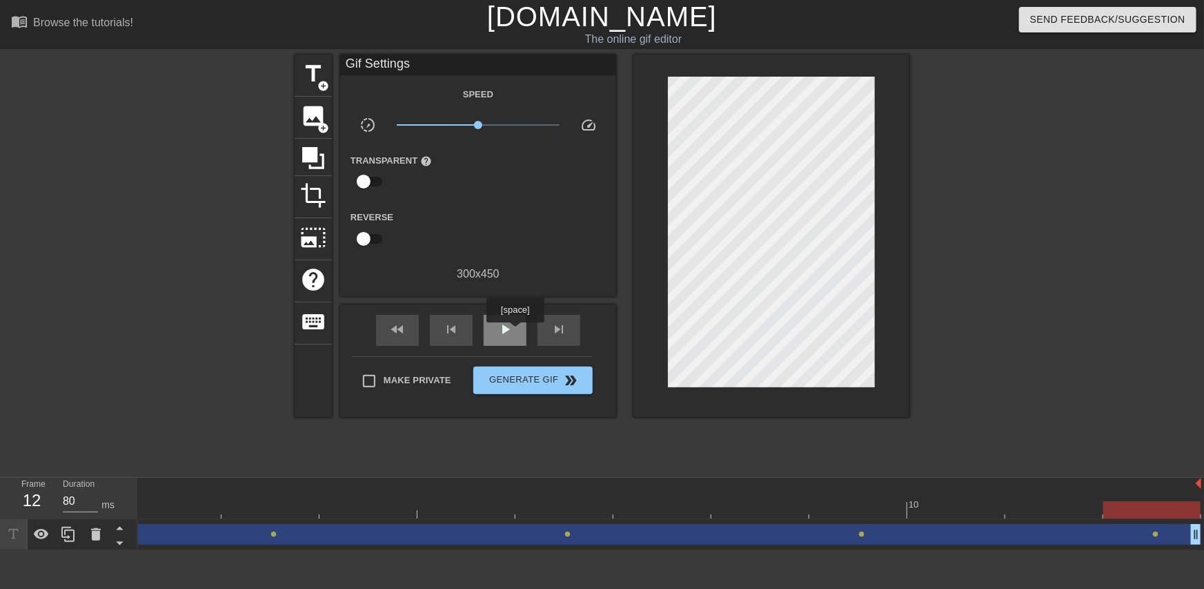
click at [515, 332] on div "play_arrow" at bounding box center [505, 330] width 43 height 31
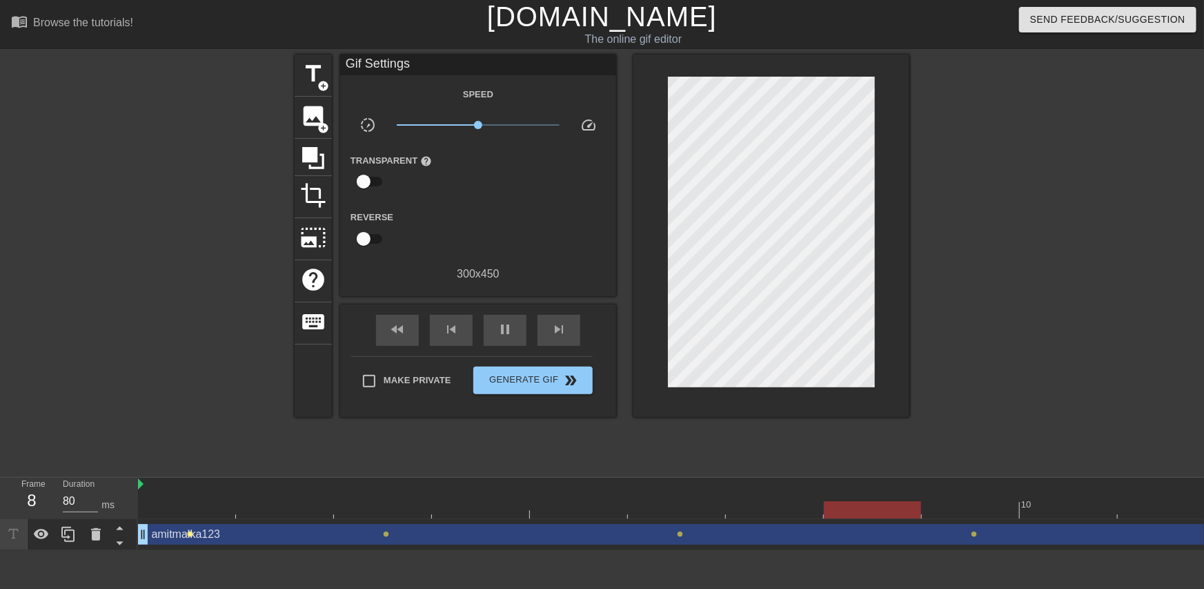
click at [191, 532] on span "lens" at bounding box center [190, 534] width 6 height 6
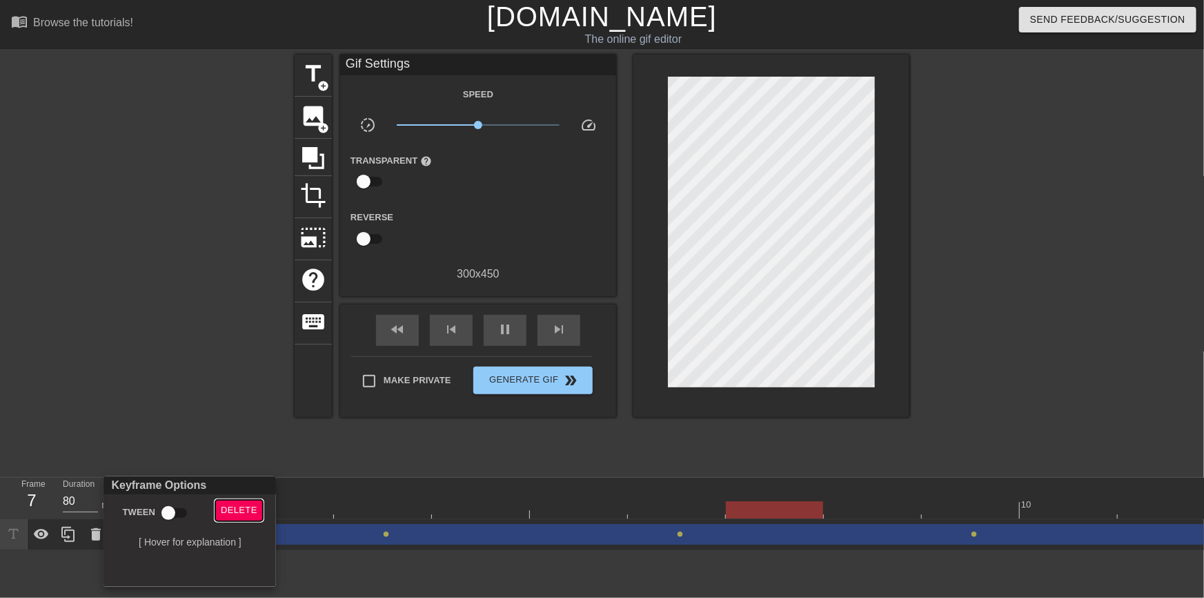
click at [242, 517] on span "Delete" at bounding box center [239, 510] width 37 height 16
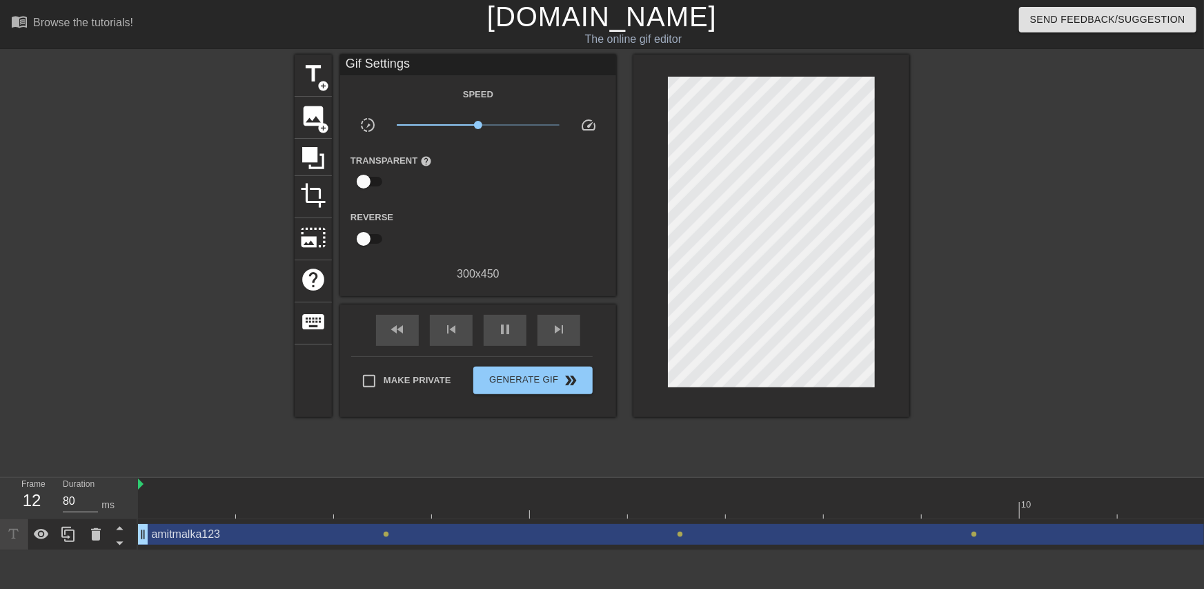
click at [360, 179] on input "checkbox" at bounding box center [363, 181] width 79 height 26
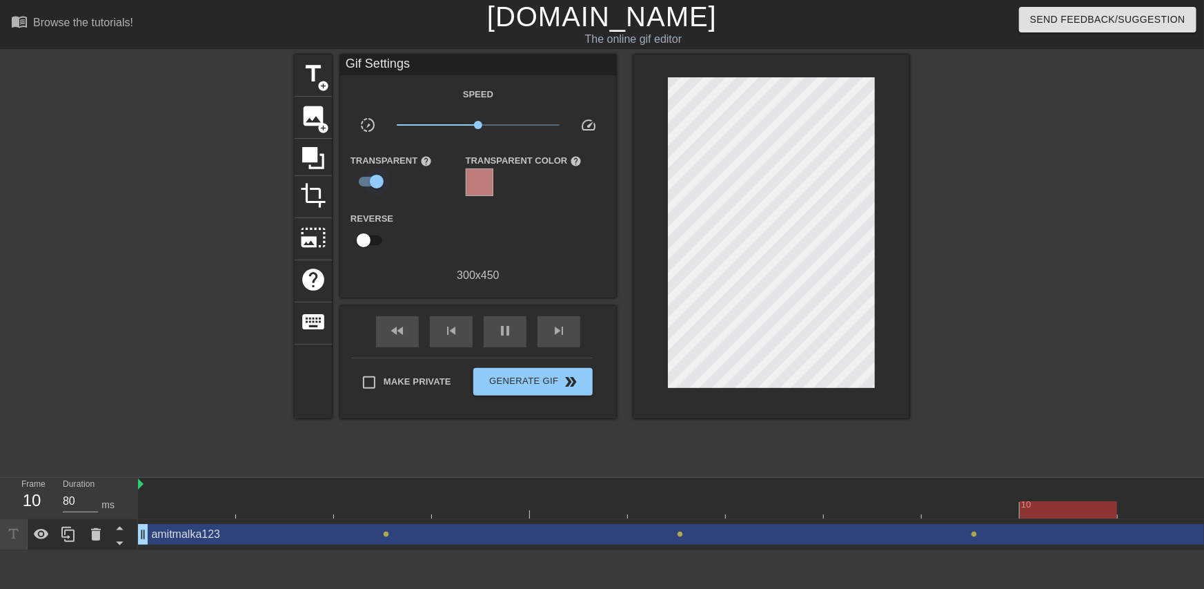
click at [371, 182] on input "checkbox" at bounding box center [377, 181] width 79 height 26
checkbox input "false"
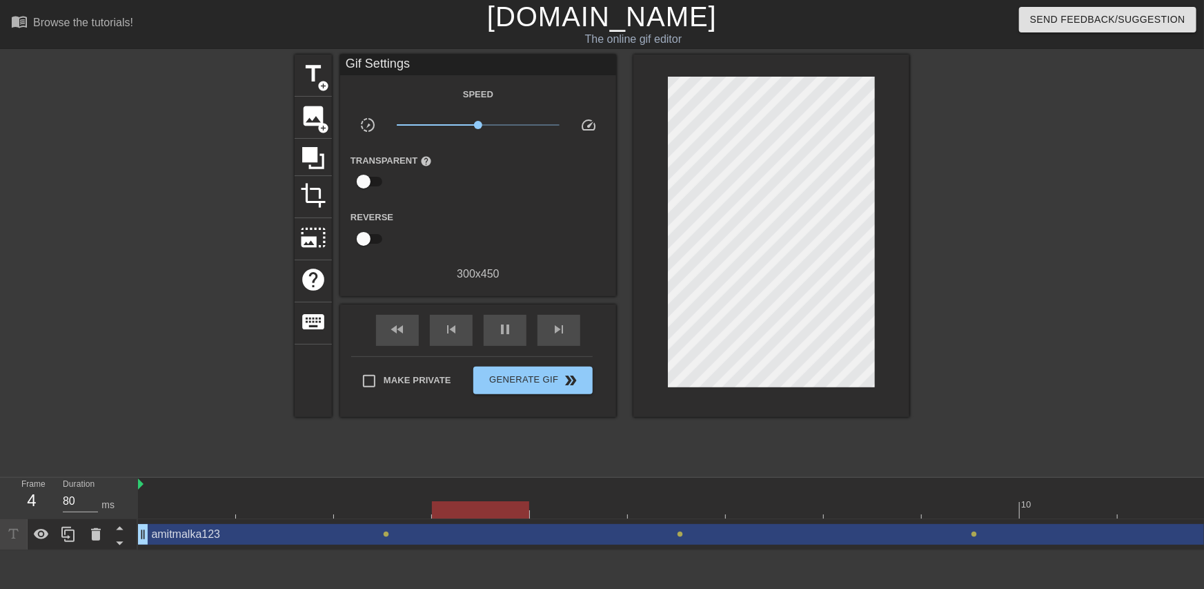
click at [391, 514] on div at bounding box center [726, 509] width 1176 height 17
click at [390, 536] on div "amitmalka123 drag_handle drag_handle" at bounding box center [726, 534] width 1176 height 21
click at [388, 534] on span "lens" at bounding box center [386, 534] width 6 height 6
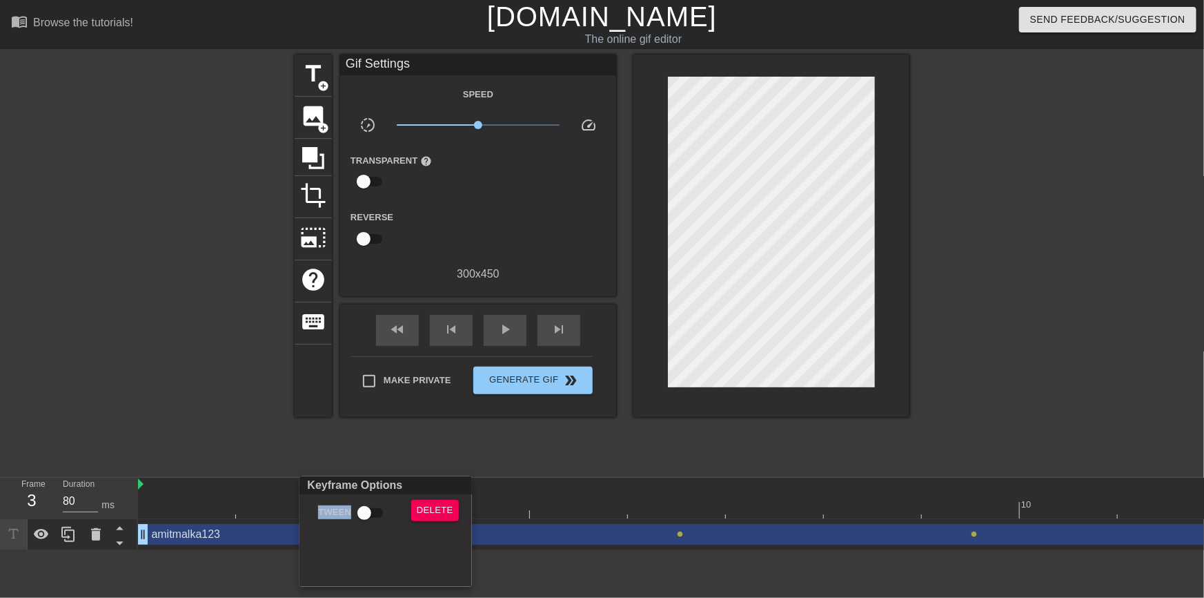
click at [388, 534] on div "Keyframe Options Tween Delete" at bounding box center [386, 531] width 173 height 110
click at [366, 511] on input "Tween" at bounding box center [364, 513] width 79 height 26
checkbox input "true"
click at [490, 330] on div at bounding box center [602, 299] width 1204 height 598
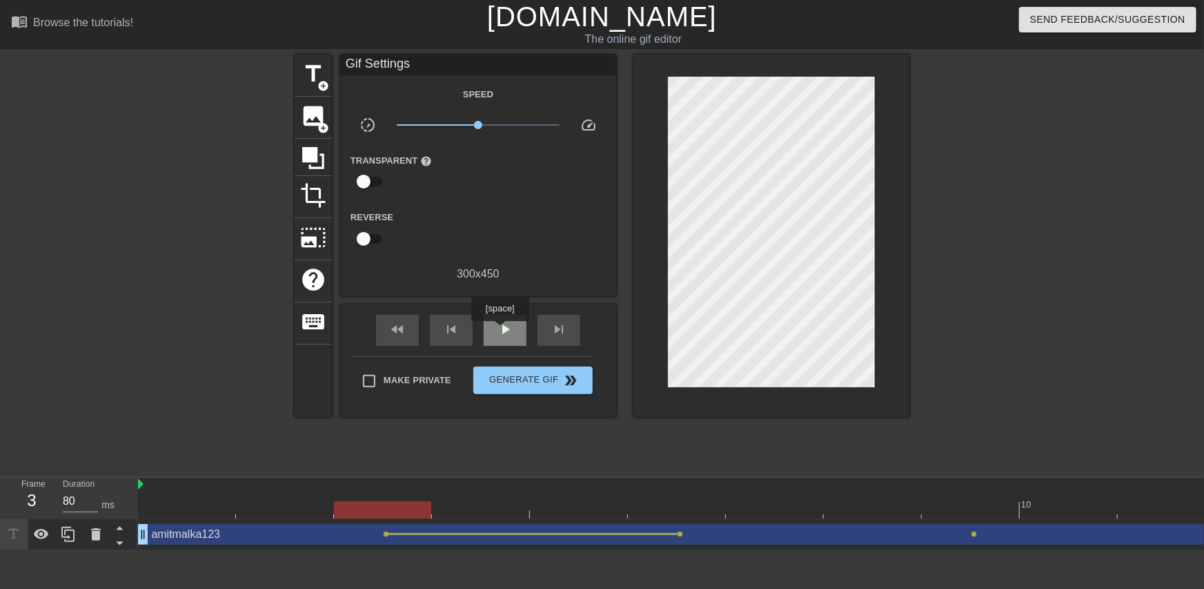
click at [502, 331] on span "play_arrow" at bounding box center [505, 329] width 17 height 17
click at [502, 331] on span "pause" at bounding box center [505, 329] width 17 height 17
click at [973, 536] on span "lens" at bounding box center [974, 534] width 6 height 6
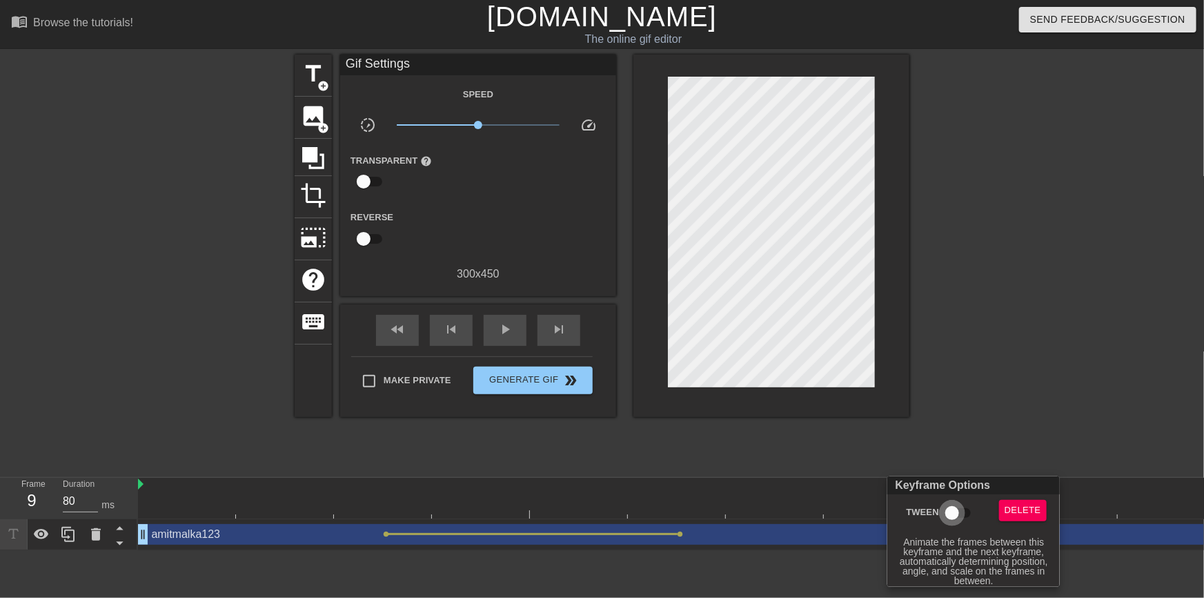
click at [953, 516] on input "Tween" at bounding box center [952, 513] width 79 height 26
checkbox input "true"
click at [800, 441] on div at bounding box center [602, 299] width 1204 height 598
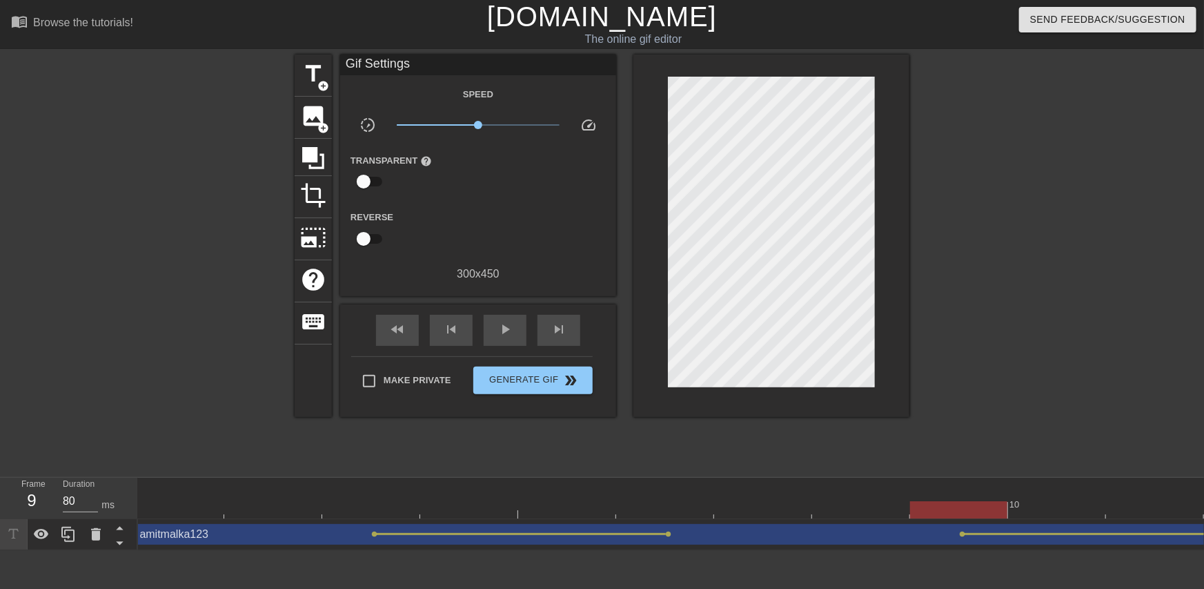
scroll to position [0, 17]
click at [662, 534] on span "lens" at bounding box center [664, 534] width 6 height 6
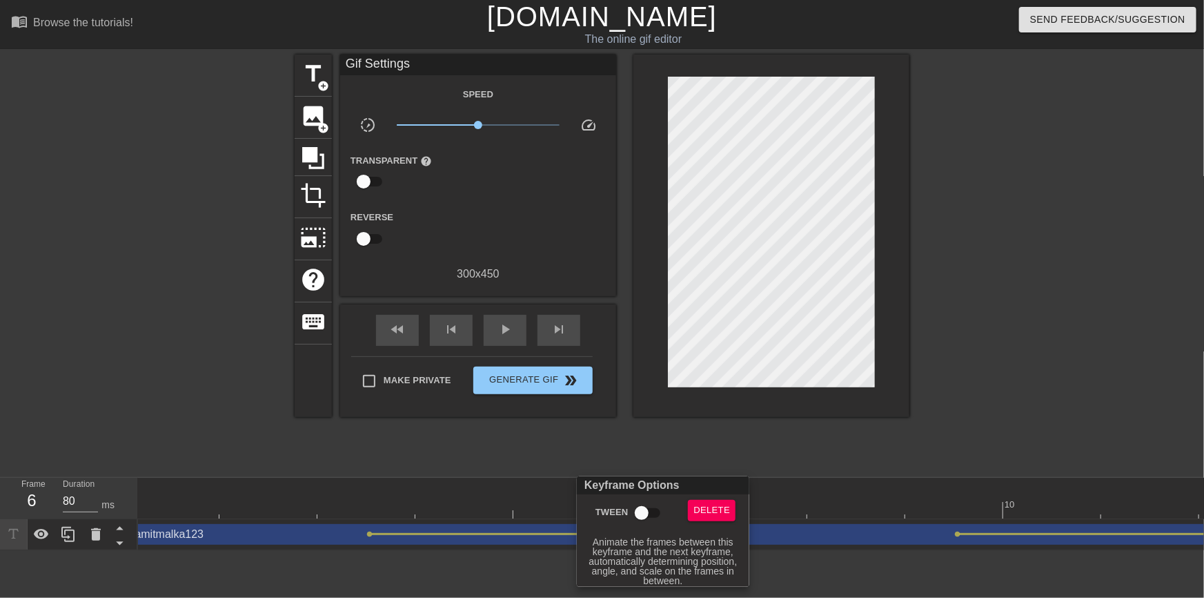
click at [646, 509] on input "Tween" at bounding box center [642, 513] width 79 height 26
checkbox input "true"
click at [847, 456] on div at bounding box center [602, 299] width 1204 height 598
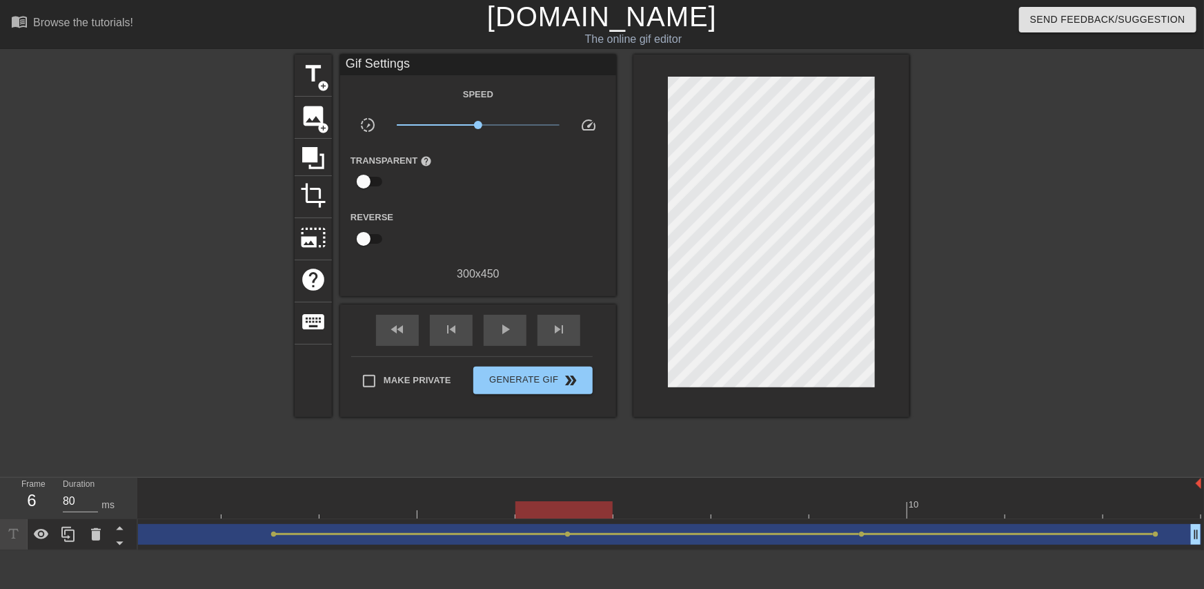
scroll to position [0, 0]
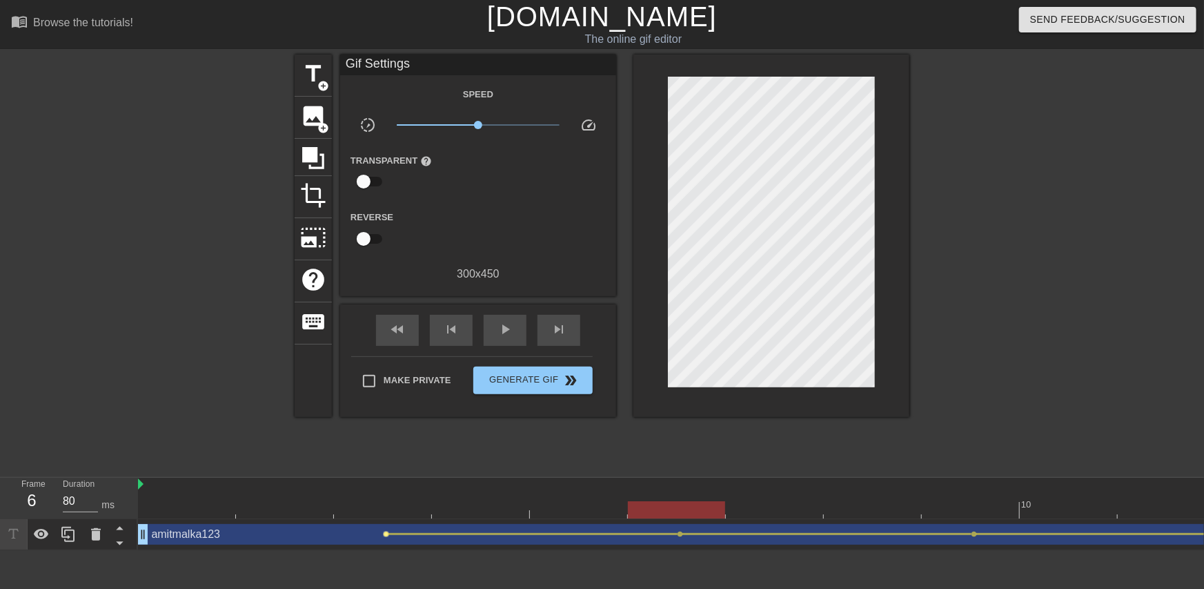
click at [384, 531] on span "lens" at bounding box center [386, 534] width 6 height 6
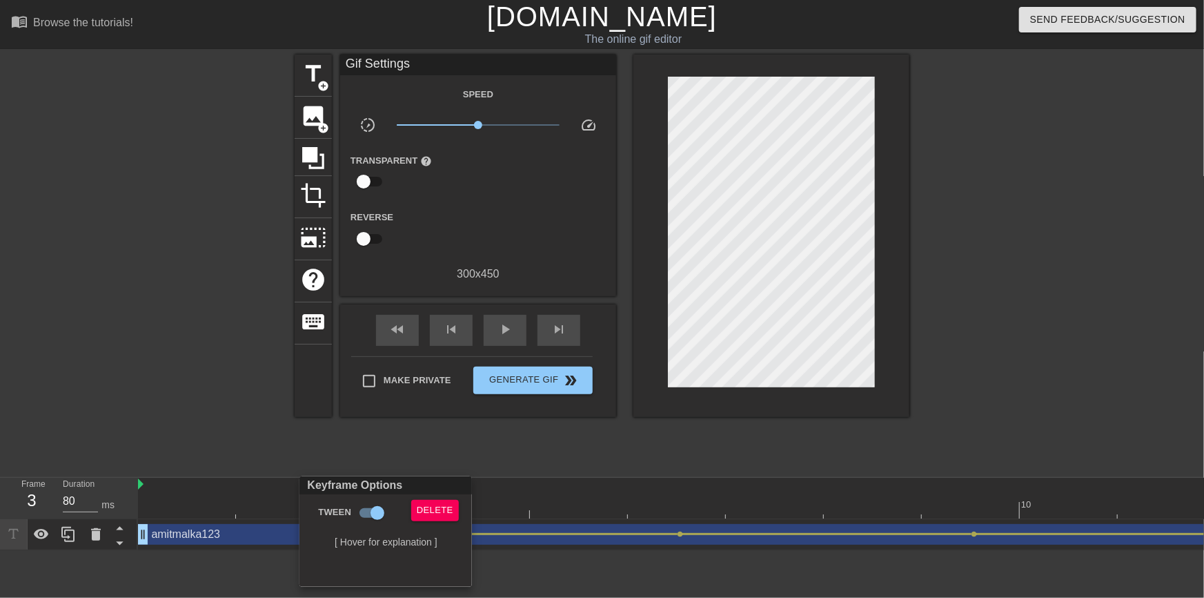
click at [407, 440] on div at bounding box center [602, 299] width 1204 height 598
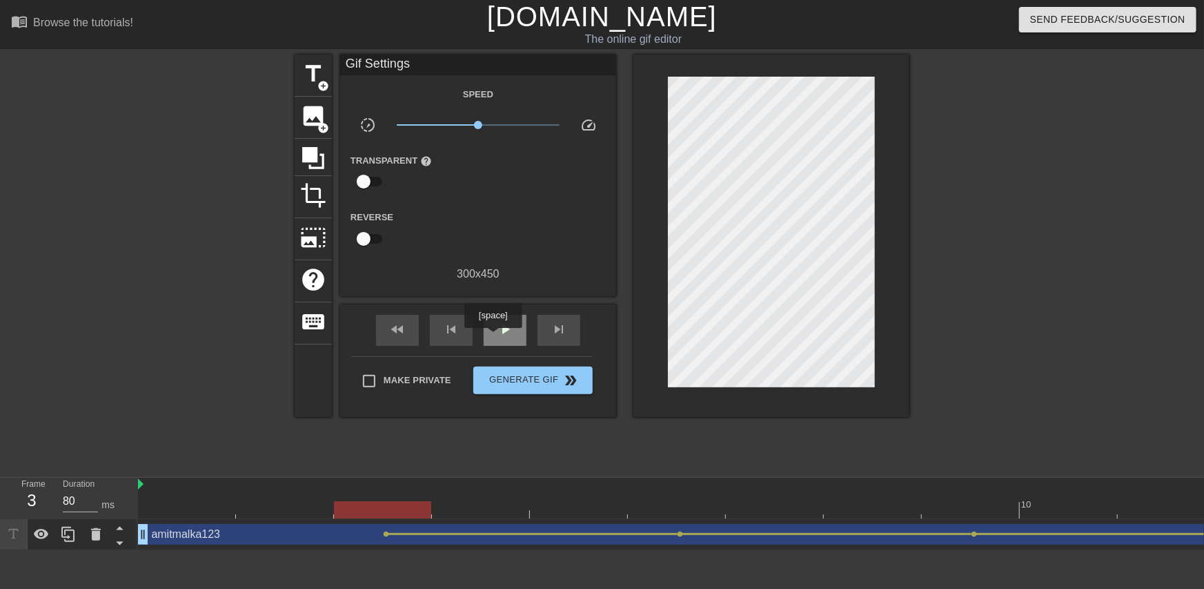
click at [493, 338] on div "play_arrow" at bounding box center [505, 330] width 43 height 31
click at [493, 338] on div "pause" at bounding box center [505, 330] width 43 height 31
click at [493, 338] on div "play_arrow" at bounding box center [505, 330] width 43 height 31
click at [493, 338] on div "pause" at bounding box center [505, 330] width 43 height 31
click at [504, 338] on div "play_arrow" at bounding box center [505, 330] width 43 height 31
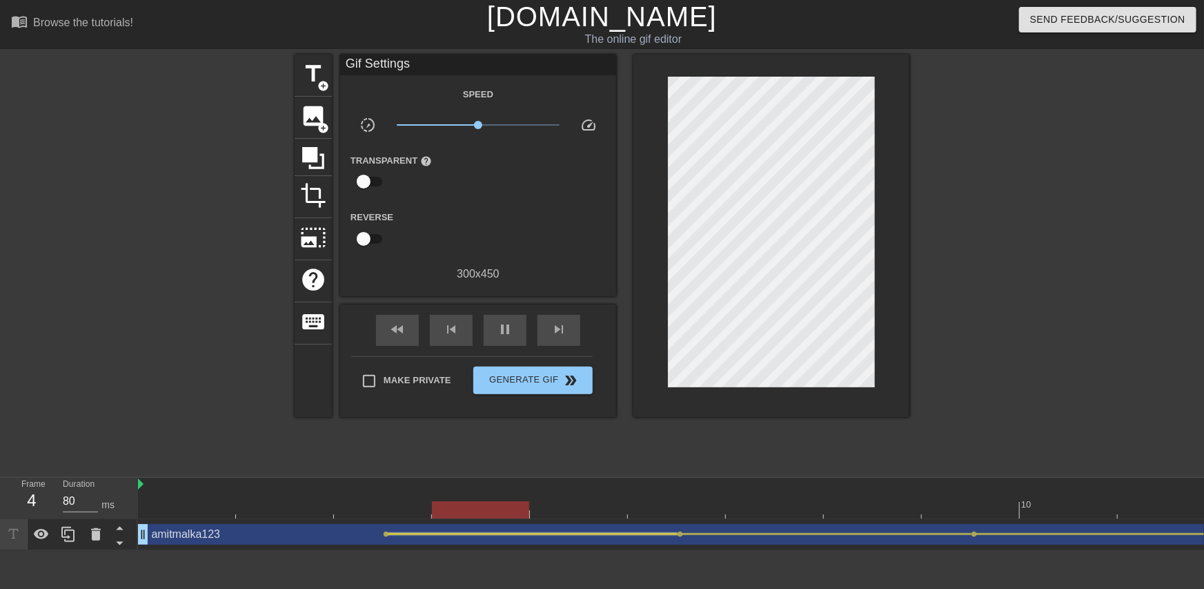
click at [389, 534] on div at bounding box center [533, 534] width 289 height 2
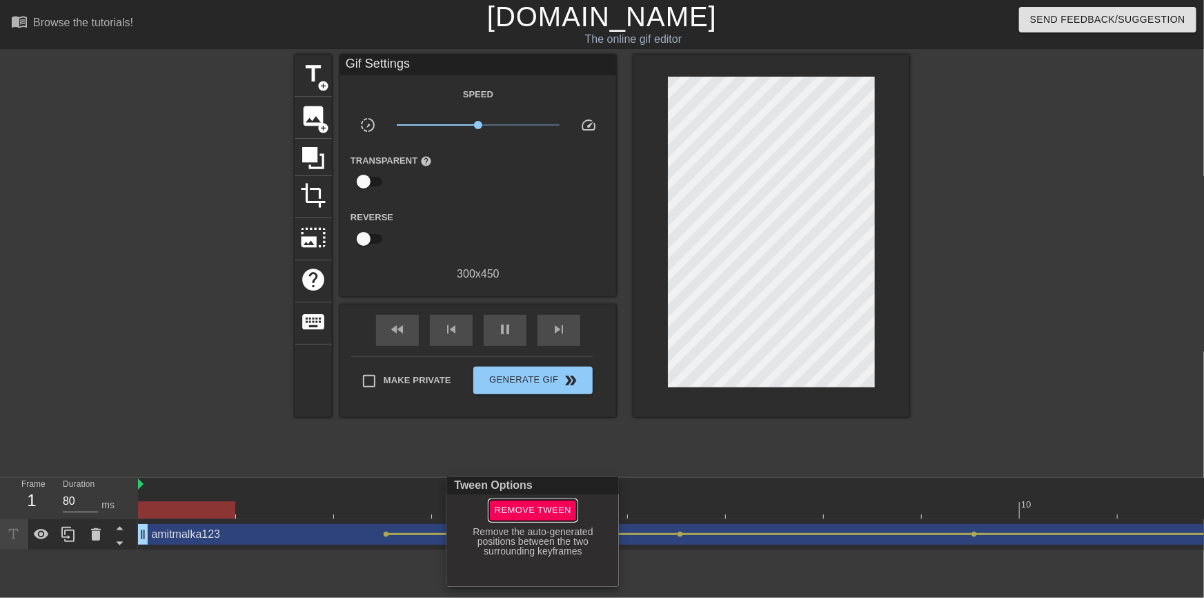
click at [543, 508] on span "Remove Tween" at bounding box center [533, 510] width 77 height 16
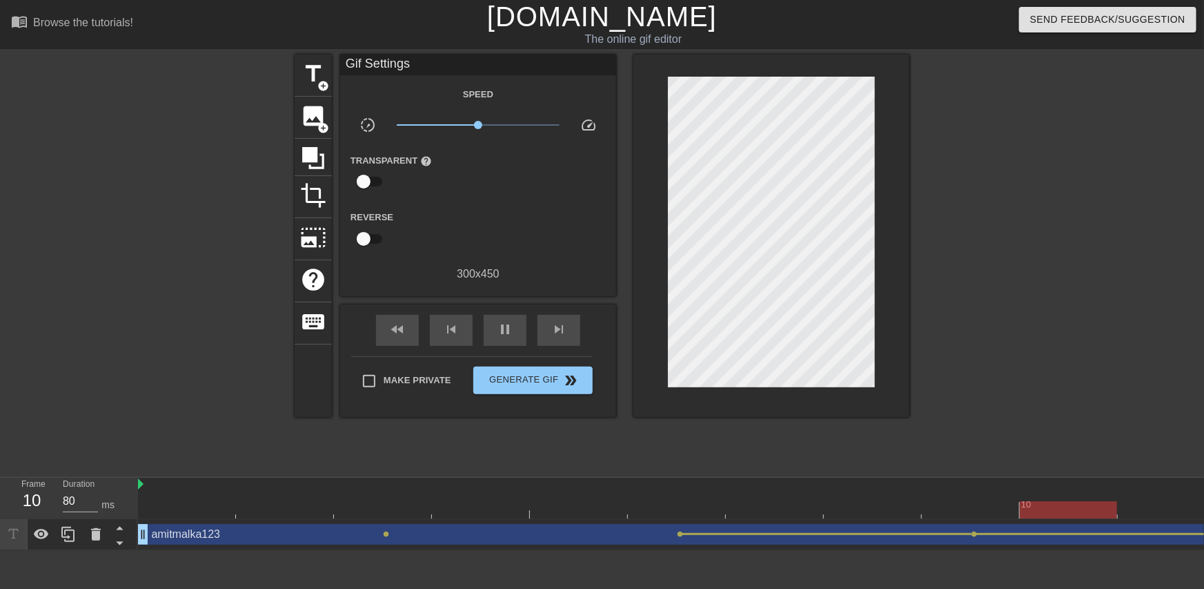
click at [386, 537] on div "amitmalka123 drag_handle drag_handle" at bounding box center [726, 534] width 1176 height 21
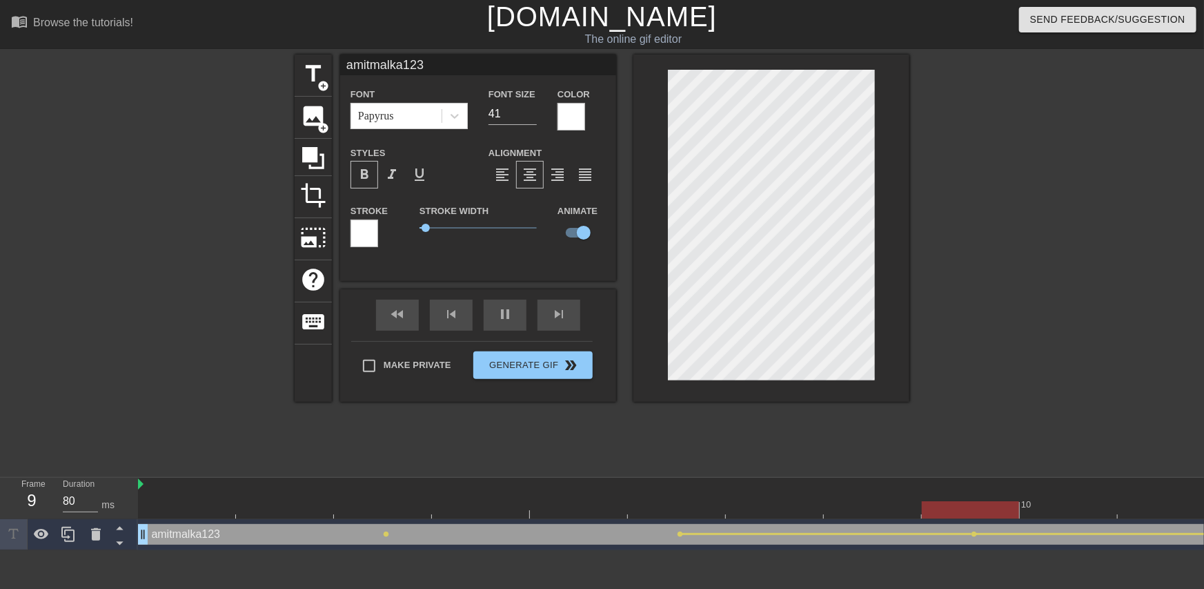
click at [391, 533] on div "amitmalka123 drag_handle drag_handle" at bounding box center [726, 534] width 1176 height 21
click at [388, 533] on span "lens" at bounding box center [386, 534] width 6 height 6
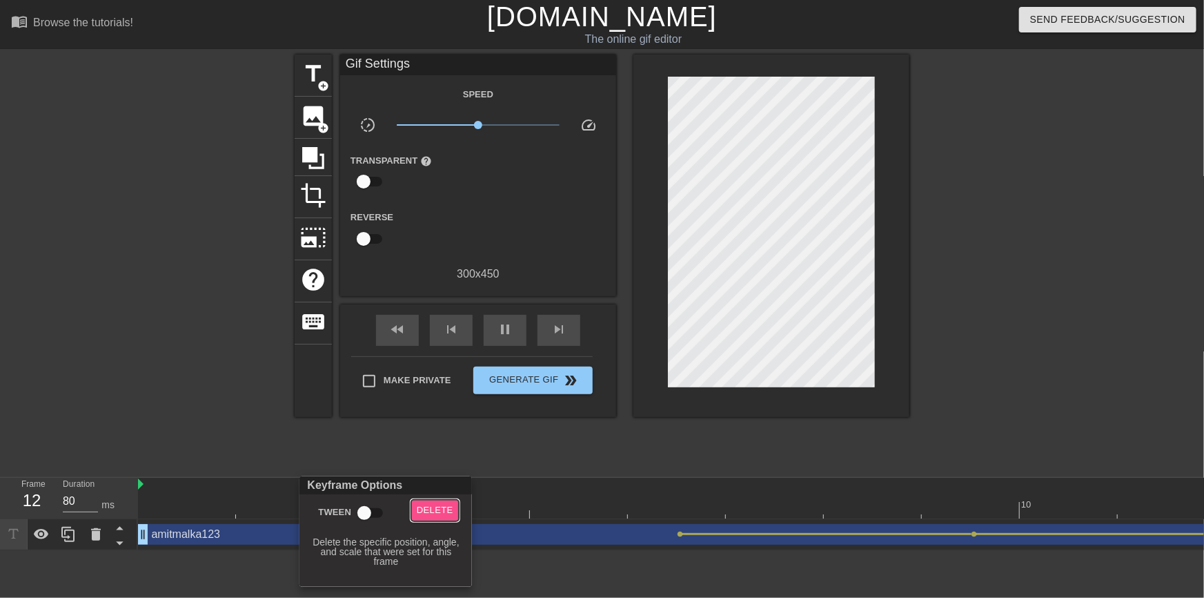
click at [414, 518] on button "Delete" at bounding box center [435, 510] width 48 height 21
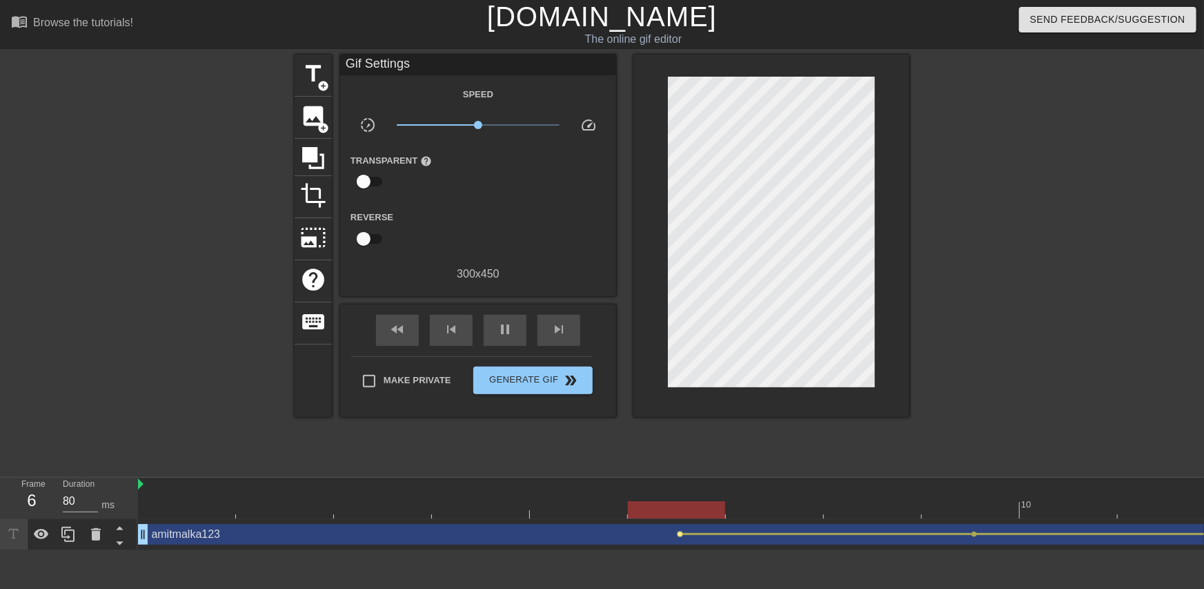
click at [680, 533] on span "lens" at bounding box center [680, 534] width 6 height 6
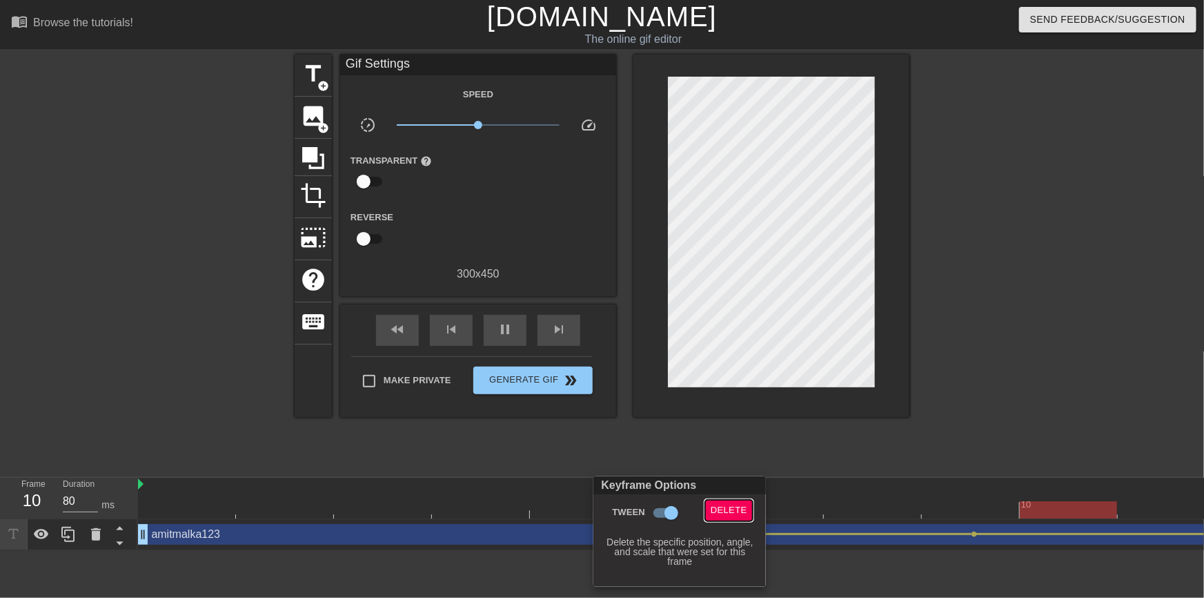
click at [724, 513] on span "Delete" at bounding box center [729, 510] width 37 height 16
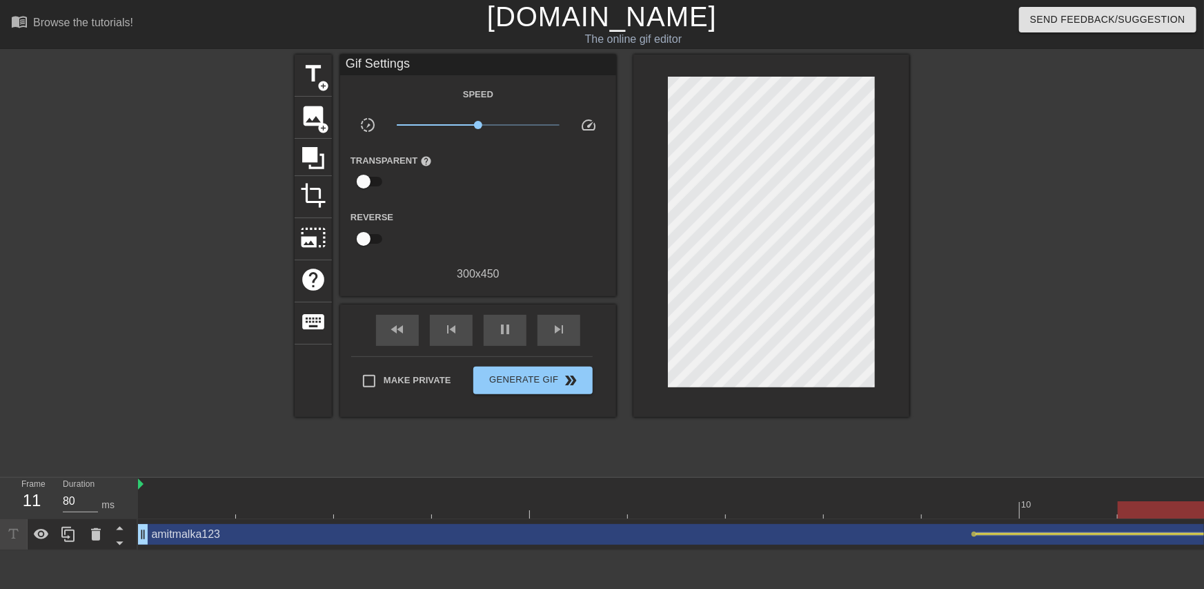
click at [977, 535] on div at bounding box center [1121, 534] width 289 height 2
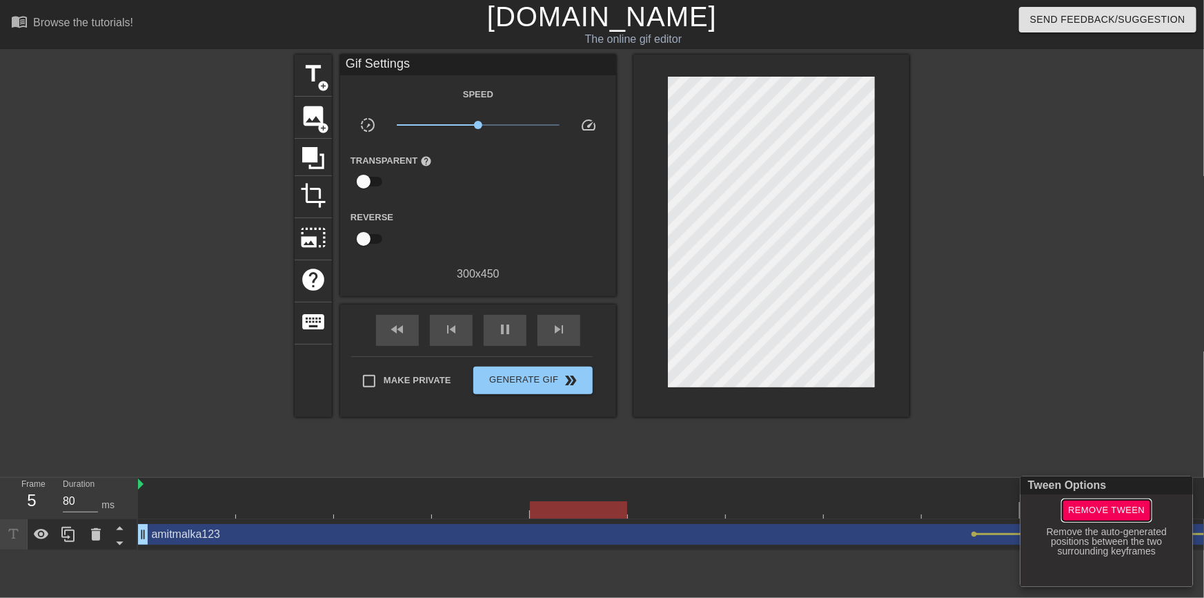
click at [1123, 515] on span "Remove Tween" at bounding box center [1106, 510] width 77 height 16
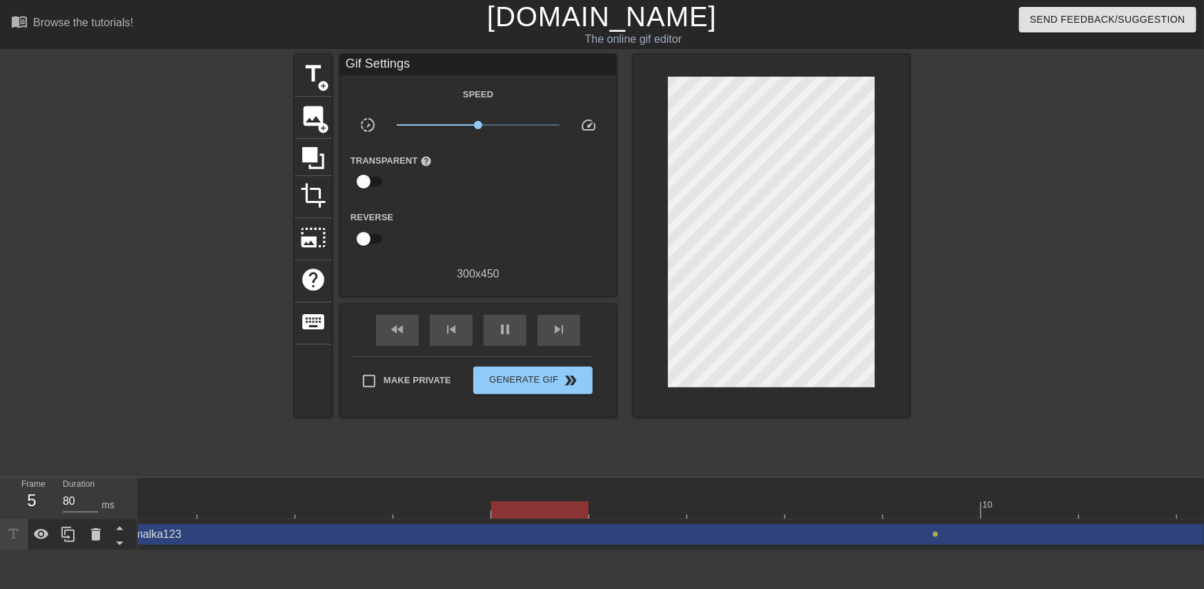
scroll to position [0, 113]
click at [854, 533] on div "amitmalka123 drag_handle drag_handle" at bounding box center [614, 534] width 1176 height 21
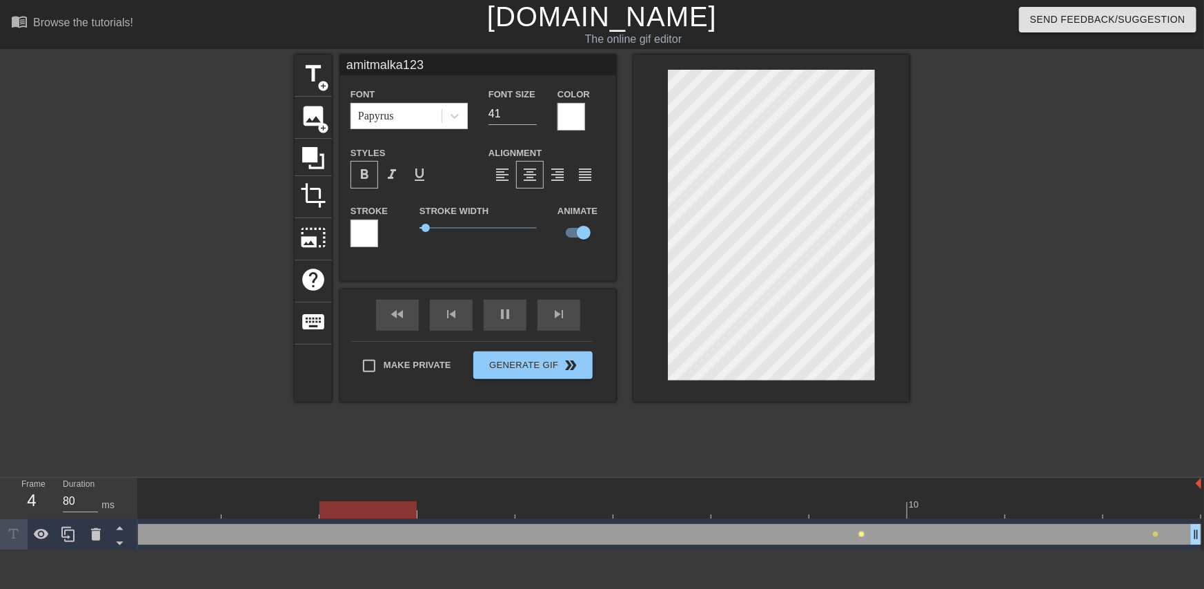
click at [859, 533] on span "lens" at bounding box center [862, 534] width 6 height 6
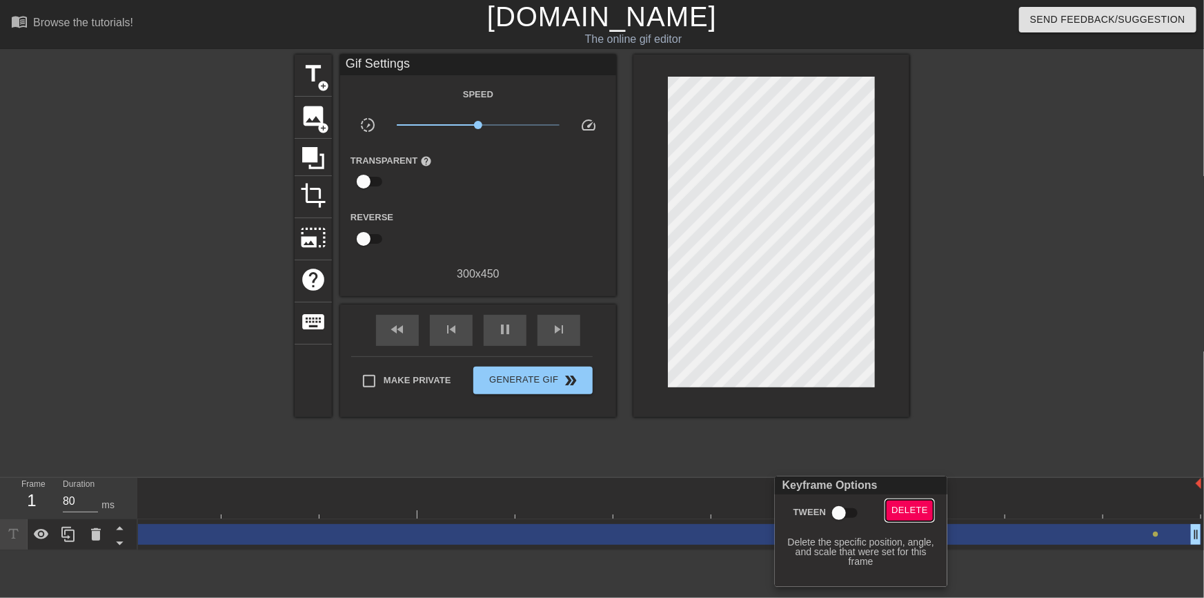
click at [910, 518] on button "Delete" at bounding box center [910, 510] width 48 height 21
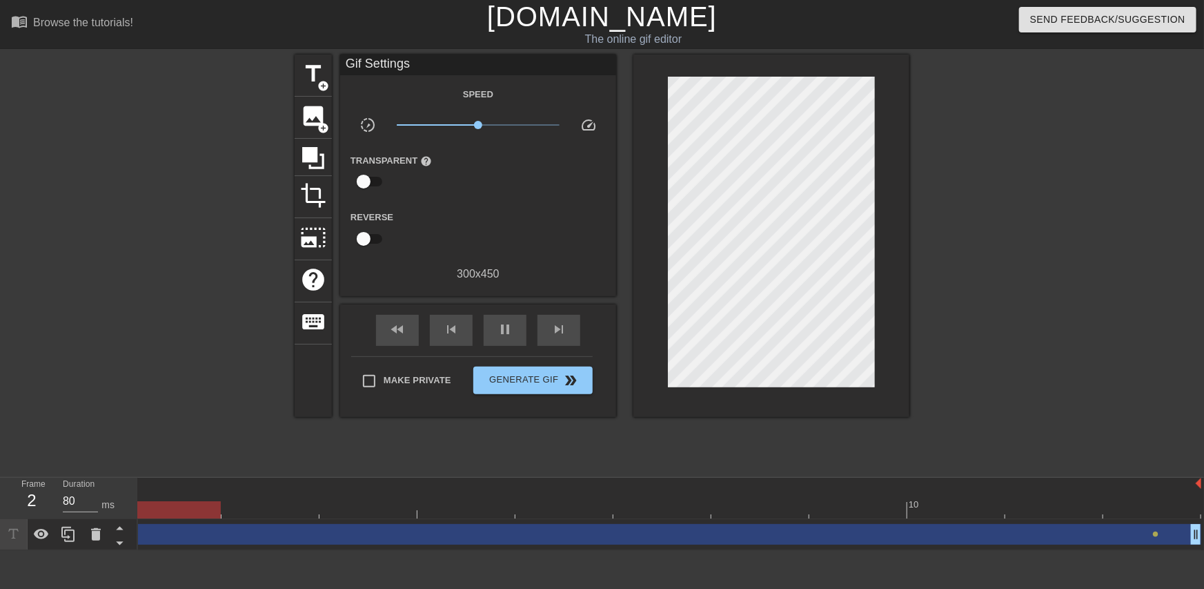
click at [1160, 534] on div "amitmalka123 drag_handle drag_handle" at bounding box center [614, 534] width 1176 height 21
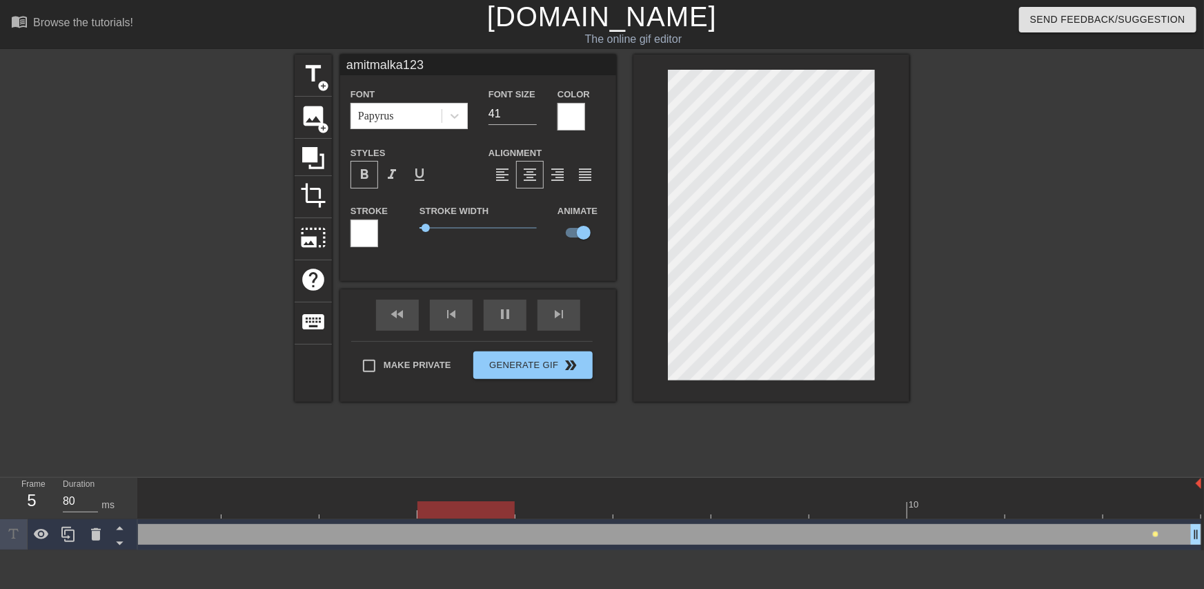
click at [1155, 534] on span "lens" at bounding box center [1156, 534] width 6 height 6
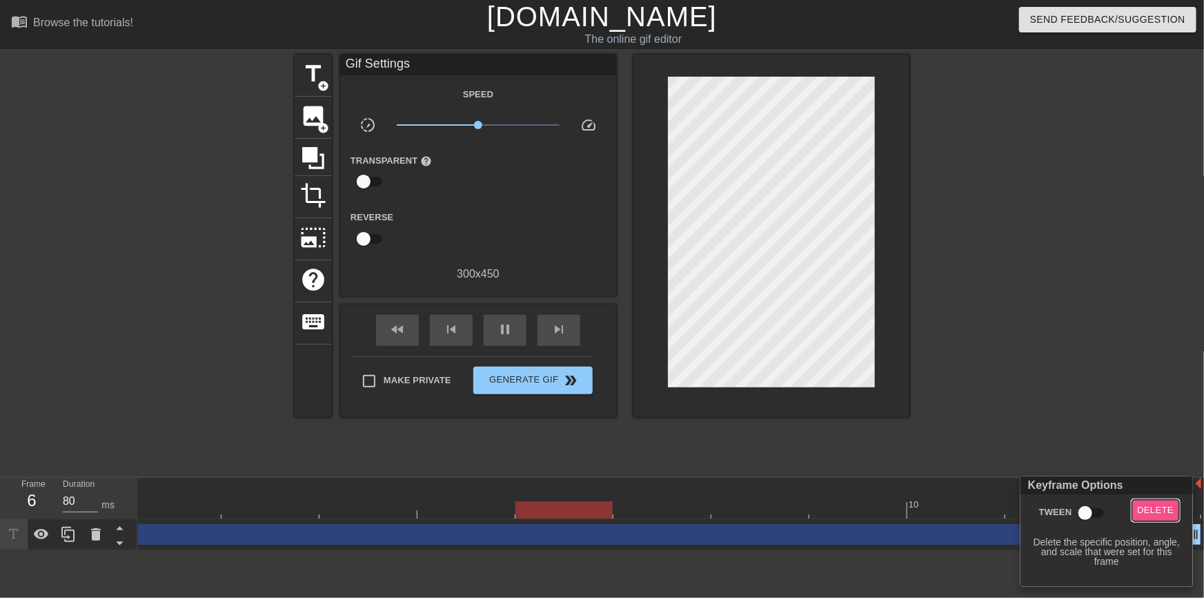
click at [1153, 510] on span "Delete" at bounding box center [1156, 510] width 37 height 16
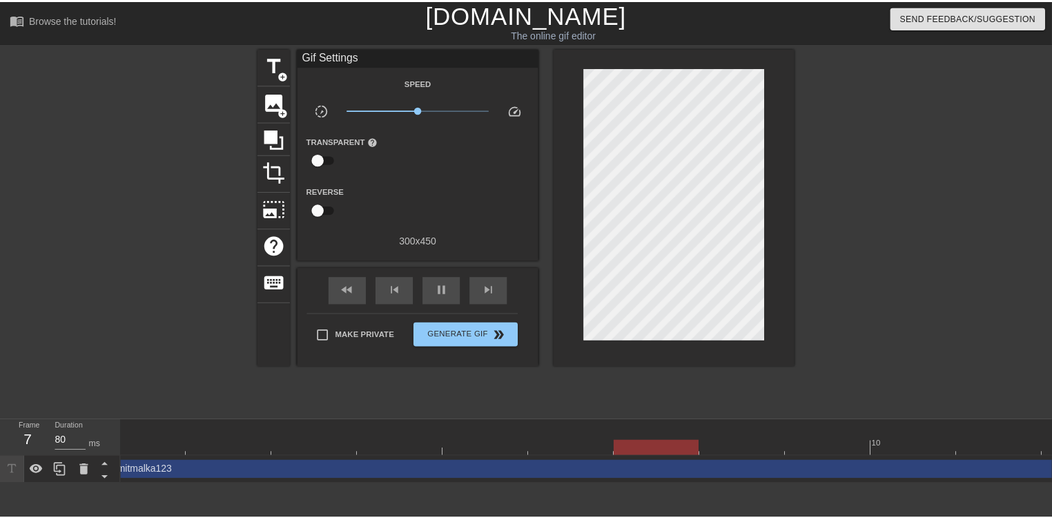
scroll to position [0, 0]
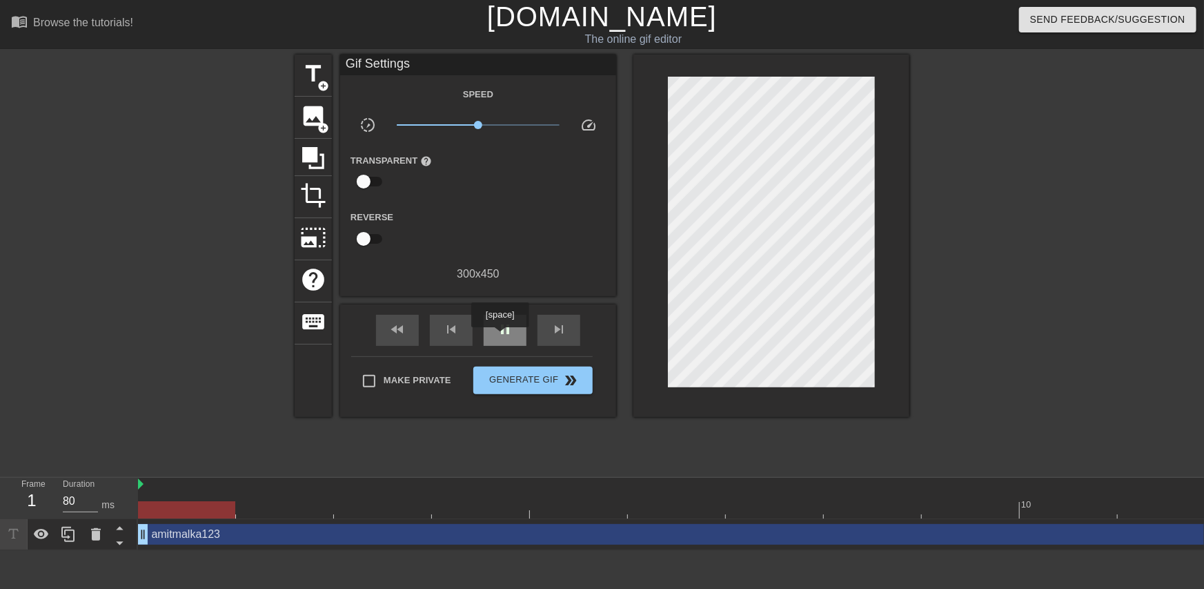
click at [500, 337] on span "pause" at bounding box center [505, 329] width 17 height 17
click at [179, 514] on div at bounding box center [726, 509] width 1176 height 17
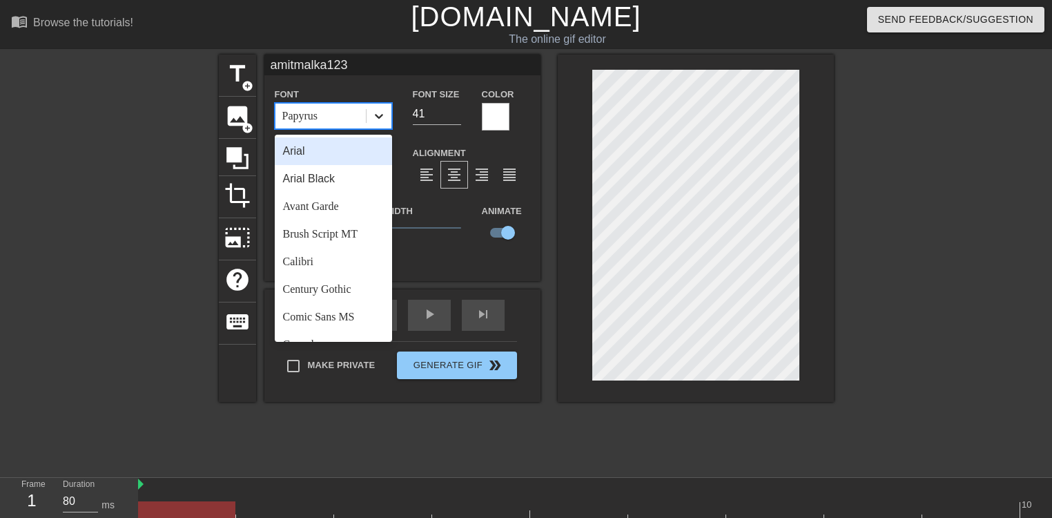
click at [380, 117] on icon at bounding box center [379, 116] width 8 height 5
click at [857, 179] on div at bounding box center [953, 262] width 207 height 414
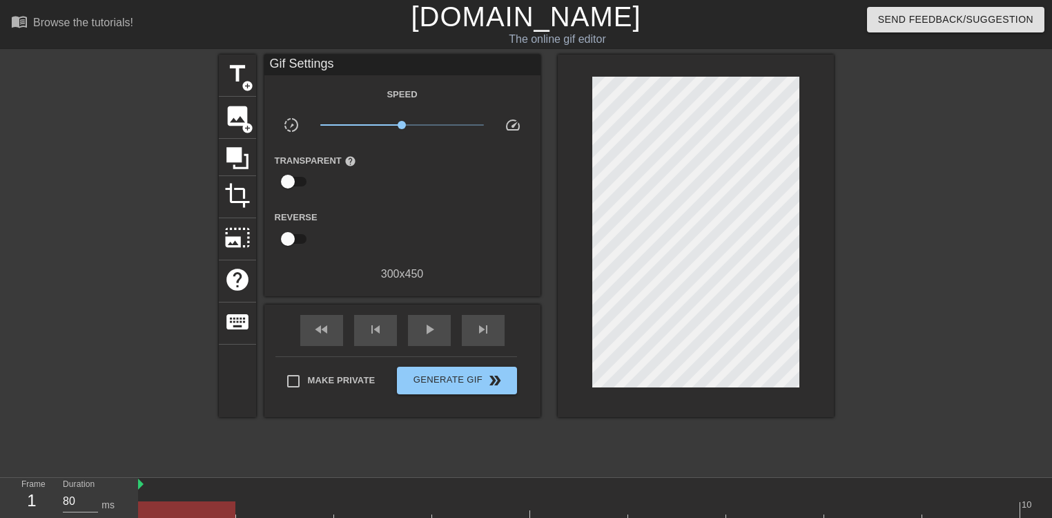
click at [835, 180] on div "title add_circle image add_circle crop photo_size_select_large help keyboard Gi…" at bounding box center [526, 262] width 1052 height 414
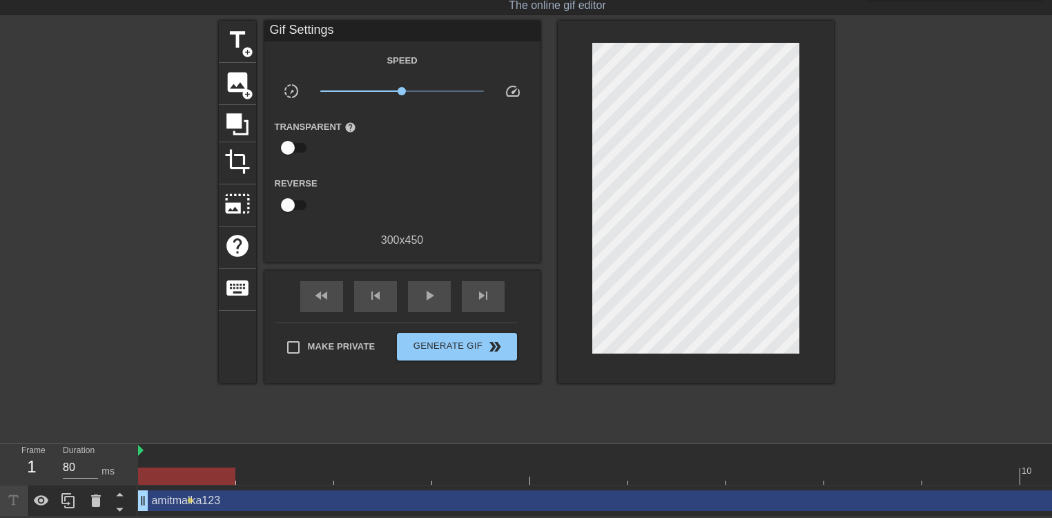
click at [219, 472] on div at bounding box center [186, 475] width 97 height 17
click at [311, 469] on div at bounding box center [726, 475] width 1176 height 17
click at [378, 467] on div at bounding box center [726, 475] width 1176 height 17
click at [458, 467] on div at bounding box center [726, 475] width 1176 height 17
click at [603, 469] on div at bounding box center [726, 475] width 1176 height 17
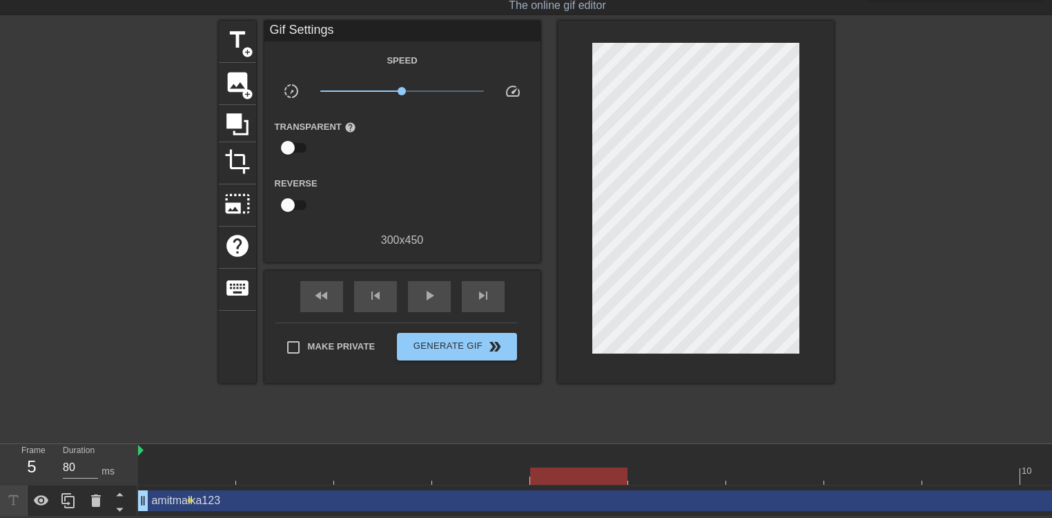
click at [213, 471] on div at bounding box center [726, 475] width 1176 height 17
click at [275, 467] on div at bounding box center [726, 475] width 1176 height 17
click at [397, 468] on div at bounding box center [726, 475] width 1176 height 17
click at [511, 467] on div at bounding box center [726, 475] width 1176 height 17
click at [571, 470] on div at bounding box center [726, 475] width 1176 height 17
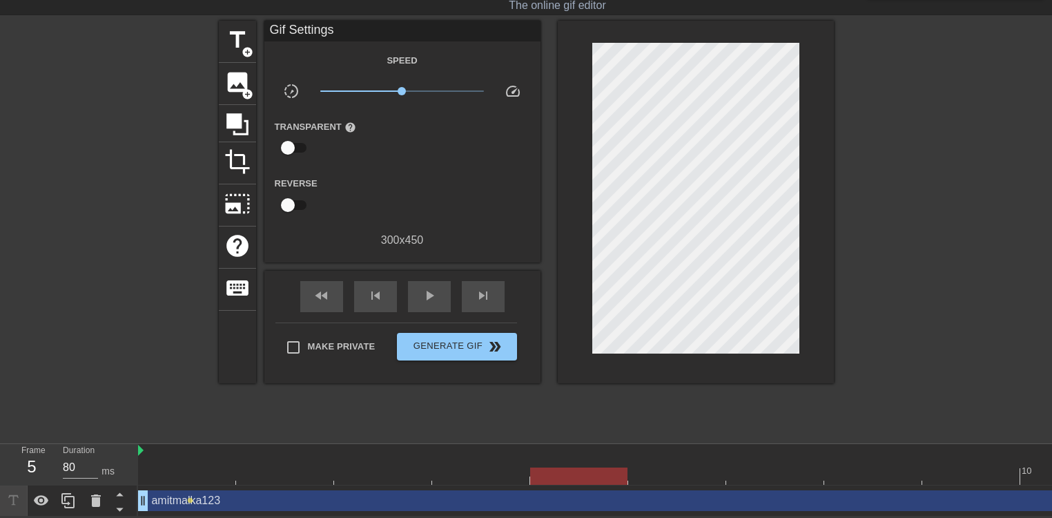
click at [664, 473] on div at bounding box center [726, 475] width 1176 height 17
click at [759, 473] on div at bounding box center [726, 475] width 1176 height 17
click at [632, 472] on div at bounding box center [469, 475] width 1176 height 17
click at [727, 469] on div at bounding box center [469, 475] width 1176 height 17
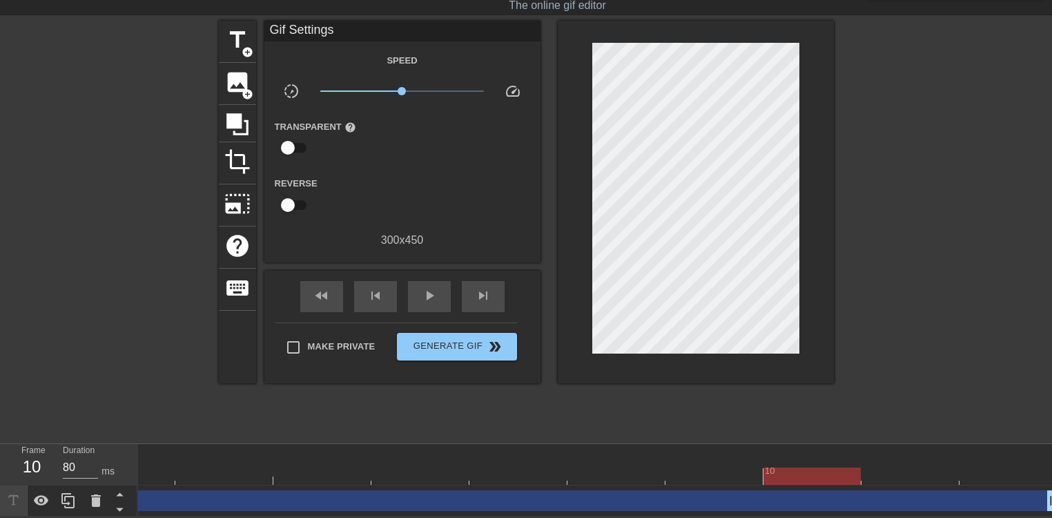
click at [825, 473] on div at bounding box center [469, 475] width 1176 height 17
click at [196, 467] on div at bounding box center [726, 475] width 1176 height 17
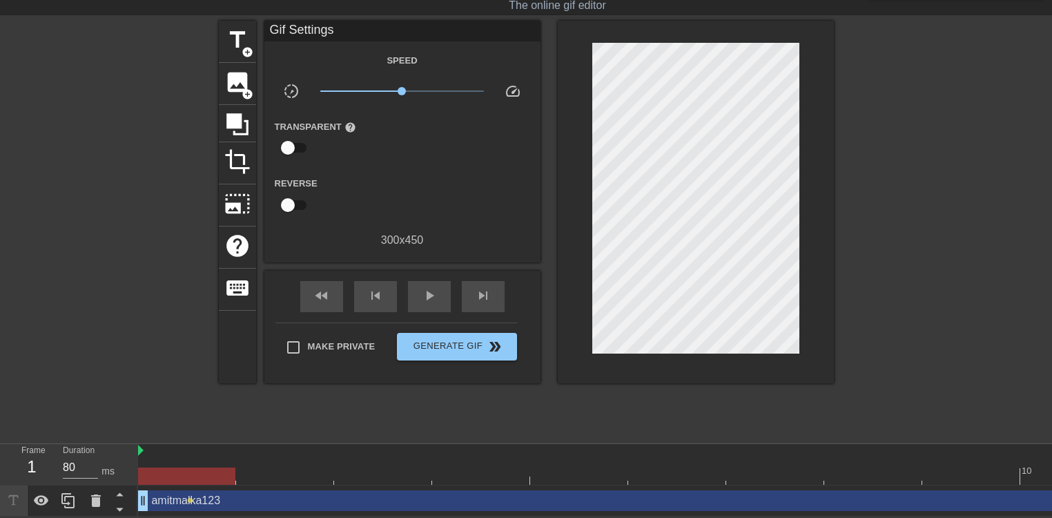
click at [271, 467] on div at bounding box center [726, 475] width 1176 height 17
click at [400, 467] on div at bounding box center [726, 475] width 1176 height 17
click at [505, 467] on div at bounding box center [726, 475] width 1176 height 17
click at [570, 471] on div at bounding box center [726, 475] width 1176 height 17
click at [662, 472] on div at bounding box center [726, 475] width 1176 height 17
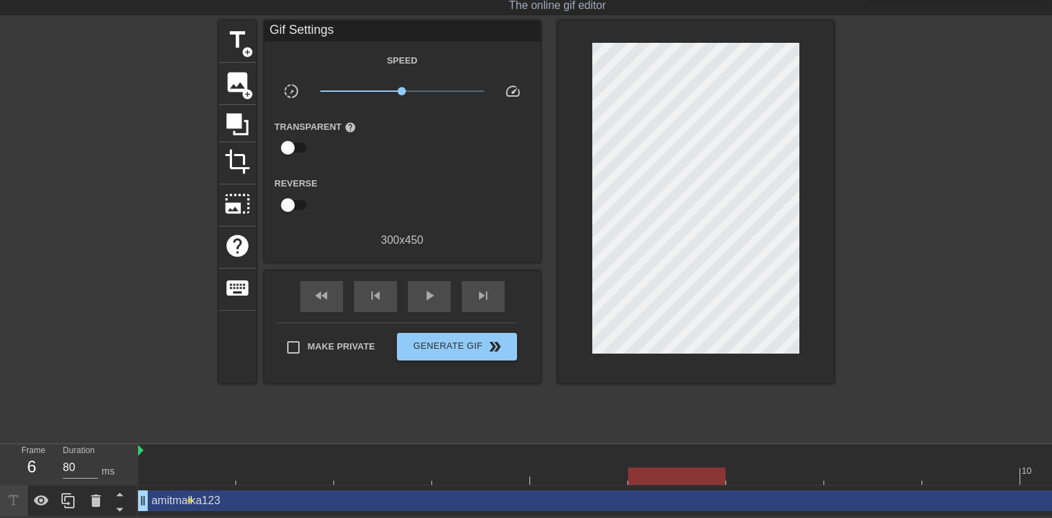
click at [768, 470] on div at bounding box center [726, 475] width 1176 height 17
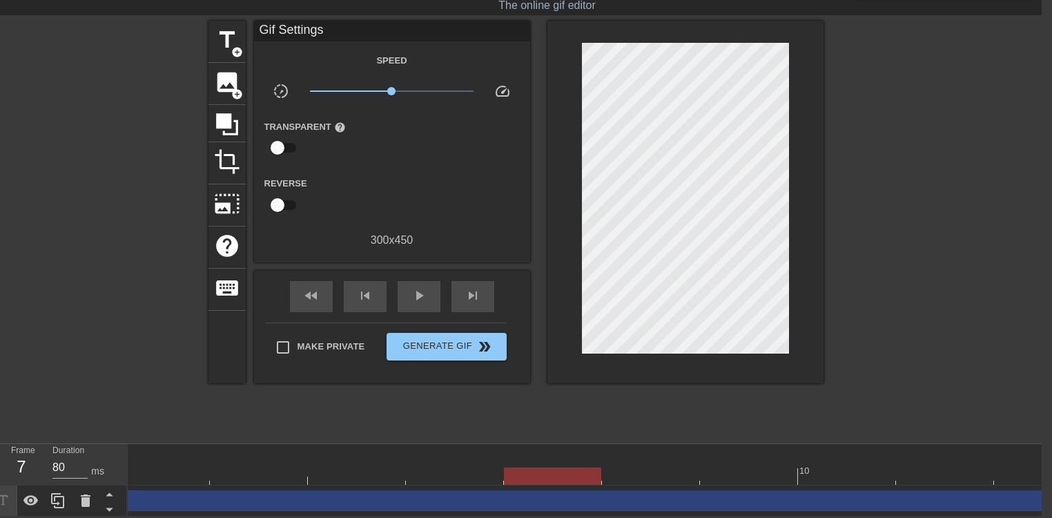
scroll to position [0, 213]
click at [679, 476] on div at bounding box center [503, 475] width 1176 height 17
click at [739, 467] on div at bounding box center [503, 475] width 1176 height 17
click at [811, 467] on div at bounding box center [459, 475] width 1176 height 17
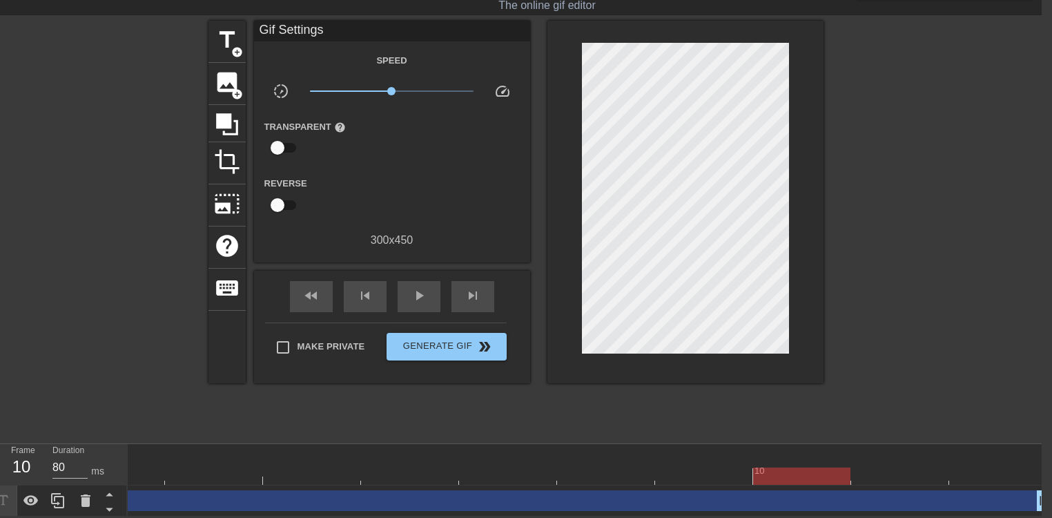
click at [878, 467] on div at bounding box center [459, 475] width 1176 height 17
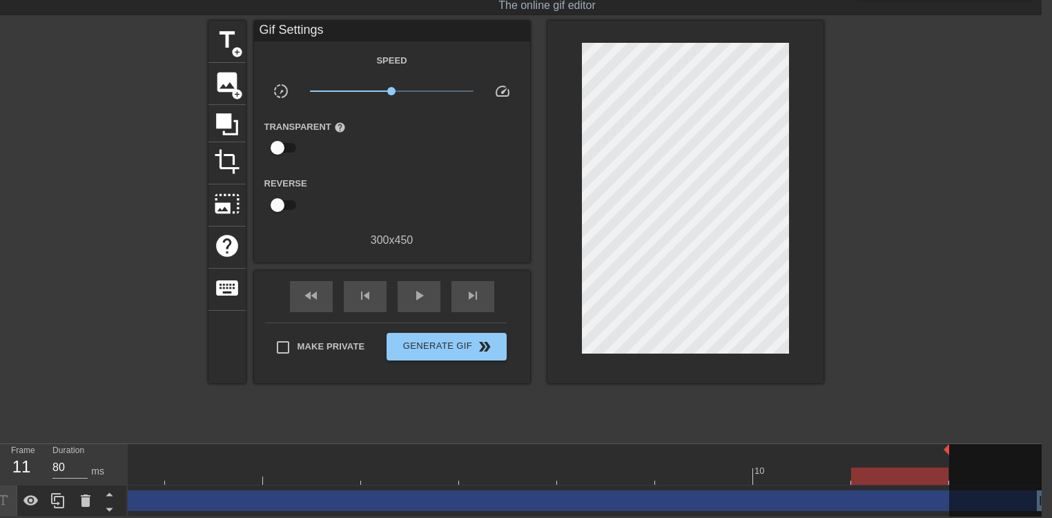
scroll to position [0, 256]
drag, startPoint x: 1044, startPoint y: 442, endPoint x: 982, endPoint y: 444, distance: 61.5
click at [982, 444] on div "10" at bounding box center [460, 464] width 1176 height 41
drag, startPoint x: 939, startPoint y: 442, endPoint x: 1010, endPoint y: 439, distance: 71.1
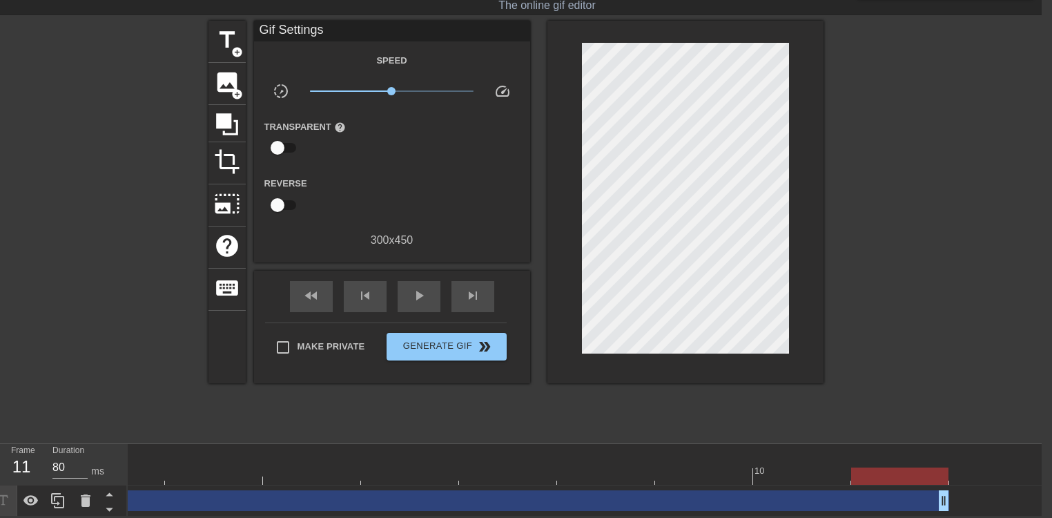
drag, startPoint x: 1042, startPoint y: 489, endPoint x: 972, endPoint y: 493, distance: 69.8
click at [972, 493] on div "amitmalka123 drag_handle drag_handle lens" at bounding box center [459, 500] width 1176 height 21
drag, startPoint x: 1043, startPoint y: 443, endPoint x: 966, endPoint y: 442, distance: 76.6
click at [966, 444] on div "10" at bounding box center [460, 464] width 1176 height 41
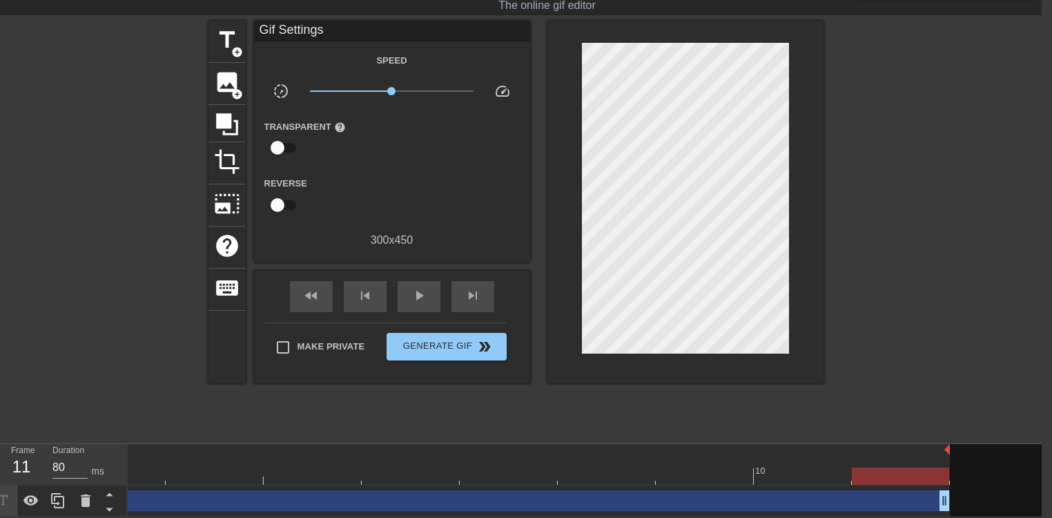
scroll to position [0, 0]
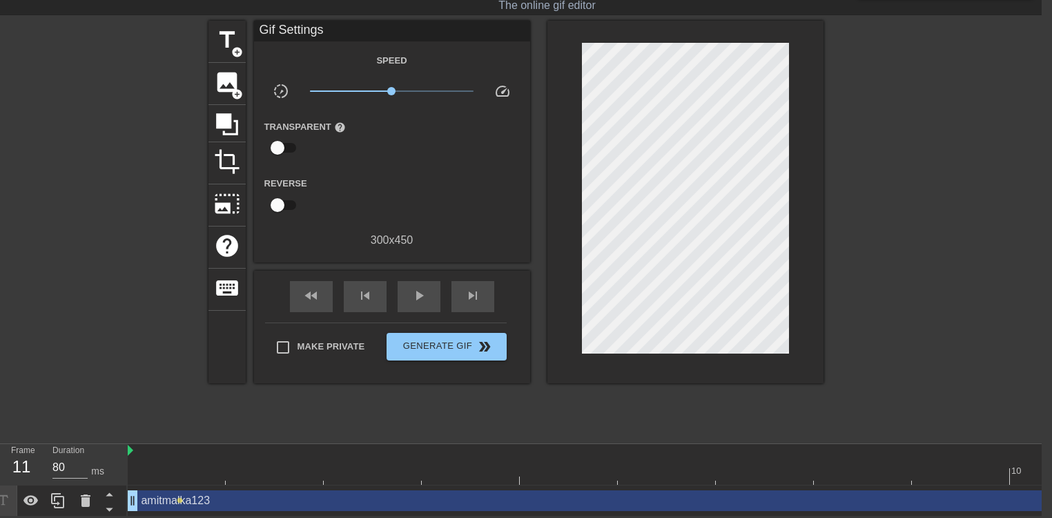
click at [193, 467] on div at bounding box center [716, 475] width 1176 height 17
click at [284, 472] on div at bounding box center [716, 475] width 1176 height 17
click at [406, 467] on div at bounding box center [716, 475] width 1176 height 17
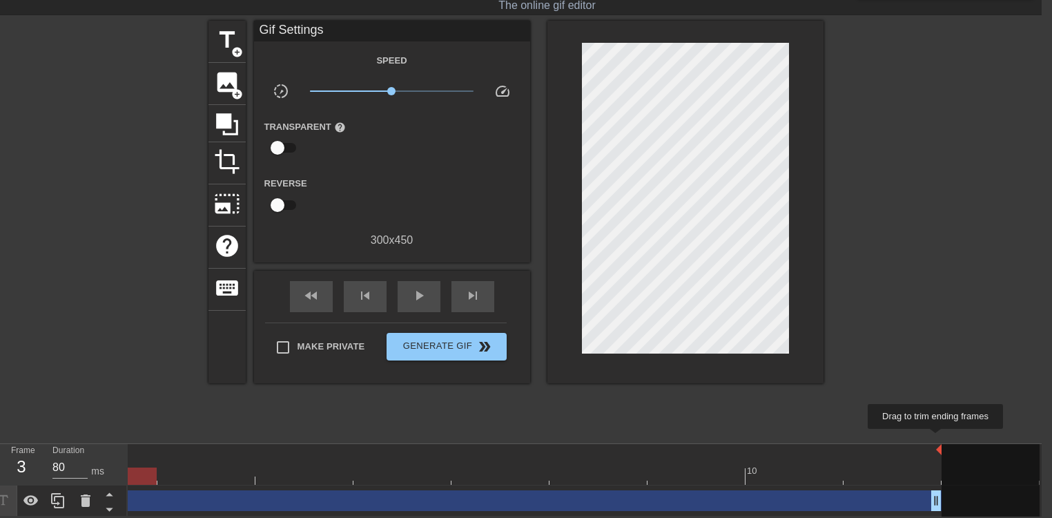
click at [936, 444] on img at bounding box center [939, 449] width 6 height 11
drag, startPoint x: 941, startPoint y: 442, endPoint x: 1008, endPoint y: 437, distance: 66.4
click at [1008, 444] on div at bounding box center [990, 484] width 98 height 81
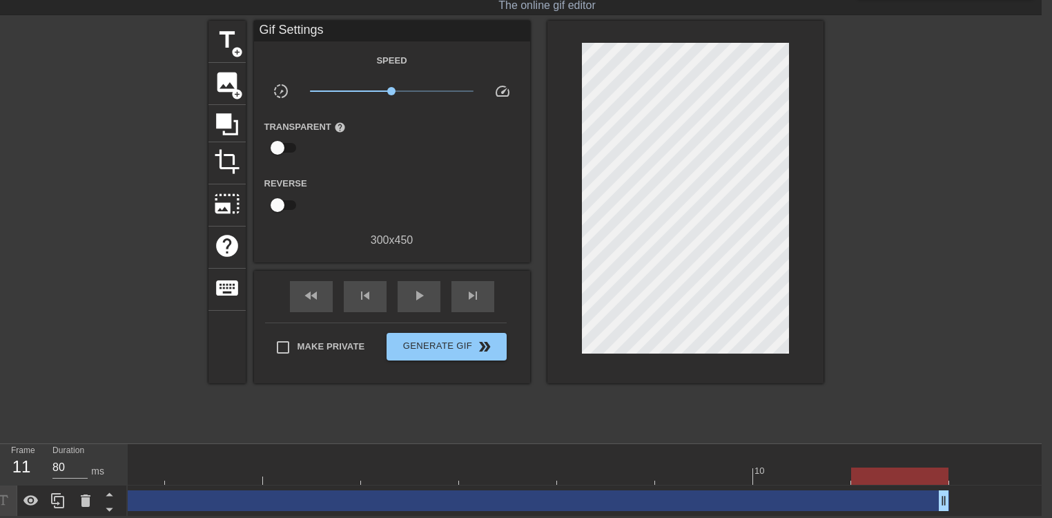
drag, startPoint x: 939, startPoint y: 443, endPoint x: 1033, endPoint y: 435, distance: 94.2
click at [1033, 435] on div "menu_book Browse the tutorials! [DOMAIN_NAME] The online gif editor Send Feedba…" at bounding box center [516, 241] width 1052 height 550
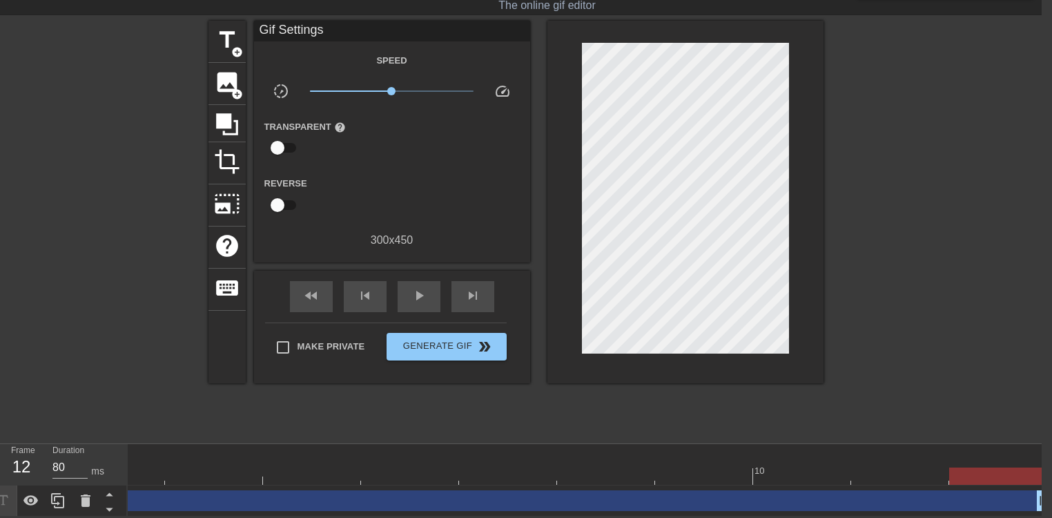
drag, startPoint x: 941, startPoint y: 489, endPoint x: 999, endPoint y: 489, distance: 58.0
click at [487, 471] on div at bounding box center [716, 475] width 1176 height 17
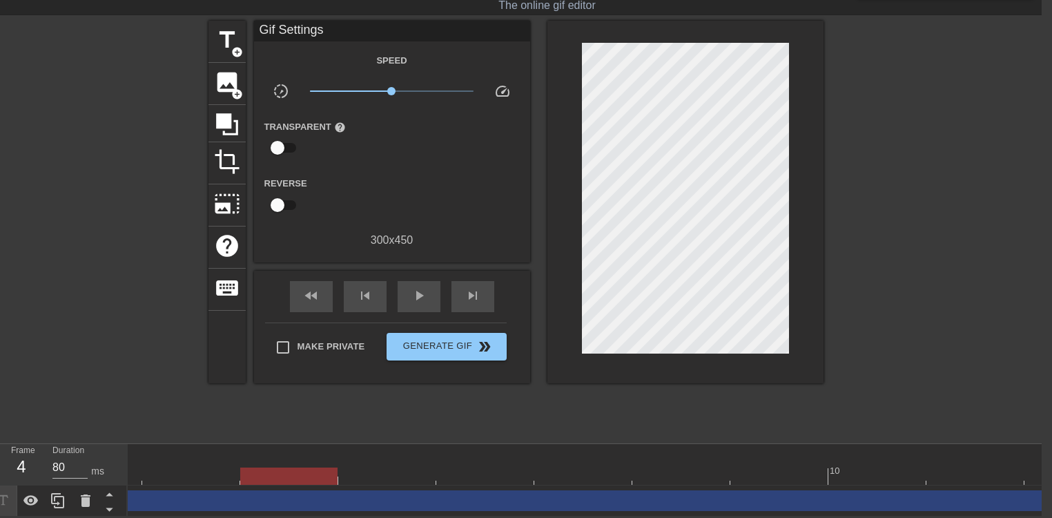
click at [589, 467] on div at bounding box center [534, 475] width 1176 height 17
click at [772, 468] on div at bounding box center [459, 475] width 1176 height 17
click at [442, 467] on div at bounding box center [716, 475] width 1176 height 17
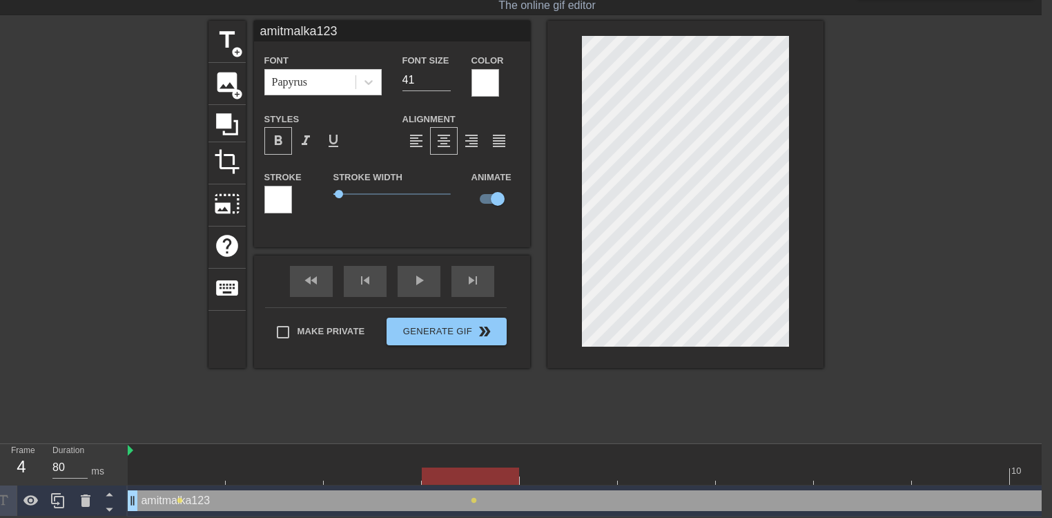
click at [762, 471] on div at bounding box center [716, 475] width 1176 height 17
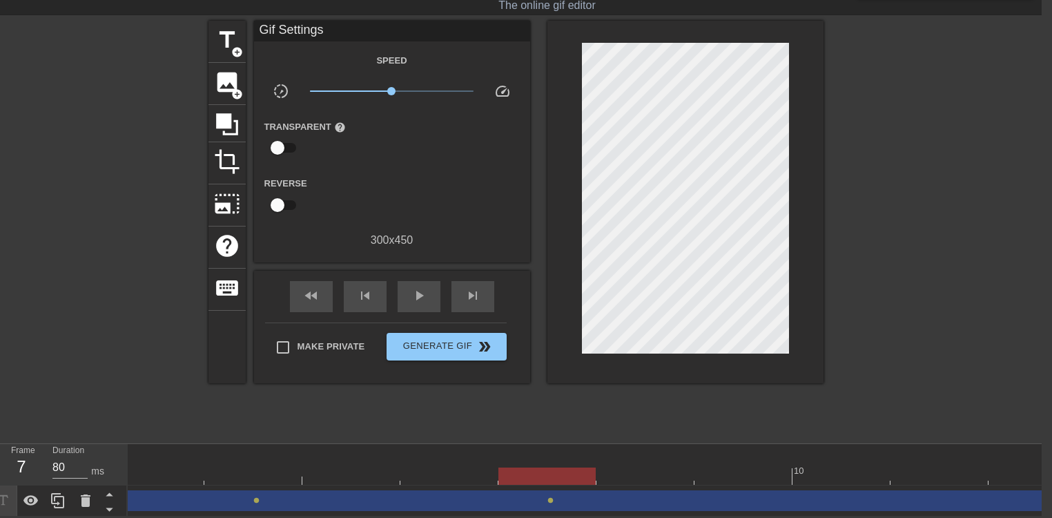
scroll to position [0, 219]
click at [832, 468] on div at bounding box center [497, 475] width 1176 height 17
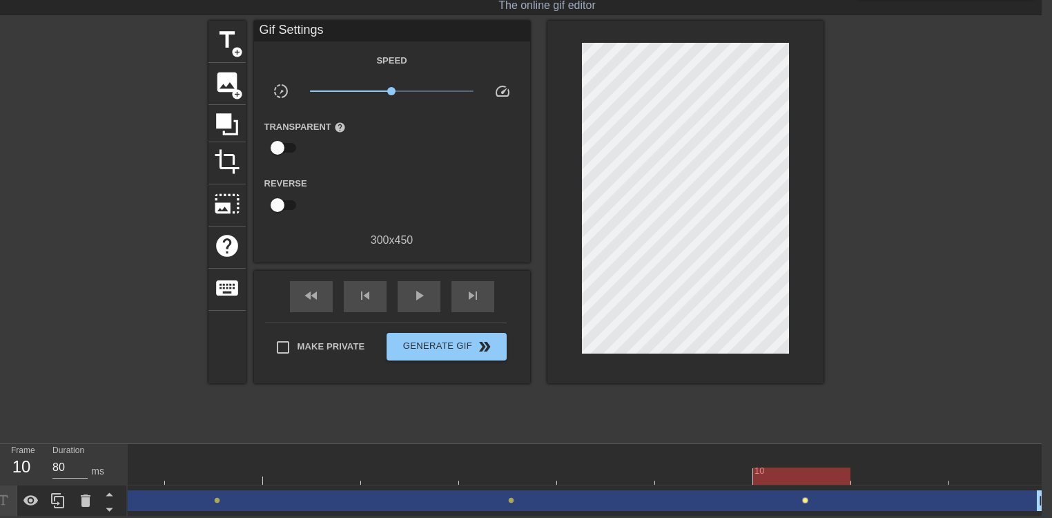
click at [803, 497] on span "lens" at bounding box center [805, 500] width 6 height 6
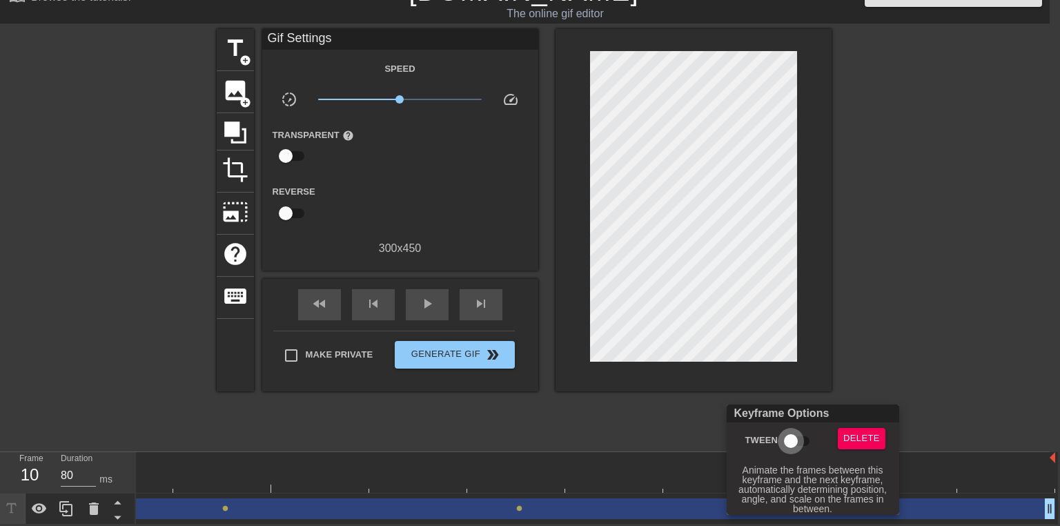
click at [792, 445] on input "Tween" at bounding box center [791, 441] width 79 height 26
checkbox input "true"
click at [887, 373] on div at bounding box center [530, 263] width 1060 height 526
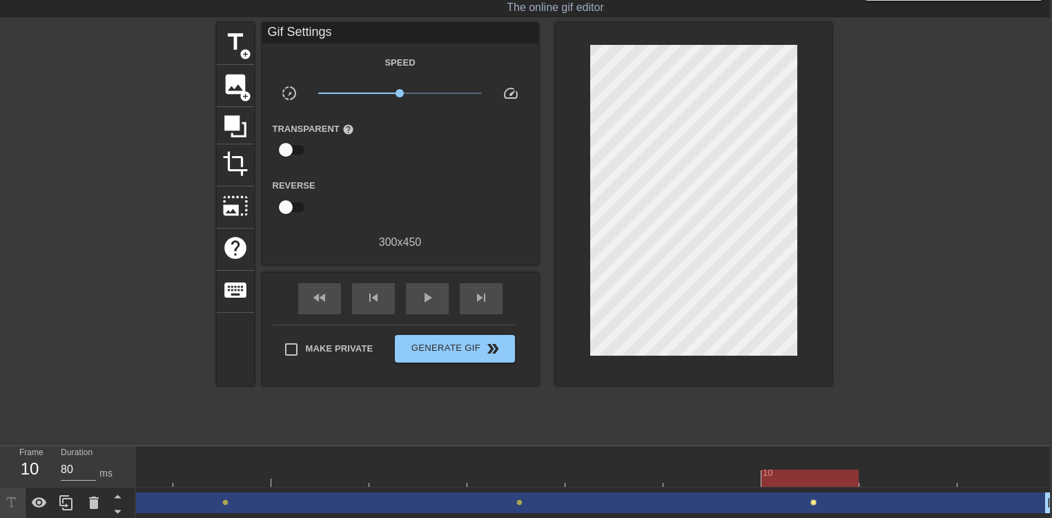
click at [812, 500] on span "lens" at bounding box center [813, 502] width 6 height 6
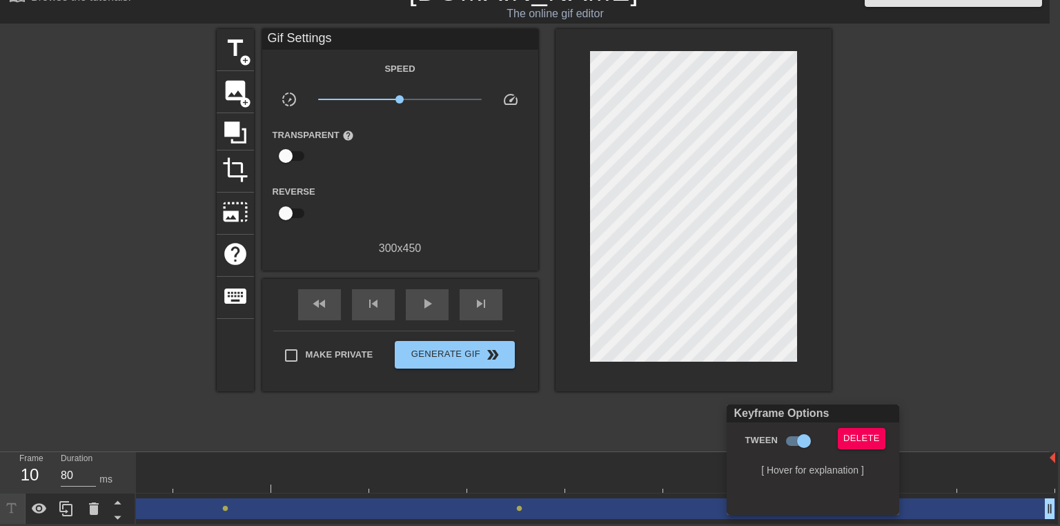
click at [874, 370] on div at bounding box center [530, 263] width 1060 height 526
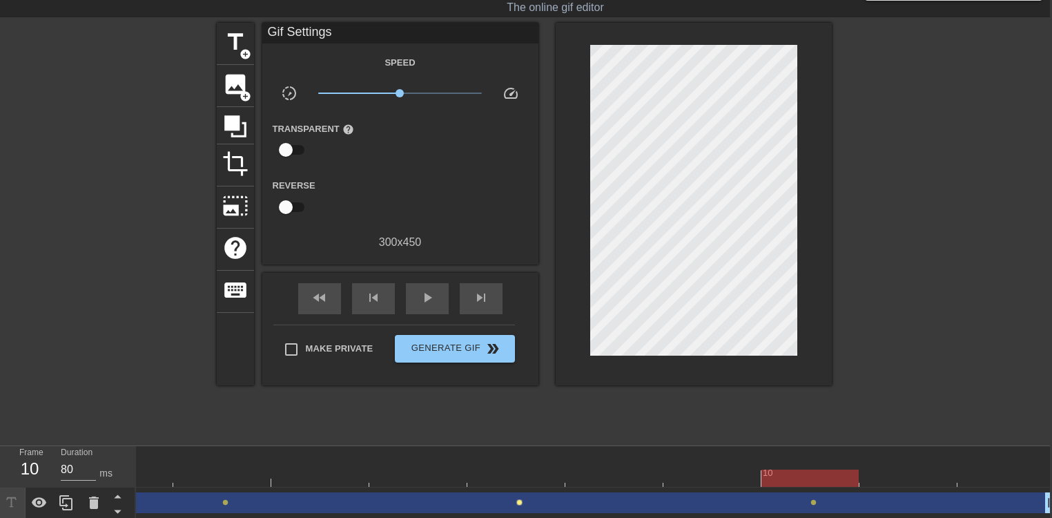
click at [518, 505] on span "lens" at bounding box center [519, 502] width 6 height 6
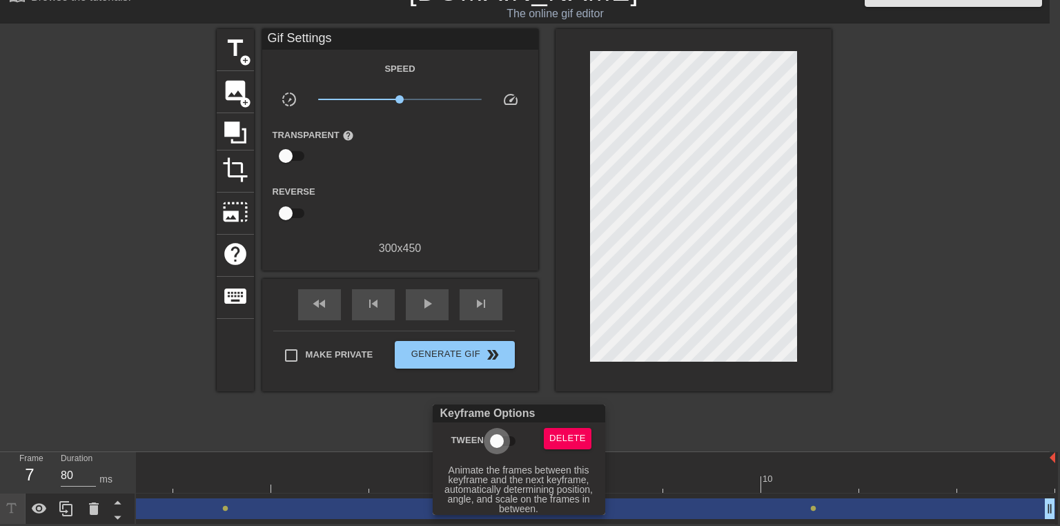
click at [493, 433] on input "Tween" at bounding box center [497, 441] width 79 height 26
checkbox input "true"
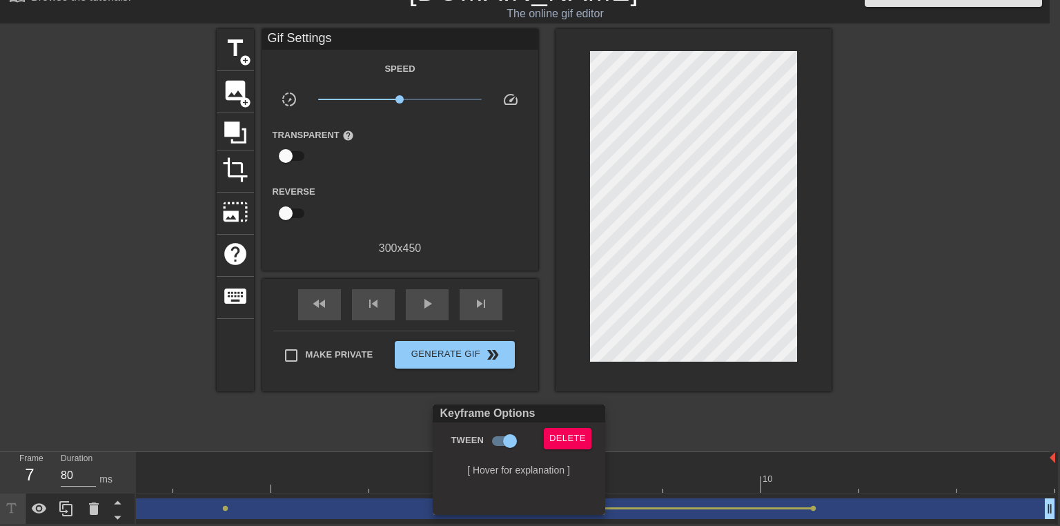
click at [908, 342] on div at bounding box center [530, 263] width 1060 height 526
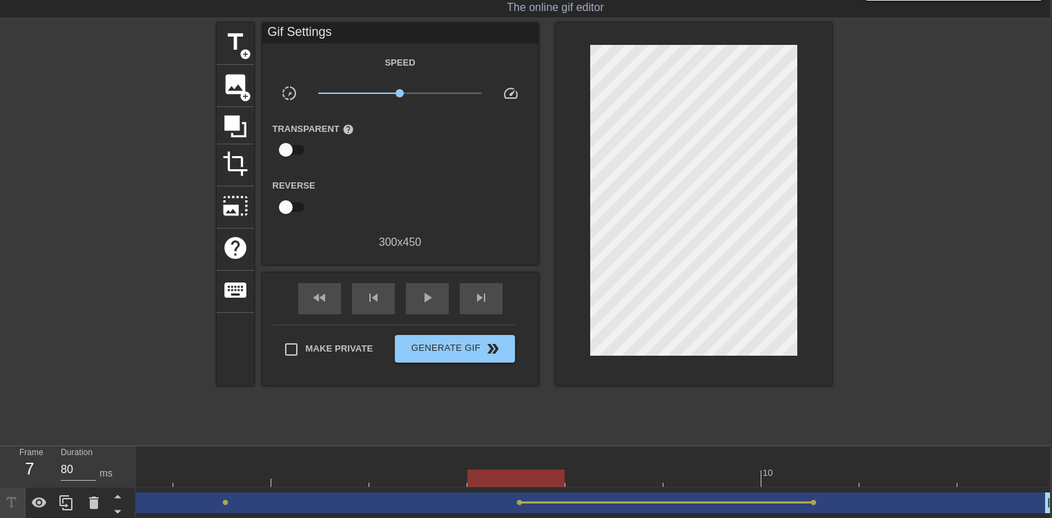
click at [812, 505] on div "amitmalka123 drag_handle drag_handle" at bounding box center [467, 502] width 1176 height 21
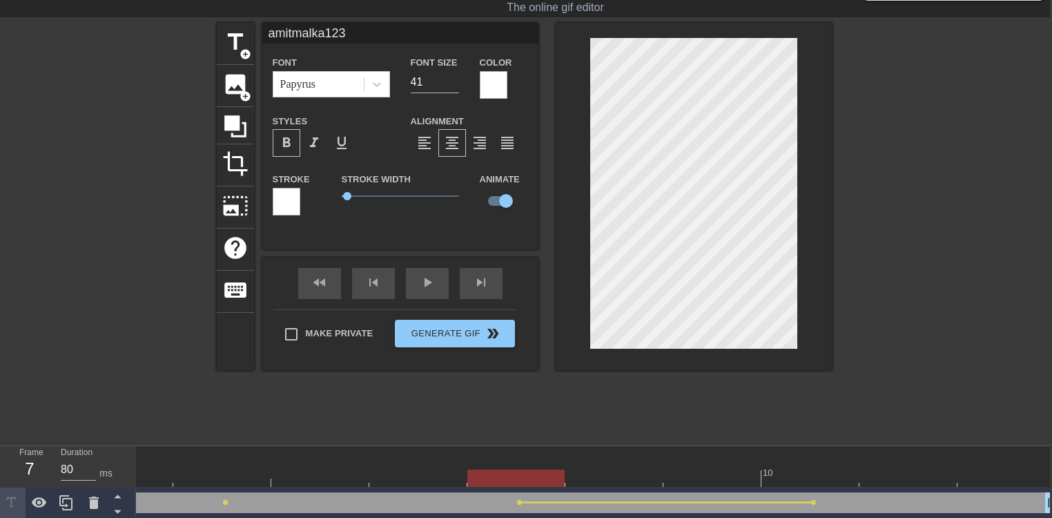
click at [842, 502] on div "amitmalka123 drag_handle drag_handle" at bounding box center [467, 502] width 1176 height 21
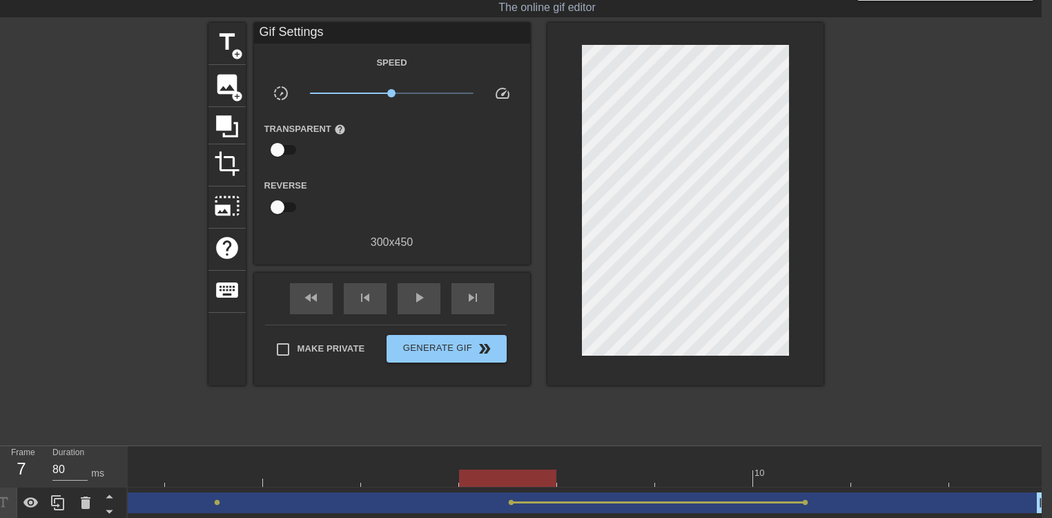
scroll to position [32, 0]
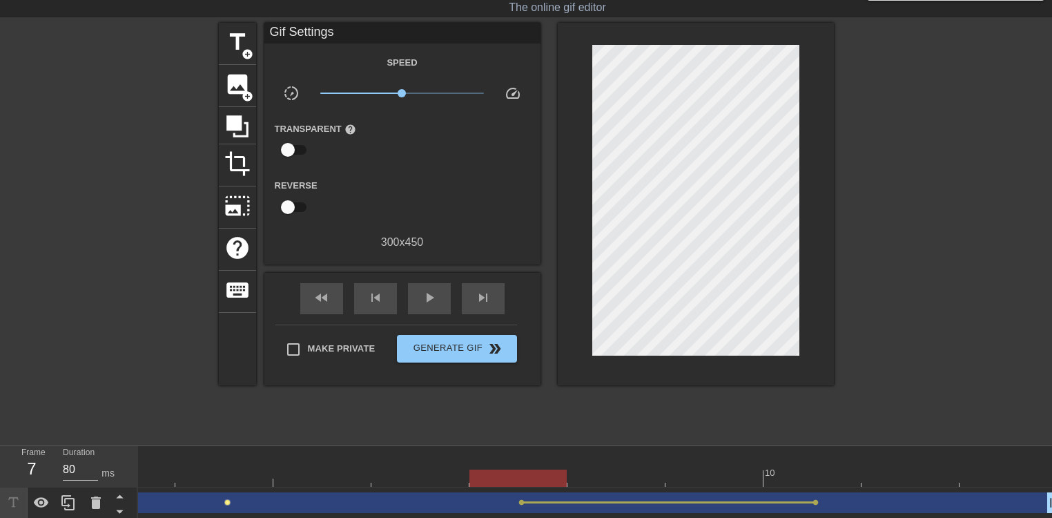
click at [225, 501] on span "lens" at bounding box center [227, 502] width 6 height 6
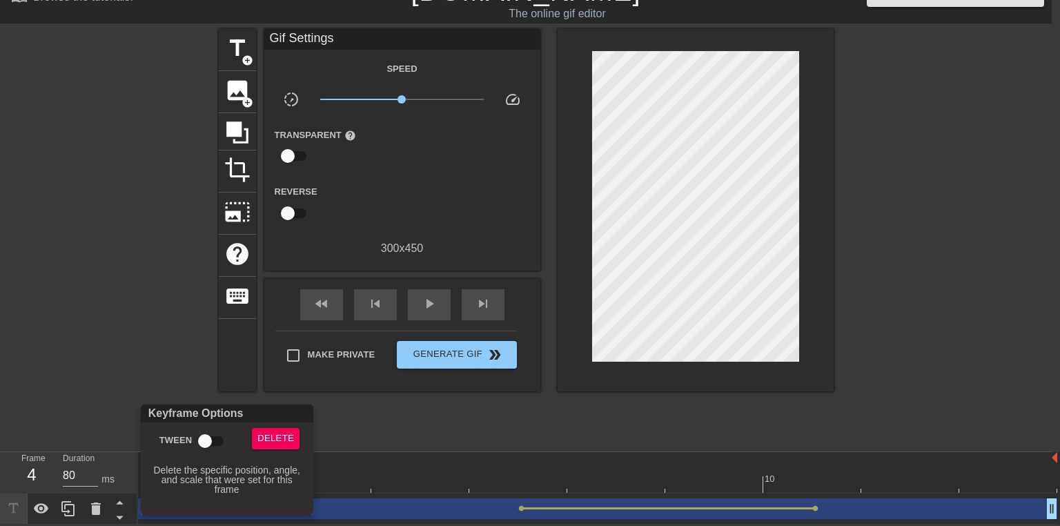
click at [208, 439] on input "Tween" at bounding box center [205, 441] width 79 height 26
checkbox input "true"
click at [685, 403] on div at bounding box center [530, 263] width 1060 height 526
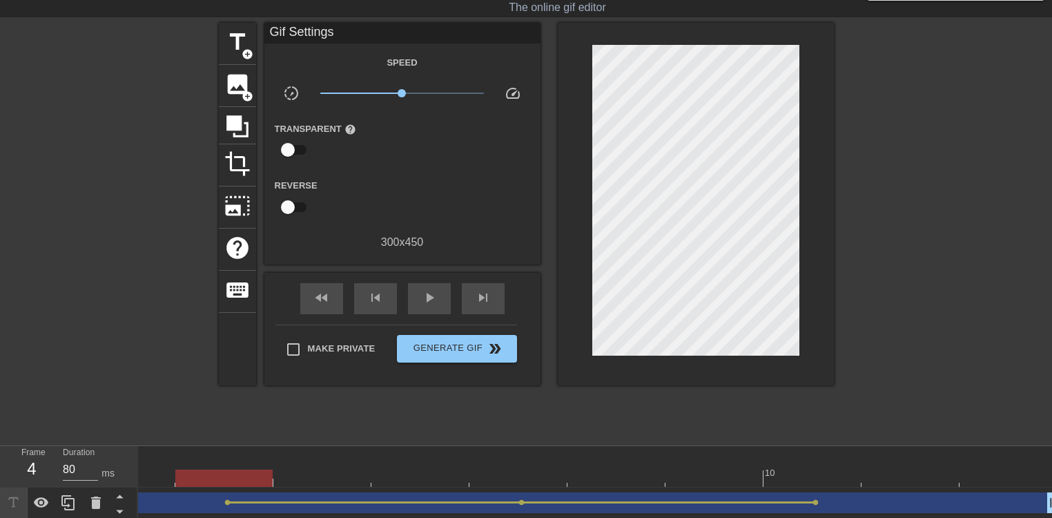
scroll to position [40, 0]
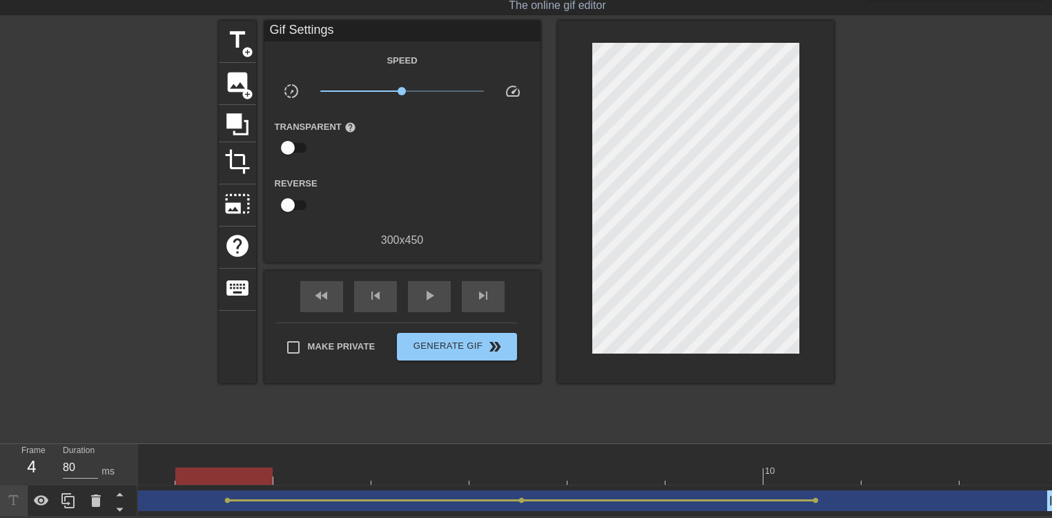
click at [159, 472] on div at bounding box center [469, 475] width 1176 height 17
drag, startPoint x: 155, startPoint y: 472, endPoint x: 95, endPoint y: 472, distance: 60.0
click at [95, 472] on div "Frame 3 Duration 80 ms 10 amitmalka123 drag_handle drag_handle lens lens lens l…" at bounding box center [526, 480] width 1052 height 72
click at [179, 468] on div at bounding box center [469, 475] width 1176 height 17
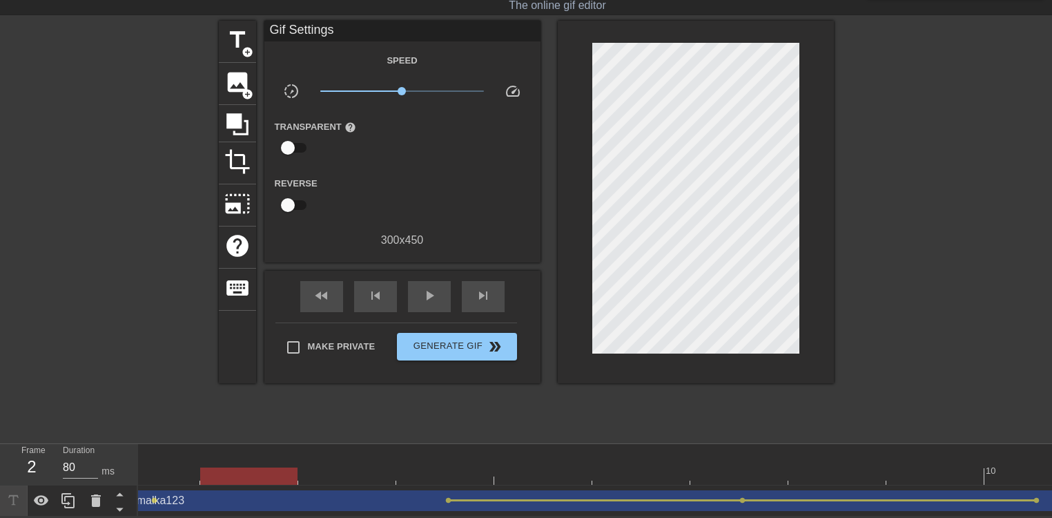
scroll to position [0, 14]
click at [174, 497] on span "lens" at bounding box center [176, 500] width 6 height 6
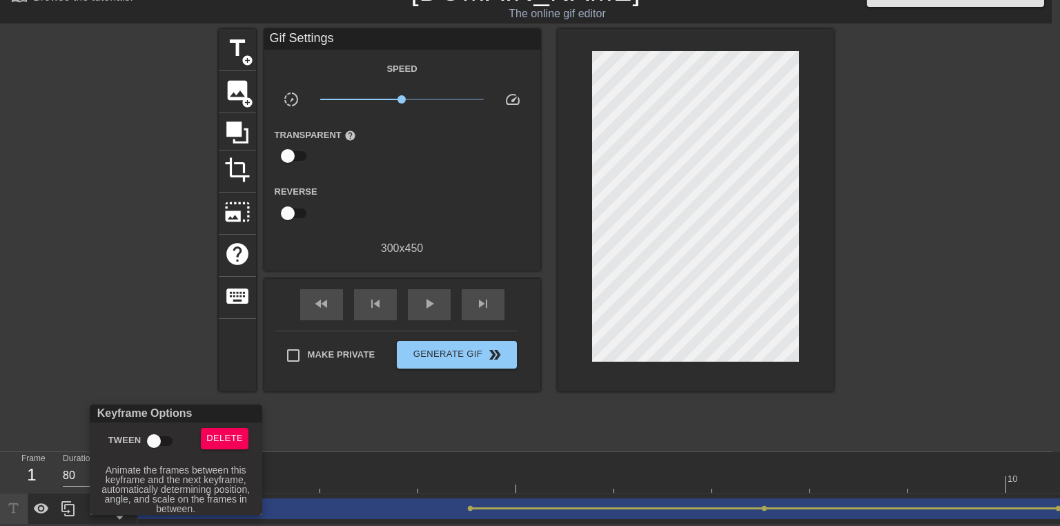
click at [163, 440] on input "Tween" at bounding box center [154, 441] width 79 height 26
checkbox input "true"
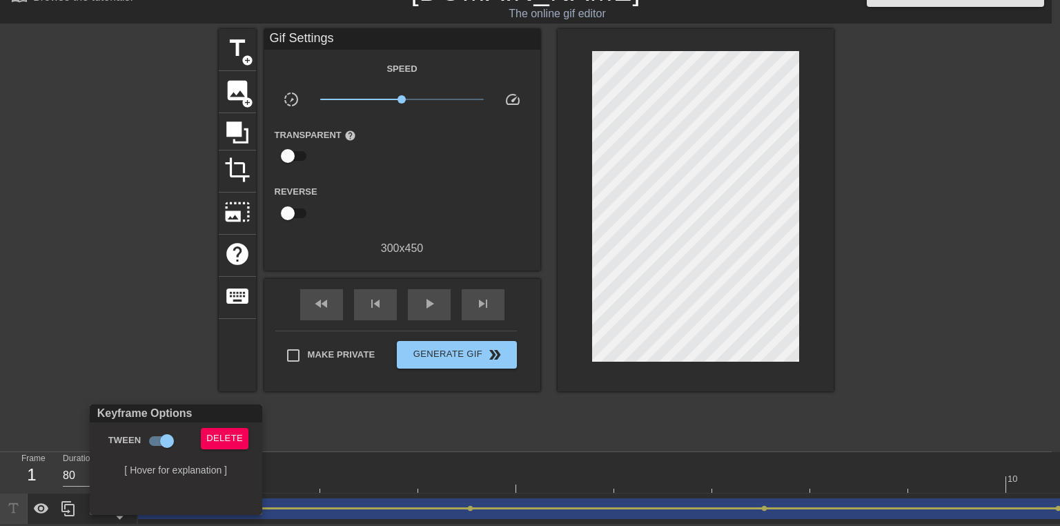
click at [101, 335] on div at bounding box center [530, 263] width 1060 height 526
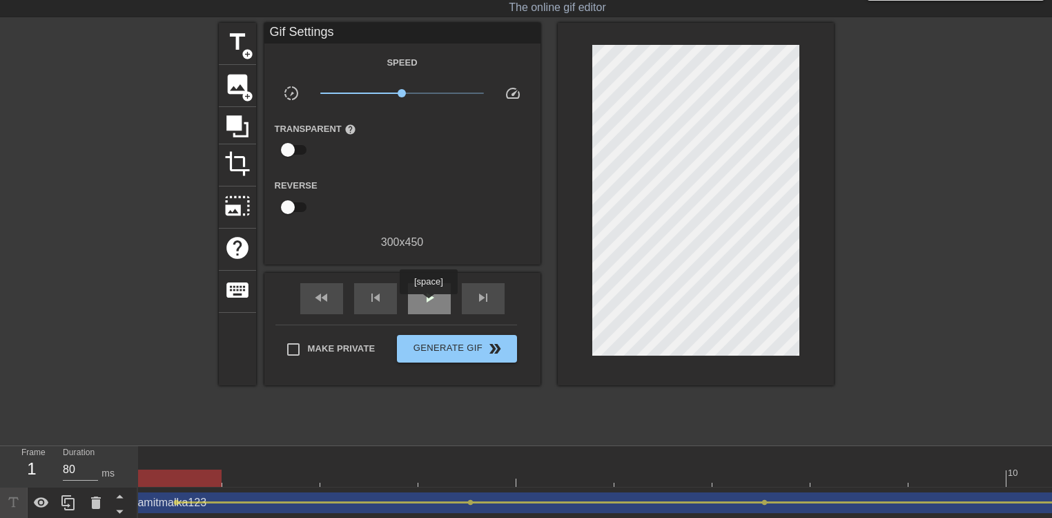
click at [428, 303] on span "play_arrow" at bounding box center [429, 297] width 17 height 17
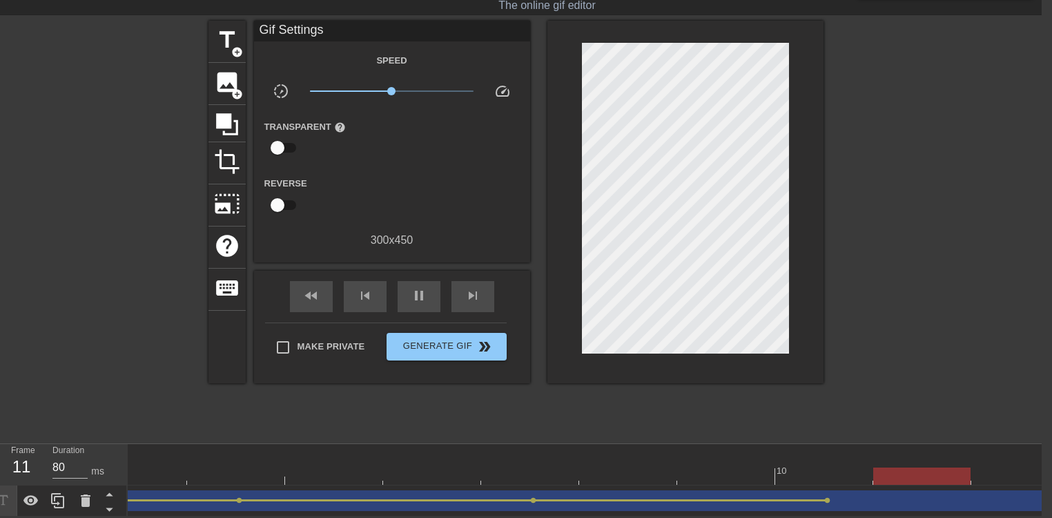
scroll to position [0, 257]
click at [985, 472] on div at bounding box center [459, 475] width 1176 height 17
click at [176, 496] on div "amitmalka123 drag_handle drag_handle lens lens lens lens" at bounding box center [716, 500] width 1176 height 21
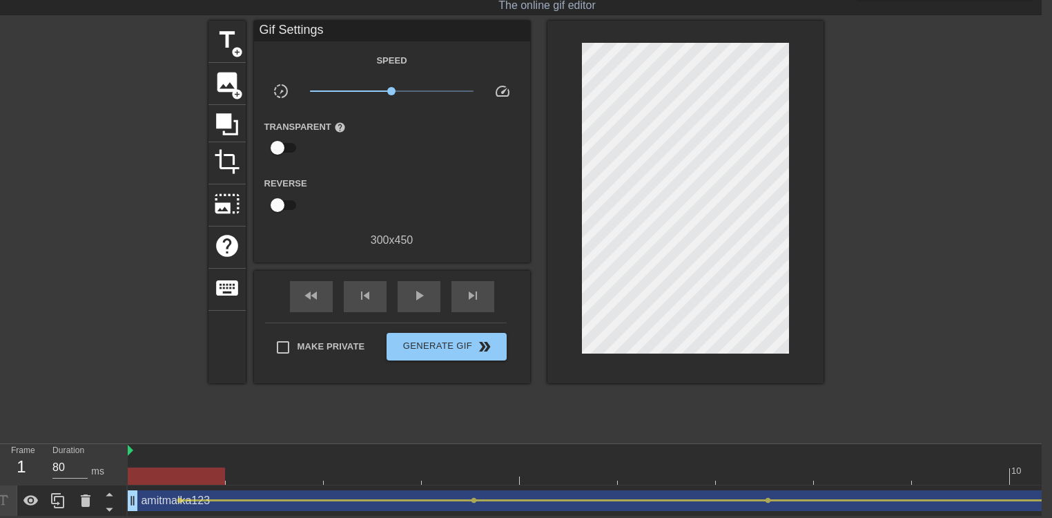
click at [177, 490] on div "amitmalka123 drag_handle drag_handle" at bounding box center [716, 500] width 1176 height 21
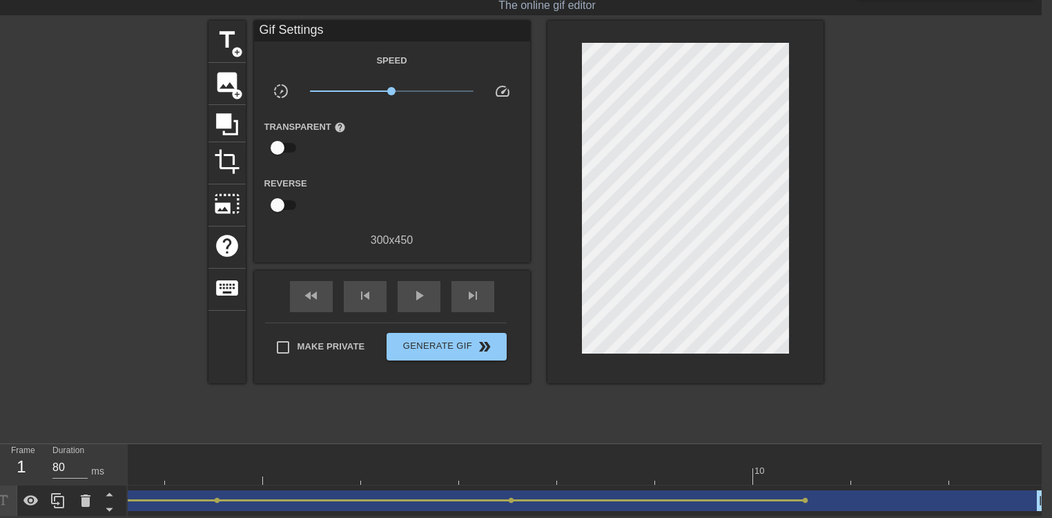
click at [987, 472] on div at bounding box center [459, 475] width 1176 height 17
click at [180, 497] on span "lens" at bounding box center [180, 500] width 6 height 6
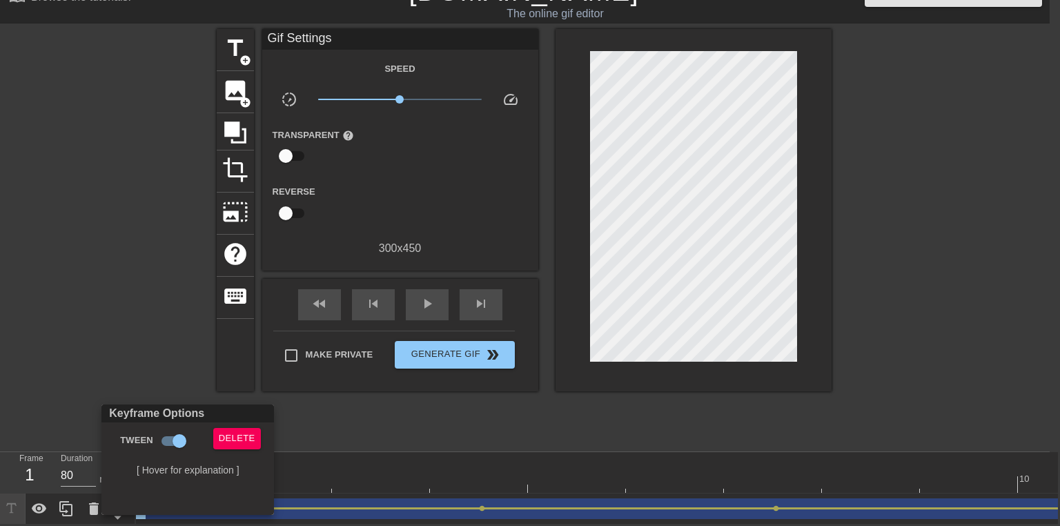
click at [213, 475] on div "[ Hover for explanation ]" at bounding box center [187, 470] width 157 height 10
click at [317, 464] on div at bounding box center [530, 263] width 1060 height 526
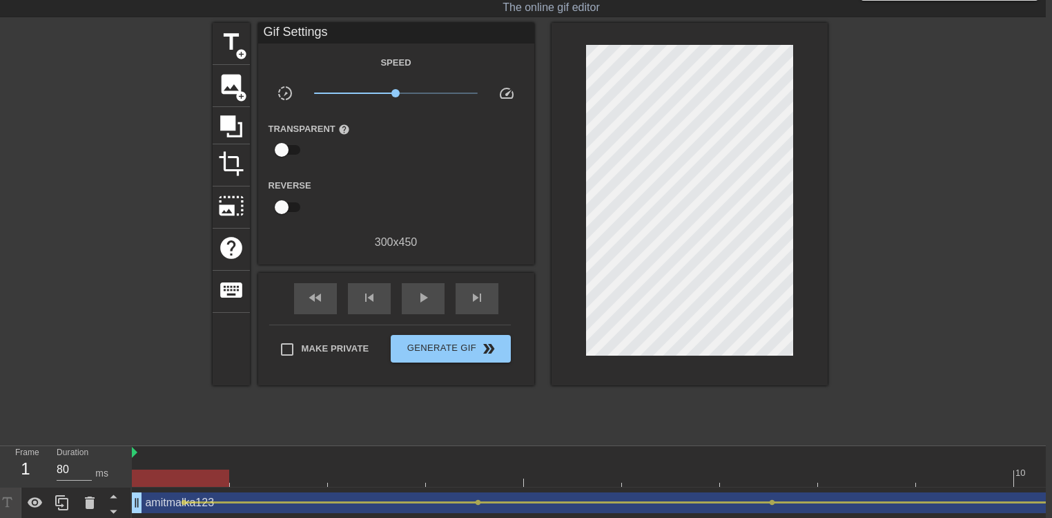
scroll to position [32, 10]
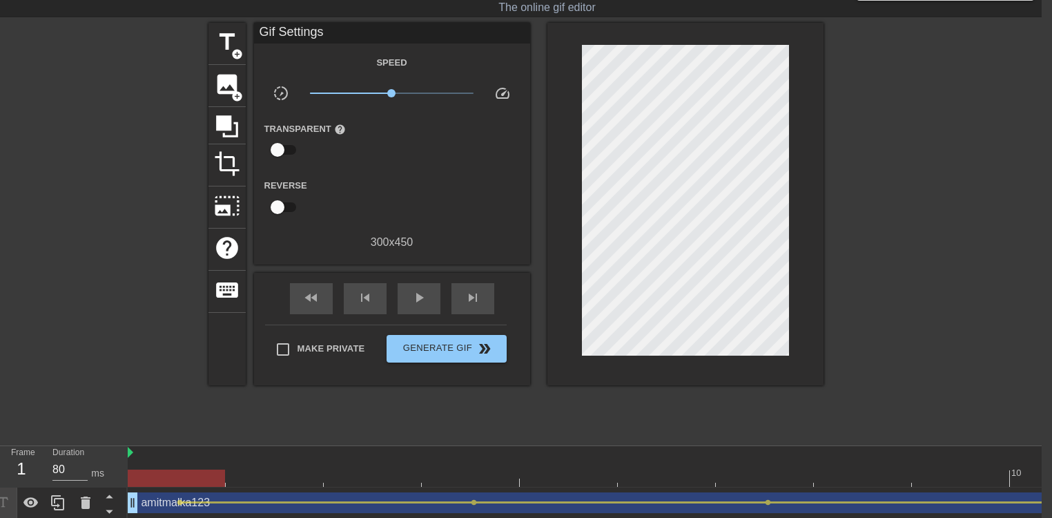
click at [984, 478] on div at bounding box center [716, 477] width 1176 height 17
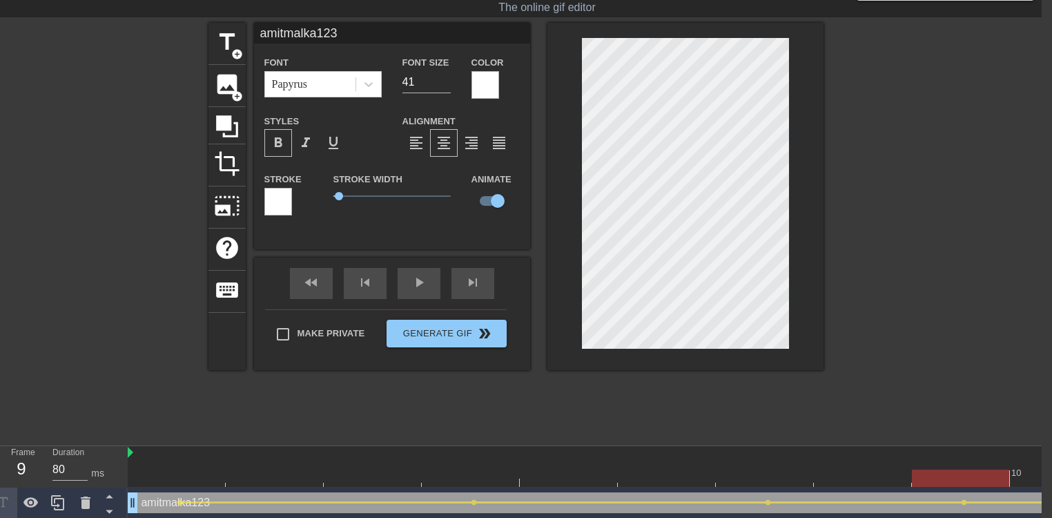
click at [889, 230] on div at bounding box center [943, 230] width 207 height 414
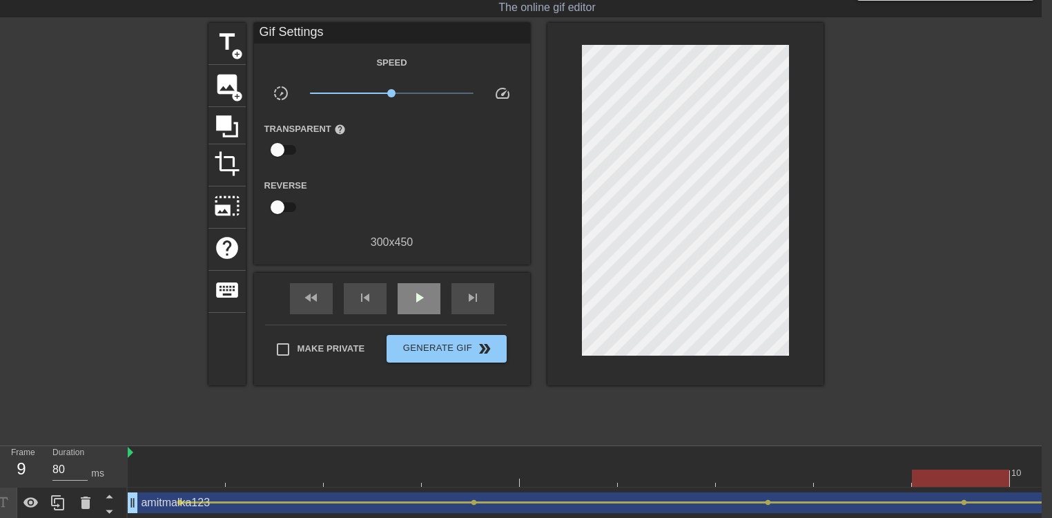
click at [419, 303] on span "play_arrow" at bounding box center [419, 297] width 17 height 17
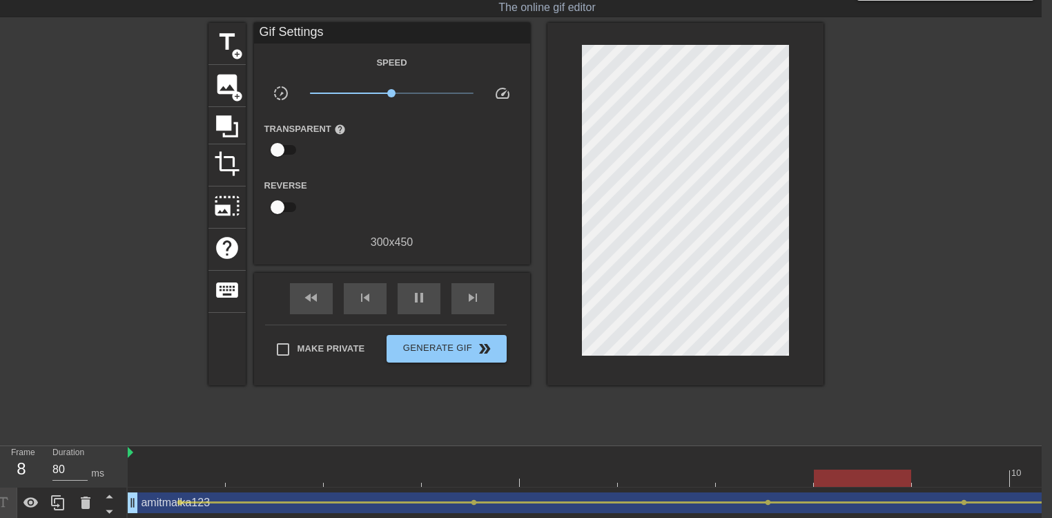
scroll to position [40, 10]
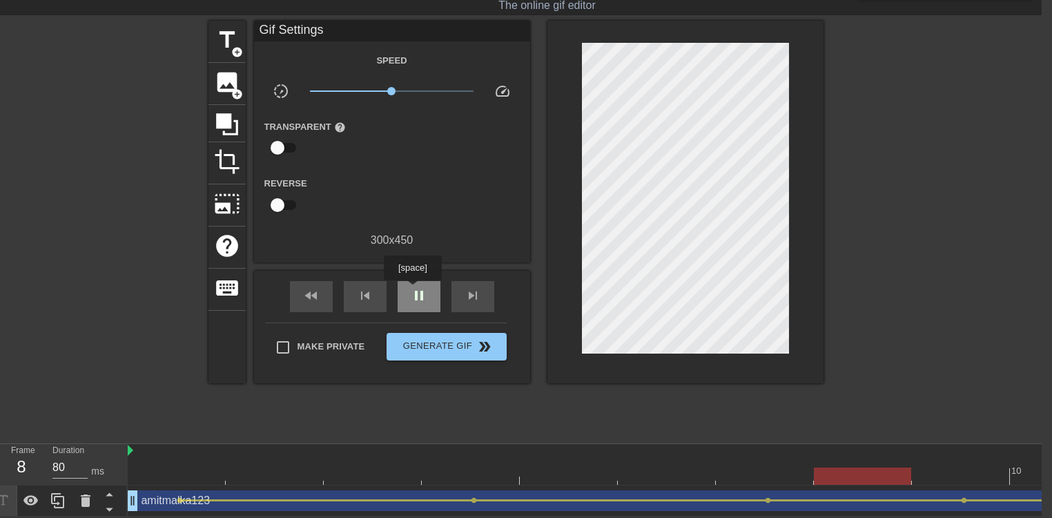
drag, startPoint x: 413, startPoint y: 289, endPoint x: 403, endPoint y: 301, distance: 15.6
click at [414, 289] on span "pause" at bounding box center [419, 295] width 17 height 17
click at [183, 490] on div "amitmalka123 drag_handle drag_handle" at bounding box center [716, 500] width 1176 height 21
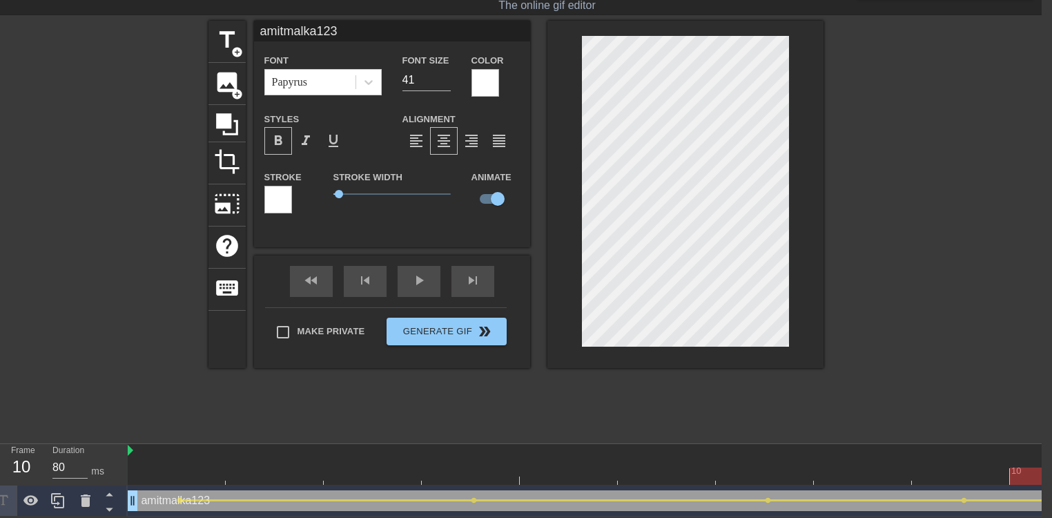
click at [183, 478] on div "10" at bounding box center [716, 464] width 1176 height 41
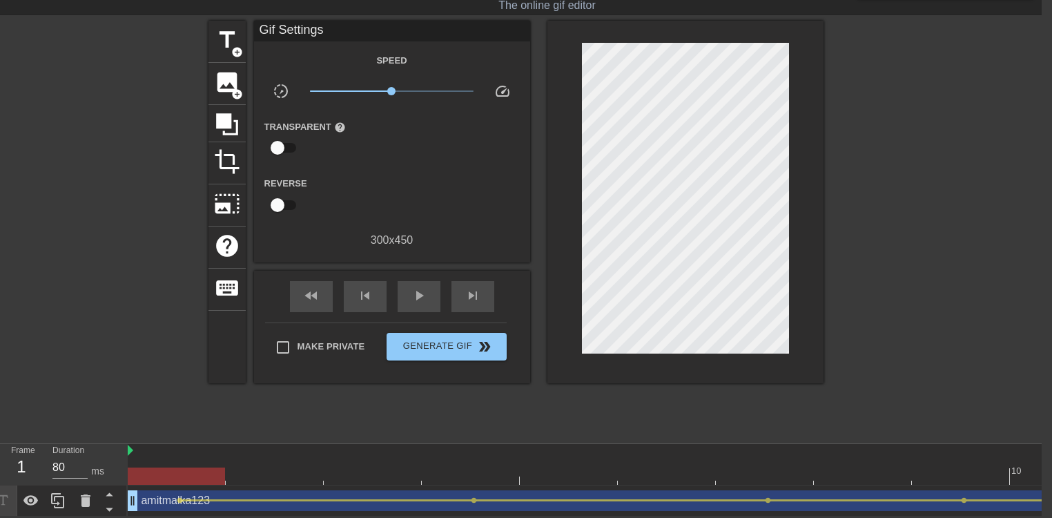
click at [182, 471] on div at bounding box center [716, 475] width 1176 height 17
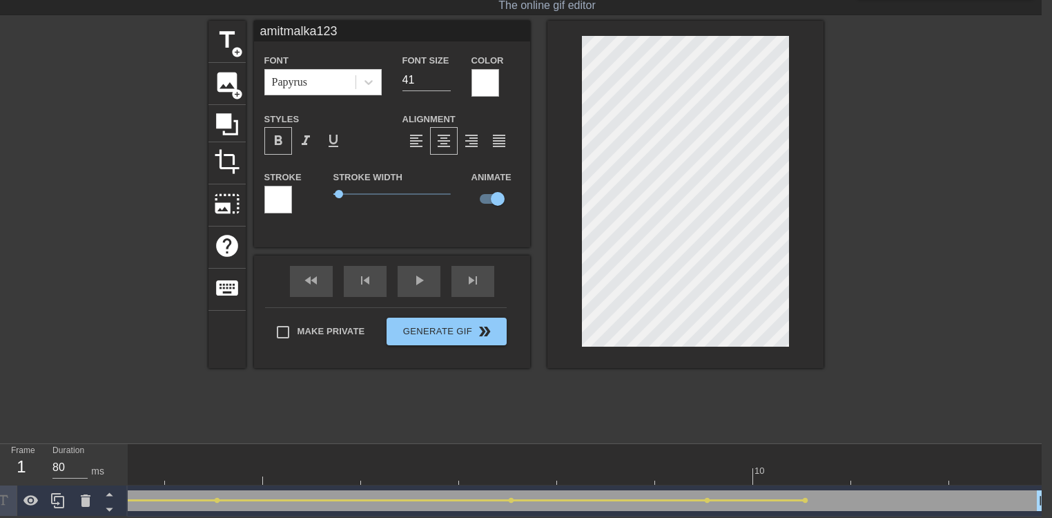
click at [993, 468] on div at bounding box center [459, 475] width 1176 height 17
click at [825, 144] on div "title add_circle image add_circle crop photo_size_select_large help keyboard am…" at bounding box center [516, 228] width 1052 height 414
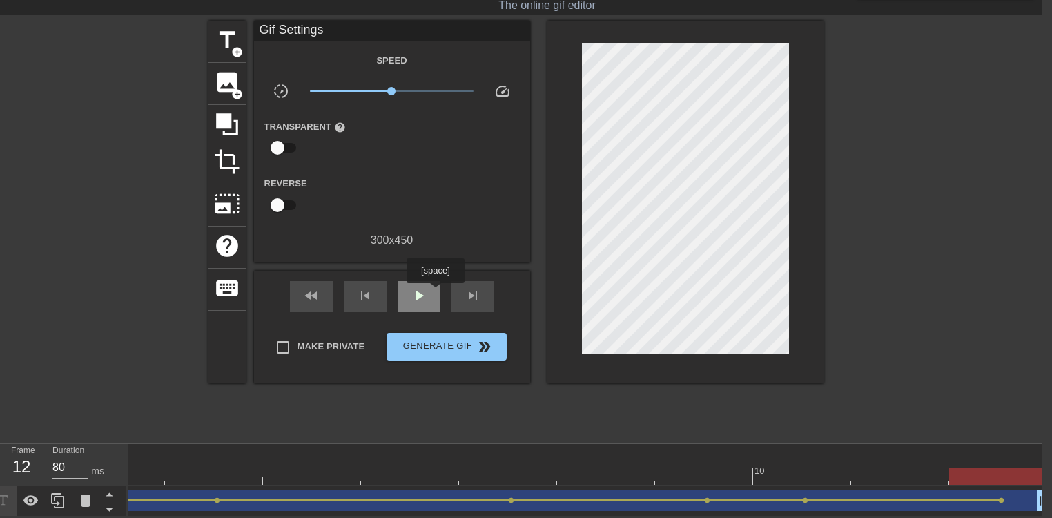
click at [427, 287] on div "play_arrow" at bounding box center [419, 296] width 43 height 31
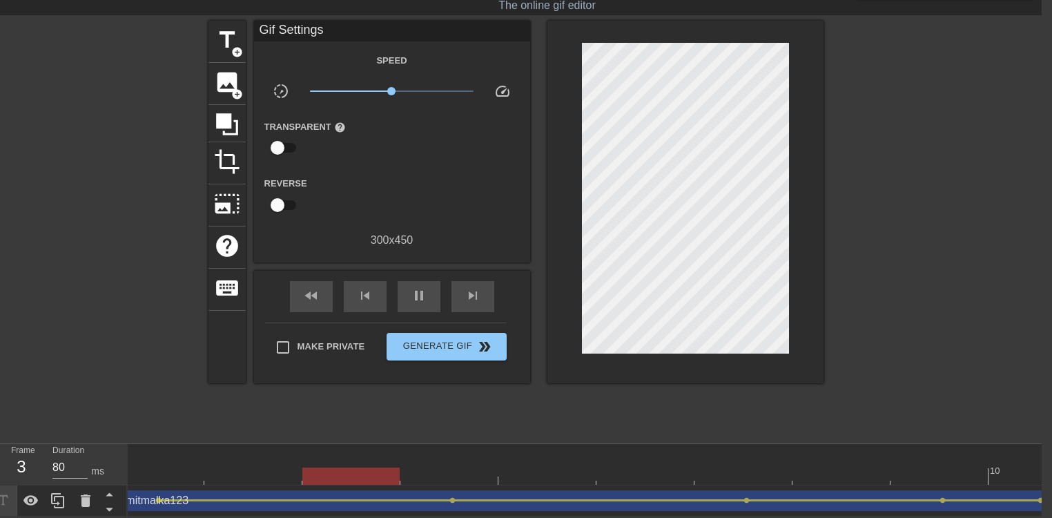
scroll to position [0, 0]
click at [422, 287] on span "pause" at bounding box center [419, 295] width 17 height 17
click at [178, 497] on span "lens" at bounding box center [180, 500] width 6 height 6
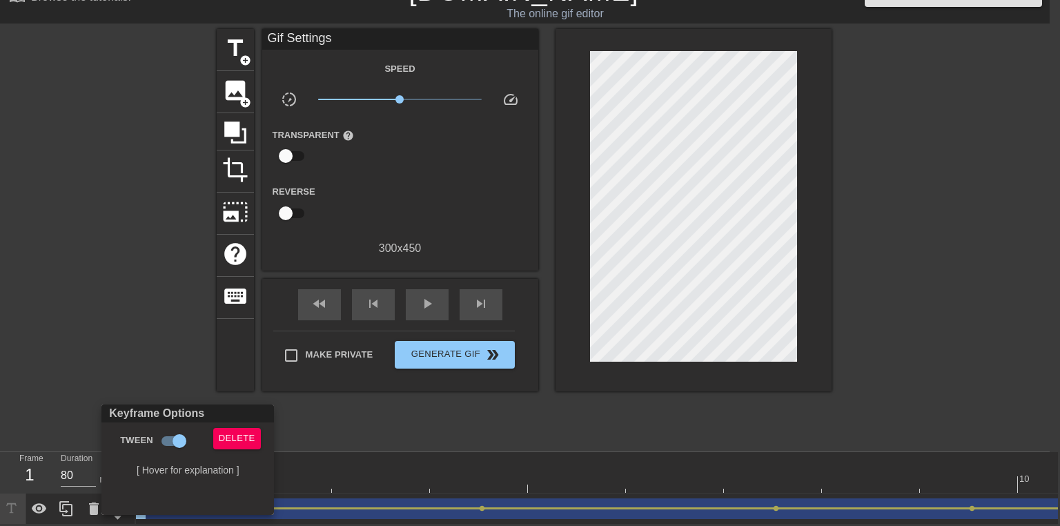
click at [442, 485] on div at bounding box center [530, 263] width 1060 height 526
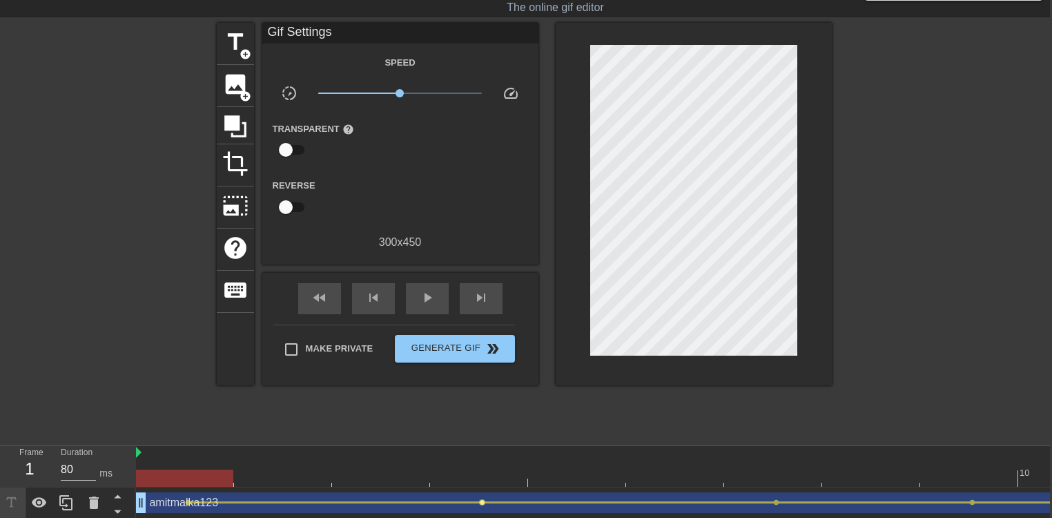
click at [483, 504] on span "lens" at bounding box center [482, 502] width 6 height 6
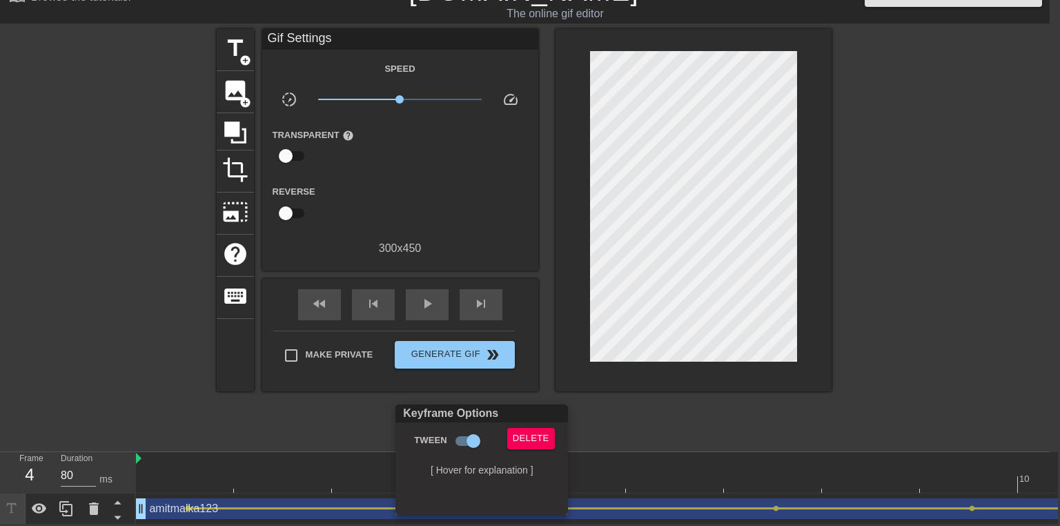
click at [609, 415] on div at bounding box center [530, 263] width 1060 height 526
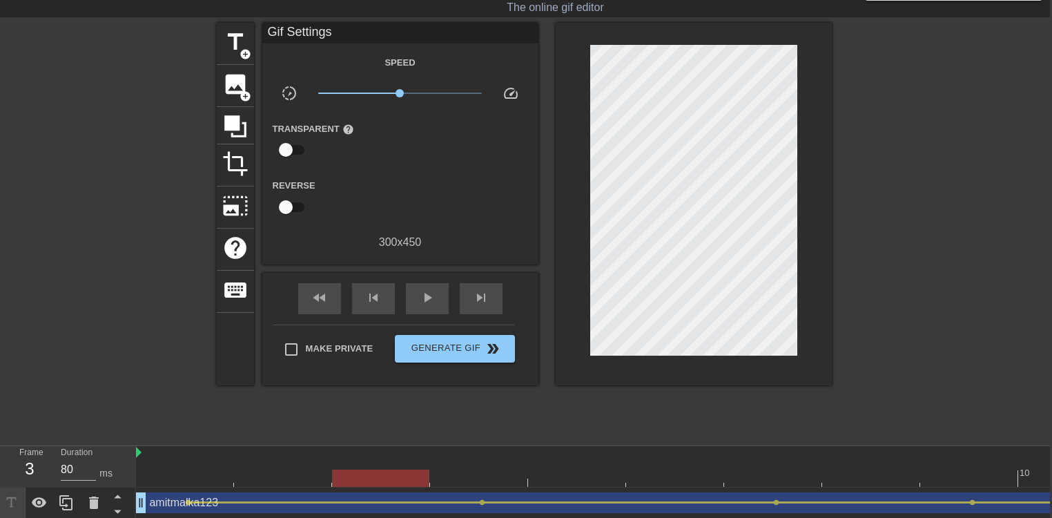
click at [389, 478] on div at bounding box center [724, 477] width 1176 height 17
click at [196, 480] on div at bounding box center [724, 477] width 1176 height 17
click at [293, 480] on div at bounding box center [724, 477] width 1176 height 17
click at [380, 479] on div at bounding box center [724, 477] width 1176 height 17
click at [473, 480] on div at bounding box center [724, 477] width 1176 height 17
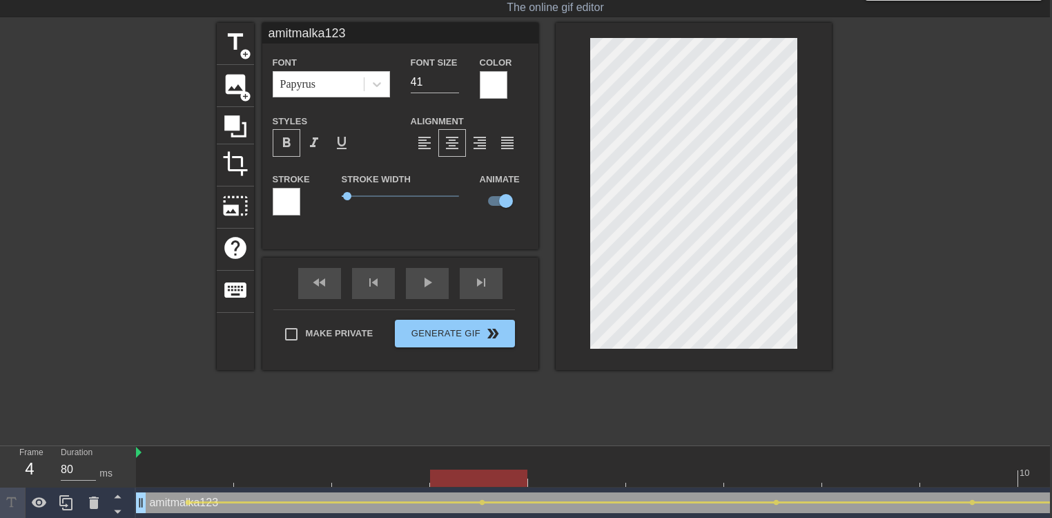
click at [772, 481] on div at bounding box center [724, 477] width 1176 height 17
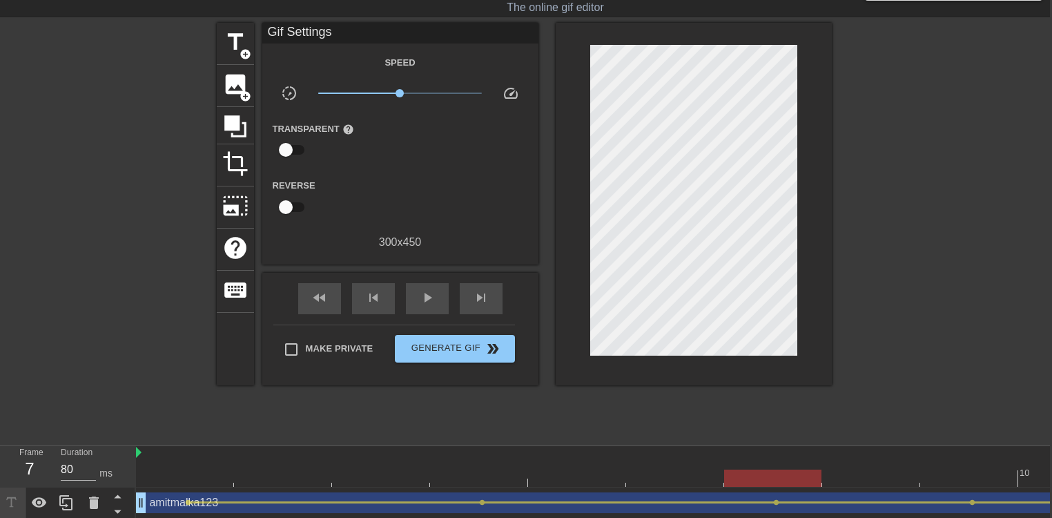
scroll to position [32, 10]
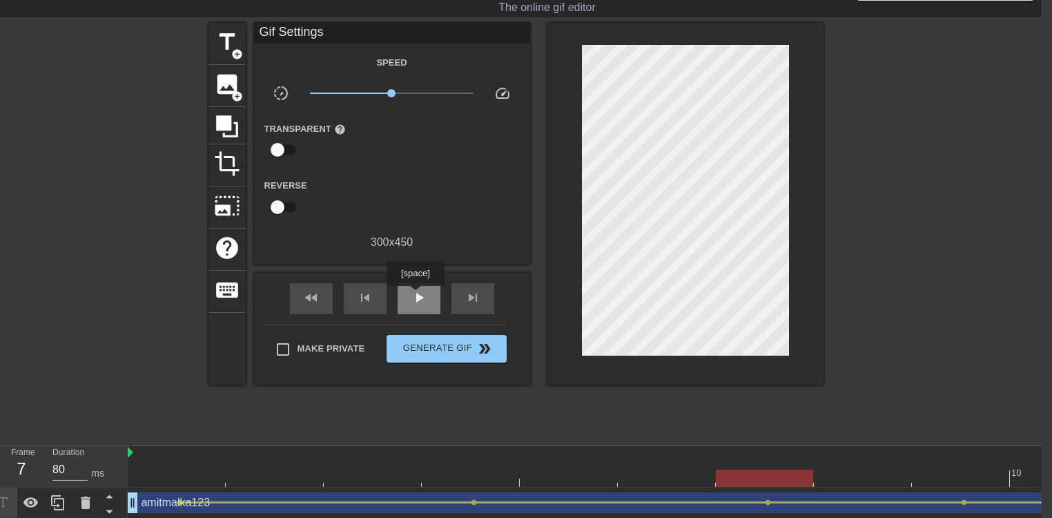
click at [415, 295] on span "play_arrow" at bounding box center [419, 297] width 17 height 17
click at [417, 300] on span "pause" at bounding box center [419, 297] width 17 height 17
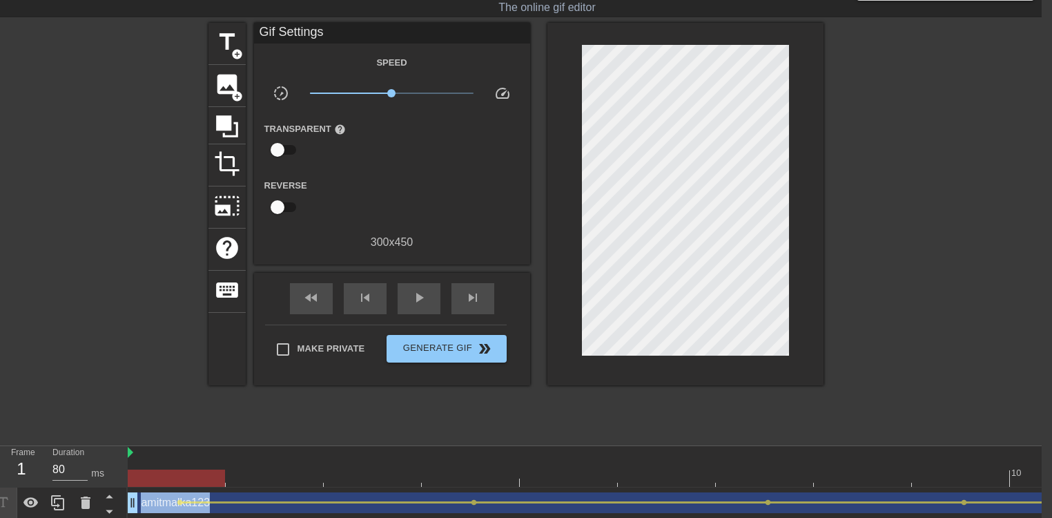
click at [1042, 518] on html "menu_book Browse the tutorials! [DOMAIN_NAME] The online gif editor Send Feedba…" at bounding box center [516, 243] width 1052 height 550
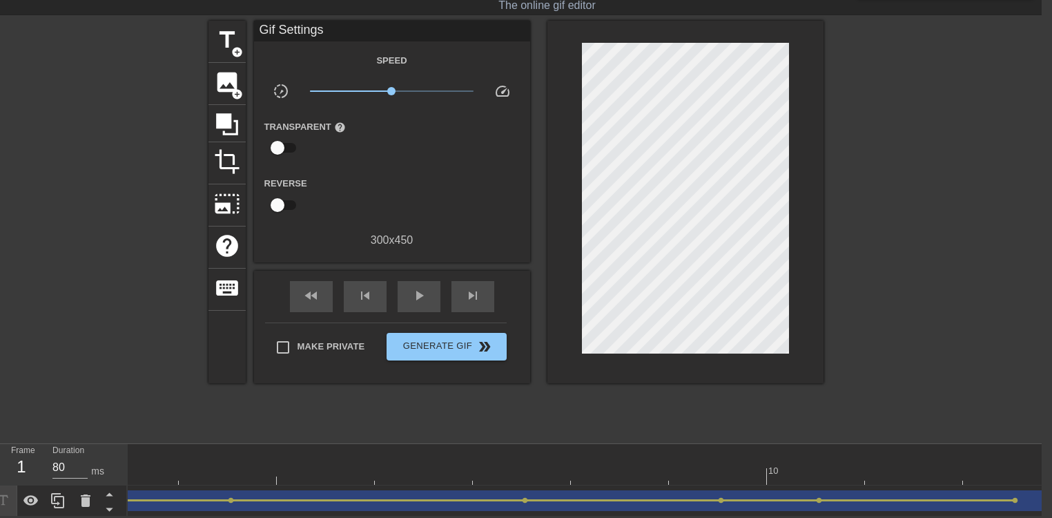
scroll to position [0, 257]
click at [802, 497] on span "lens" at bounding box center [805, 500] width 6 height 6
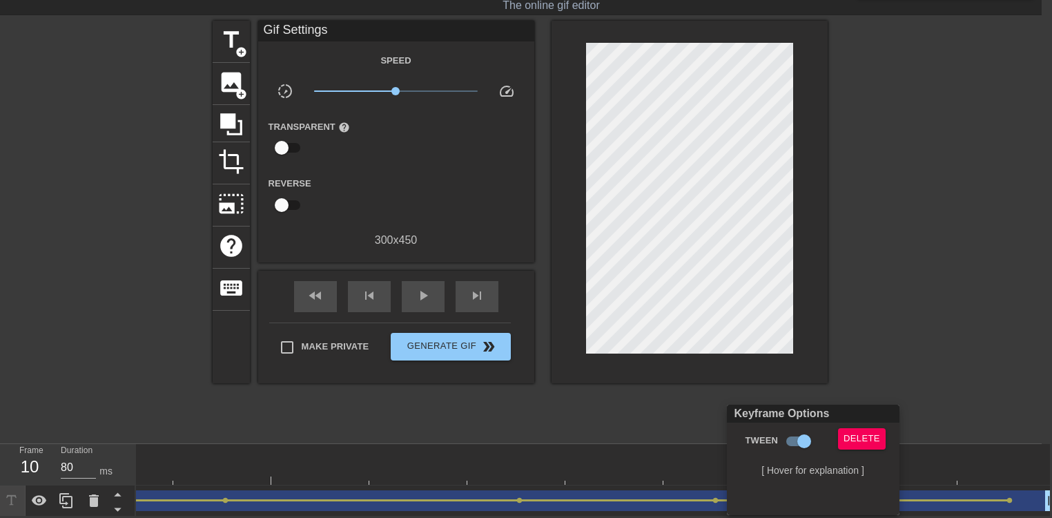
scroll to position [32, 2]
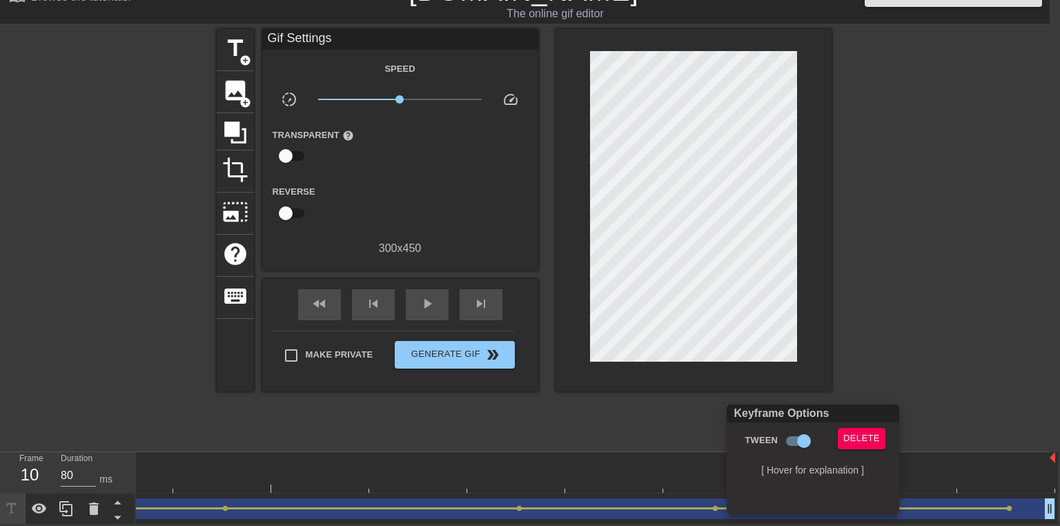
click at [763, 384] on div at bounding box center [530, 263] width 1060 height 526
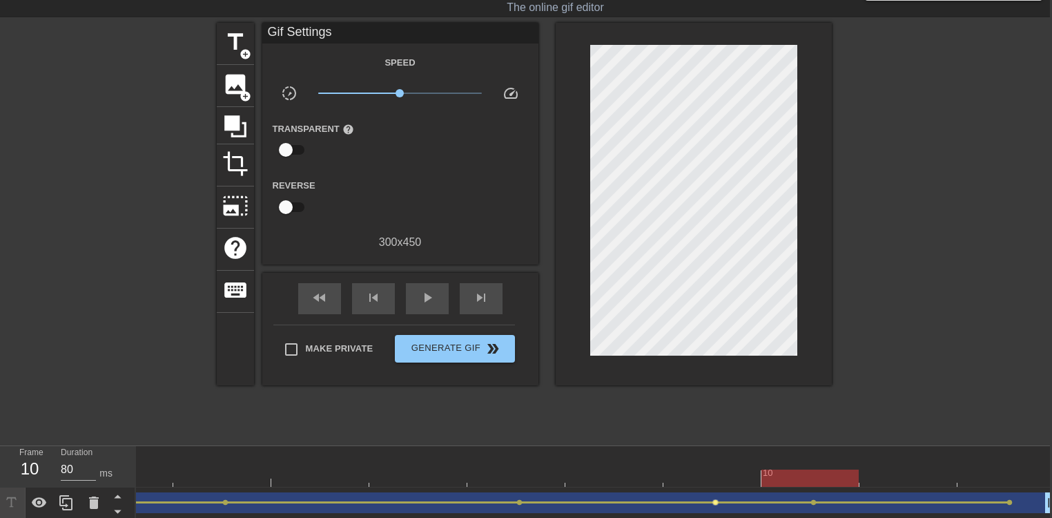
click at [716, 502] on span "lens" at bounding box center [715, 502] width 6 height 6
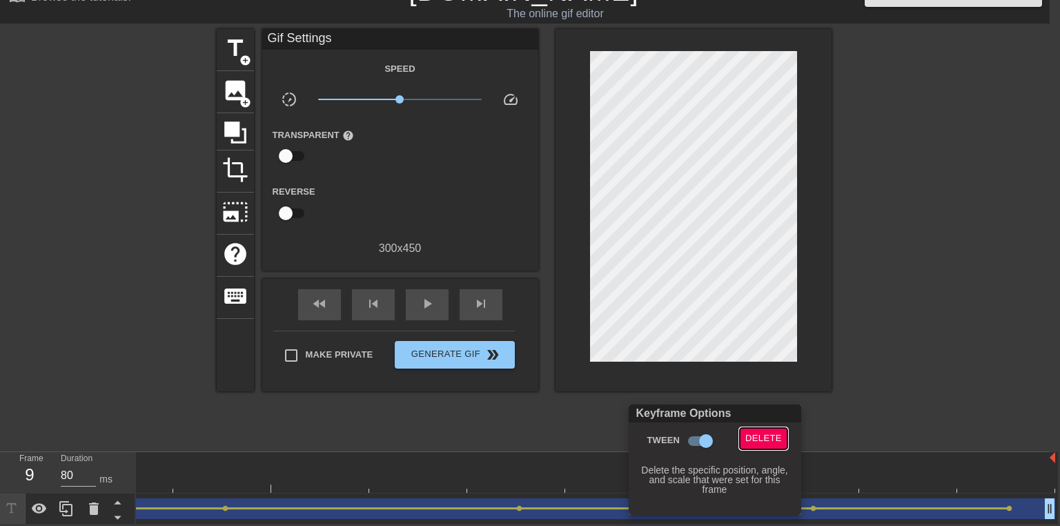
click at [763, 442] on span "Delete" at bounding box center [763, 439] width 37 height 16
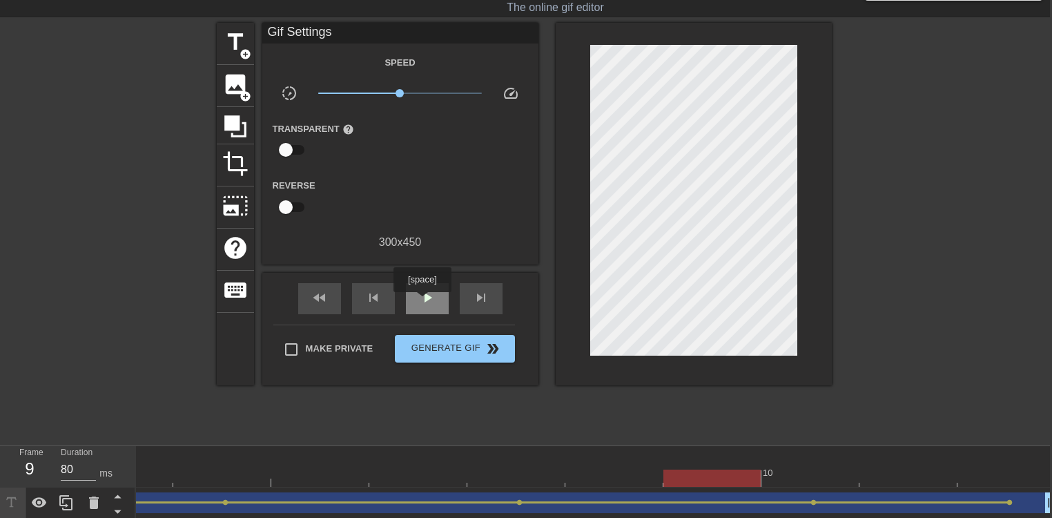
click at [422, 302] on span "play_arrow" at bounding box center [427, 297] width 17 height 17
click at [427, 290] on span "pause" at bounding box center [427, 297] width 17 height 17
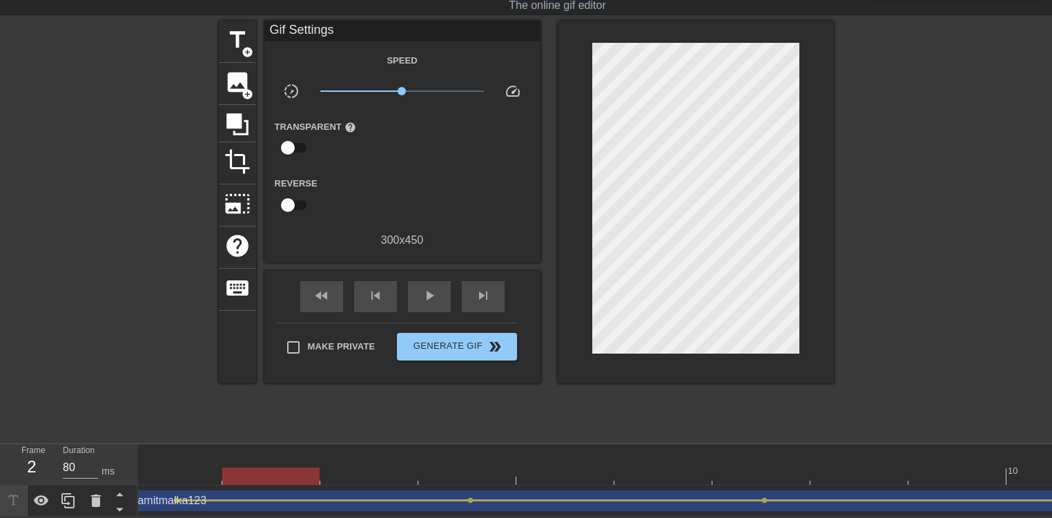
scroll to position [0, 0]
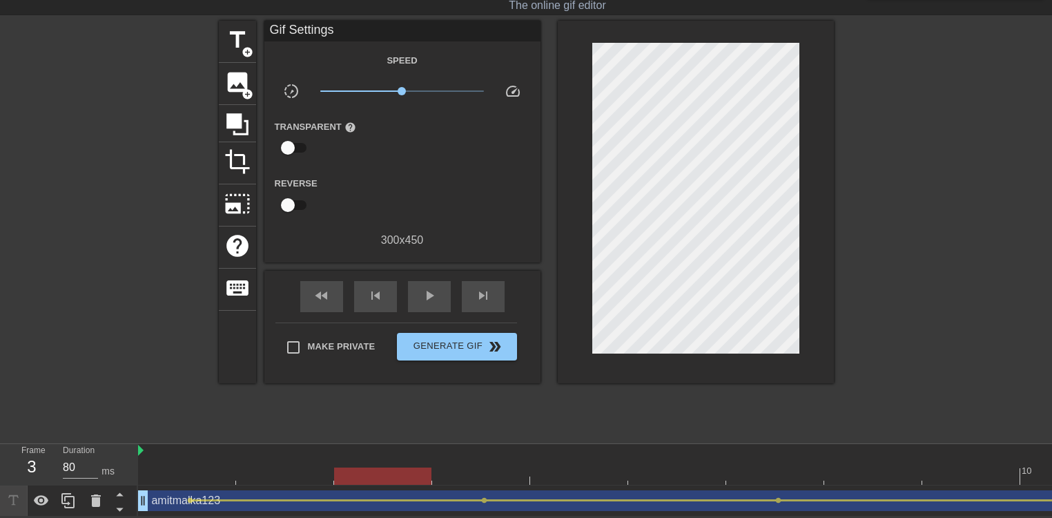
click at [403, 471] on div at bounding box center [726, 475] width 1176 height 17
click at [465, 467] on div at bounding box center [726, 475] width 1176 height 17
click at [560, 467] on div at bounding box center [726, 475] width 1176 height 17
click at [669, 467] on div at bounding box center [726, 475] width 1176 height 17
click at [175, 469] on div at bounding box center [726, 475] width 1176 height 17
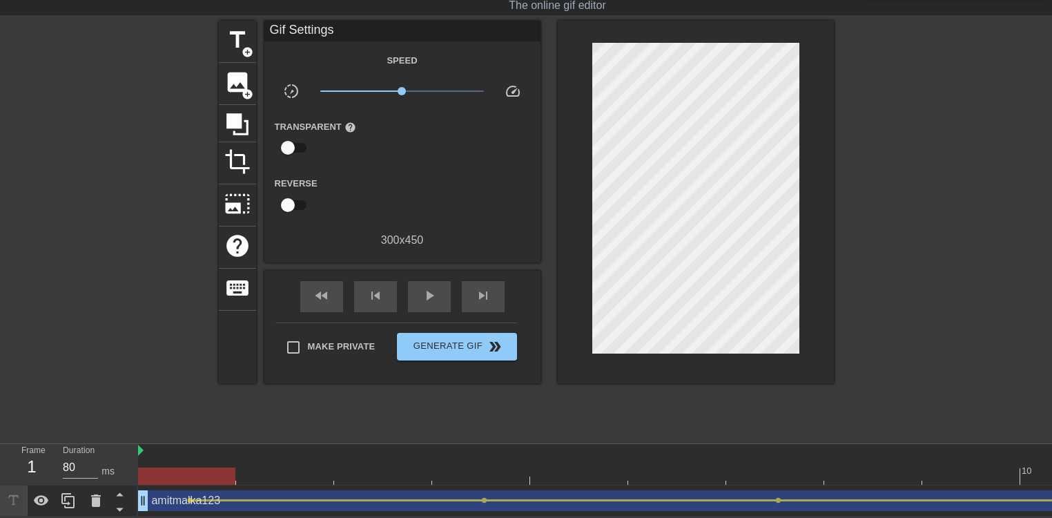
click at [290, 469] on div at bounding box center [726, 475] width 1176 height 17
click at [347, 468] on div at bounding box center [726, 475] width 1176 height 17
click at [463, 467] on div at bounding box center [726, 475] width 1176 height 17
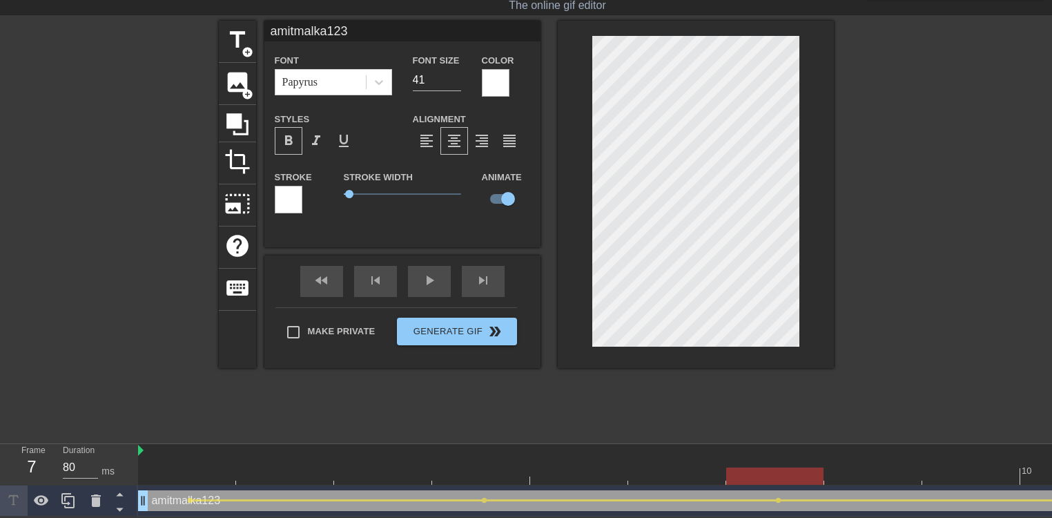
click at [782, 468] on div at bounding box center [726, 475] width 1176 height 17
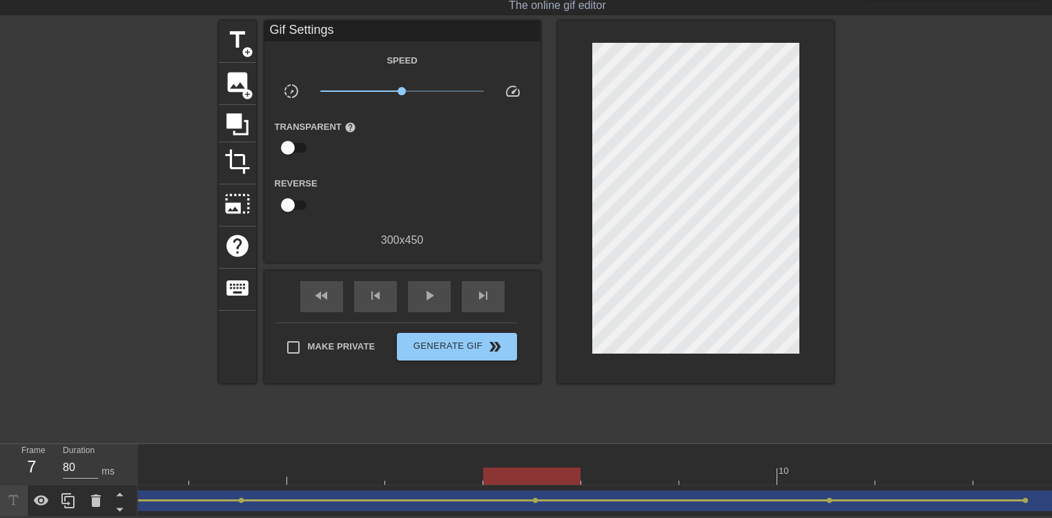
scroll to position [0, 257]
click at [812, 472] on div at bounding box center [469, 475] width 1176 height 17
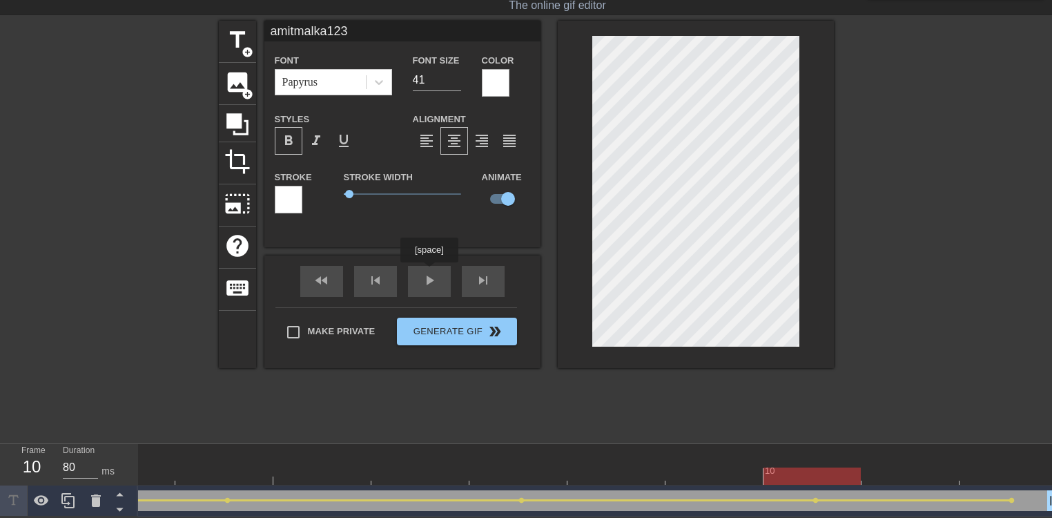
click at [429, 271] on div "fast_rewind skip_previous play_arrow skip_next" at bounding box center [402, 281] width 225 height 52
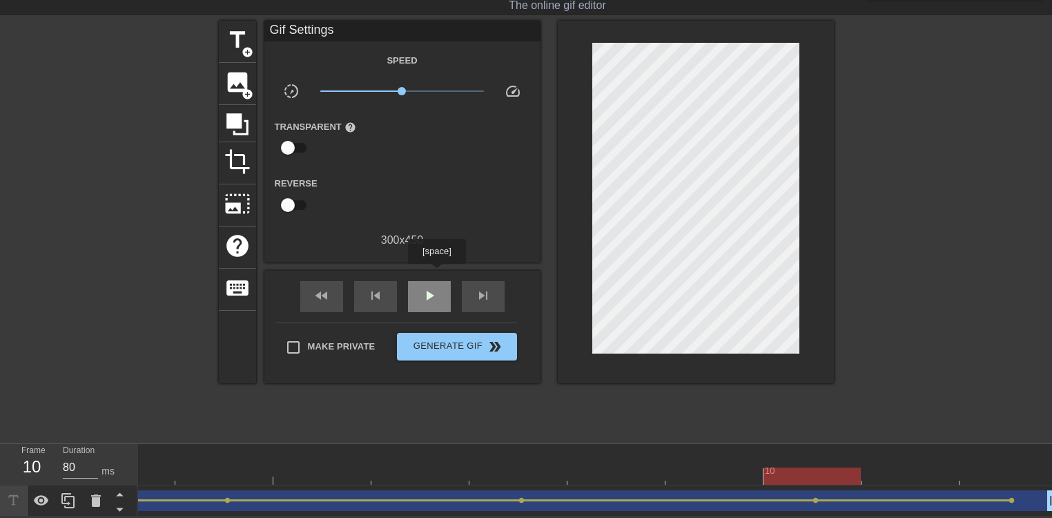
click at [436, 281] on div "play_arrow" at bounding box center [429, 296] width 43 height 31
click at [440, 283] on div "pause" at bounding box center [429, 296] width 43 height 31
click at [440, 283] on div "play_arrow" at bounding box center [429, 296] width 43 height 31
click at [440, 283] on div "pause" at bounding box center [429, 296] width 43 height 31
click at [427, 287] on span "play_arrow" at bounding box center [429, 295] width 17 height 17
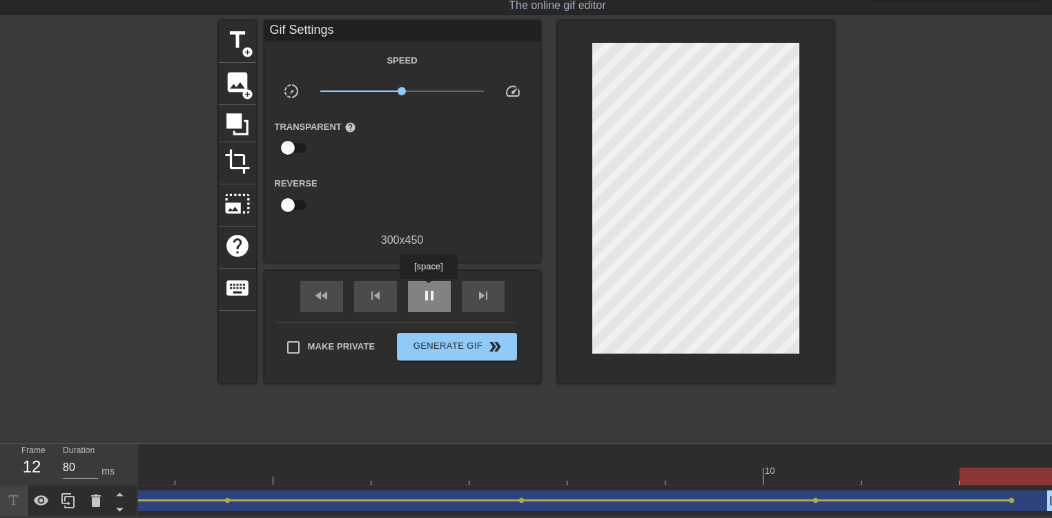
click at [428, 289] on span "pause" at bounding box center [429, 295] width 17 height 17
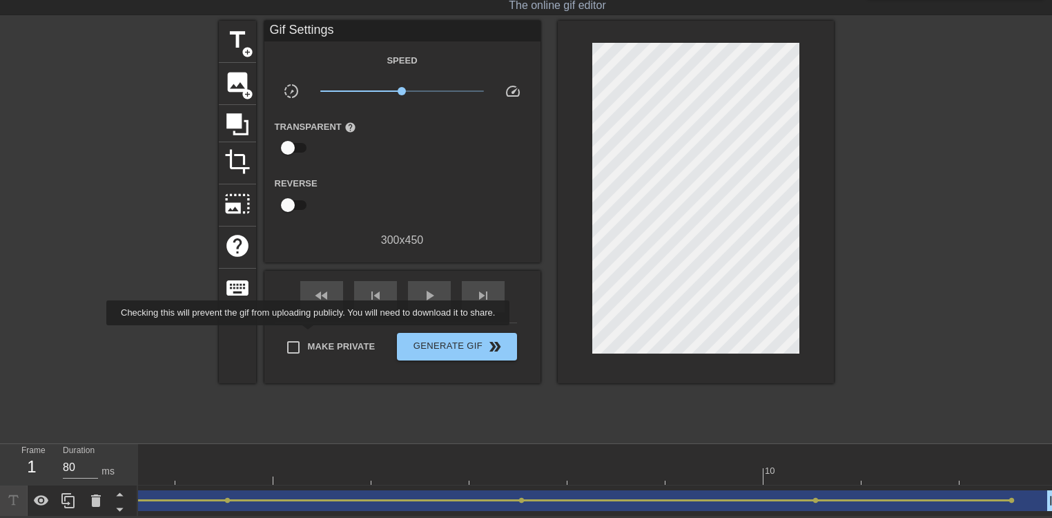
click at [309, 340] on span "Make Private" at bounding box center [342, 347] width 68 height 14
click at [308, 335] on input "Make Private" at bounding box center [293, 347] width 29 height 29
checkbox input "true"
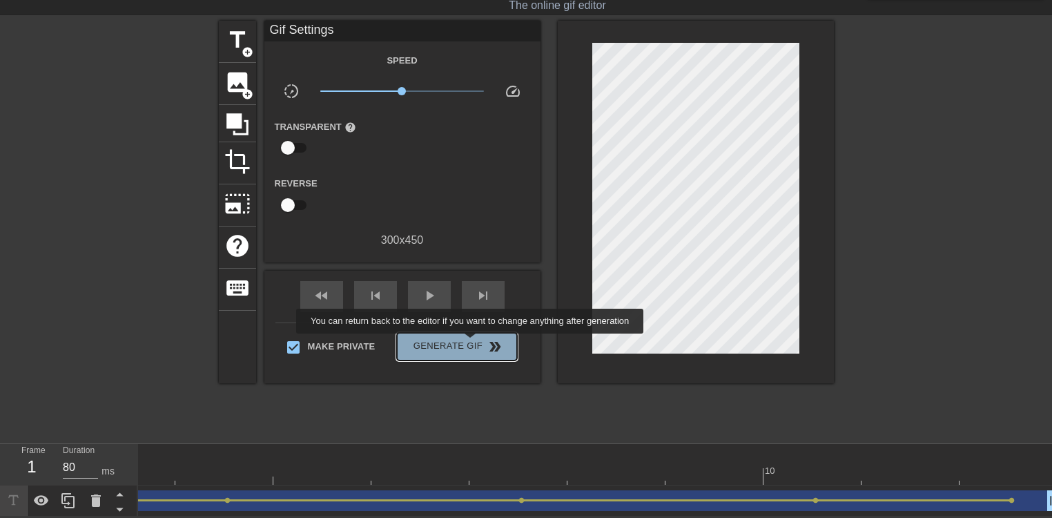
click at [471, 343] on span "Generate Gif double_arrow" at bounding box center [456, 346] width 108 height 17
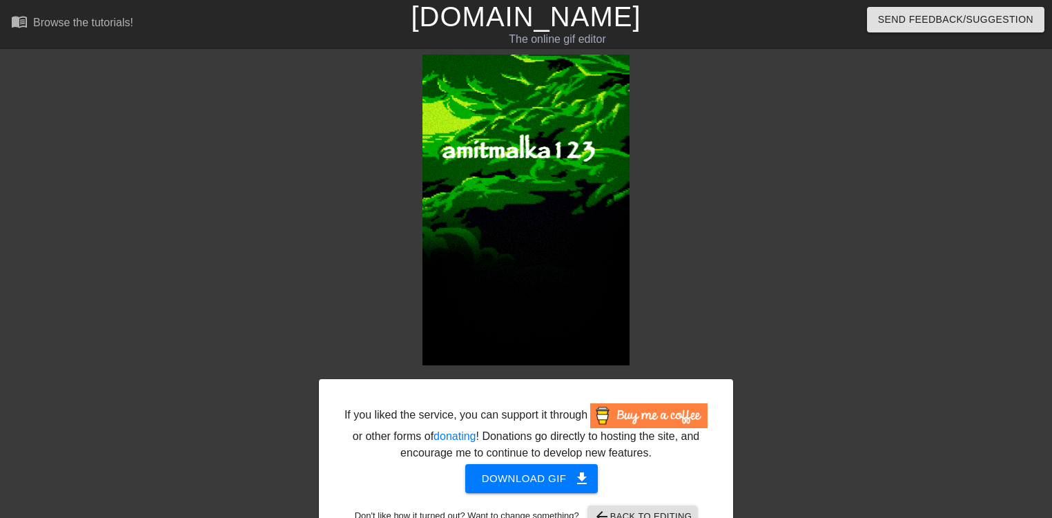
scroll to position [37, 0]
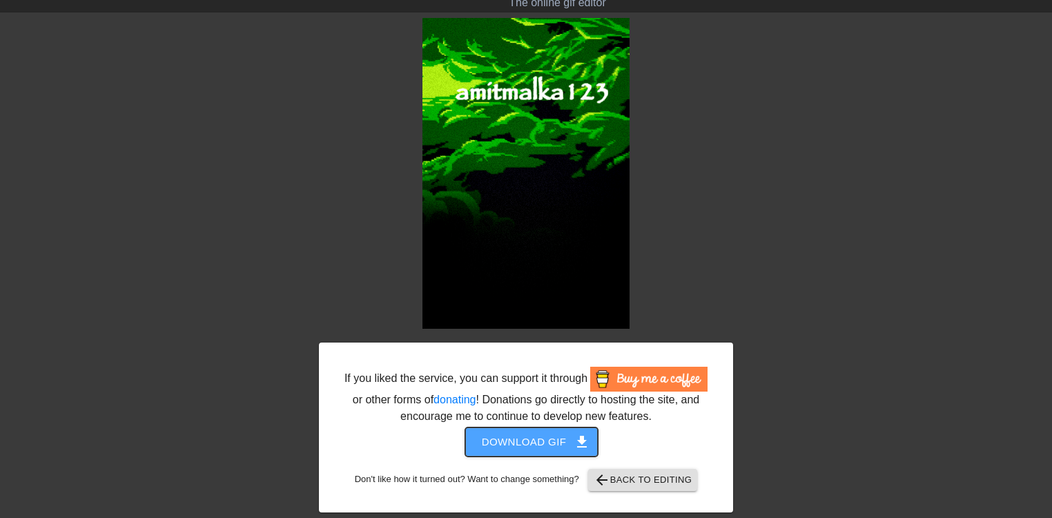
click at [516, 438] on span "Download gif get_app" at bounding box center [532, 442] width 100 height 18
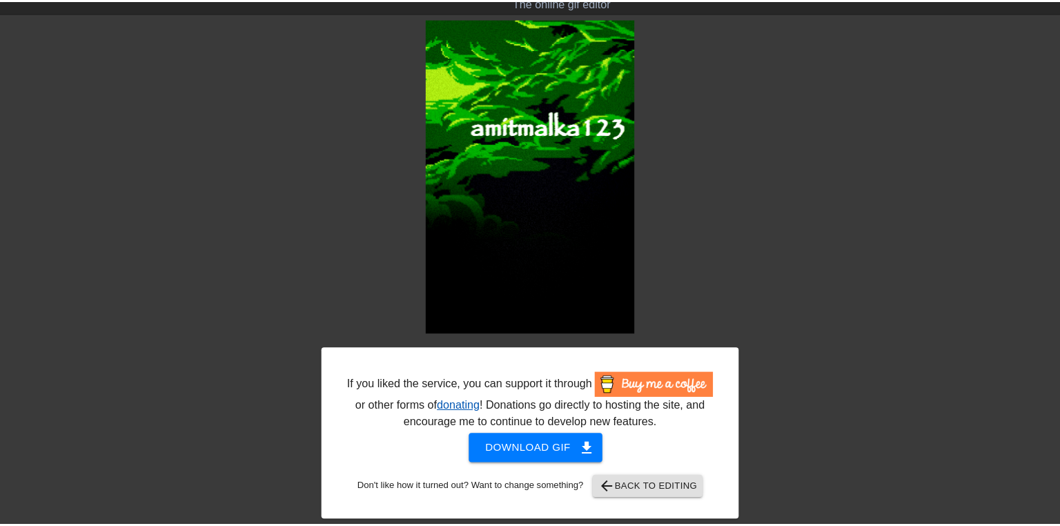
scroll to position [28, 0]
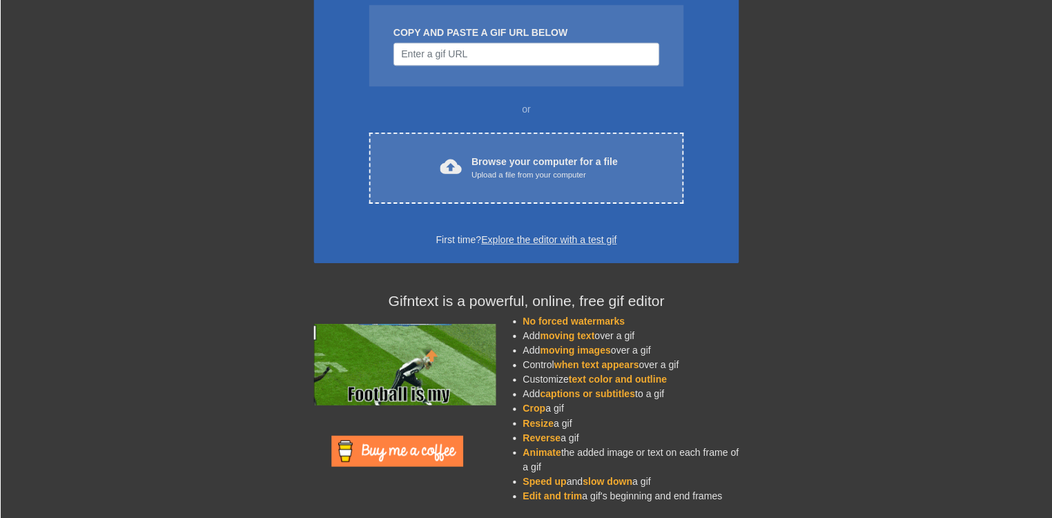
scroll to position [147, 0]
